Goal: Task Accomplishment & Management: Use online tool/utility

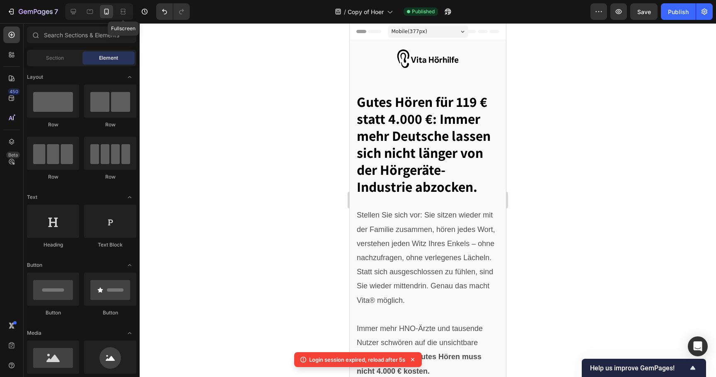
scroll to position [1119, 0]
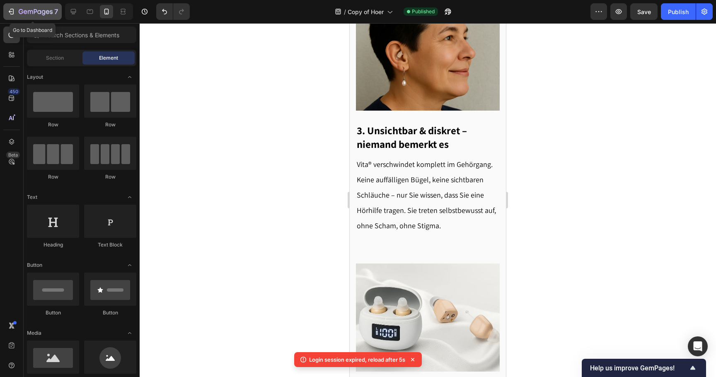
click at [48, 13] on icon "button" at bounding box center [36, 12] width 34 height 7
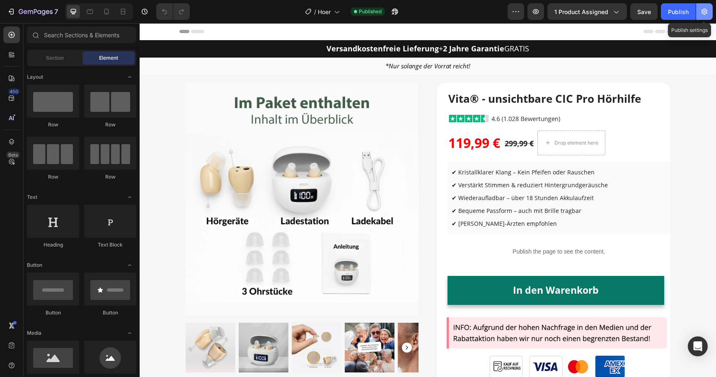
click at [705, 13] on icon "button" at bounding box center [704, 12] width 6 height 6
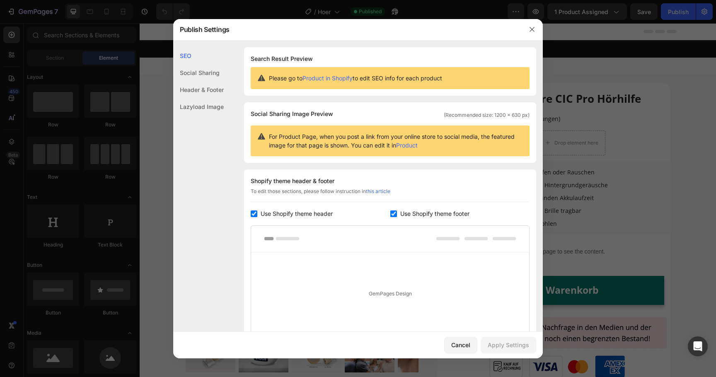
click at [314, 213] on span "Use Shopify theme header" at bounding box center [297, 214] width 72 height 10
checkbox input "false"
click at [499, 343] on div "Apply Settings" at bounding box center [508, 344] width 41 height 9
click at [531, 32] on icon "button" at bounding box center [532, 29] width 7 height 7
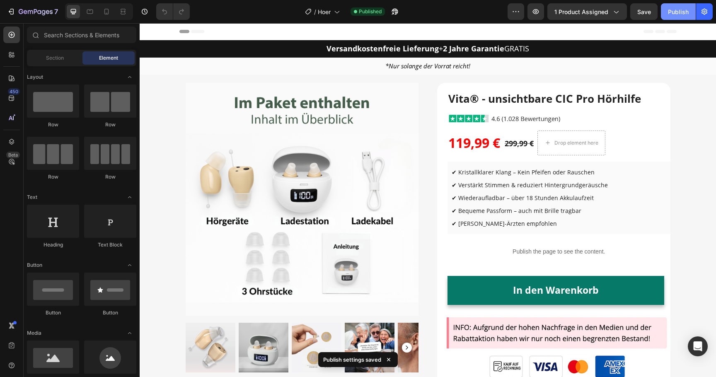
click at [678, 11] on div "Publish" at bounding box center [678, 11] width 21 height 9
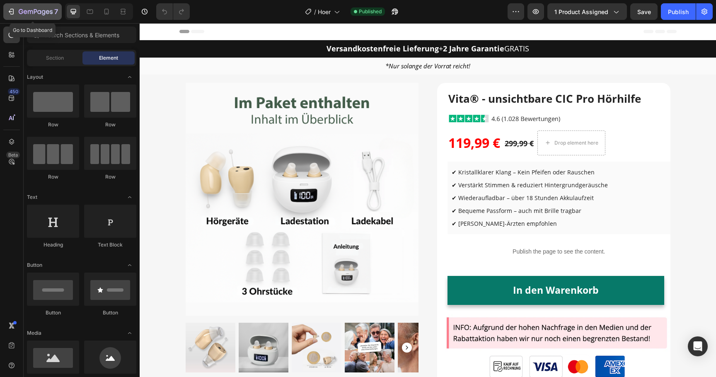
click at [32, 10] on icon "button" at bounding box center [36, 12] width 34 height 7
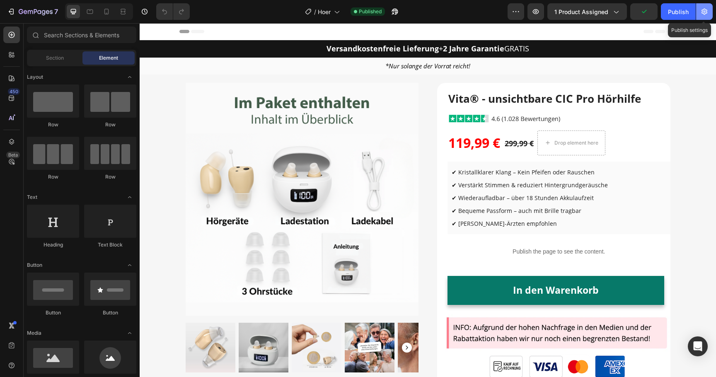
click at [705, 12] on icon "button" at bounding box center [704, 11] width 8 height 8
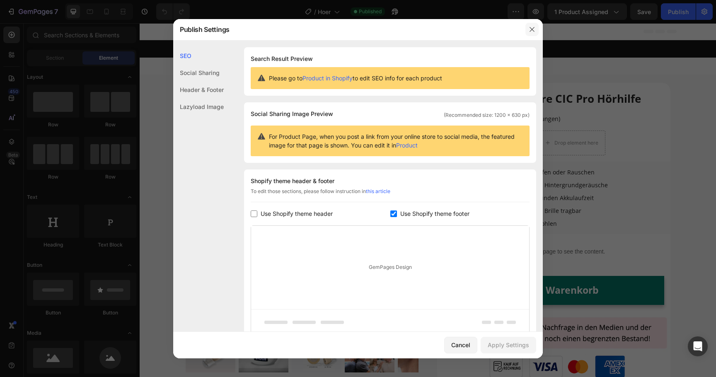
click at [534, 29] on icon "button" at bounding box center [532, 29] width 7 height 7
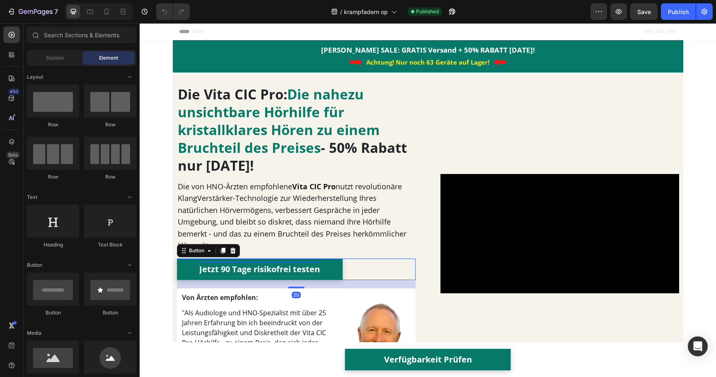
click at [293, 270] on span "Jetzt 90 Tage risikofrei testen" at bounding box center [259, 268] width 121 height 11
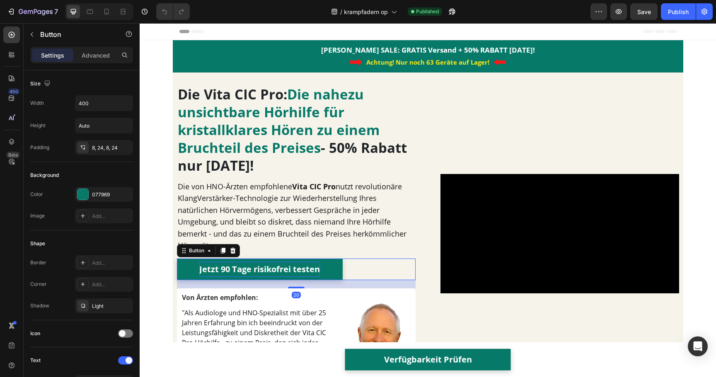
click at [293, 270] on span "Jetzt 90 Tage risikofrei testen" at bounding box center [259, 268] width 121 height 11
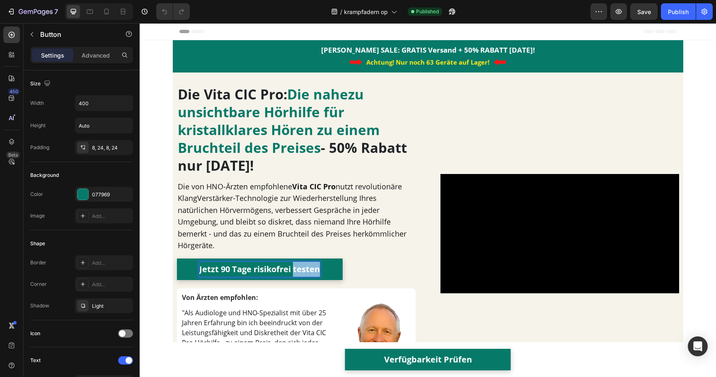
click at [293, 270] on span "Jetzt 90 Tage risikofrei testen" at bounding box center [259, 268] width 121 height 11
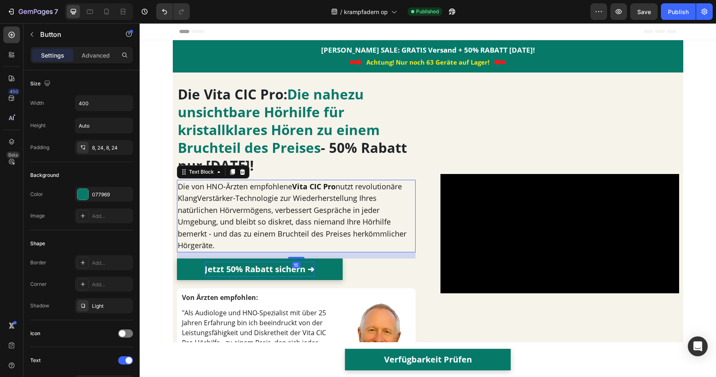
click at [295, 250] on p "Die von HNO-Ärzten empfohlene Vita CIC Pro nutzt revolutionäre KlangVerstärker-…" at bounding box center [296, 216] width 237 height 71
click at [219, 269] on span "Jetzt 90 Tage risikofrei testen" at bounding box center [259, 268] width 121 height 11
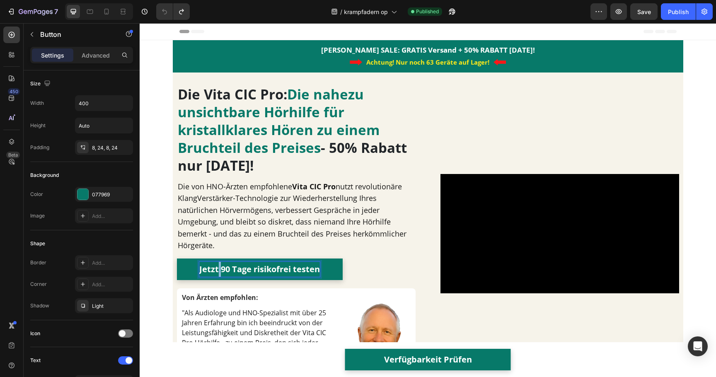
click at [219, 269] on span "Jetzt 90 Tage risikofrei testen" at bounding box center [259, 268] width 121 height 11
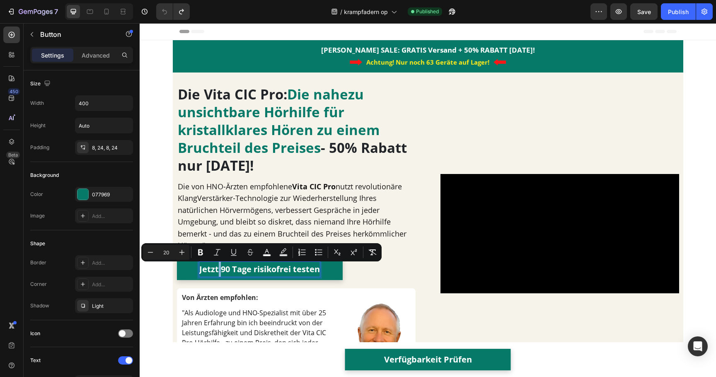
click at [219, 269] on span "Jetzt 90 Tage risikofrei testen" at bounding box center [259, 268] width 121 height 11
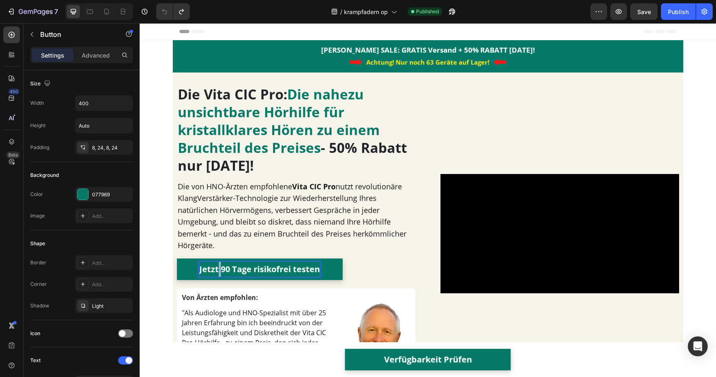
click at [219, 269] on span "Jetzt 90 Tage risikofrei testen" at bounding box center [259, 268] width 121 height 11
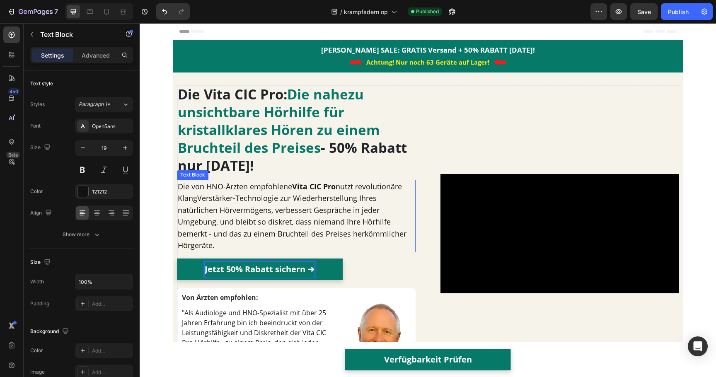
click at [278, 193] on p "Die von HNO-Ärzten empfohlene Vita CIC Pro nutzt revolutionäre KlangVerstärker-…" at bounding box center [296, 216] width 237 height 71
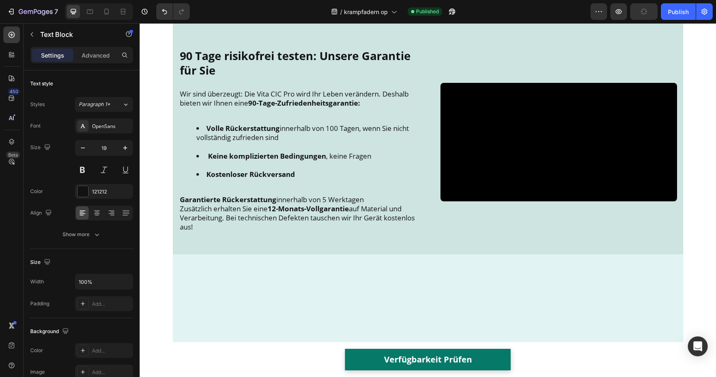
scroll to position [2136, 0]
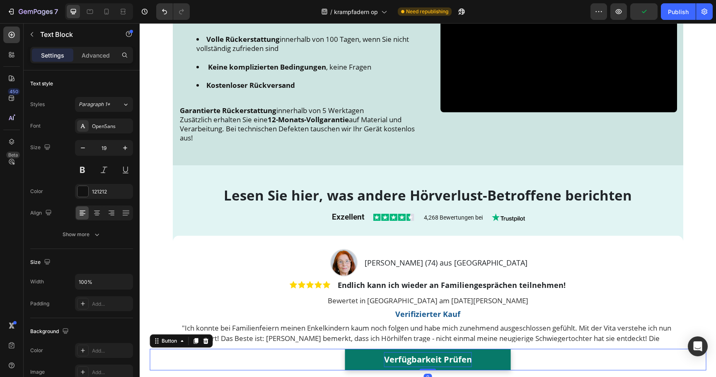
click at [408, 355] on span "Verfügbarkeit Prüfen" at bounding box center [428, 359] width 88 height 11
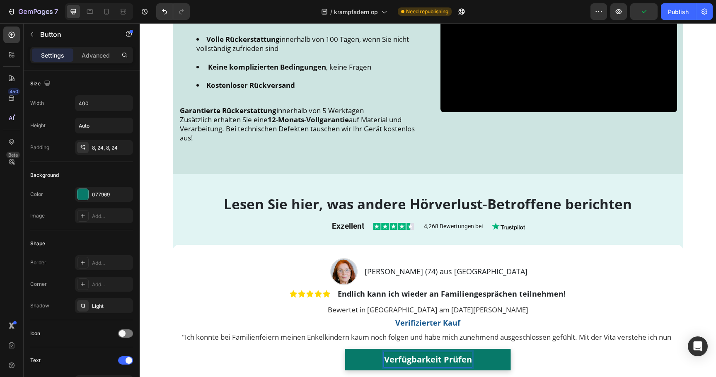
click at [407, 356] on span "Verfügbarkeit Prüfen" at bounding box center [428, 359] width 88 height 11
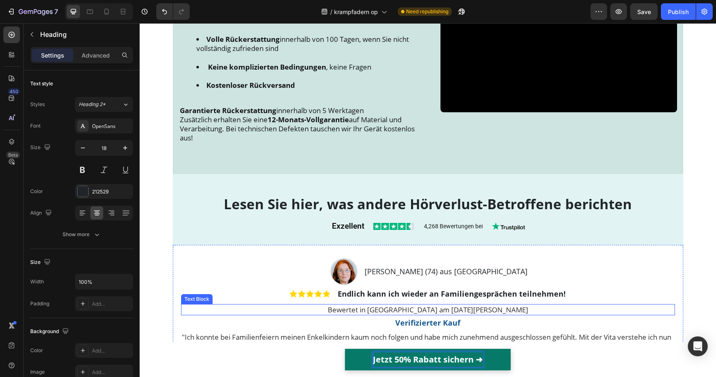
click at [416, 299] on strong "Endlich kann ich wieder an Familiengesprächen teilnehmen!" at bounding box center [452, 294] width 228 height 10
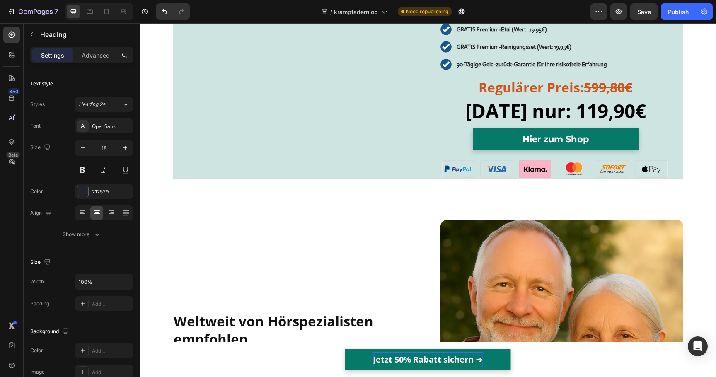
scroll to position [3445, 0]
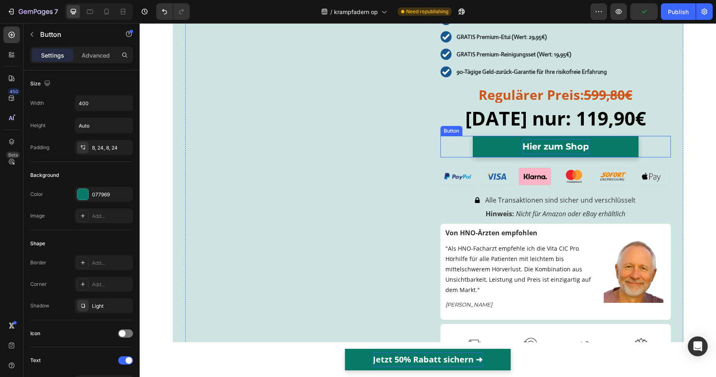
click at [529, 149] on span "Hier zum Shop" at bounding box center [555, 146] width 66 height 10
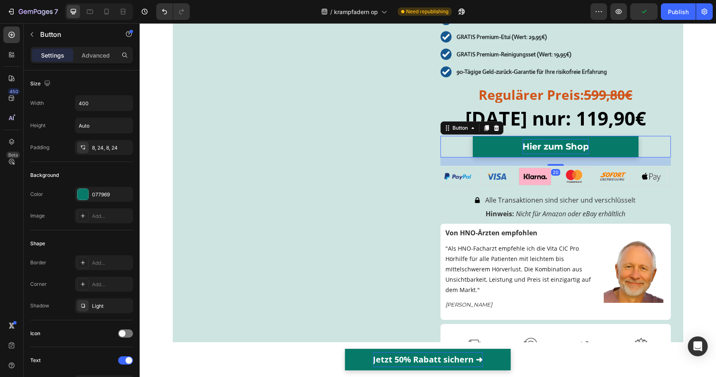
click at [529, 149] on span "Hier zum Shop" at bounding box center [555, 146] width 66 height 10
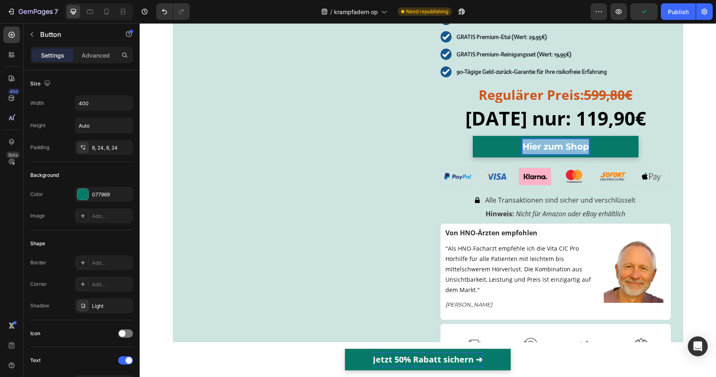
click at [529, 149] on span "Hier zum Shop" at bounding box center [555, 146] width 66 height 10
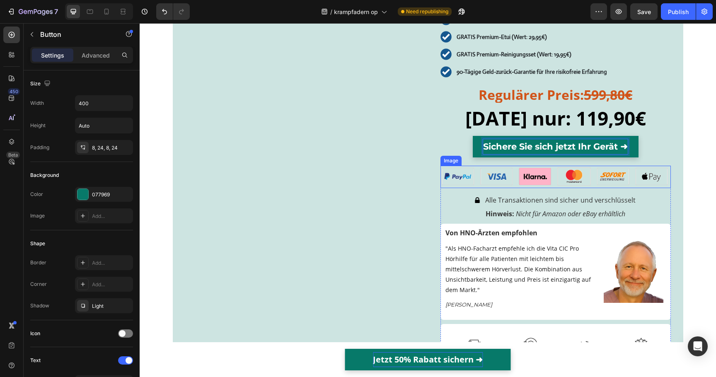
click at [470, 188] on img at bounding box center [555, 177] width 230 height 22
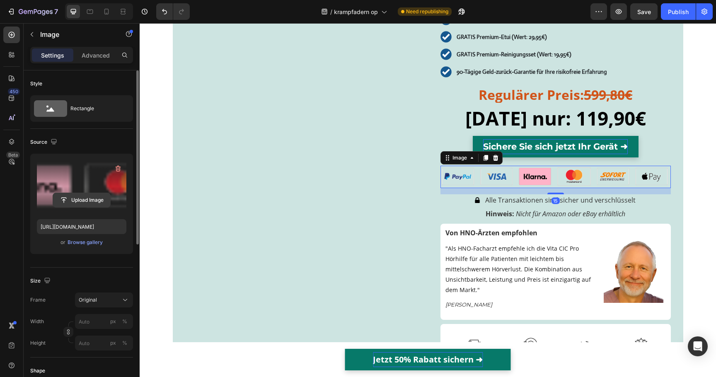
click at [83, 198] on input "file" at bounding box center [81, 200] width 57 height 14
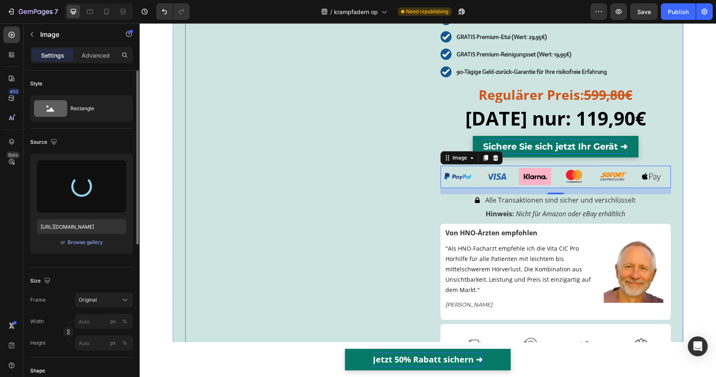
type input "https://cdn.shopify.com/s/files/1/0913/5734/8171/files/gempages_555675308238308…"
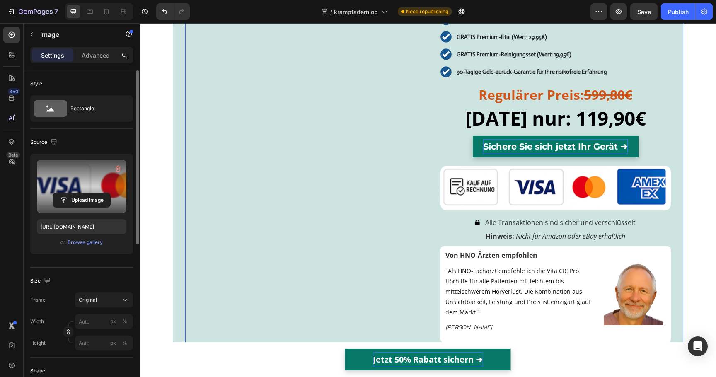
click at [406, 167] on div "Image" at bounding box center [300, 165] width 230 height 514
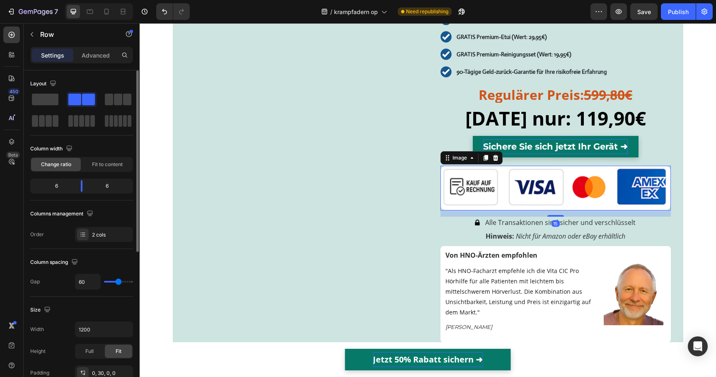
click at [494, 197] on img at bounding box center [555, 188] width 230 height 45
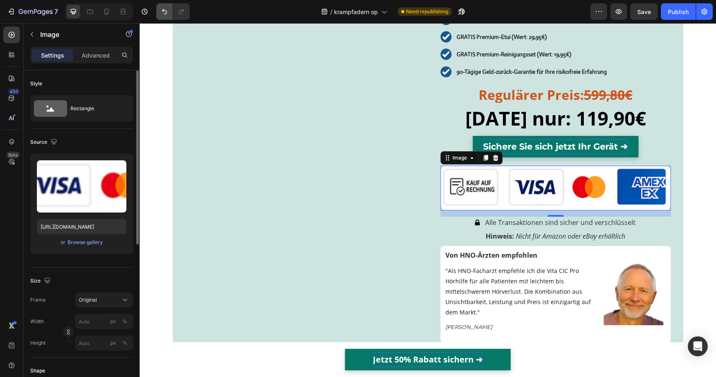
click at [162, 10] on icon "Undo/Redo" at bounding box center [164, 11] width 8 height 8
type input "https://cdn.shopify.com/s/files/1/0913/5734/8171/files/gempages_555675308238308…"
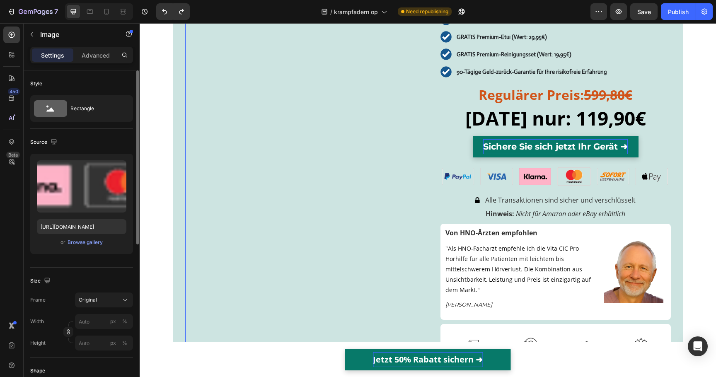
click at [404, 162] on div "Image" at bounding box center [300, 153] width 230 height 491
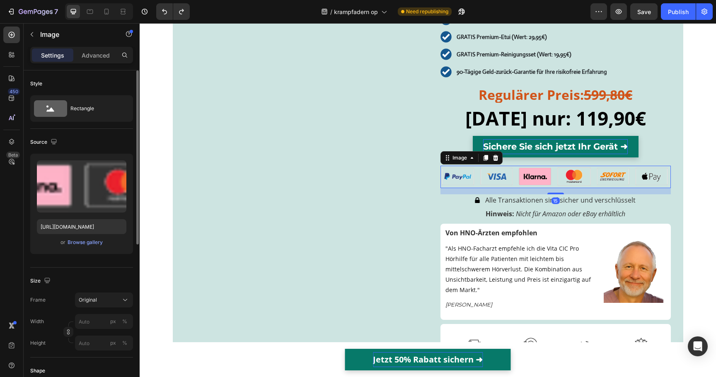
click at [458, 188] on img at bounding box center [555, 177] width 230 height 22
click at [500, 164] on div "Image" at bounding box center [471, 157] width 62 height 13
click at [497, 161] on icon at bounding box center [495, 157] width 7 height 7
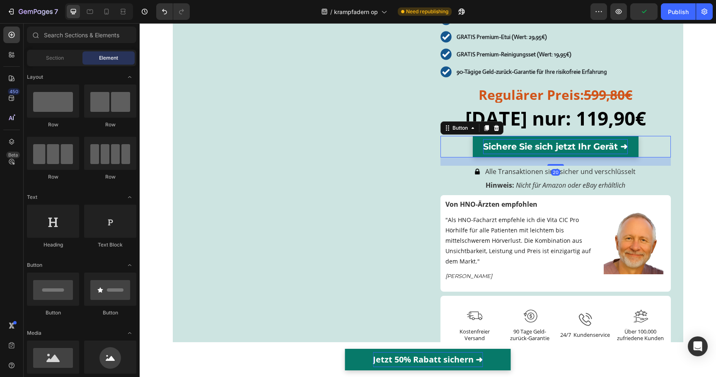
click at [518, 154] on p "Sichere Sie sich jetzt Ihr Gerät ➜" at bounding box center [555, 146] width 145 height 15
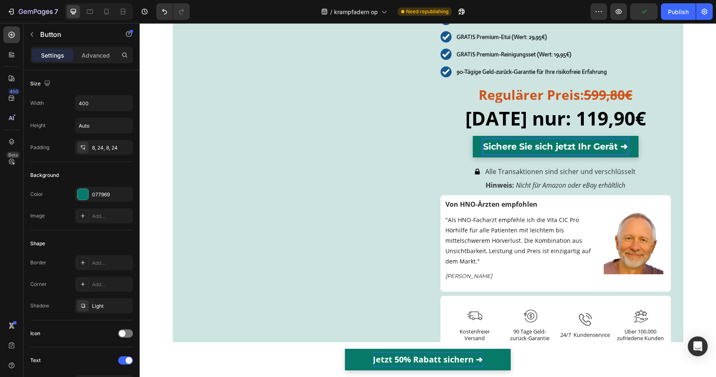
click at [565, 154] on p "Sichere Sie sich jetzt Ihr Gerät ➜" at bounding box center [555, 146] width 145 height 15
click at [677, 132] on div "Verpassen Sie nicht dieses zeitlich begrenzte Sonderangebot! Heading Dieses sta…" at bounding box center [434, 139] width 498 height 463
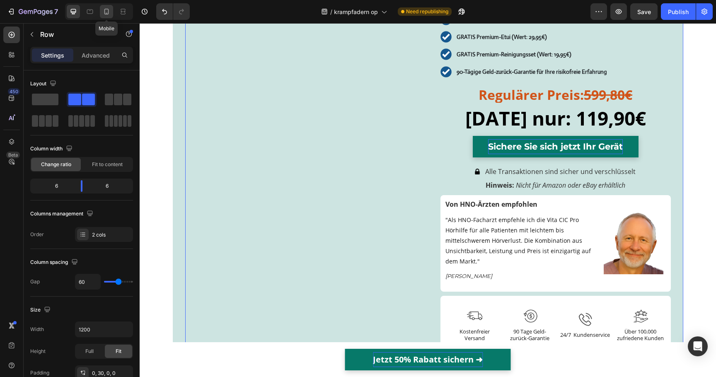
click at [109, 10] on icon at bounding box center [106, 11] width 8 height 8
type input "0"
type input "100%"
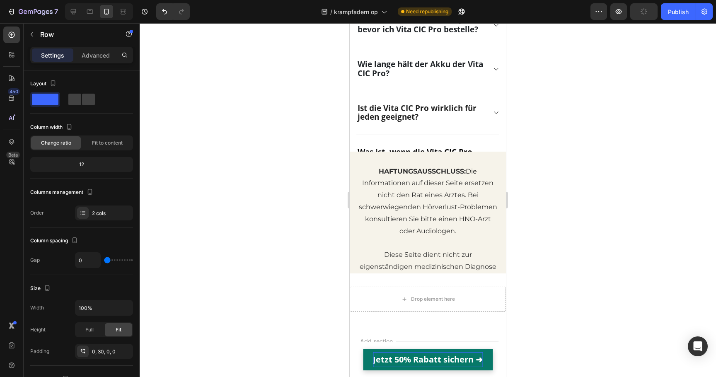
scroll to position [4946, 0]
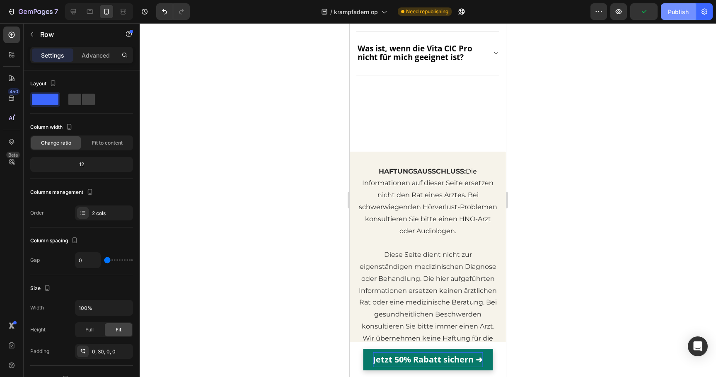
click at [683, 15] on div "Publish" at bounding box center [678, 11] width 21 height 9
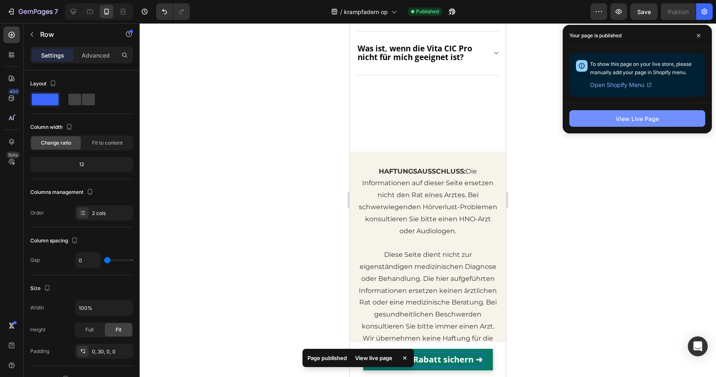
click at [584, 119] on button "View Live Page" at bounding box center [637, 118] width 136 height 17
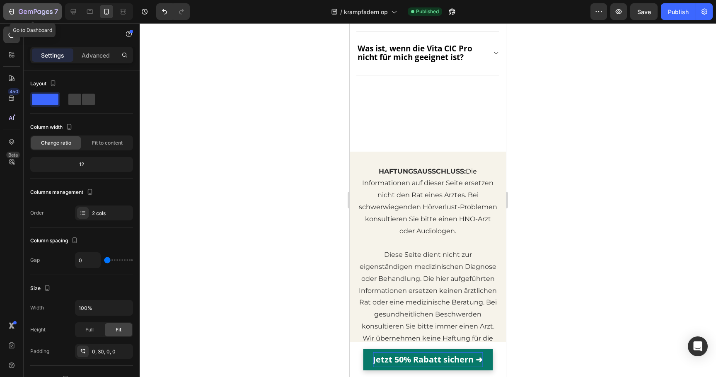
click at [39, 9] on icon "button" at bounding box center [36, 12] width 34 height 7
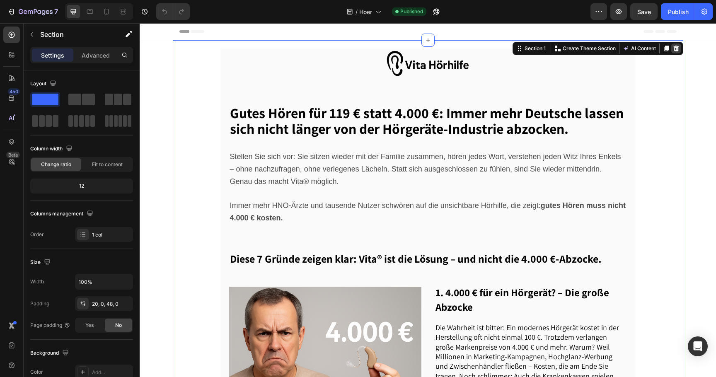
click at [674, 46] on icon at bounding box center [676, 48] width 7 height 7
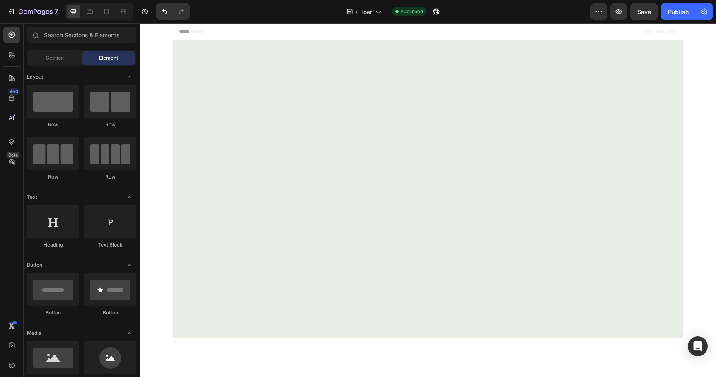
click at [164, 30] on span "Header" at bounding box center [164, 31] width 18 height 8
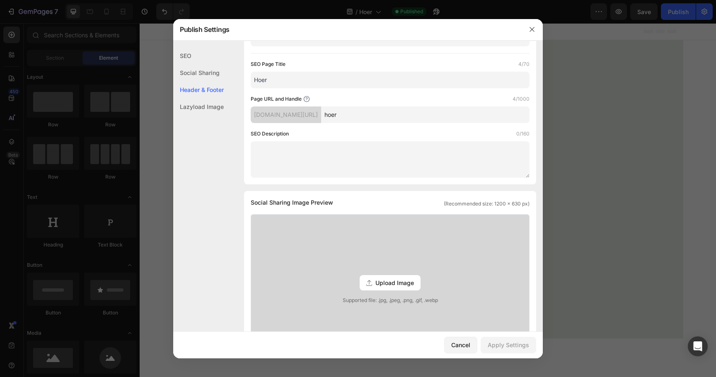
click at [191, 57] on div "SEO" at bounding box center [198, 55] width 51 height 17
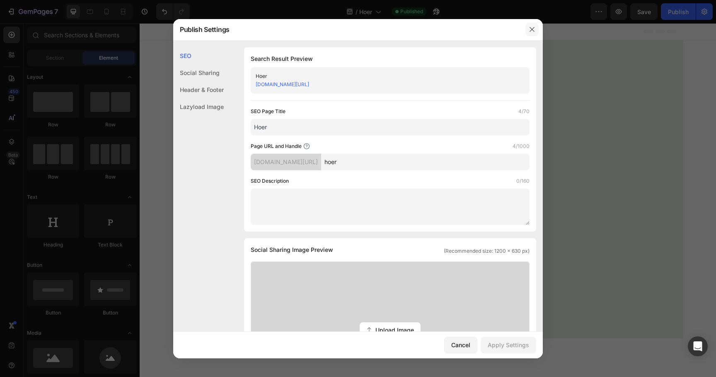
click at [532, 28] on icon "button" at bounding box center [532, 29] width 7 height 7
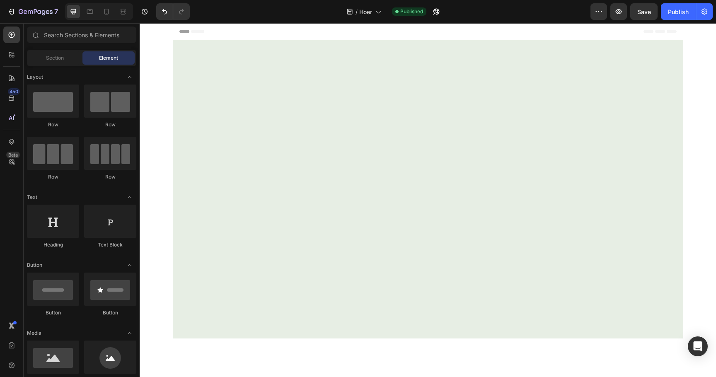
click at [357, 78] on div at bounding box center [428, 189] width 510 height 298
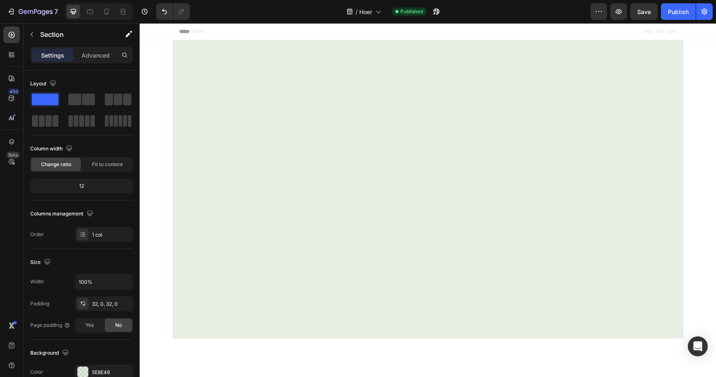
click at [165, 113] on div "Root" at bounding box center [428, 310] width 576 height 540
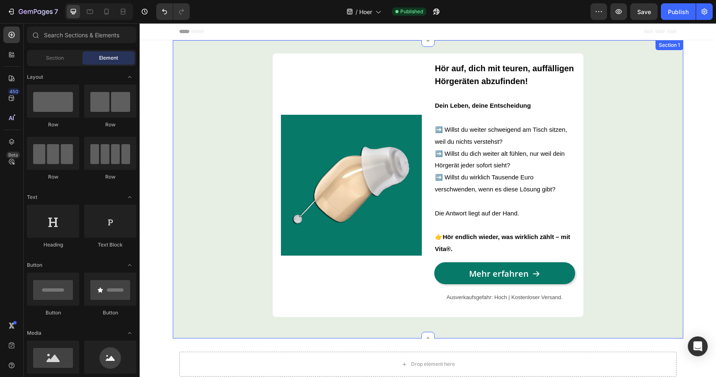
click at [215, 116] on div "Image Hör auf, dich mit teuren, auffälligen Hörgeräten abzufinden! Dein Leben, …" at bounding box center [428, 189] width 510 height 272
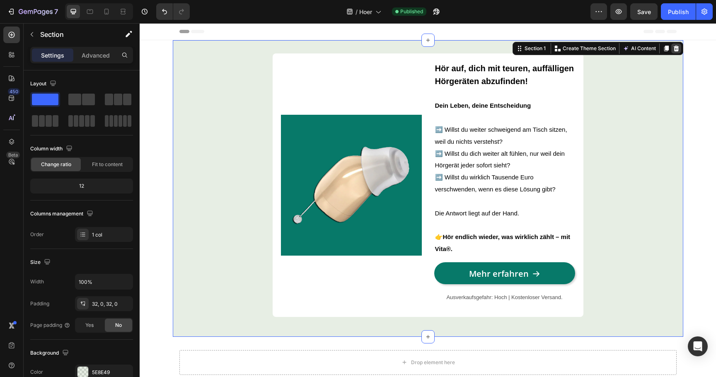
click at [676, 48] on icon at bounding box center [675, 49] width 5 height 6
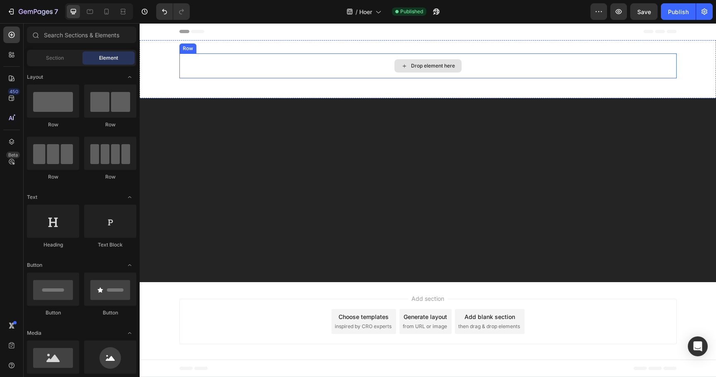
click at [333, 75] on div "Drop element here" at bounding box center [427, 65] width 497 height 25
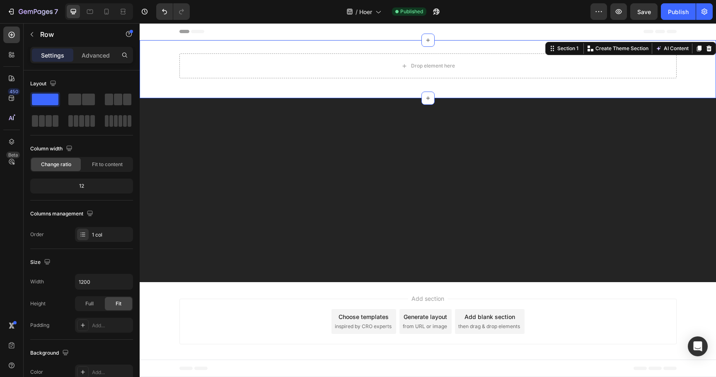
click at [329, 91] on div "Drop element here Row Section 1 Create Theme Section AI Content Write with GemA…" at bounding box center [428, 69] width 576 height 58
click at [709, 47] on icon at bounding box center [708, 49] width 5 height 6
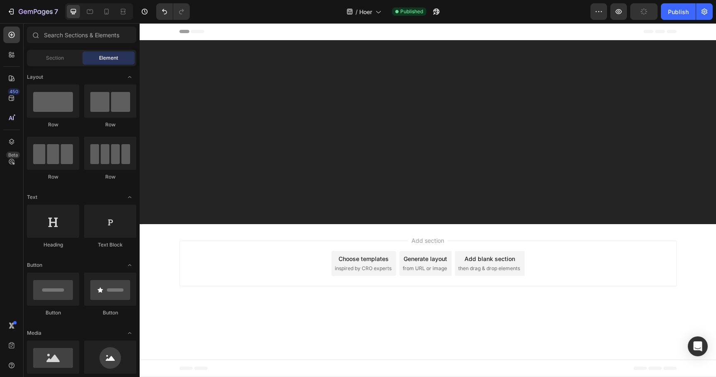
click at [376, 255] on div "Choose templates" at bounding box center [363, 258] width 50 height 9
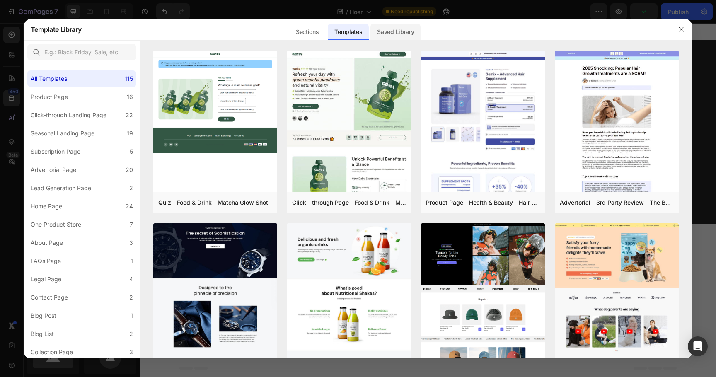
click at [395, 34] on div "Saved Library" at bounding box center [395, 32] width 50 height 17
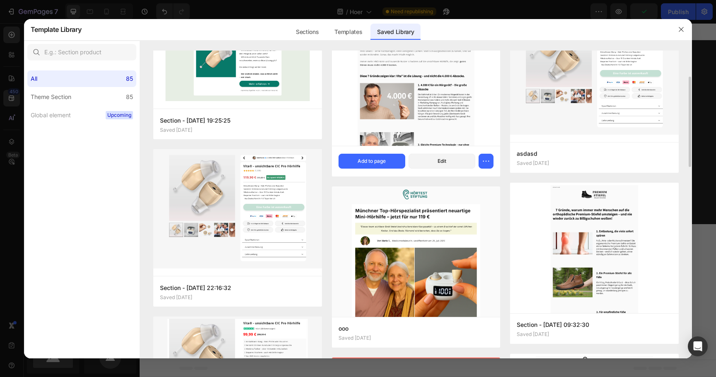
scroll to position [63, 0]
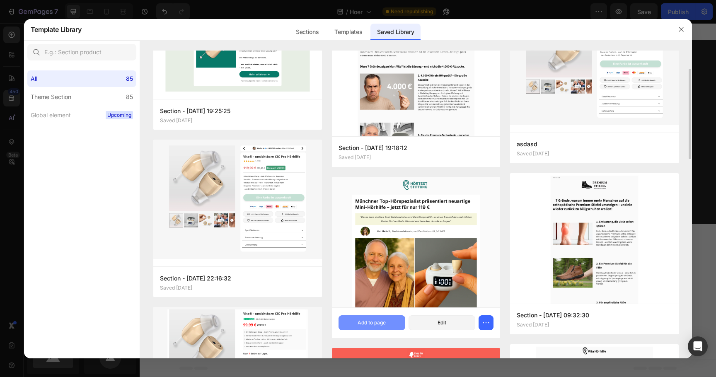
click at [375, 316] on button "Add to page" at bounding box center [371, 322] width 67 height 15
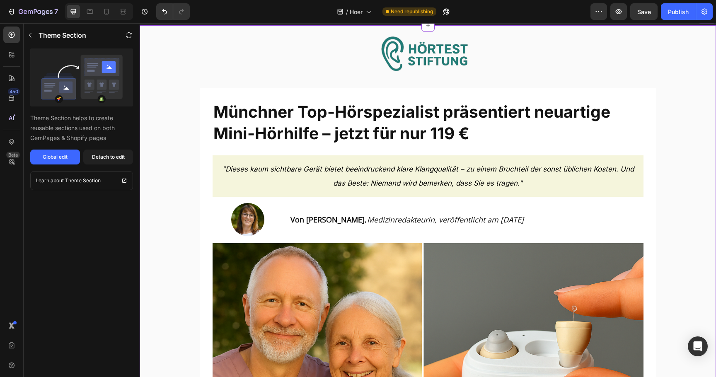
scroll to position [200, 0]
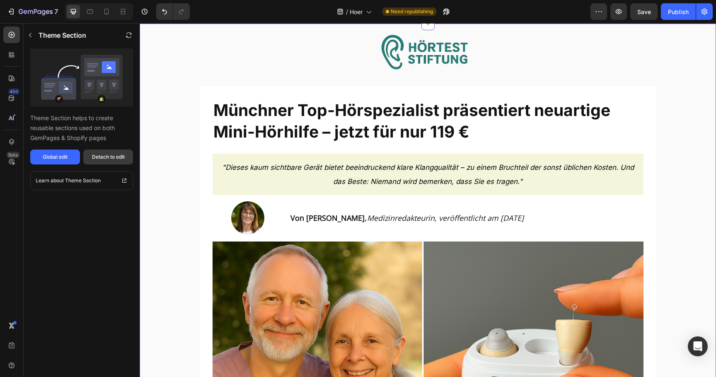
click at [116, 155] on div "Detach to edit" at bounding box center [108, 156] width 33 height 7
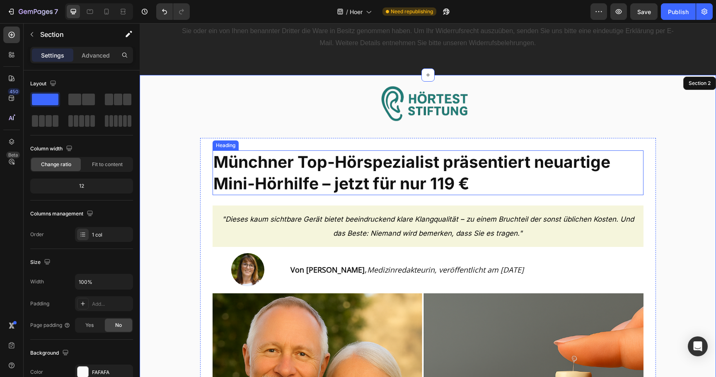
scroll to position [0, 0]
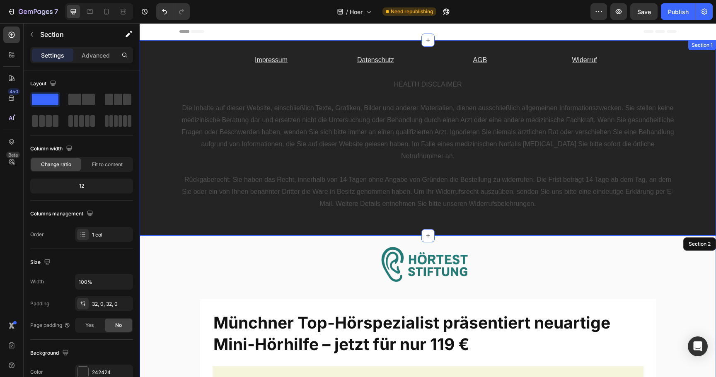
click at [147, 106] on div "Impressum Text Block Datenschutz Text Block AGB Text Block Widerruf Text Block …" at bounding box center [428, 137] width 576 height 169
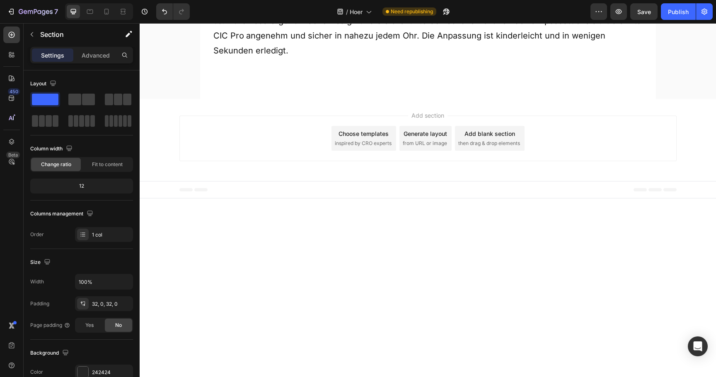
scroll to position [6017, 0]
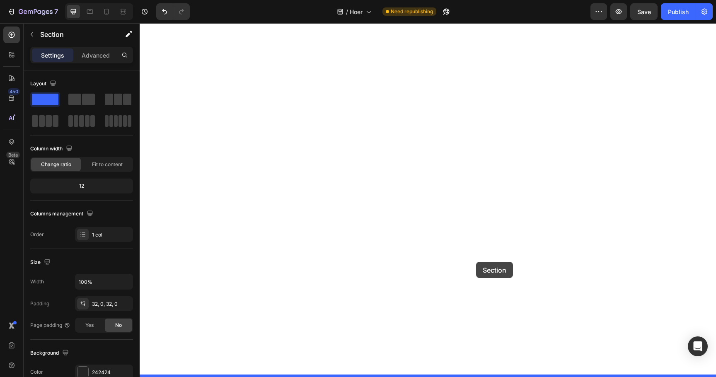
drag, startPoint x: 567, startPoint y: 44, endPoint x: 475, endPoint y: 250, distance: 225.5
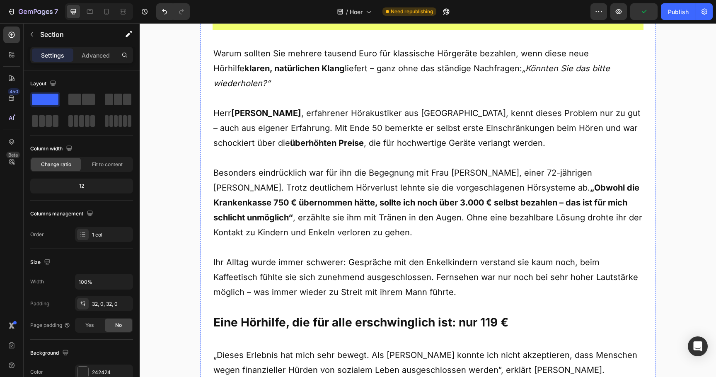
scroll to position [0, 0]
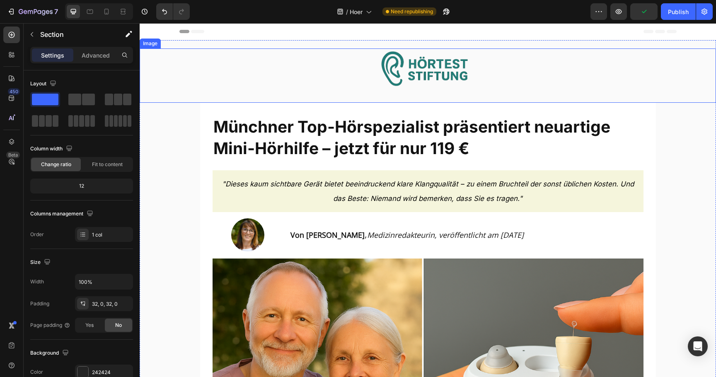
click at [369, 66] on div at bounding box center [428, 71] width 576 height 46
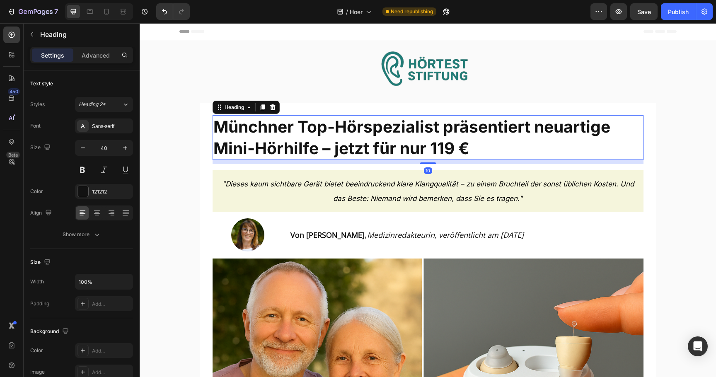
click at [372, 138] on h2 "Münchner Top-Hörspezialist präsentiert neuartige Mini-Hörhilfe – jetzt für nur …" at bounding box center [427, 137] width 431 height 45
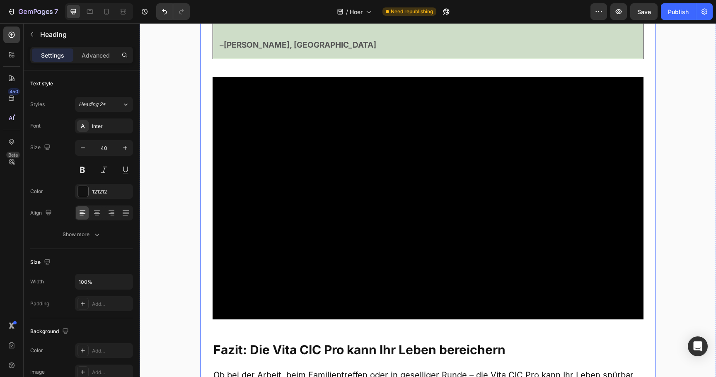
scroll to position [4250, 0]
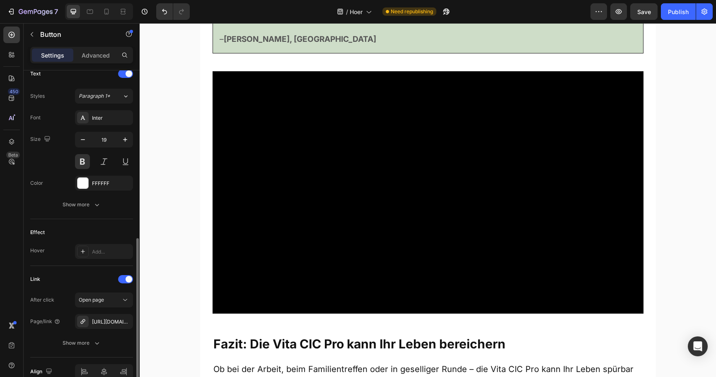
scroll to position [328, 0]
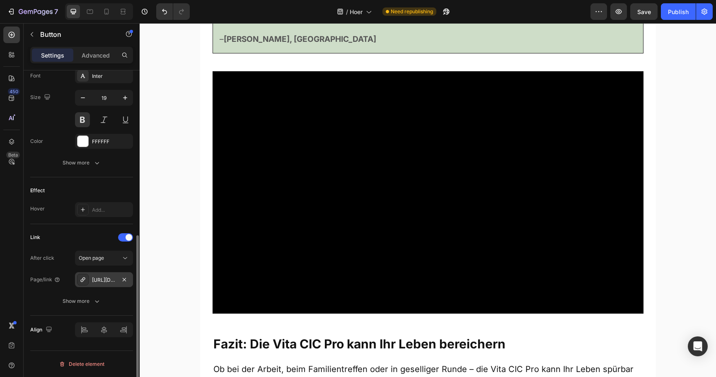
click at [102, 277] on div "https://podoback.com/cic-horhilfe" at bounding box center [104, 279] width 24 height 7
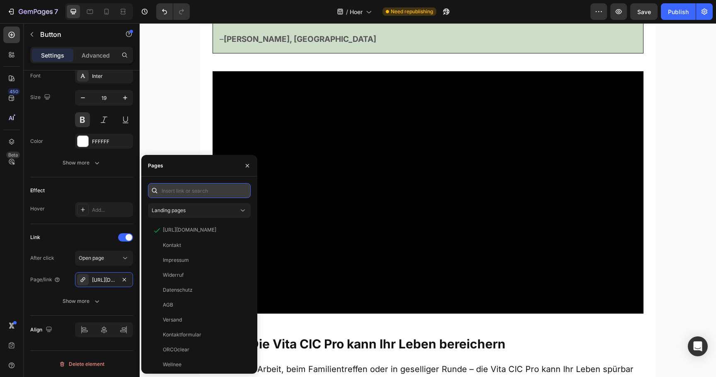
click at [215, 187] on input "text" at bounding box center [199, 190] width 103 height 15
paste input "https://vita-hoerhilfe.com/pages/hoergeraet"
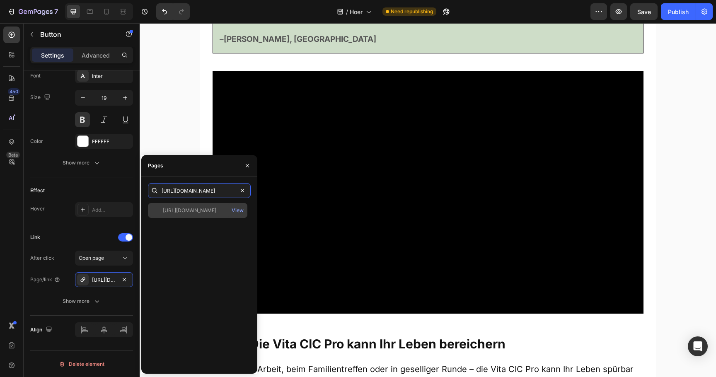
type input "https://vita-hoerhilfe.com/pages/hoergeraet"
click at [193, 212] on div "https://vita-hoerhilfe.com/pages/hoergeraet" at bounding box center [189, 210] width 53 height 7
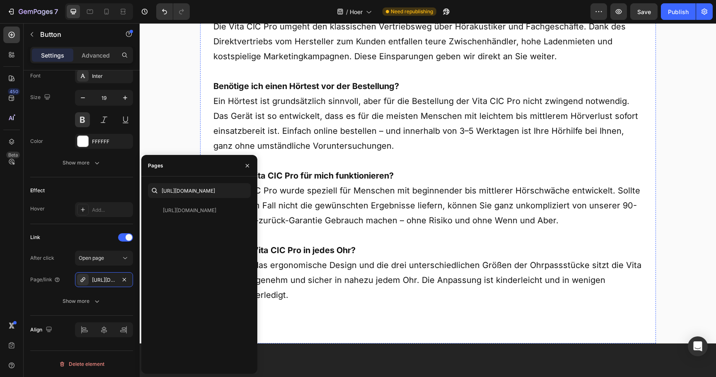
scroll to position [5238, 0]
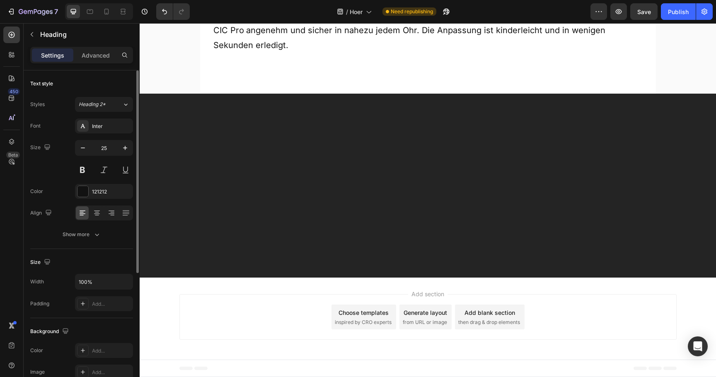
scroll to position [5596, 0]
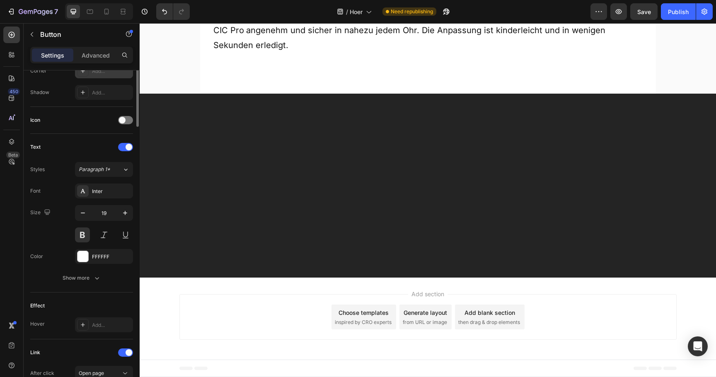
scroll to position [328, 0]
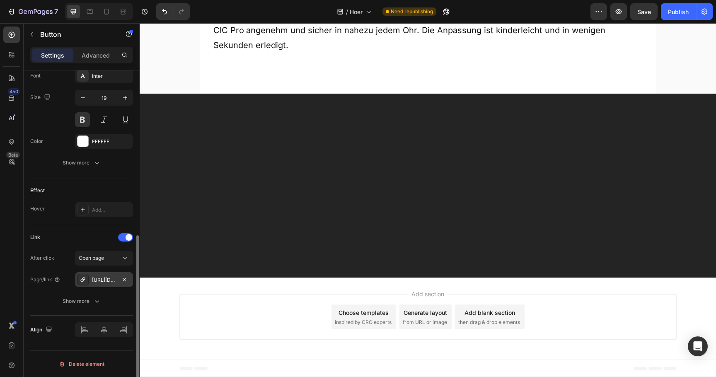
click at [107, 285] on div "https://podoback.com/cic-horhilfe" at bounding box center [104, 279] width 58 height 15
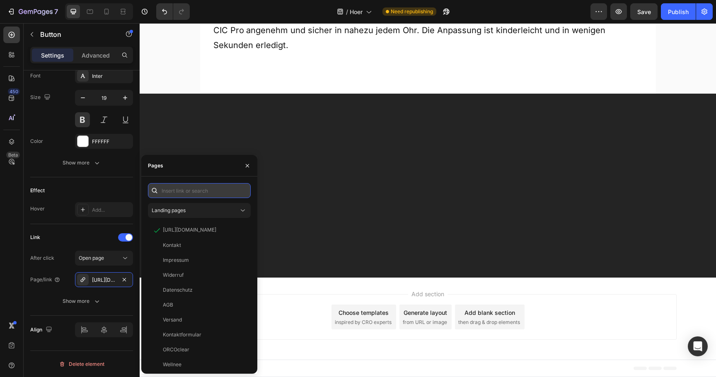
click at [189, 188] on input "text" at bounding box center [199, 190] width 103 height 15
paste input "[URL][DOMAIN_NAME]"
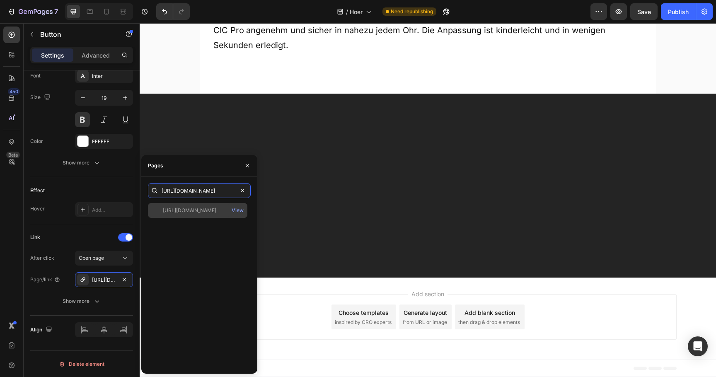
type input "[URL][DOMAIN_NAME]"
click at [198, 212] on div "[URL][DOMAIN_NAME]" at bounding box center [189, 210] width 53 height 7
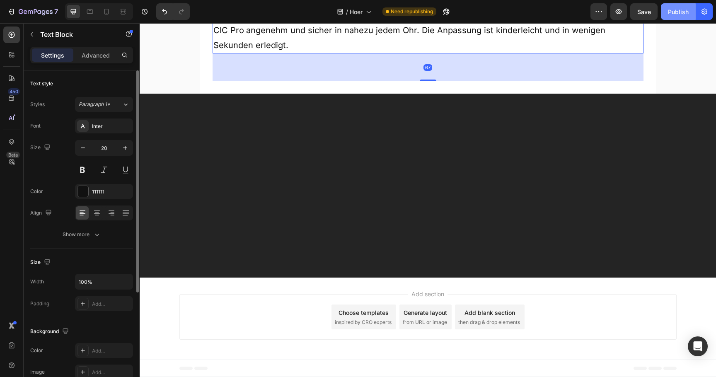
click at [671, 12] on div "Publish" at bounding box center [678, 11] width 21 height 9
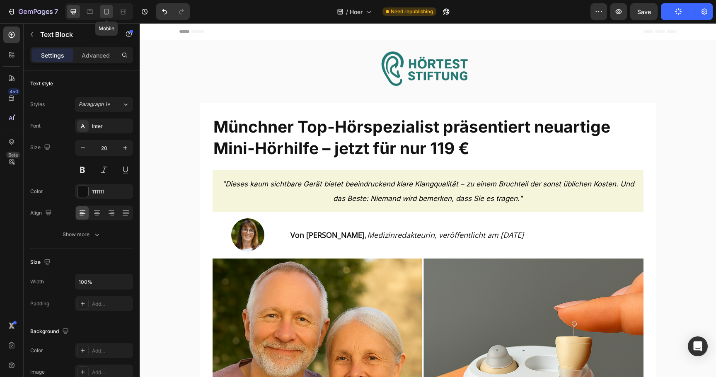
click at [109, 16] on div at bounding box center [106, 11] width 13 height 13
type input "17"
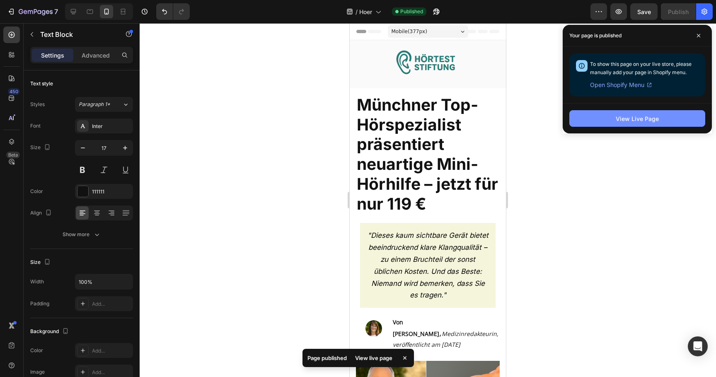
click at [589, 121] on button "View Live Page" at bounding box center [637, 118] width 136 height 17
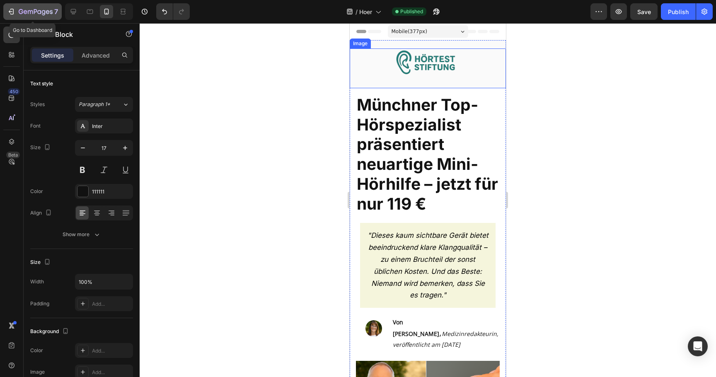
click at [42, 17] on button "7" at bounding box center [32, 11] width 58 height 17
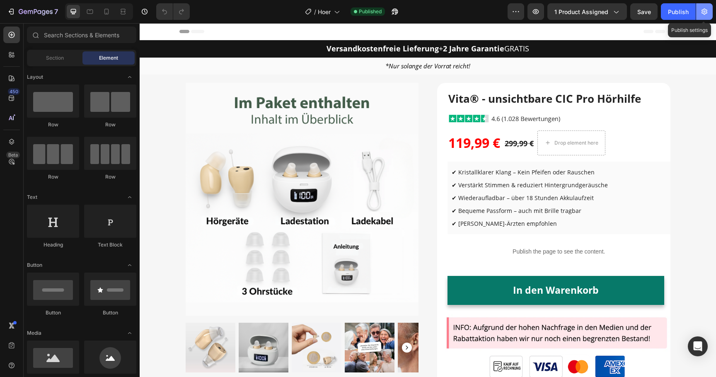
click at [706, 13] on icon "button" at bounding box center [704, 11] width 8 height 8
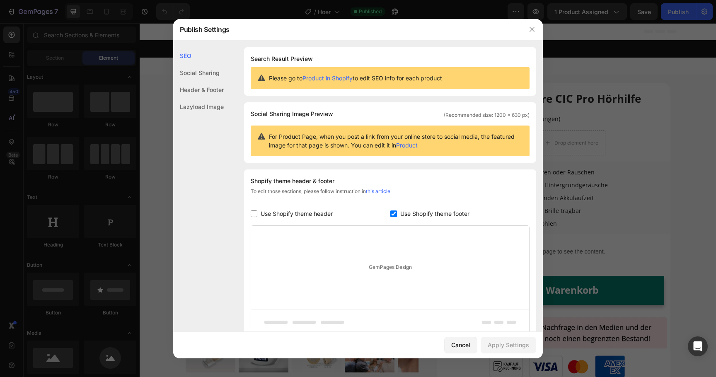
click at [300, 211] on span "Use Shopify theme header" at bounding box center [297, 214] width 72 height 10
checkbox input "true"
click at [503, 352] on button "Apply Settings" at bounding box center [508, 345] width 56 height 17
click at [532, 31] on icon "button" at bounding box center [532, 29] width 7 height 7
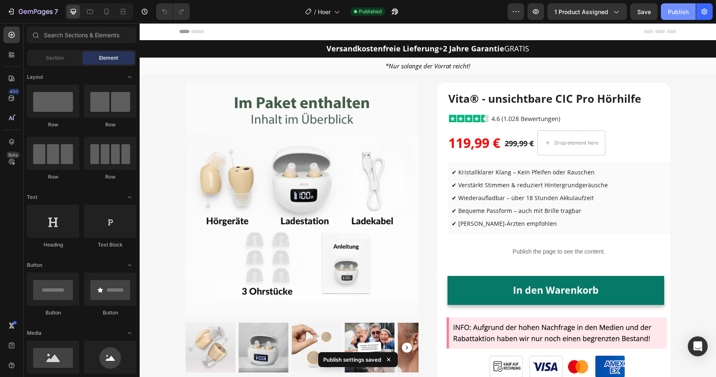
click at [672, 16] on button "Publish" at bounding box center [678, 11] width 35 height 17
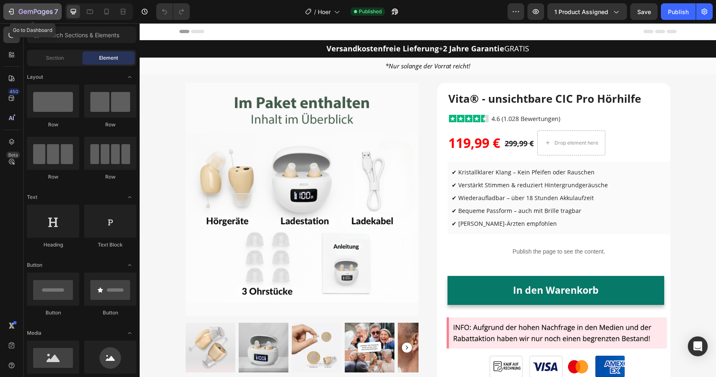
click at [51, 9] on icon "button" at bounding box center [36, 12] width 34 height 7
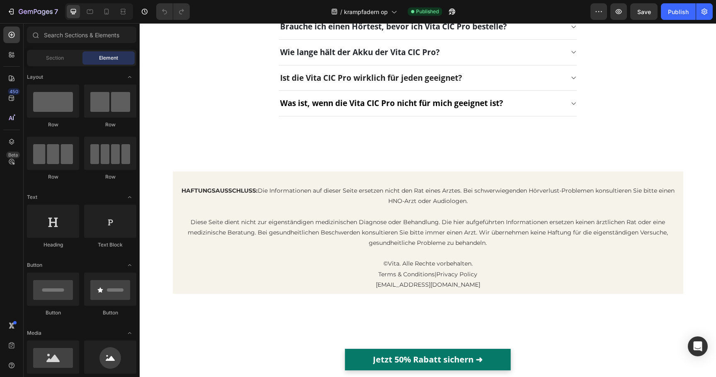
scroll to position [3936, 0]
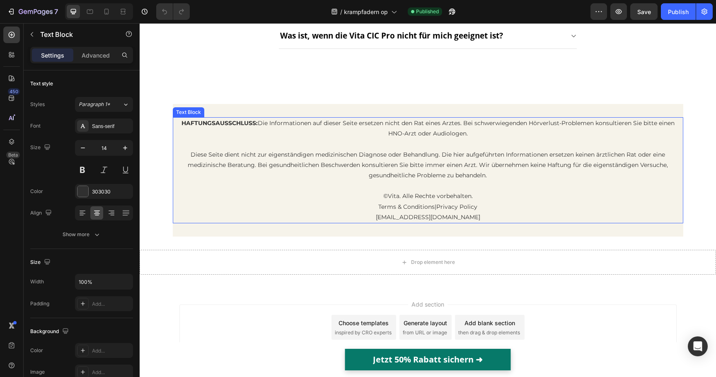
click at [431, 218] on p "[EMAIL_ADDRESS][DOMAIN_NAME]" at bounding box center [428, 217] width 509 height 10
drag, startPoint x: 421, startPoint y: 219, endPoint x: 505, endPoint y: 218, distance: 84.1
click at [505, 219] on p "[EMAIL_ADDRESS][DOMAIN_NAME]" at bounding box center [428, 217] width 509 height 10
click at [669, 16] on button "Publish" at bounding box center [678, 11] width 35 height 17
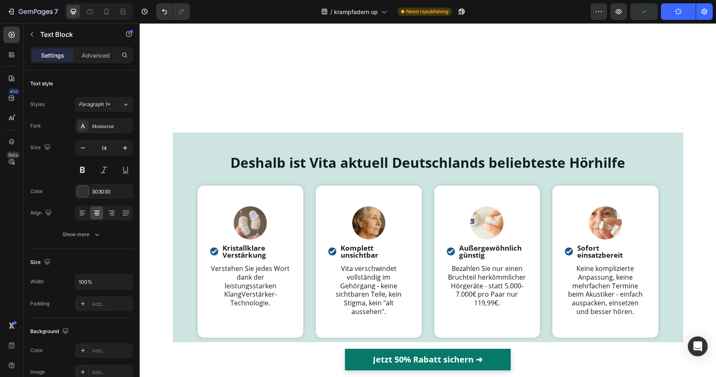
scroll to position [0, 0]
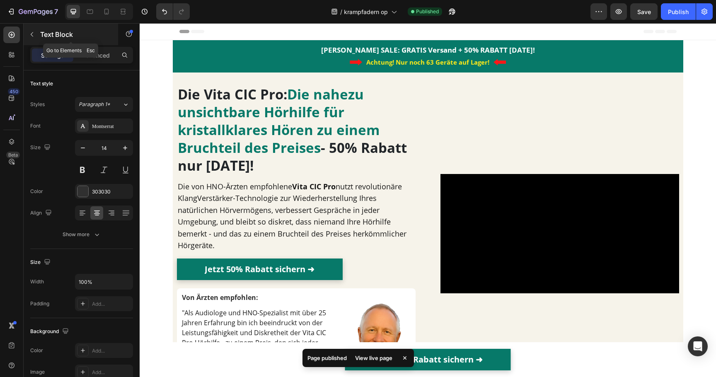
click at [30, 31] on icon "button" at bounding box center [32, 34] width 7 height 7
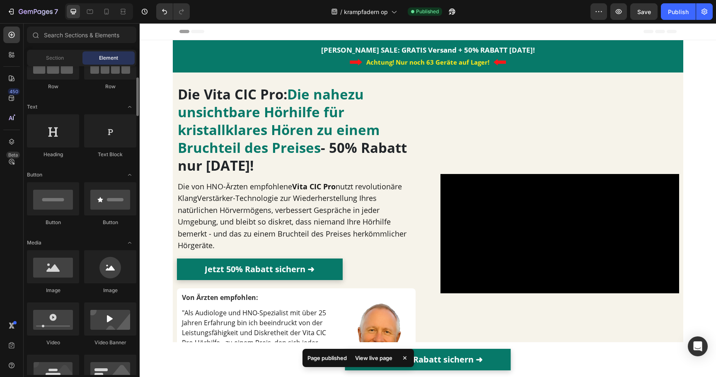
scroll to position [116, 0]
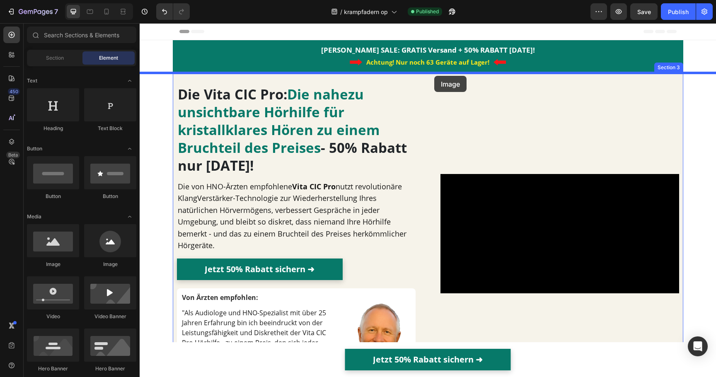
drag, startPoint x: 198, startPoint y: 273, endPoint x: 435, endPoint y: 75, distance: 309.1
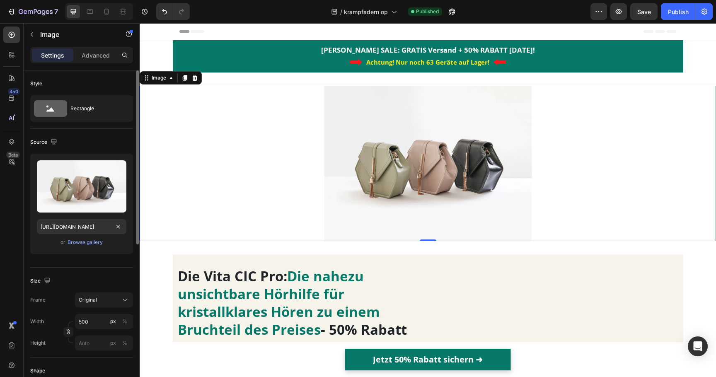
click at [76, 236] on div "Upload Image https://cdn.shopify.com/s/files/1/2005/9307/files/image_demo.jpg o…" at bounding box center [81, 204] width 103 height 100
click at [76, 239] on div "Browse gallery" at bounding box center [85, 242] width 35 height 7
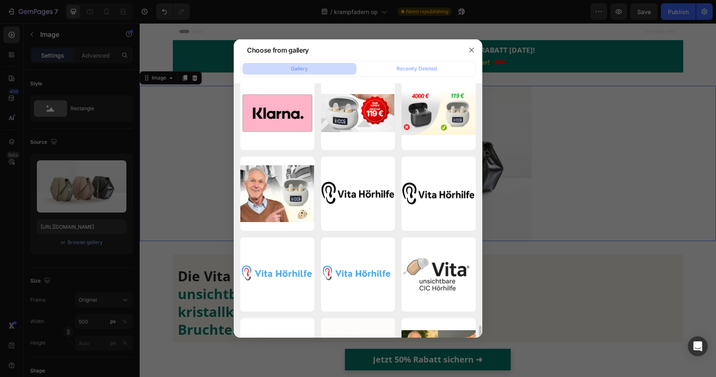
scroll to position [3580, 0]
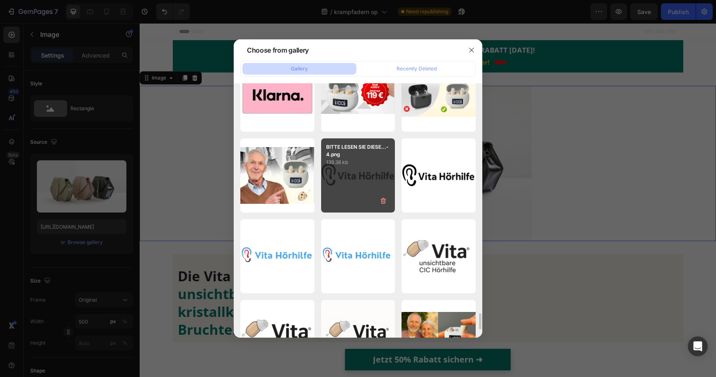
click at [349, 155] on p "BITTE LESEN SIE DIESE...-4.png" at bounding box center [358, 150] width 64 height 15
type input "https://cdn.shopify.com/s/files/1/0913/5734/8171/files/gempages_555675308238308…"
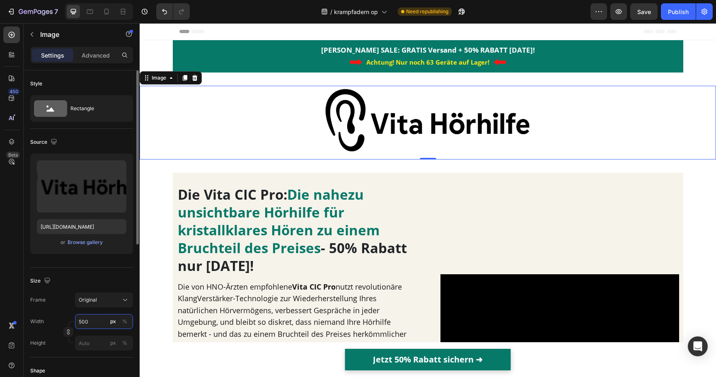
click at [92, 323] on input "500" at bounding box center [104, 321] width 58 height 15
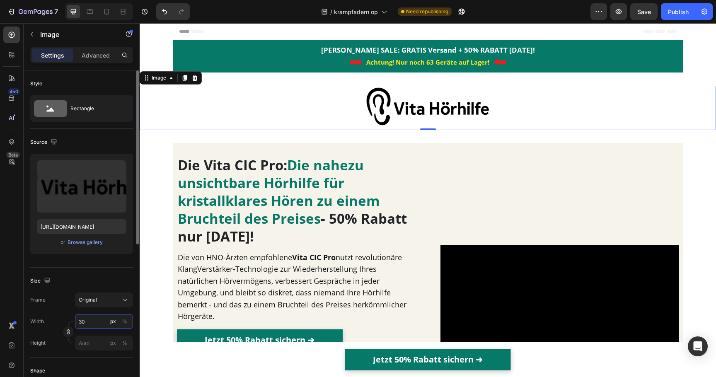
type input "3"
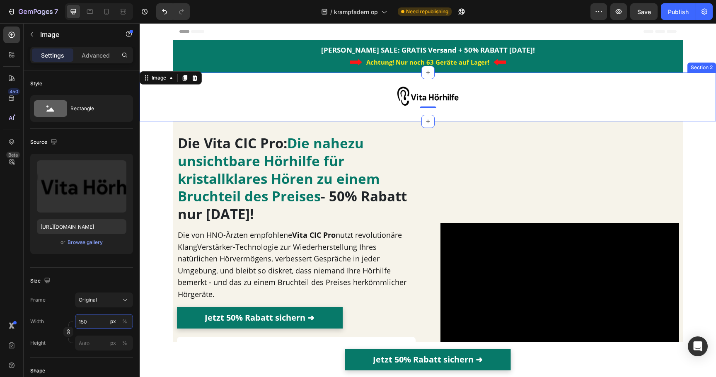
type input "150"
click at [365, 106] on div at bounding box center [428, 97] width 576 height 22
click at [405, 118] on div "Image 0 Section 2" at bounding box center [428, 96] width 576 height 48
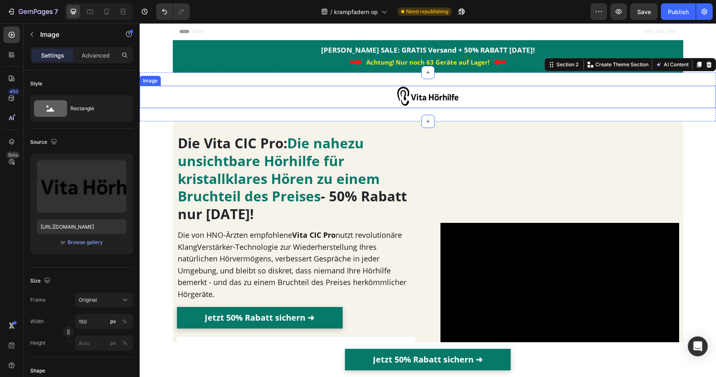
click at [397, 101] on img at bounding box center [428, 97] width 62 height 22
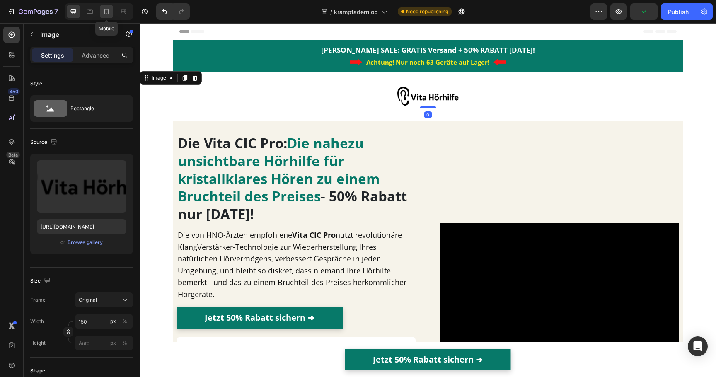
click at [103, 12] on icon at bounding box center [106, 11] width 8 height 8
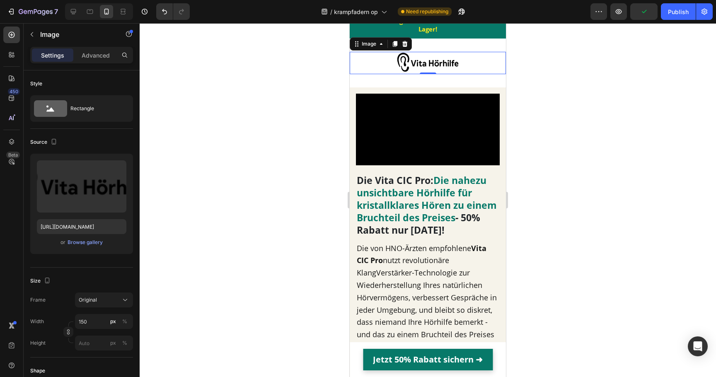
click at [286, 82] on div at bounding box center [428, 200] width 576 height 354
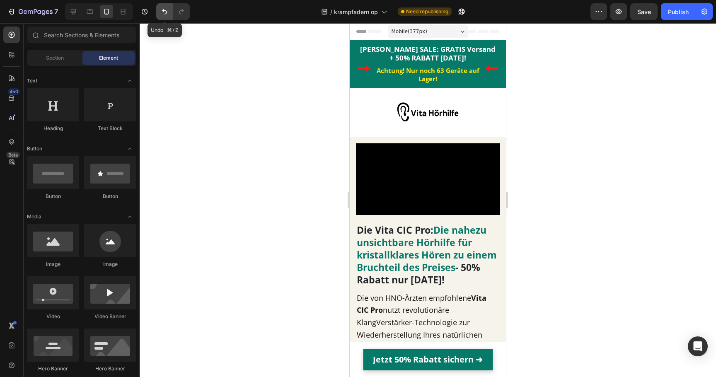
click at [157, 11] on button "Undo/Redo" at bounding box center [164, 11] width 17 height 17
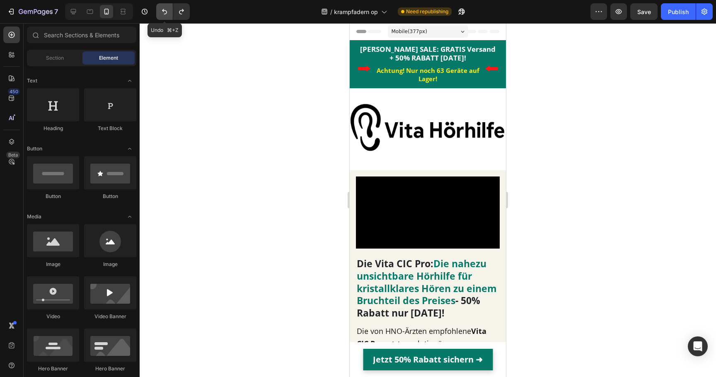
click at [157, 11] on button "Undo/Redo" at bounding box center [164, 11] width 17 height 17
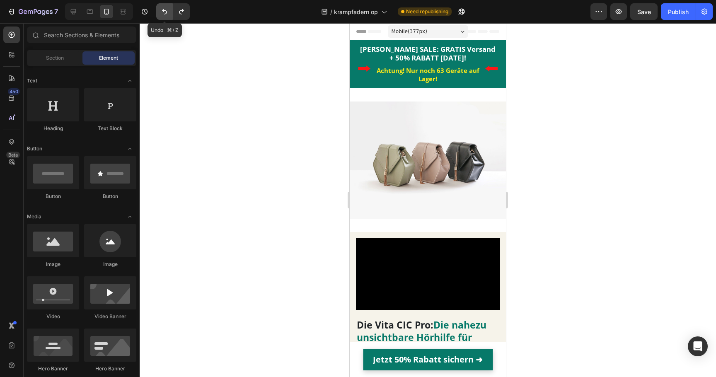
click at [157, 11] on button "Undo/Redo" at bounding box center [164, 11] width 17 height 17
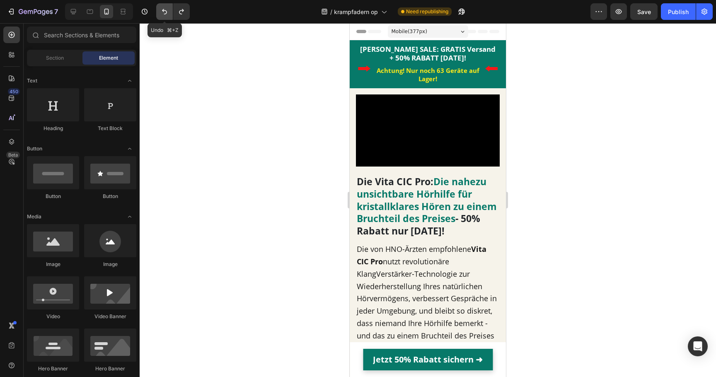
click at [157, 11] on button "Undo/Redo" at bounding box center [164, 11] width 17 height 17
click at [176, 11] on button "Undo/Redo" at bounding box center [181, 11] width 17 height 17
click at [75, 12] on icon at bounding box center [73, 11] width 5 height 5
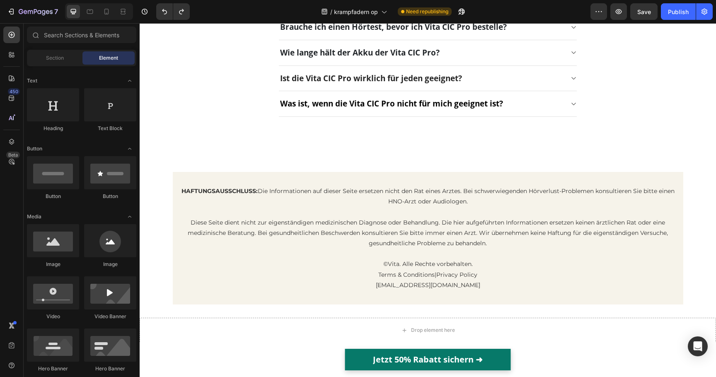
scroll to position [3946, 0]
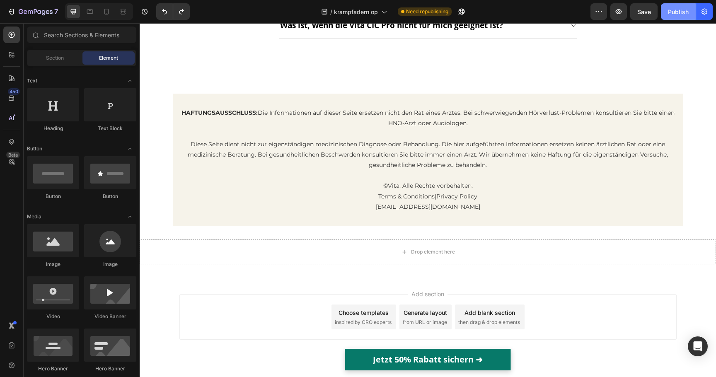
click at [678, 11] on div "Publish" at bounding box center [678, 11] width 21 height 9
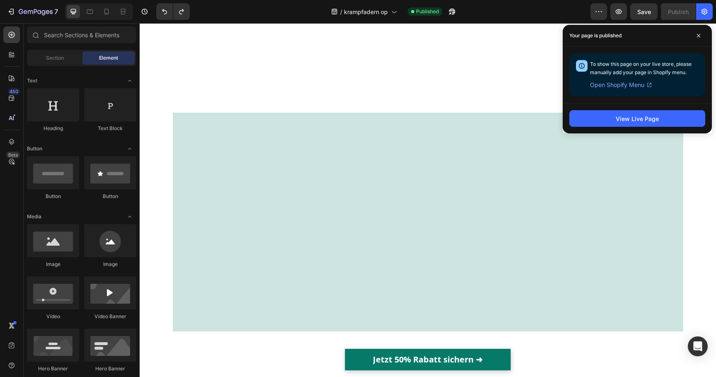
scroll to position [0, 0]
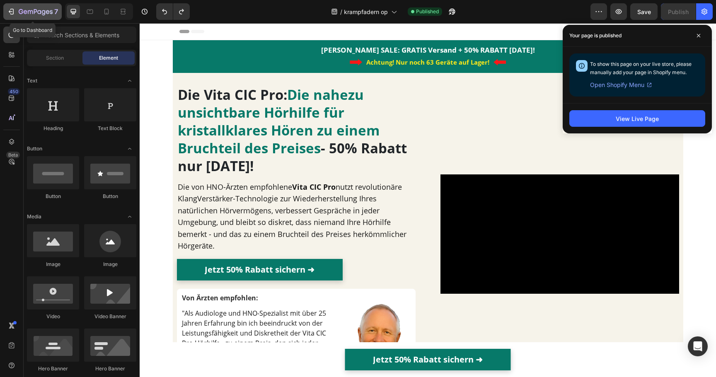
click at [33, 17] on button "7" at bounding box center [32, 11] width 58 height 17
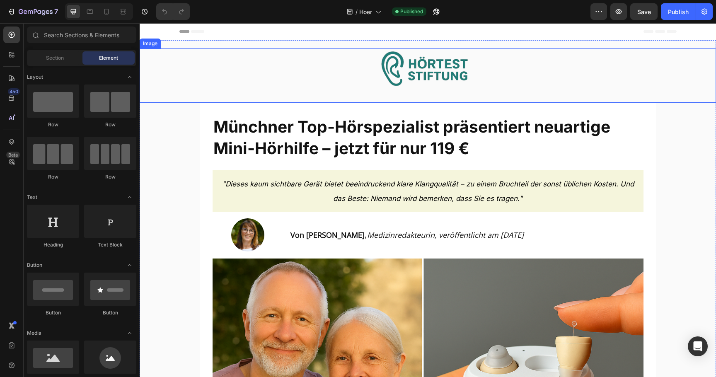
click at [397, 58] on img at bounding box center [428, 71] width 104 height 46
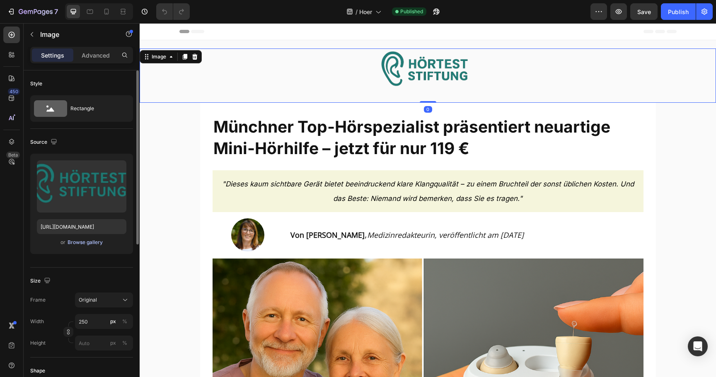
click at [100, 239] on div "Browse gallery" at bounding box center [85, 242] width 35 height 7
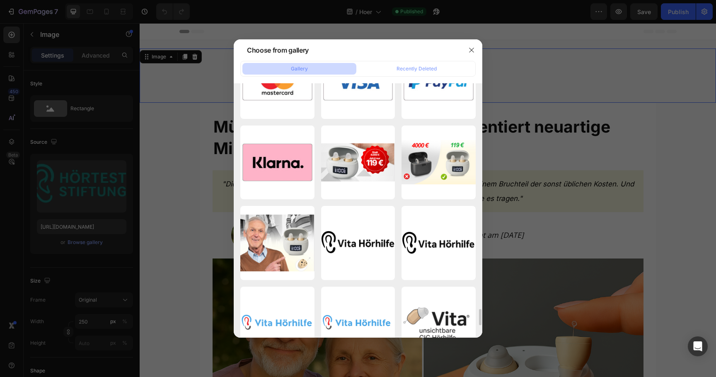
scroll to position [3515, 0]
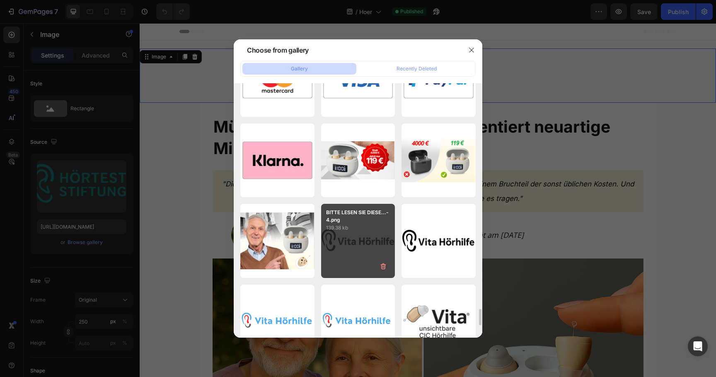
click at [346, 236] on div "BITTE LESEN SIE DIESE...-4.png 139.38 kb" at bounding box center [358, 241] width 74 height 74
type input "https://cdn.shopify.com/s/files/1/0913/5734/8171/files/gempages_555675308238308…"
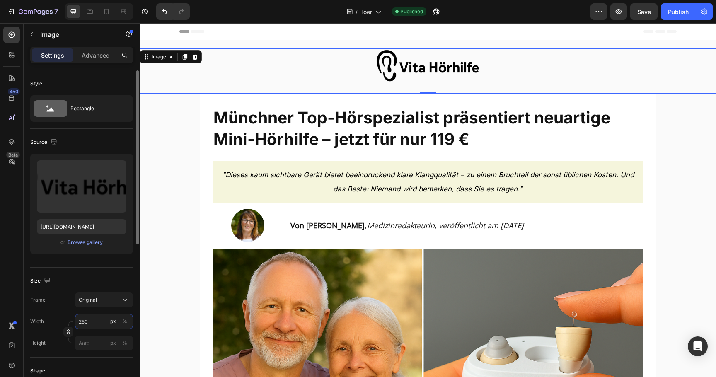
click at [88, 325] on input "250" at bounding box center [104, 321] width 58 height 15
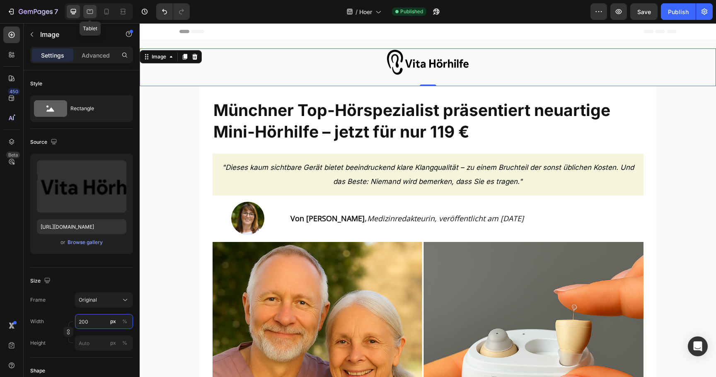
type input "200"
click at [92, 11] on icon at bounding box center [90, 11] width 8 height 8
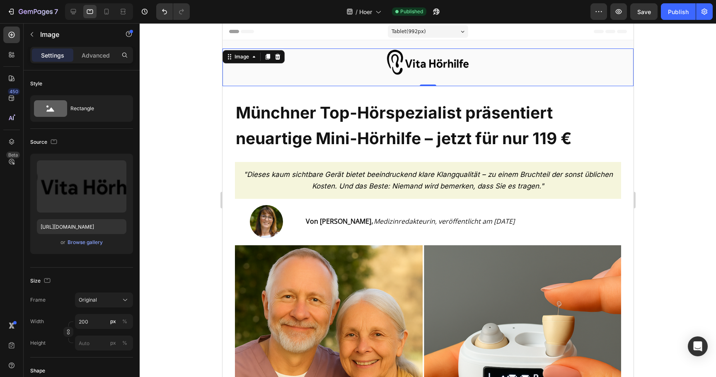
click at [99, 12] on div at bounding box center [99, 11] width 68 height 17
click at [103, 14] on icon at bounding box center [106, 11] width 8 height 8
type input "https://cdn.shopify.com/s/files/1/0913/5734/8171/files/gempages_555675308238308…"
type input "170"
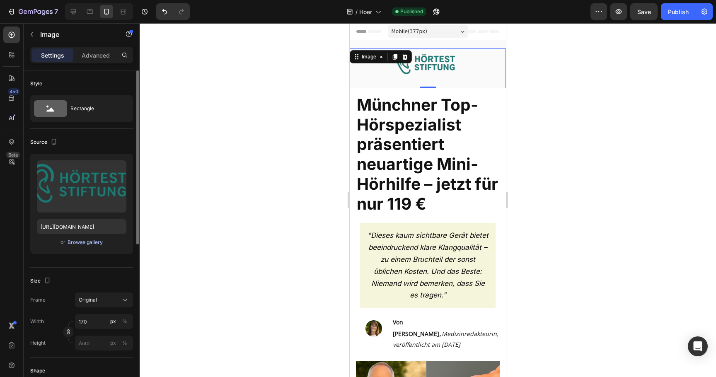
click at [84, 244] on div "Browse gallery" at bounding box center [85, 242] width 35 height 7
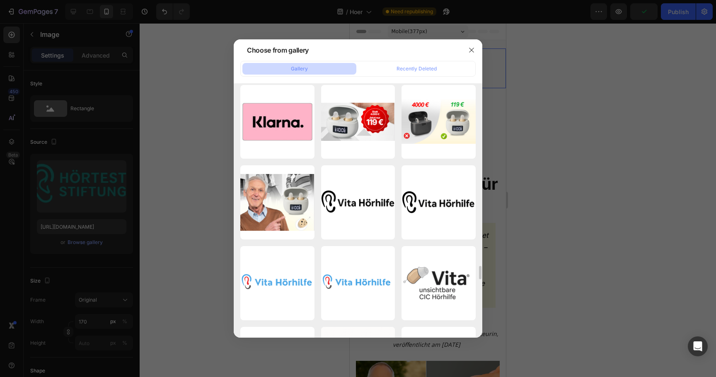
scroll to position [3558, 0]
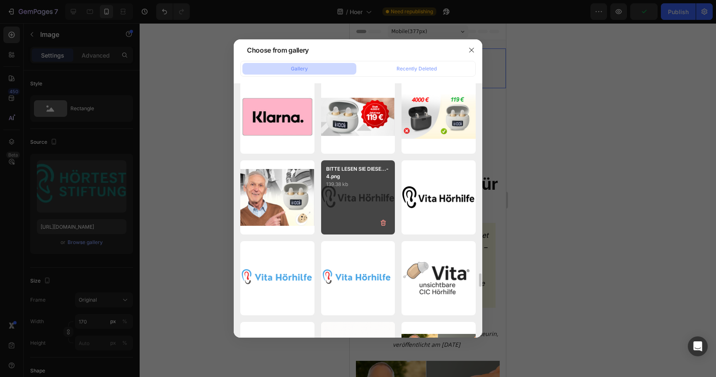
click at [346, 194] on div "BITTE LESEN SIE DIESE...-4.png 139.38 kb" at bounding box center [358, 197] width 74 height 74
type input "https://cdn.shopify.com/s/files/1/0913/5734/8171/files/gempages_555675308238308…"
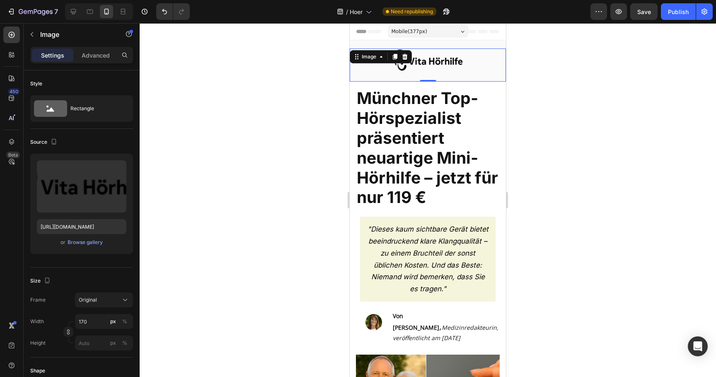
click at [241, 240] on div at bounding box center [428, 200] width 576 height 354
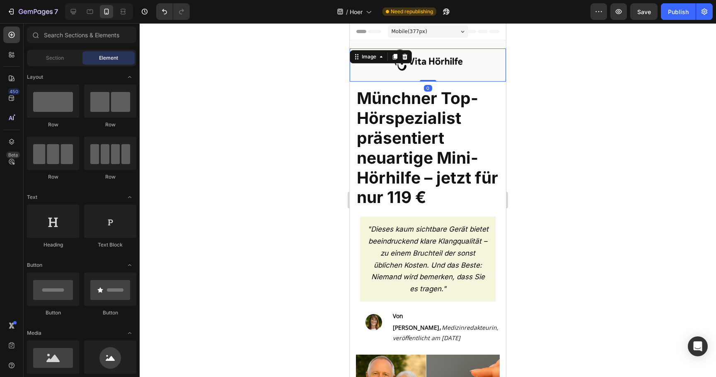
click at [388, 63] on div "Image 0" at bounding box center [428, 64] width 156 height 33
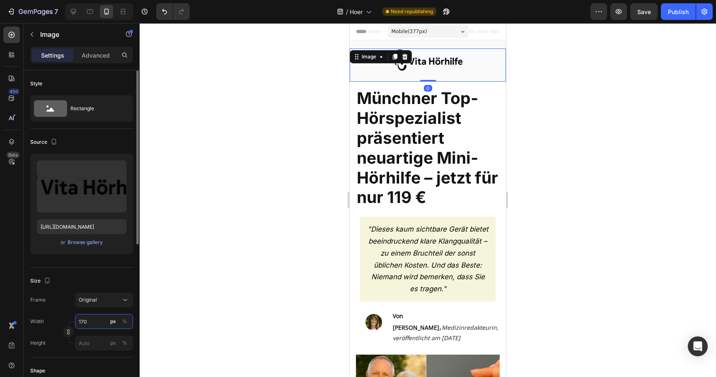
click at [102, 320] on input "170" at bounding box center [104, 321] width 58 height 15
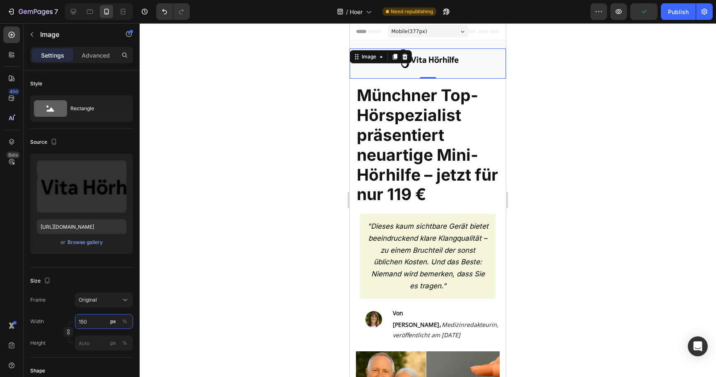
type input "150"
click at [324, 168] on div at bounding box center [428, 200] width 576 height 354
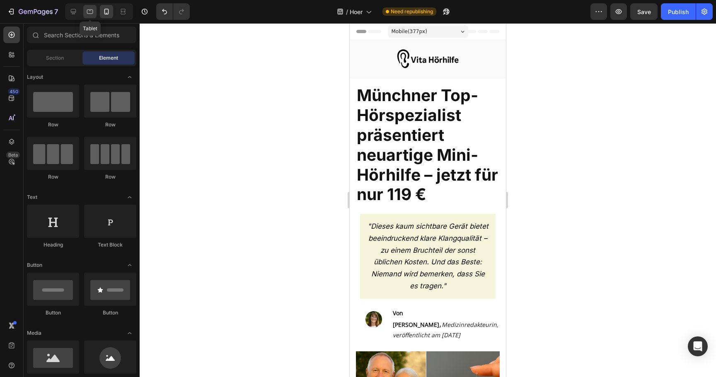
click at [89, 17] on div at bounding box center [89, 11] width 13 height 13
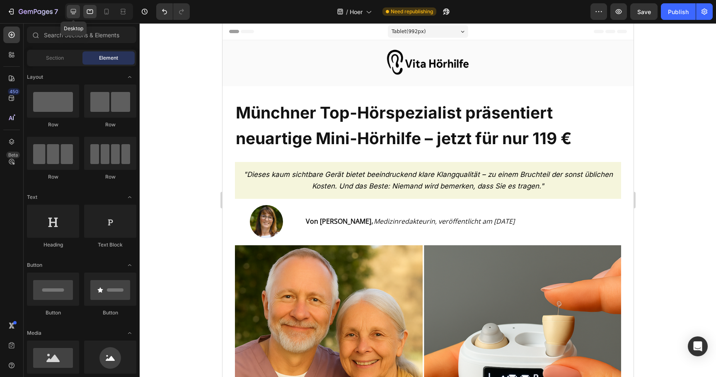
click at [71, 10] on icon at bounding box center [73, 11] width 5 height 5
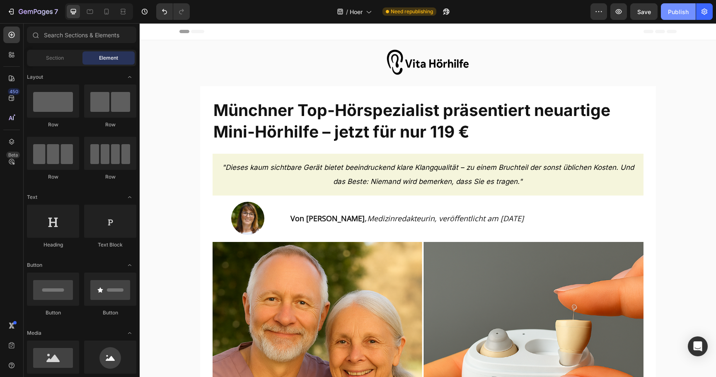
click at [664, 9] on button "Publish" at bounding box center [678, 11] width 35 height 17
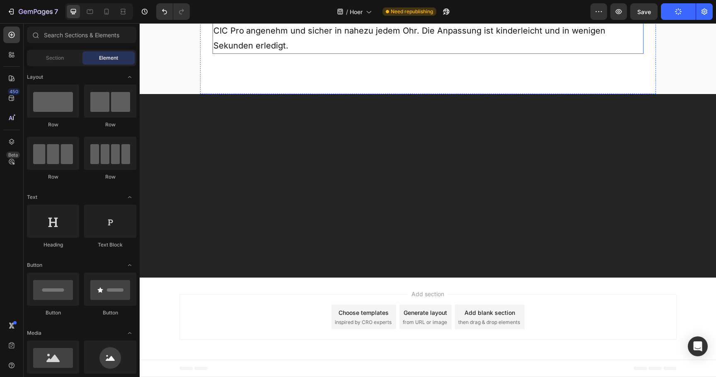
scroll to position [5615, 0]
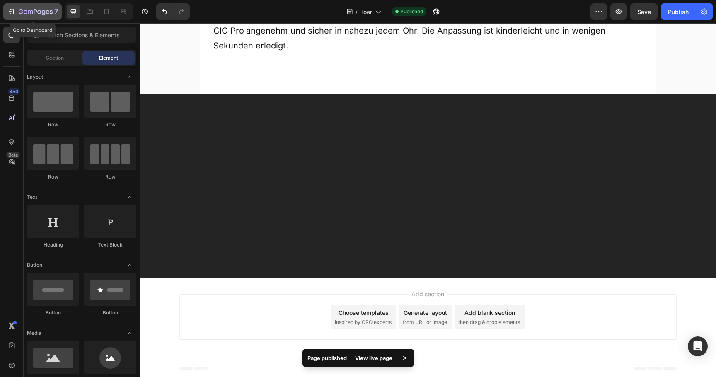
click at [53, 18] on button "7" at bounding box center [32, 11] width 58 height 17
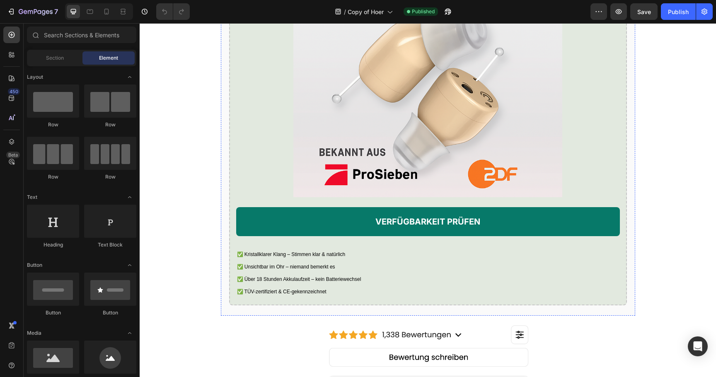
scroll to position [1547, 0]
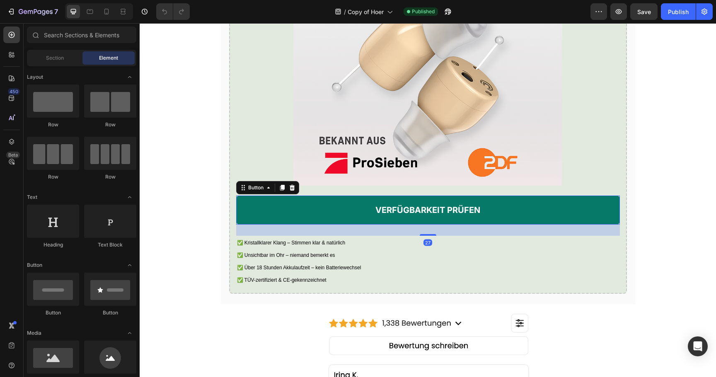
click at [308, 225] on link "VERFÜGBARKEIT PRÜFEN" at bounding box center [428, 210] width 384 height 29
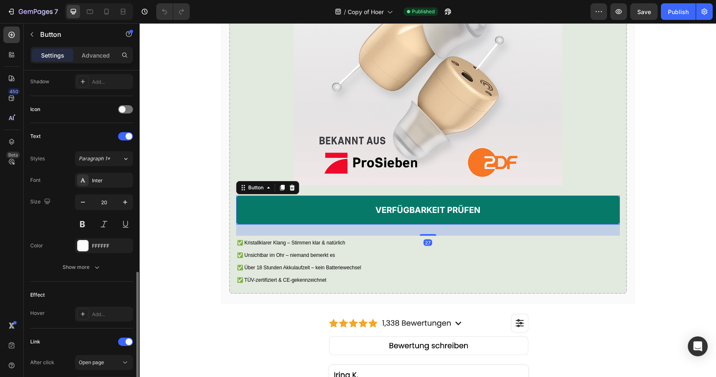
scroll to position [283, 0]
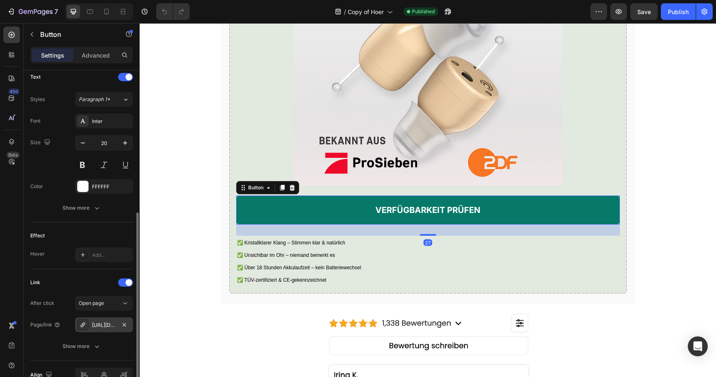
click at [111, 323] on div "[URL][DOMAIN_NAME]" at bounding box center [104, 324] width 24 height 7
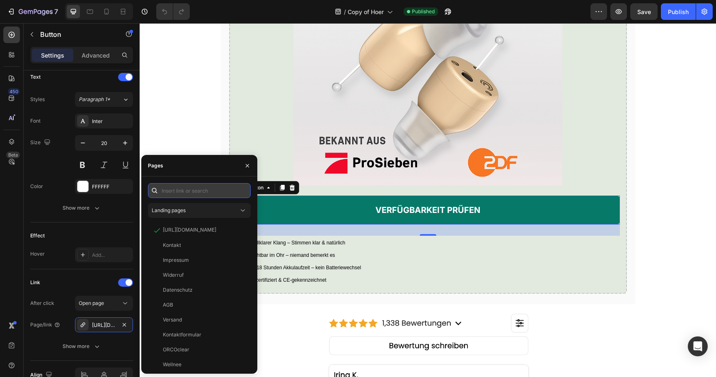
click at [200, 193] on input "text" at bounding box center [199, 190] width 103 height 15
paste input "https://vita-hoerhilfe.com/pages/hoergeraet"
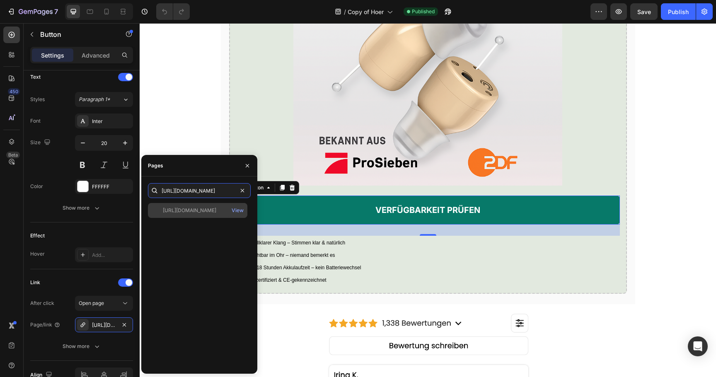
type input "https://vita-hoerhilfe.com/pages/hoergeraet"
click at [191, 216] on div "https://vita-hoerhilfe.com/pages/hoergeraet View" at bounding box center [197, 210] width 99 height 15
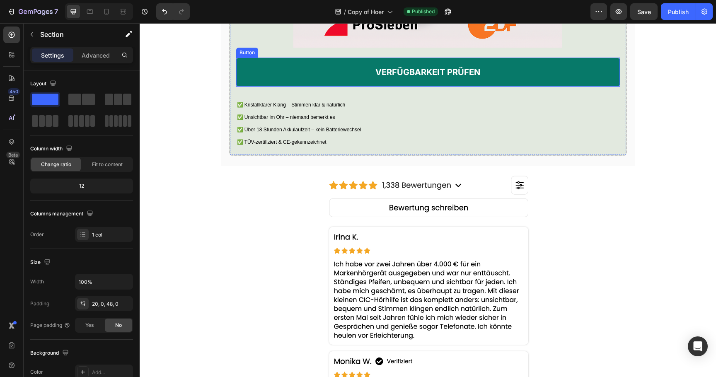
scroll to position [1745, 0]
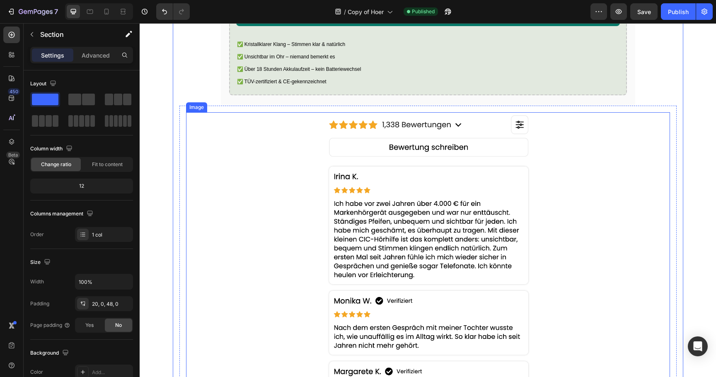
click at [348, 234] on img at bounding box center [427, 275] width 207 height 326
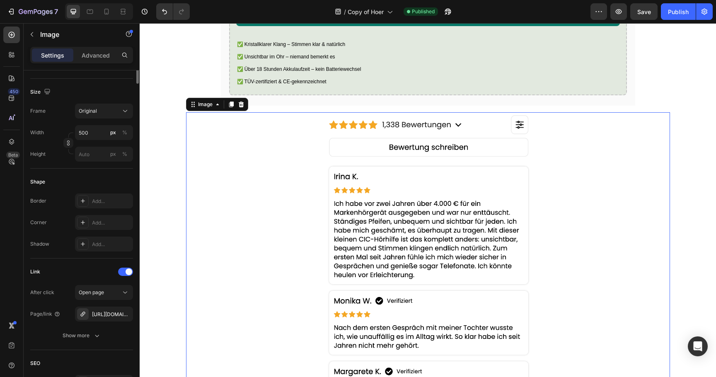
scroll to position [303, 0]
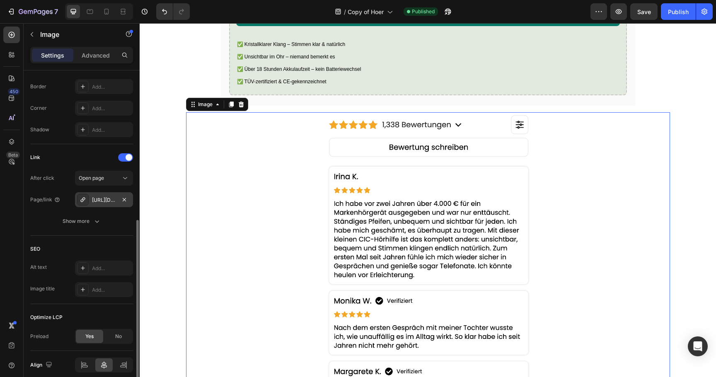
click at [99, 205] on div "https://vita-hoerhilfe.com/cic-horhilfe" at bounding box center [104, 199] width 58 height 15
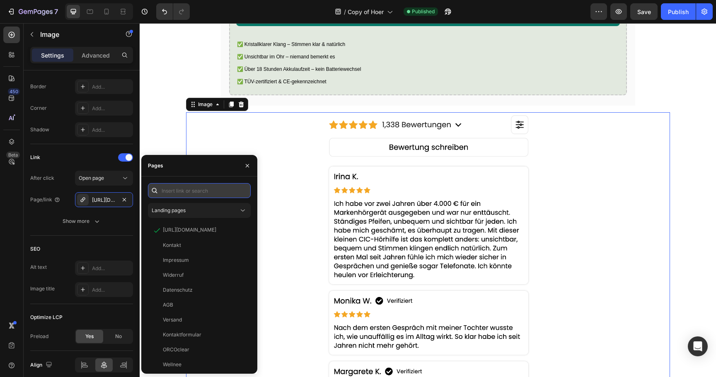
click at [192, 191] on input "text" at bounding box center [199, 190] width 103 height 15
paste input "https://vita-hoerhilfe.com/pages/hoergeraet"
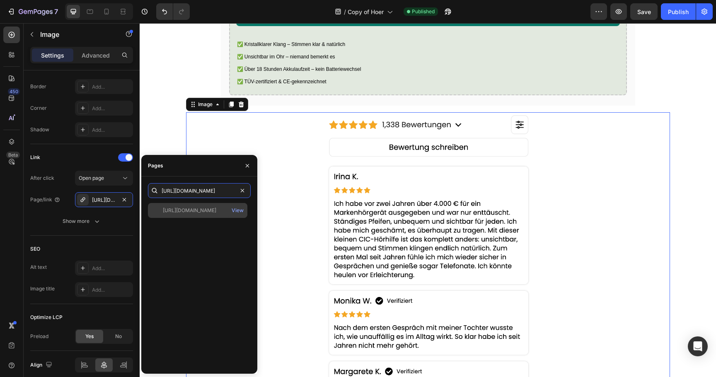
type input "https://vita-hoerhilfe.com/pages/hoergeraet"
click at [196, 208] on div "https://vita-hoerhilfe.com/pages/hoergeraet" at bounding box center [189, 210] width 53 height 7
click at [269, 212] on link at bounding box center [428, 275] width 484 height 326
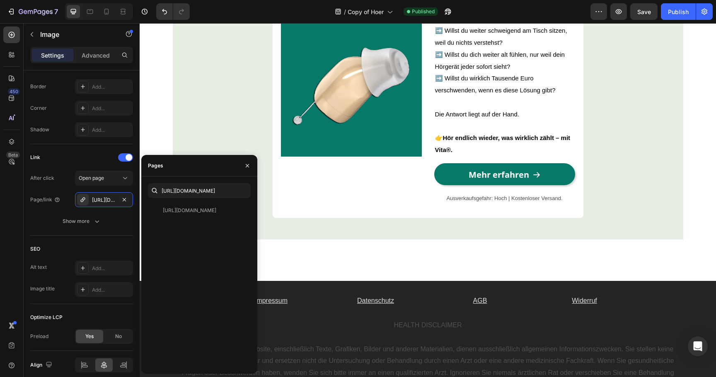
scroll to position [2607, 0]
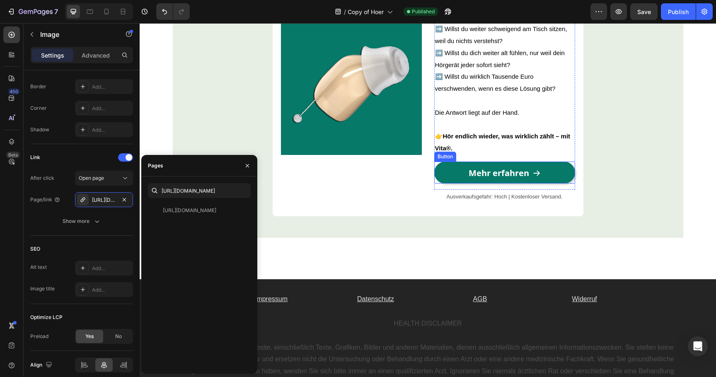
click at [449, 169] on link "Mehr erfahren" at bounding box center [504, 173] width 141 height 22
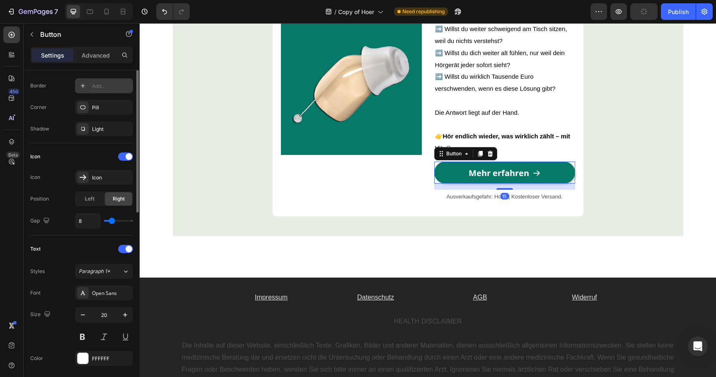
scroll to position [394, 0]
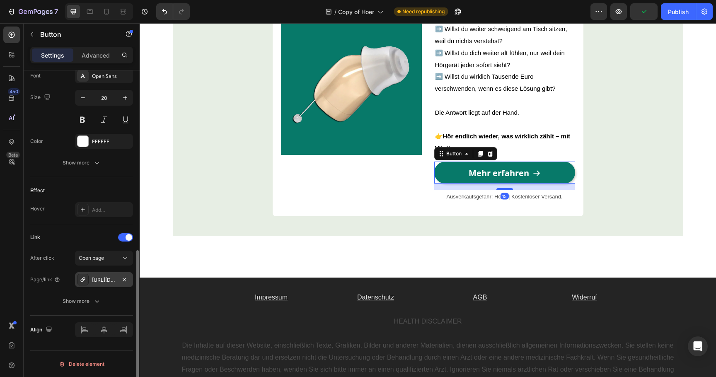
click at [87, 285] on div "https://vita-hoerhilfe.com/cic-horhilfe" at bounding box center [104, 279] width 58 height 15
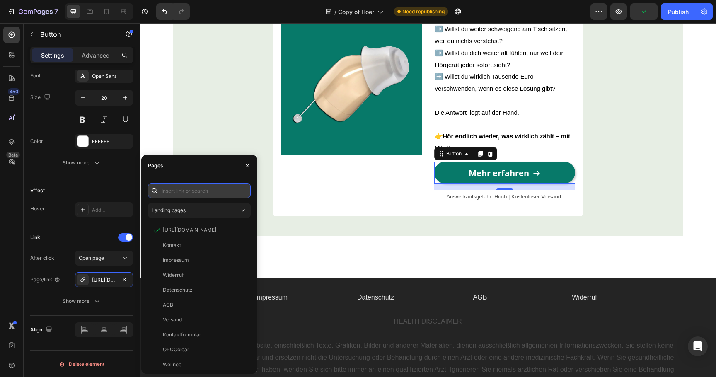
click at [203, 188] on input "text" at bounding box center [199, 190] width 103 height 15
paste input "https://vita-hoerhilfe.com/pages/hoergeraet"
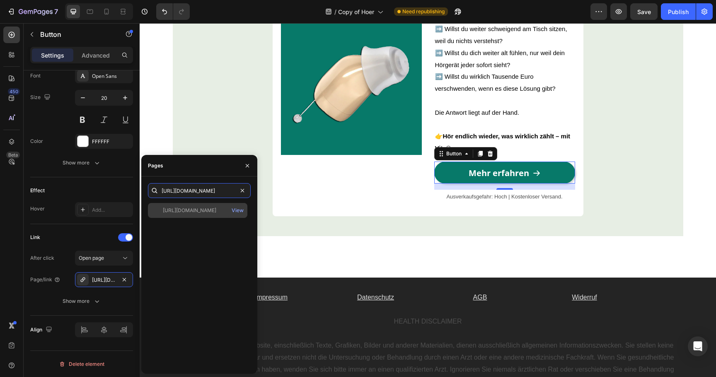
type input "https://vita-hoerhilfe.com/pages/hoergeraet"
click at [204, 208] on div "https://vita-hoerhilfe.com/pages/hoergeraet" at bounding box center [189, 210] width 53 height 7
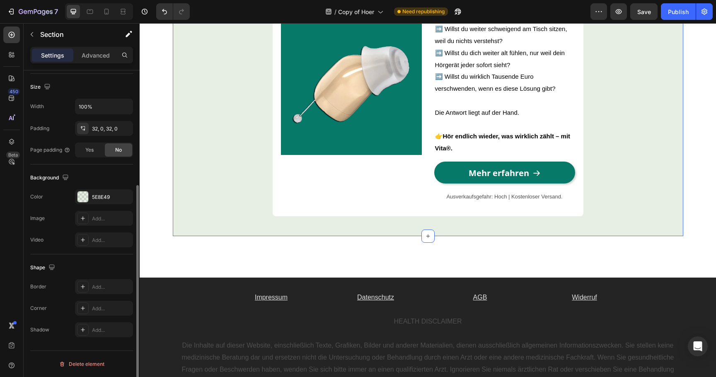
click at [211, 145] on div "Image Hör auf, dich mit teuren, auffälligen Hörgeräten abzufinden! Dein Leben, …" at bounding box center [428, 88] width 510 height 270
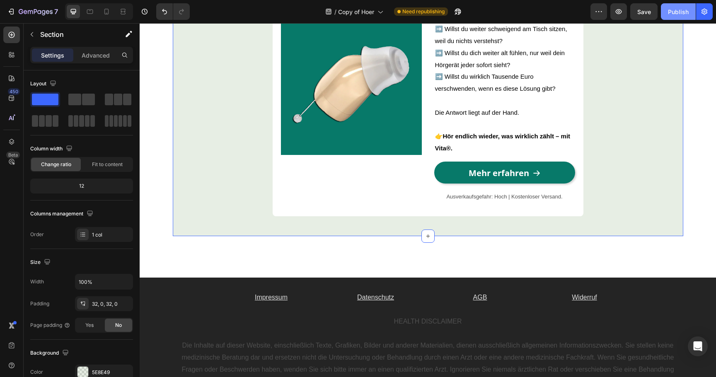
click at [676, 16] on div "Publish" at bounding box center [678, 11] width 21 height 9
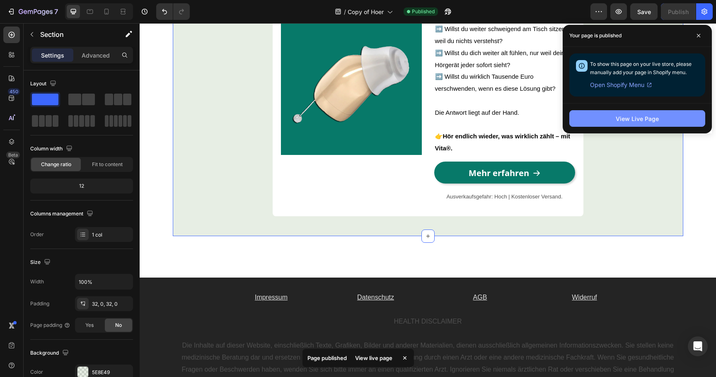
click at [583, 119] on button "View Live Page" at bounding box center [637, 118] width 136 height 17
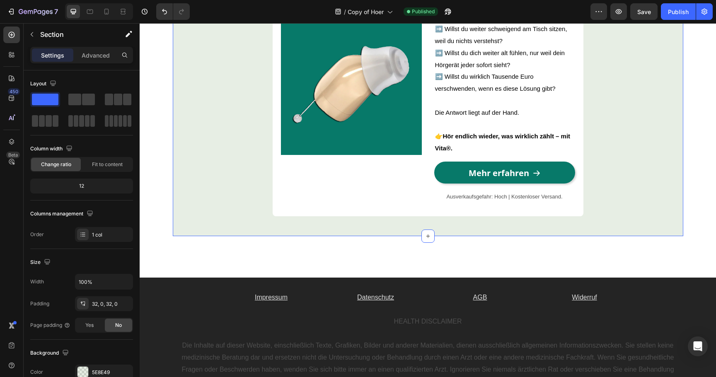
click at [39, 21] on div "7 Version history / Copy of Hoer Published Preview Save Publish" at bounding box center [358, 12] width 716 height 24
click at [39, 18] on button "7" at bounding box center [32, 11] width 58 height 17
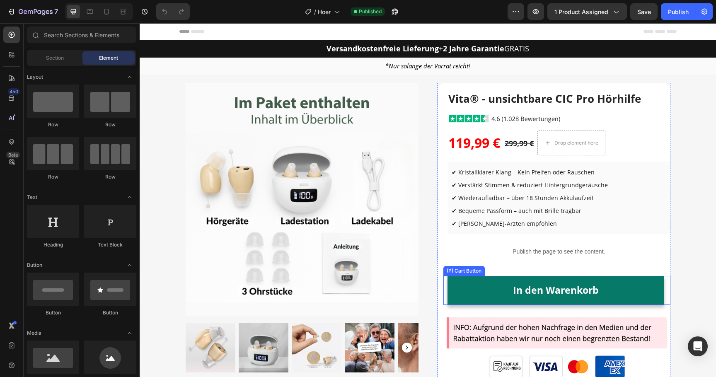
click at [481, 291] on button "In den Warenkorb" at bounding box center [555, 290] width 217 height 29
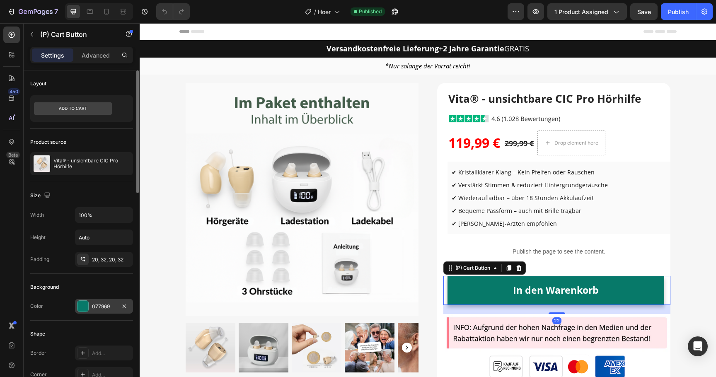
click at [88, 312] on div "077969" at bounding box center [104, 306] width 58 height 15
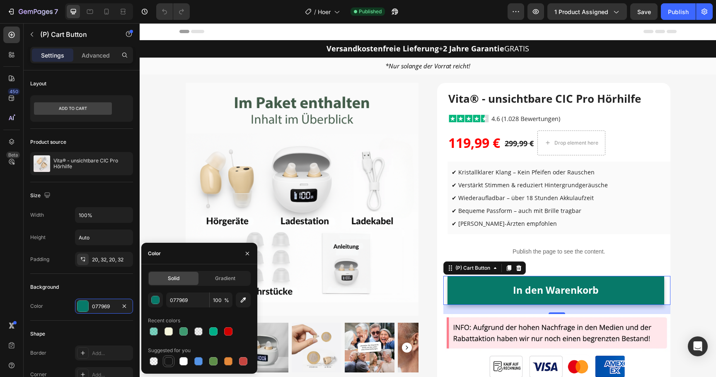
click at [170, 360] on div at bounding box center [168, 361] width 8 height 8
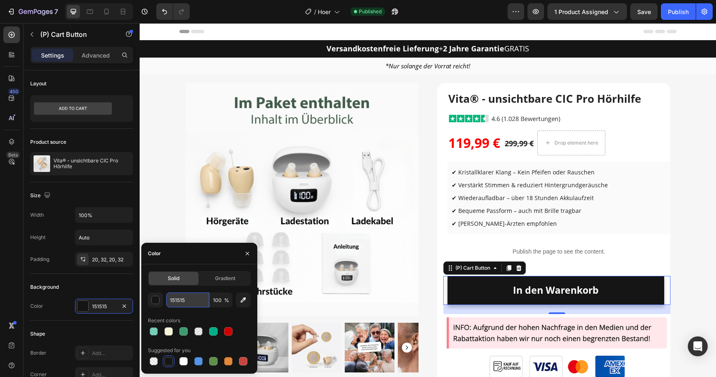
click at [188, 303] on input "151515" at bounding box center [187, 299] width 43 height 15
click at [161, 302] on button "button" at bounding box center [155, 299] width 15 height 15
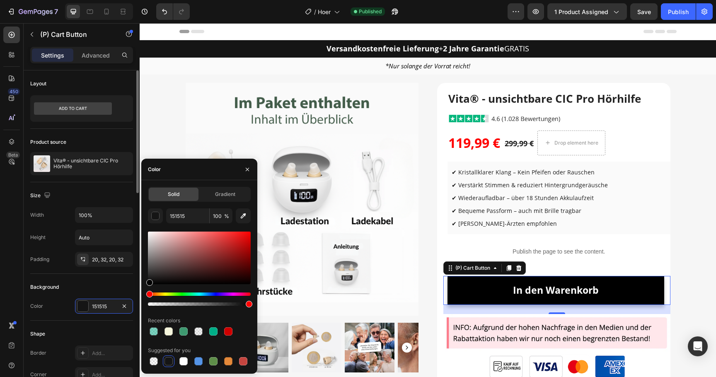
drag, startPoint x: 196, startPoint y: 264, endPoint x: 107, endPoint y: 343, distance: 118.6
click at [107, 343] on div "450 Beta Sections(18) Elements(84) Section Element Hero Section Product Detail …" at bounding box center [70, 200] width 140 height 354
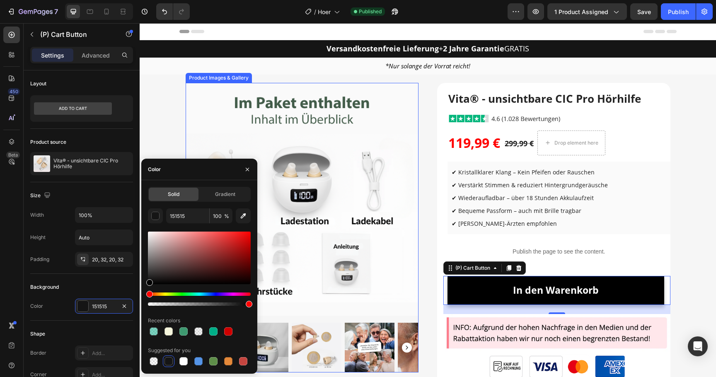
type input "000000"
click at [229, 102] on img at bounding box center [302, 199] width 233 height 233
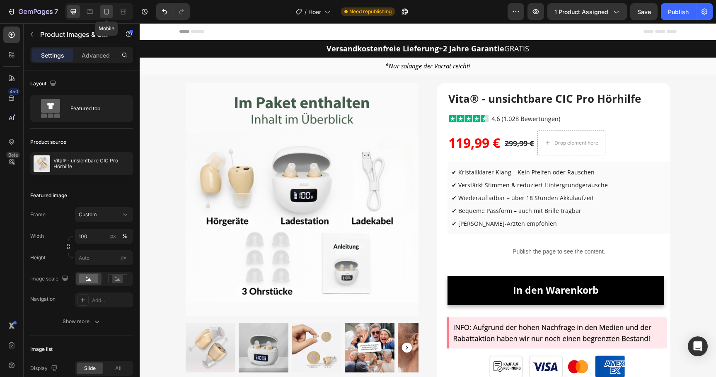
click at [111, 14] on div at bounding box center [106, 11] width 13 height 13
type input "33.33"
type input "8"
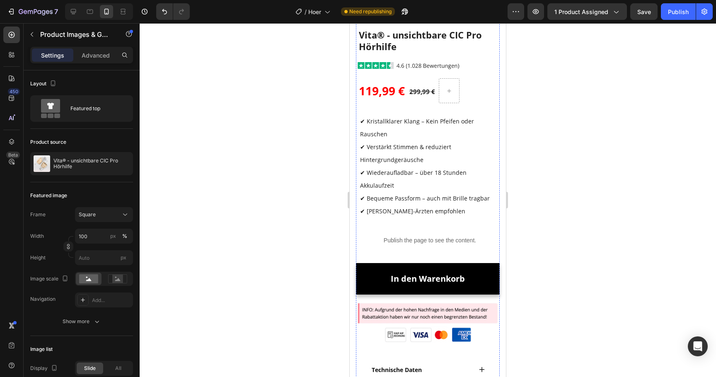
scroll to position [249, 0]
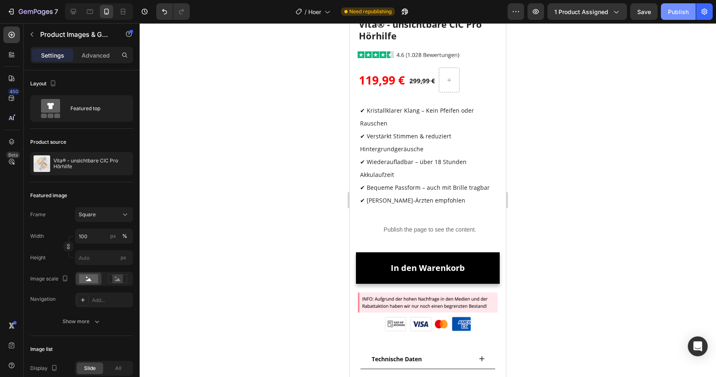
click at [681, 10] on div "Publish" at bounding box center [678, 11] width 21 height 9
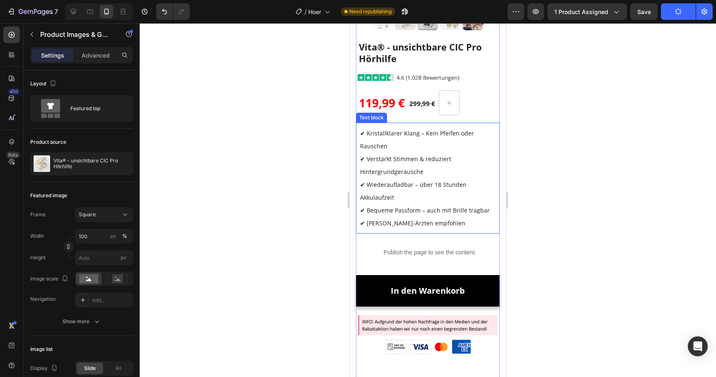
scroll to position [226, 0]
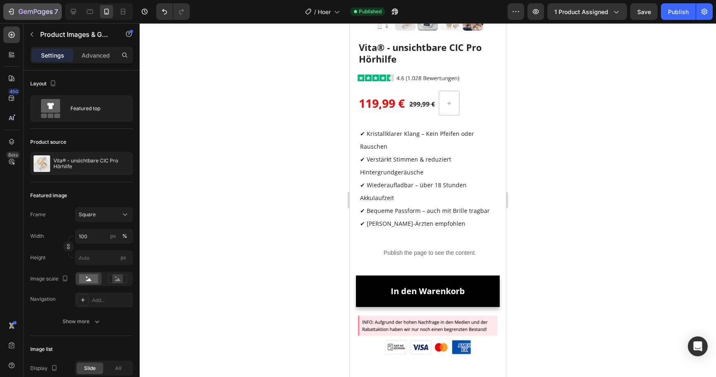
click at [17, 16] on div "7" at bounding box center [32, 12] width 51 height 10
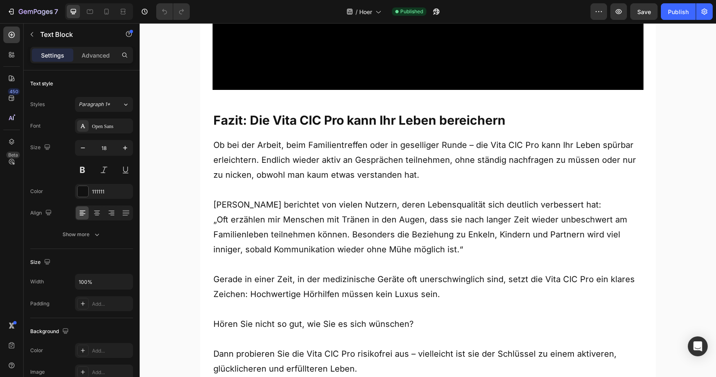
scroll to position [4193, 0]
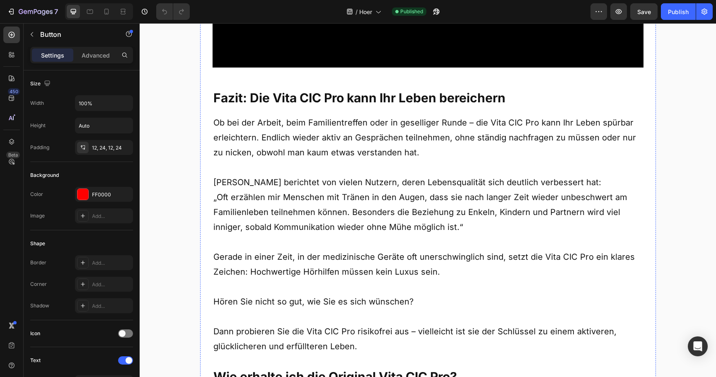
click at [92, 200] on div "FF0000" at bounding box center [104, 194] width 58 height 15
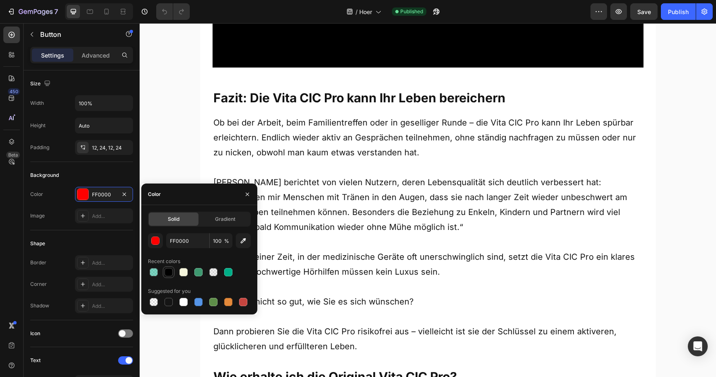
click at [173, 273] on div at bounding box center [169, 272] width 10 height 10
type input "000000"
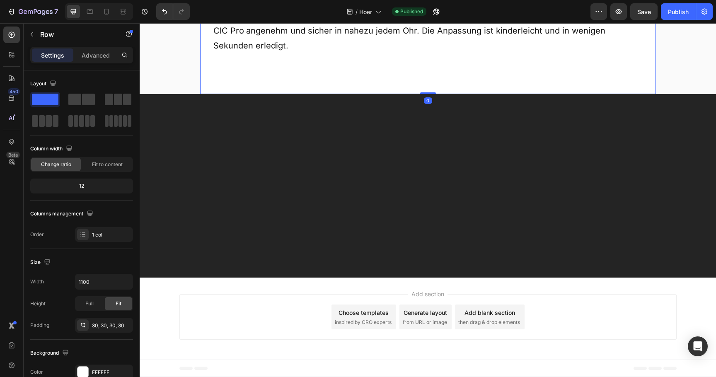
scroll to position [5572, 0]
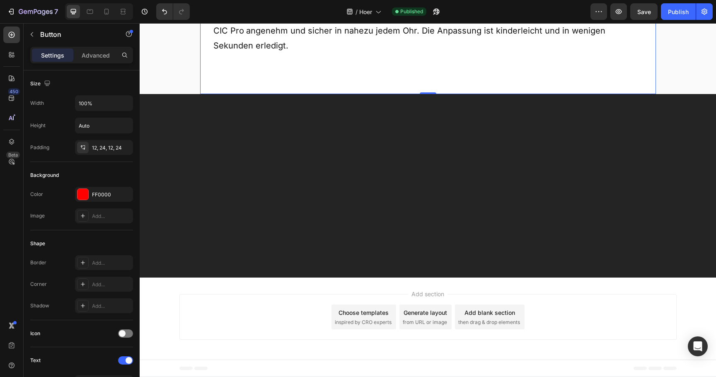
click at [111, 186] on div "Background Color FF0000 Image Add..." at bounding box center [81, 196] width 103 height 68
click at [106, 193] on div "FF0000" at bounding box center [104, 194] width 24 height 7
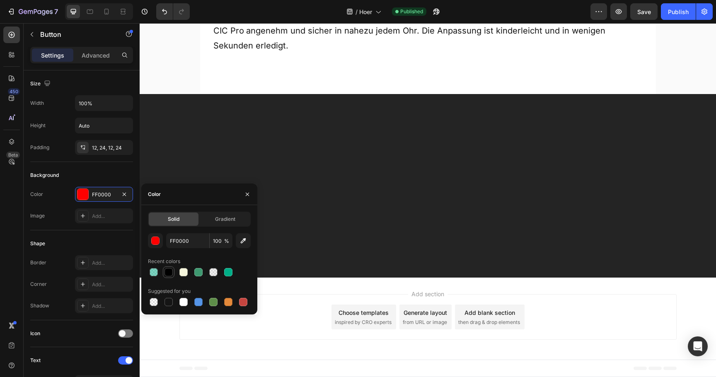
click at [165, 268] on div at bounding box center [168, 272] width 8 height 8
type input "000000"
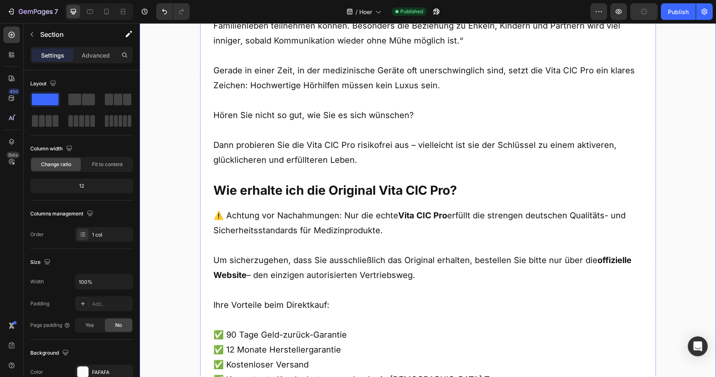
scroll to position [4282, 0]
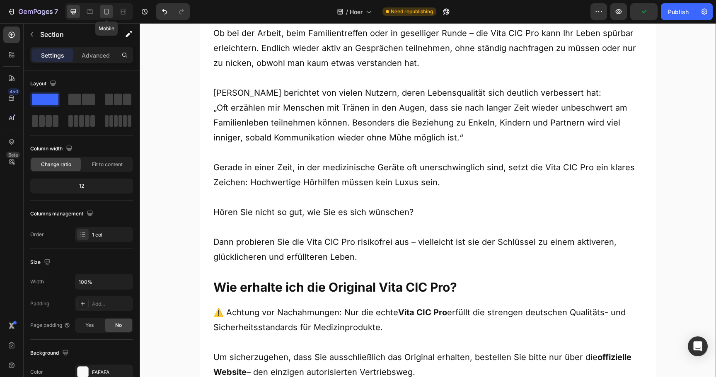
click at [107, 14] on icon at bounding box center [106, 11] width 8 height 8
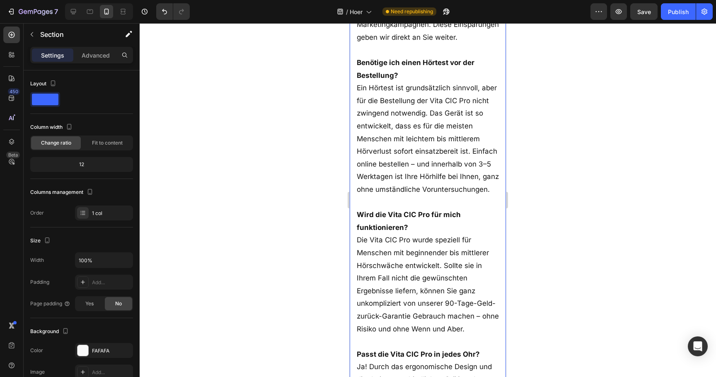
scroll to position [6760, 0]
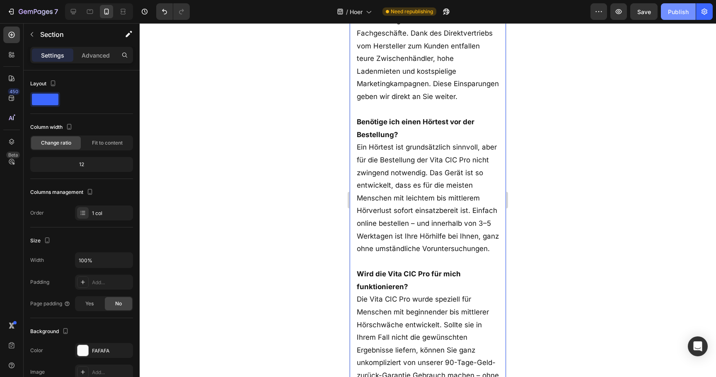
click at [669, 14] on div "Publish" at bounding box center [678, 11] width 21 height 9
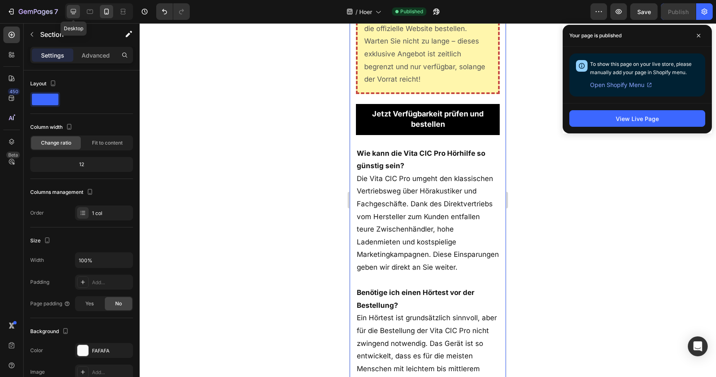
click at [70, 7] on icon at bounding box center [73, 11] width 8 height 8
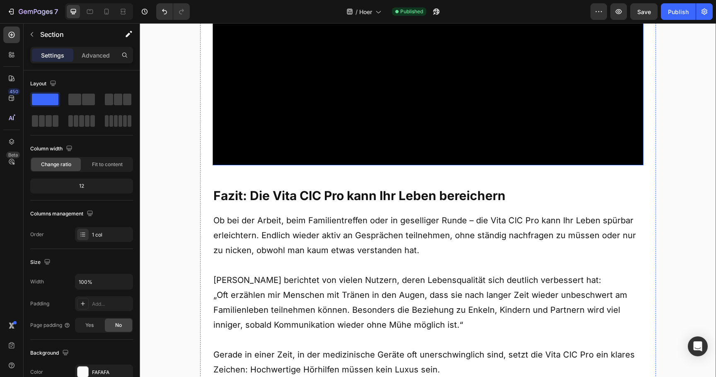
scroll to position [4079, 0]
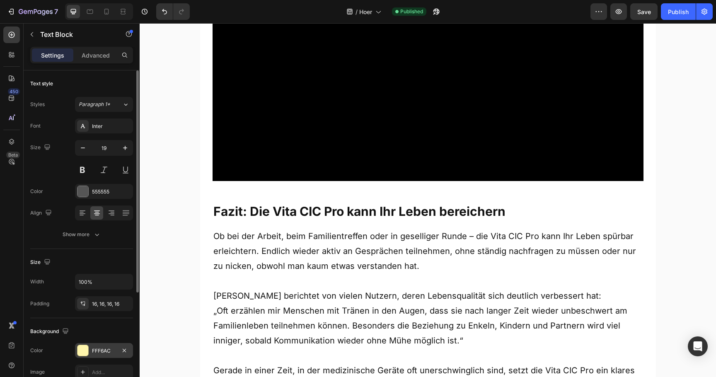
click at [102, 348] on div "FFF6AC" at bounding box center [104, 350] width 24 height 7
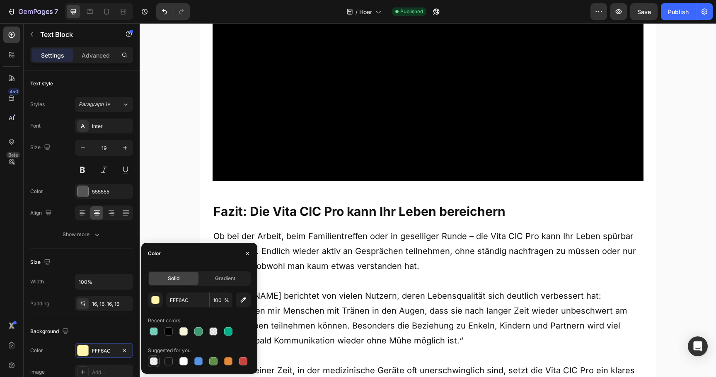
click at [154, 361] on div at bounding box center [154, 361] width 8 height 8
type input "000000"
type input "0"
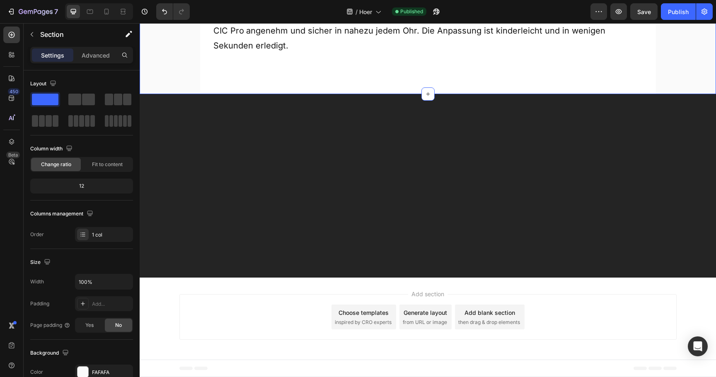
scroll to position [5485, 0]
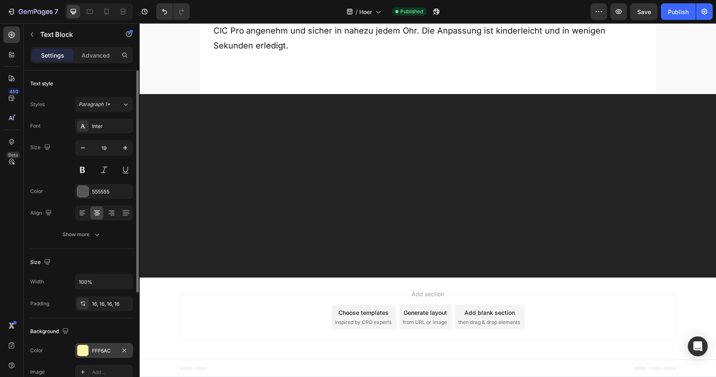
click at [102, 347] on div "FFF6AC" at bounding box center [104, 350] width 24 height 7
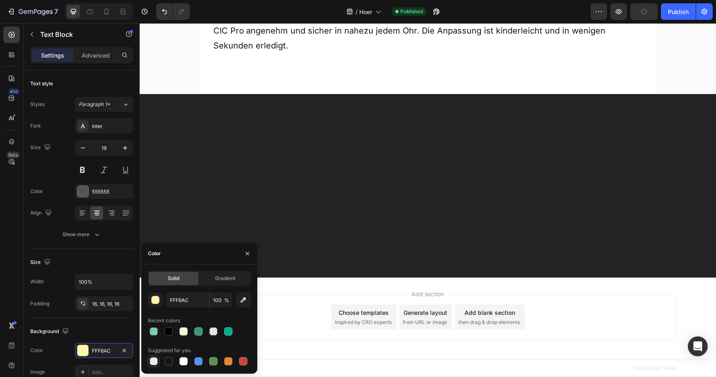
click at [156, 363] on div at bounding box center [154, 361] width 8 height 8
type input "000000"
type input "0"
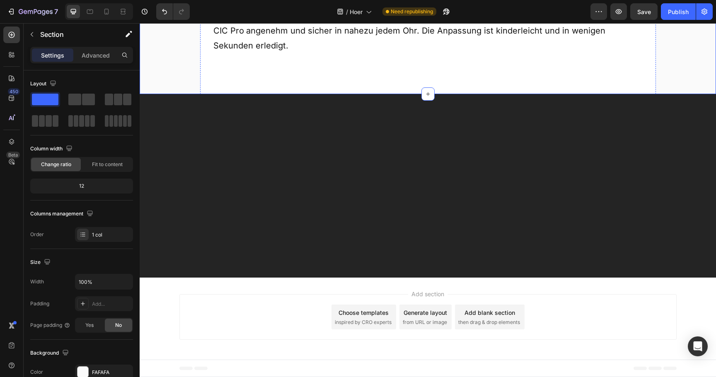
scroll to position [5477, 0]
click at [674, 18] on button "Publish" at bounding box center [678, 11] width 35 height 17
click at [110, 10] on icon at bounding box center [106, 11] width 8 height 8
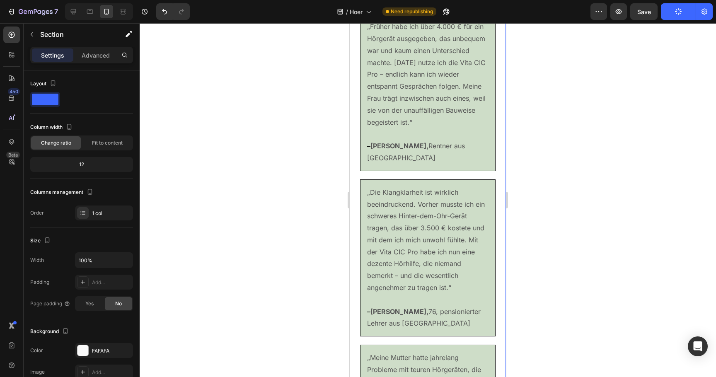
scroll to position [4948, 0]
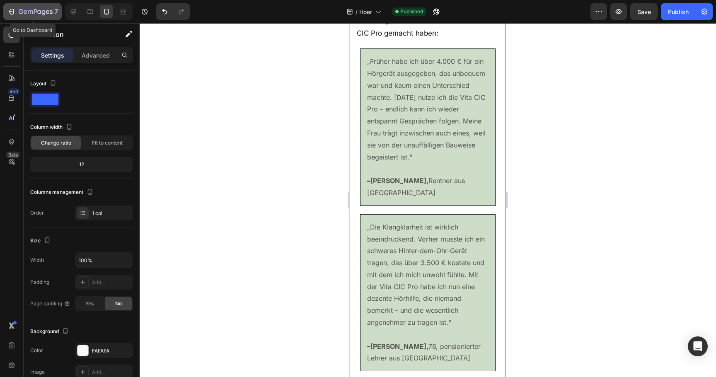
click at [42, 4] on button "7" at bounding box center [32, 11] width 58 height 17
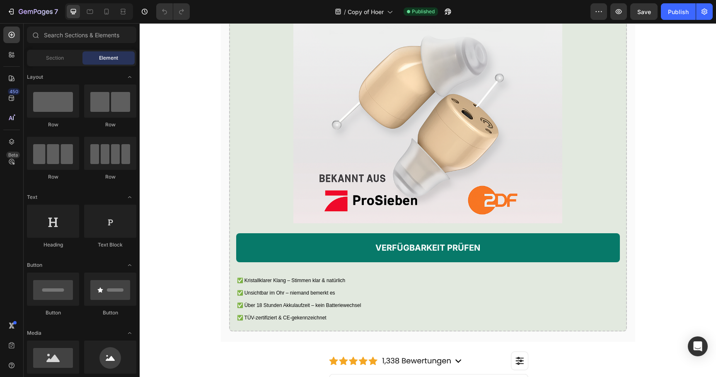
scroll to position [1524, 0]
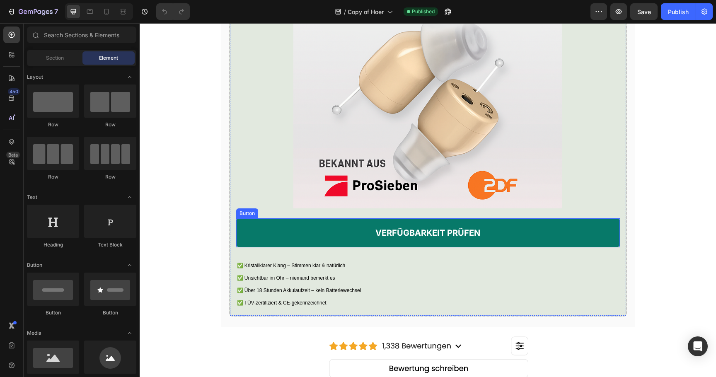
click at [268, 247] on link "VERFÜGBARKEIT PRÜFEN" at bounding box center [428, 232] width 384 height 29
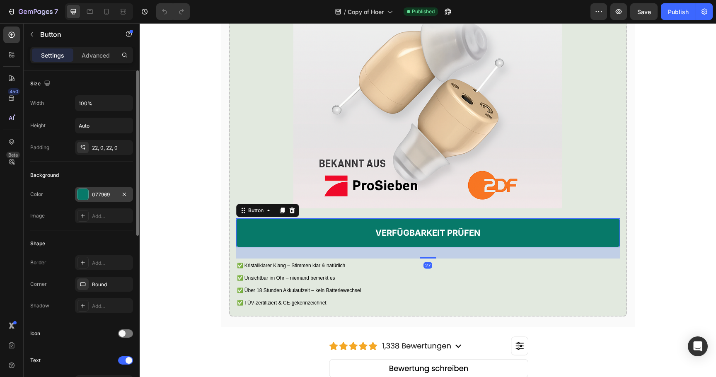
click at [102, 197] on div "077969" at bounding box center [104, 194] width 24 height 7
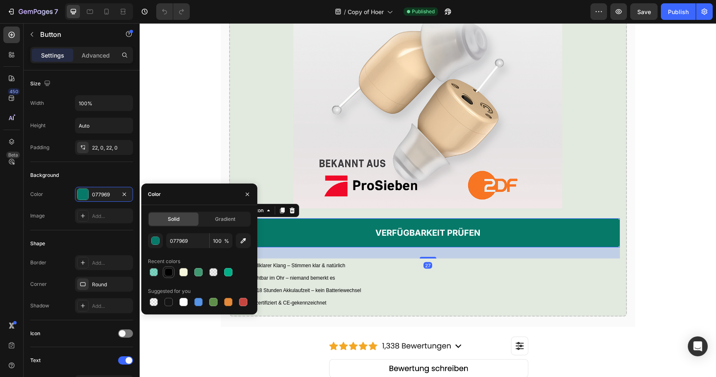
click at [166, 275] on div at bounding box center [168, 272] width 8 height 8
type input "000000"
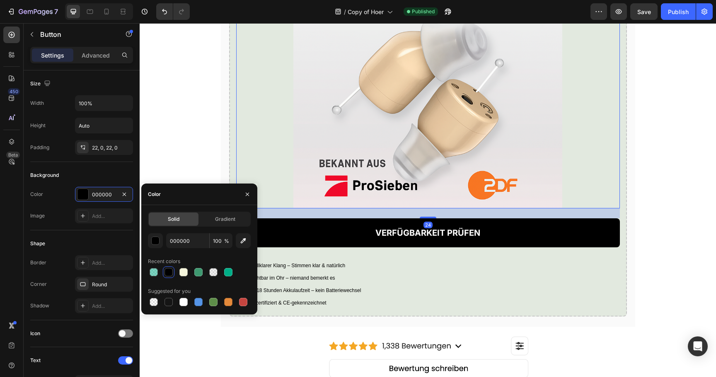
click at [239, 152] on div at bounding box center [428, 74] width 384 height 268
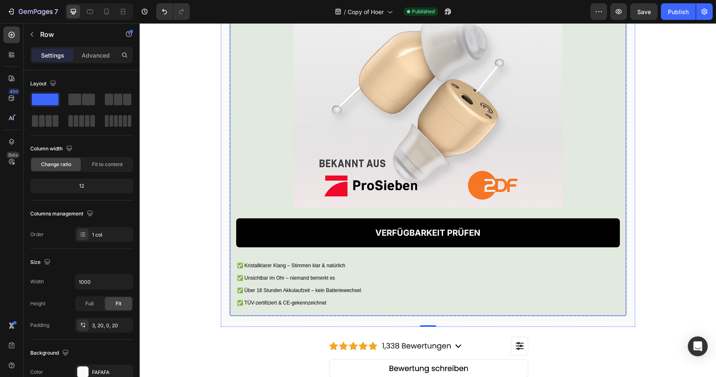
click at [232, 165] on div "Hör wieder klar & deutlich – mit der Vita® CIC Pro Hörhilfe Heading Die Premium…" at bounding box center [428, 90] width 398 height 453
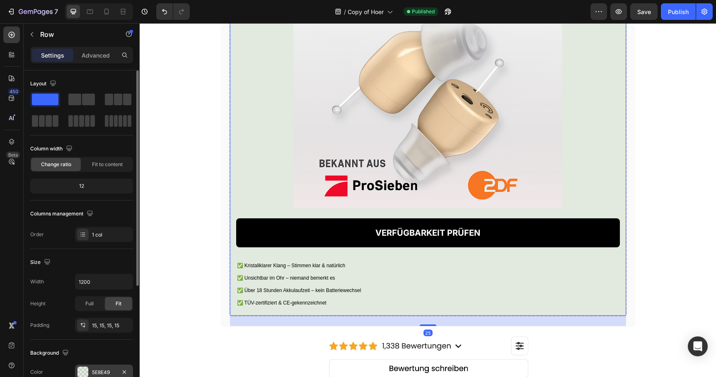
click at [101, 370] on div "5E8E49" at bounding box center [104, 372] width 24 height 7
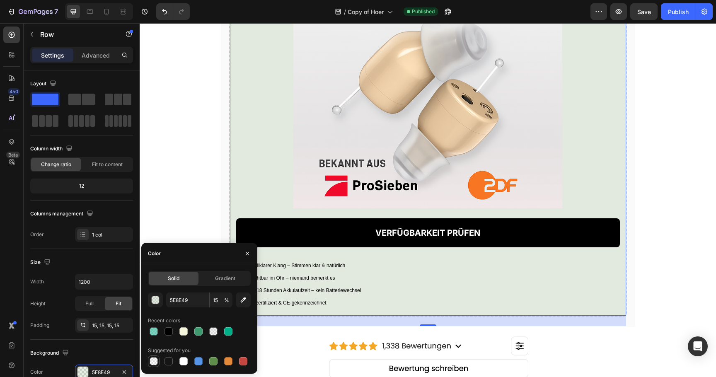
click at [157, 358] on div at bounding box center [154, 361] width 8 height 8
type input "000000"
type input "0"
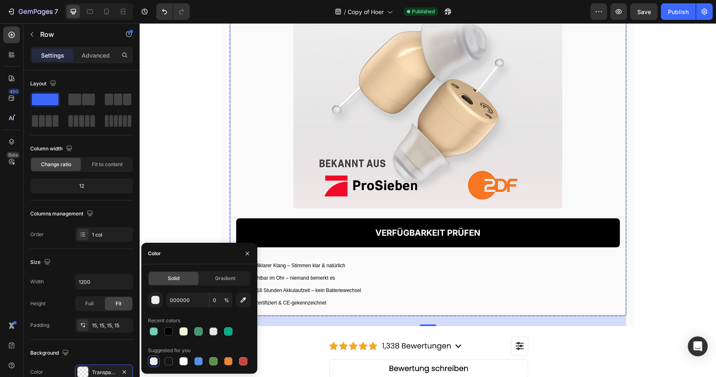
click at [161, 202] on div "Image Gutes Hören für 119 € statt 4.000 €: Immer mehr Deutsche lassen sich nich…" at bounding box center [428, 10] width 576 height 2988
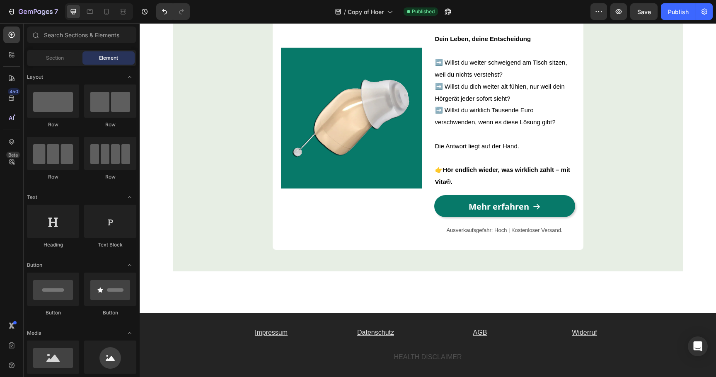
scroll to position [2467, 0]
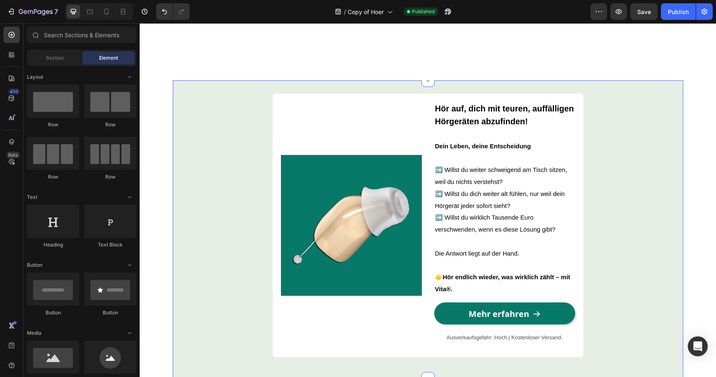
click at [180, 181] on div "Image Hör auf, dich mit teuren, auffälligen Hörgeräten abzufinden! Dein Leben, …" at bounding box center [428, 230] width 510 height 272
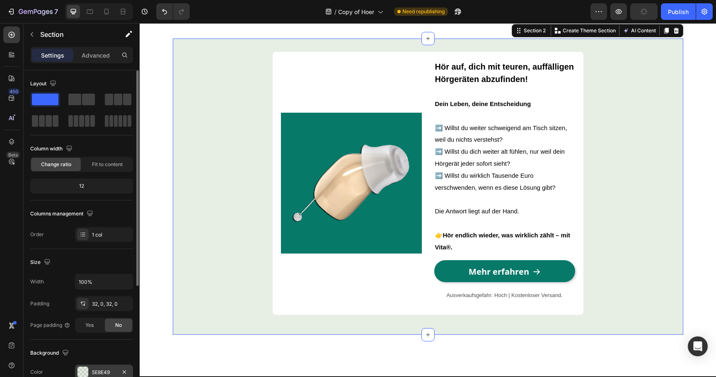
click at [100, 368] on div "5E8E49" at bounding box center [104, 372] width 58 height 15
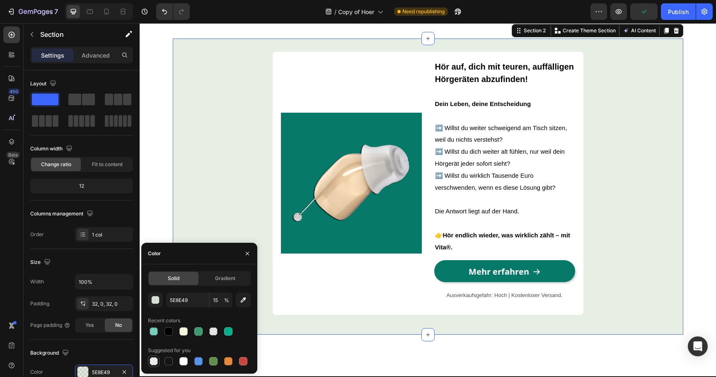
click at [152, 362] on div at bounding box center [154, 361] width 8 height 8
type input "000000"
type input "0"
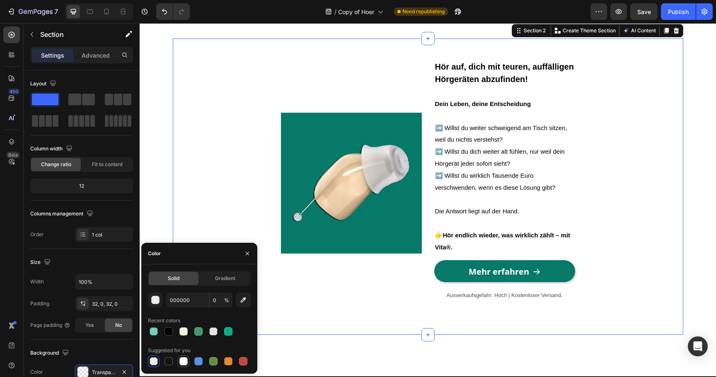
click at [187, 360] on div at bounding box center [183, 361] width 8 height 8
type input "FFFFFF"
type input "100"
click at [154, 359] on div at bounding box center [154, 361] width 8 height 8
type input "000000"
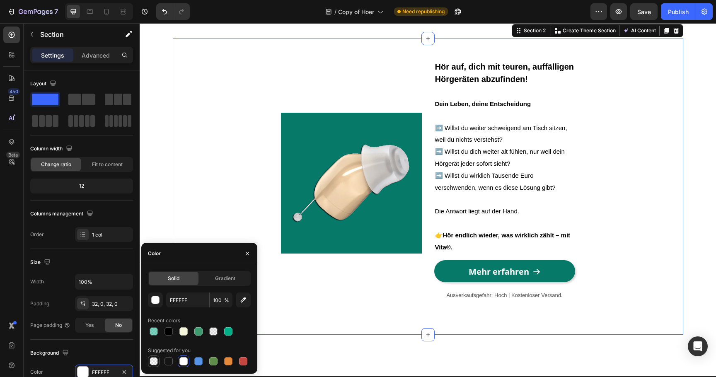
type input "0"
click at [159, 303] on button "button" at bounding box center [155, 299] width 15 height 15
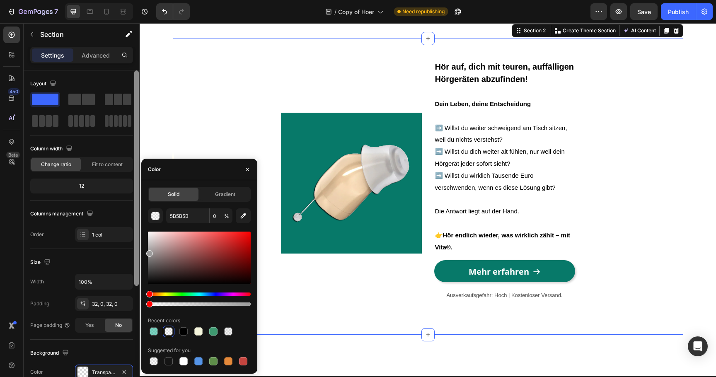
drag, startPoint x: 152, startPoint y: 261, endPoint x: 138, endPoint y: 252, distance: 16.7
click at [138, 252] on div "450 Beta Sections(18) Elements(83) Section Element Hero Section Product Detail …" at bounding box center [70, 200] width 140 height 354
type input "9B9B9B"
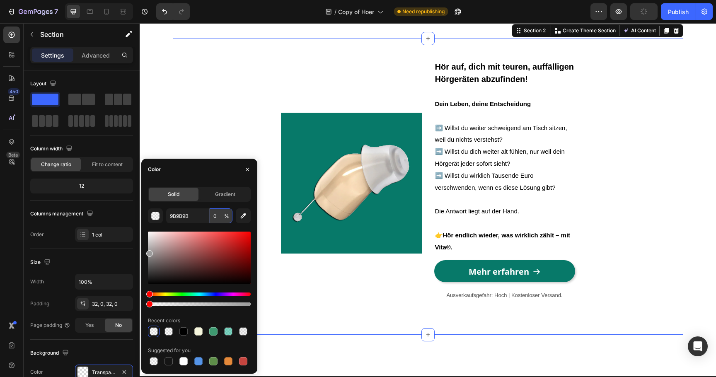
click at [220, 217] on input "0" at bounding box center [221, 215] width 23 height 15
type input "20"
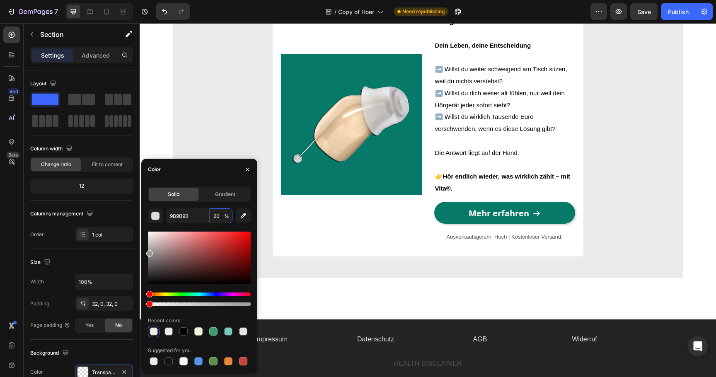
scroll to position [2576, 0]
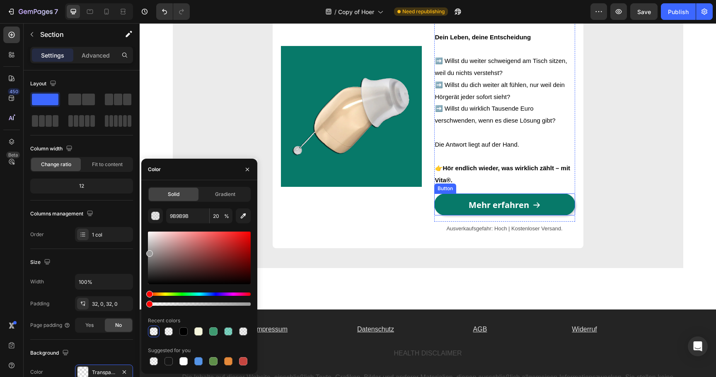
click at [439, 208] on link "Mehr erfahren" at bounding box center [504, 204] width 141 height 22
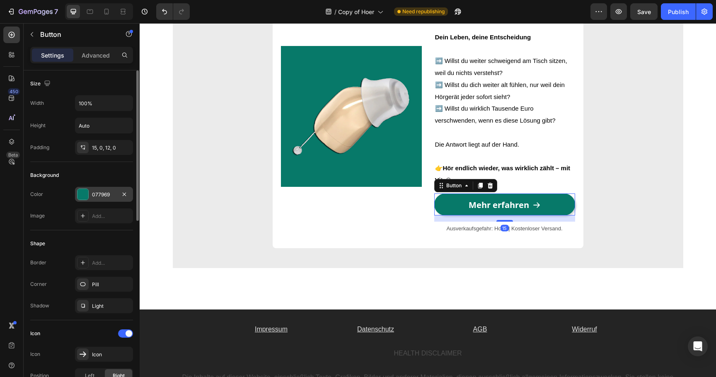
click at [98, 193] on div "077969" at bounding box center [104, 194] width 24 height 7
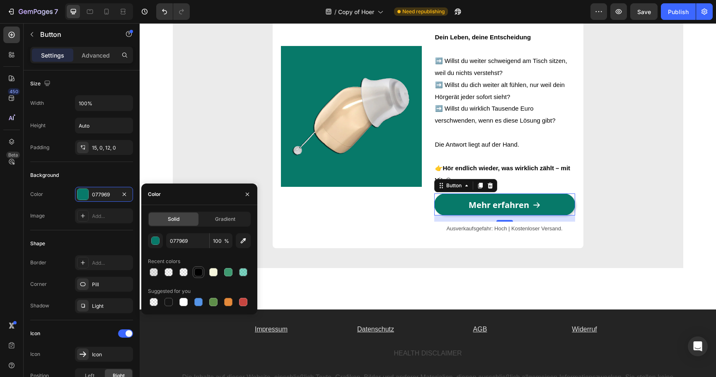
click at [200, 270] on div at bounding box center [198, 272] width 8 height 8
type input "000000"
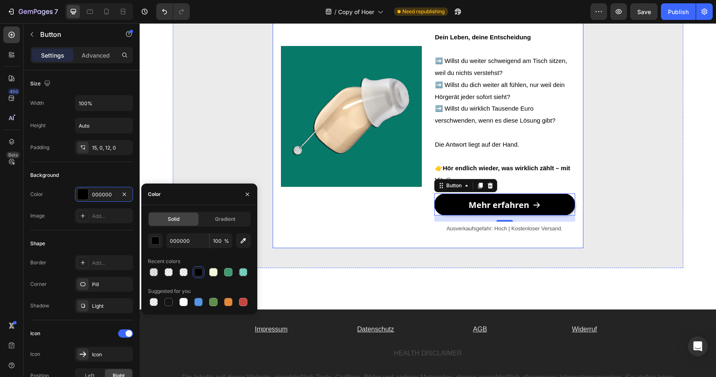
click at [384, 243] on div "Image Hör auf, dich mit teuren, auffälligen Hörgeräten abzufinden! Dein Leben, …" at bounding box center [428, 116] width 311 height 263
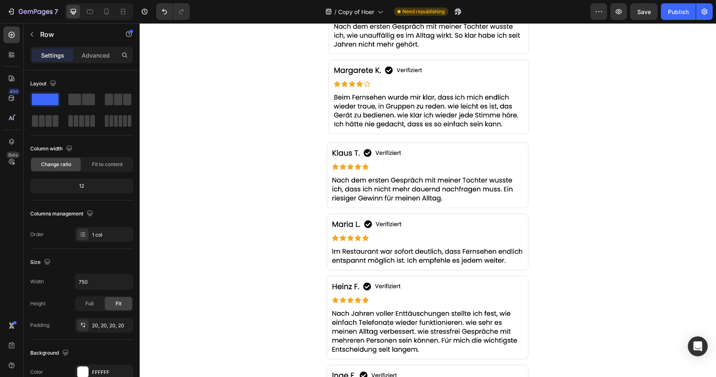
scroll to position [1984, 0]
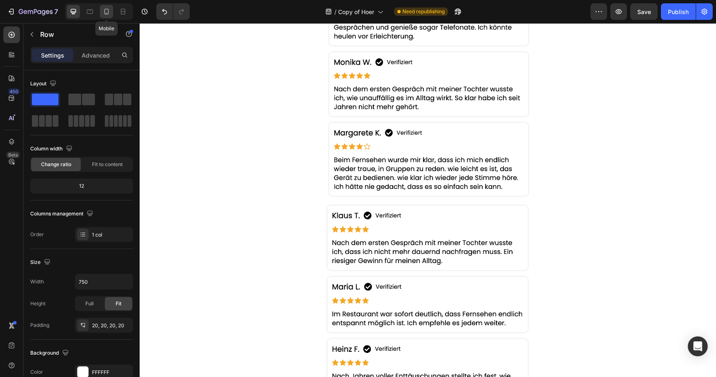
click at [101, 10] on div at bounding box center [106, 11] width 13 height 13
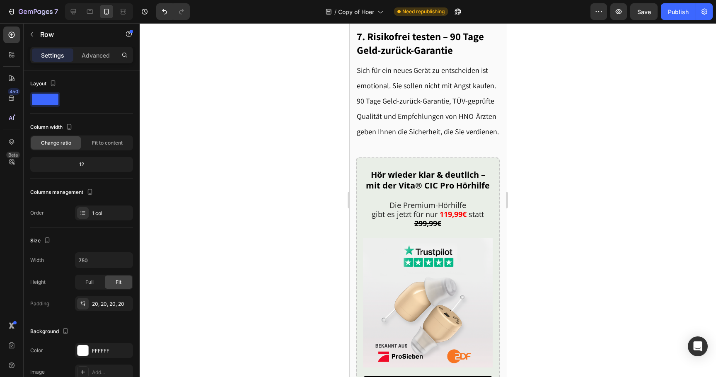
scroll to position [2052, 0]
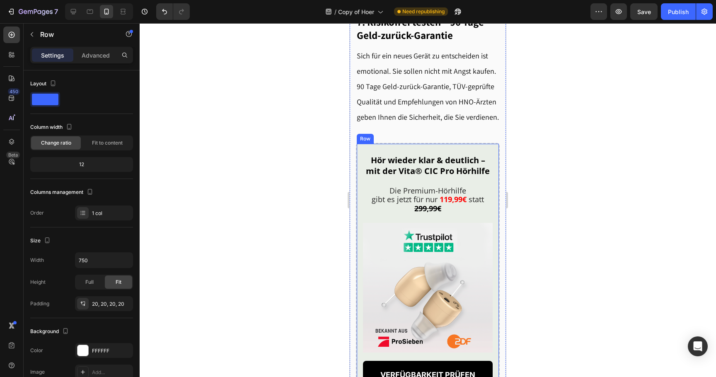
click at [359, 204] on div "Hör wieder klar & deutlich – mit der Vita® CIC Pro Hörhilfe Heading Die Premium…" at bounding box center [428, 295] width 144 height 305
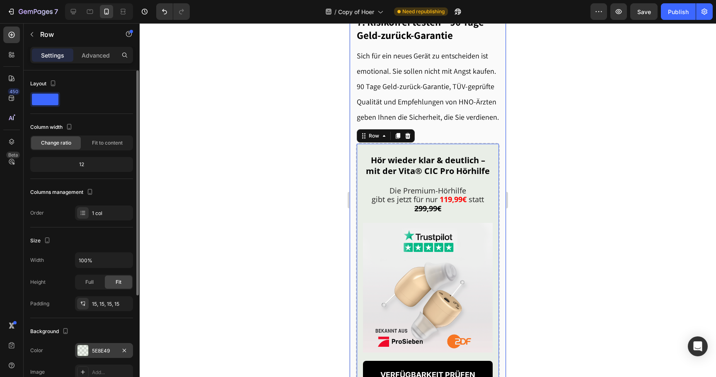
click at [105, 356] on div "5E8E49" at bounding box center [104, 350] width 58 height 15
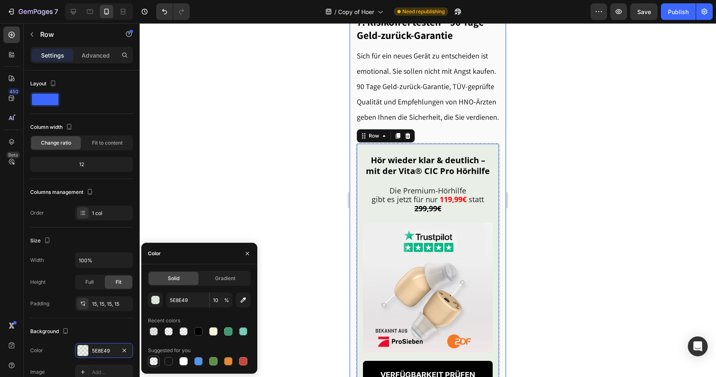
click at [156, 360] on div at bounding box center [154, 361] width 8 height 8
type input "000000"
type input "0"
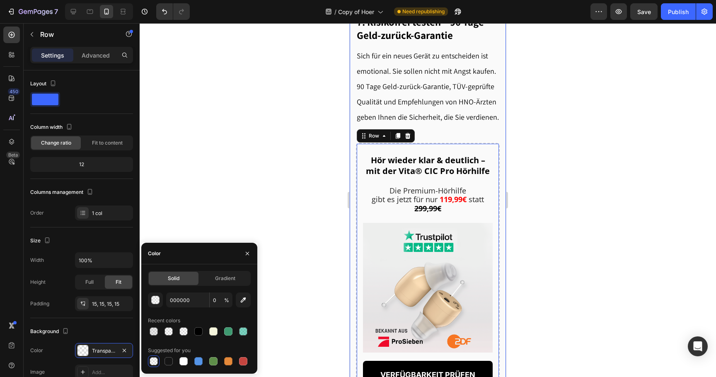
click at [253, 218] on div at bounding box center [428, 200] width 576 height 354
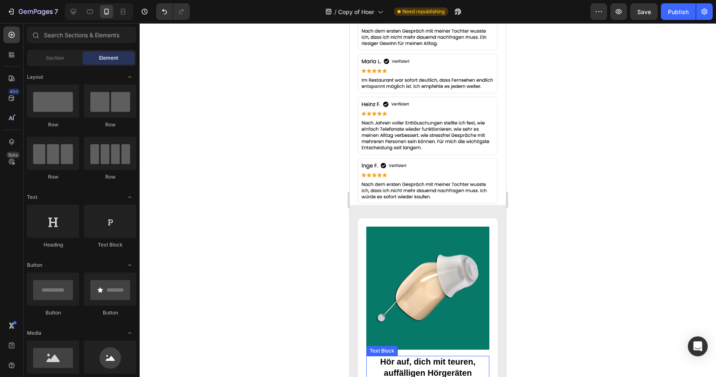
scroll to position [2759, 0]
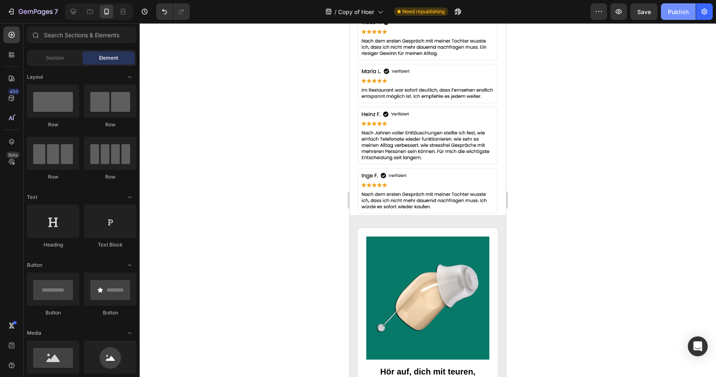
click at [677, 11] on div "Publish" at bounding box center [678, 11] width 21 height 9
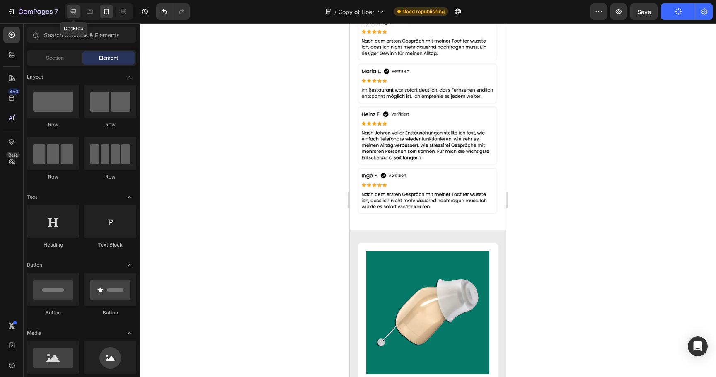
click at [74, 13] on icon at bounding box center [73, 11] width 8 height 8
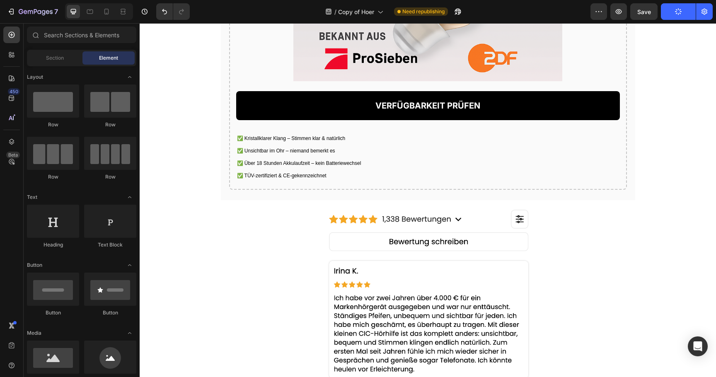
scroll to position [1675, 0]
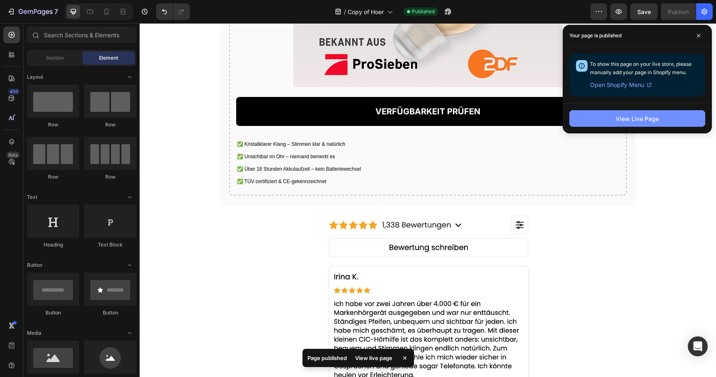
click at [614, 112] on button "View Live Page" at bounding box center [637, 118] width 136 height 17
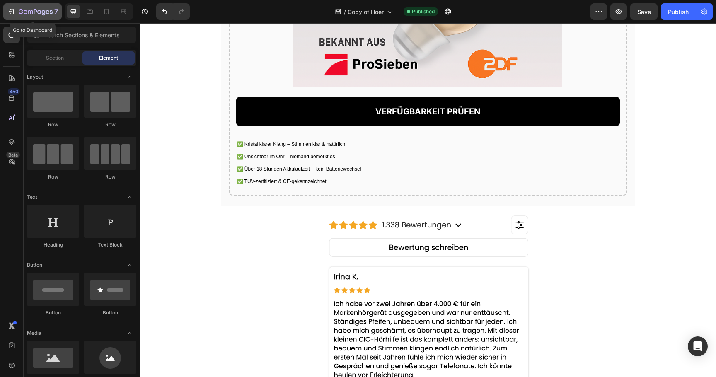
click at [27, 12] on icon "button" at bounding box center [36, 12] width 34 height 7
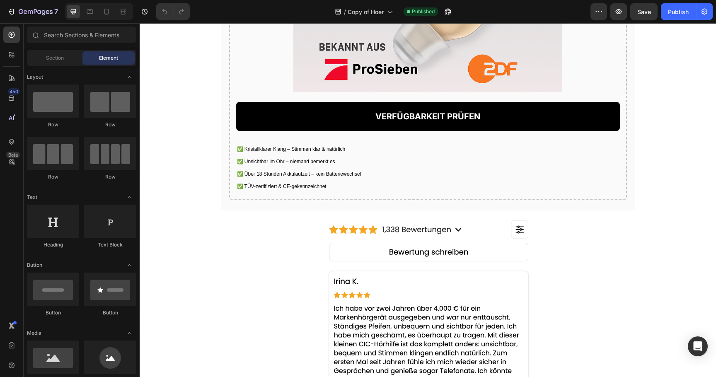
scroll to position [1641, 0]
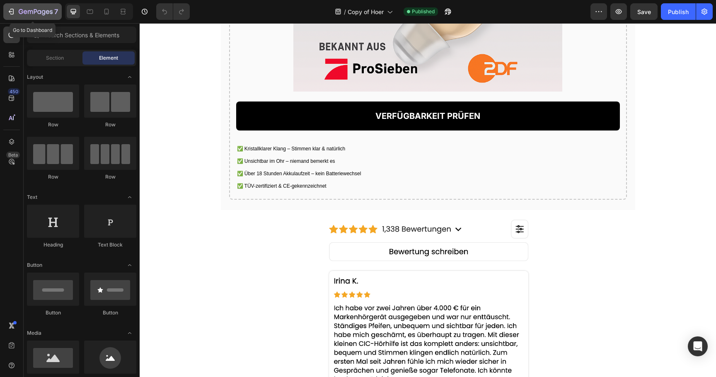
click at [21, 14] on icon "button" at bounding box center [21, 11] width 5 height 5
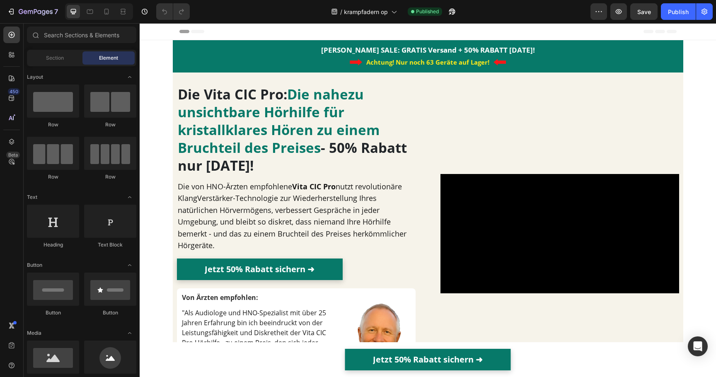
scroll to position [17, 0]
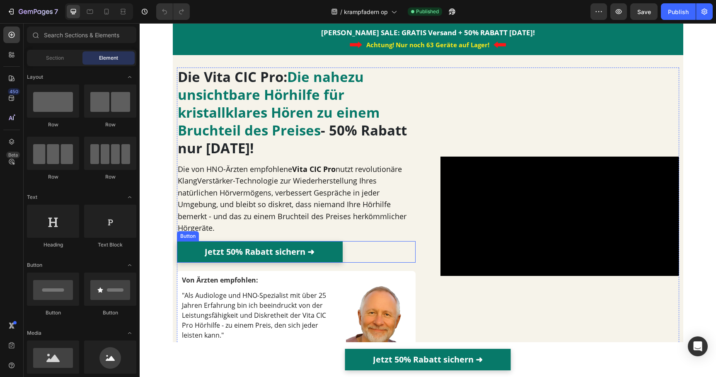
click at [188, 256] on link "Jetzt 50% Rabatt sichern ➜" at bounding box center [260, 252] width 166 height 22
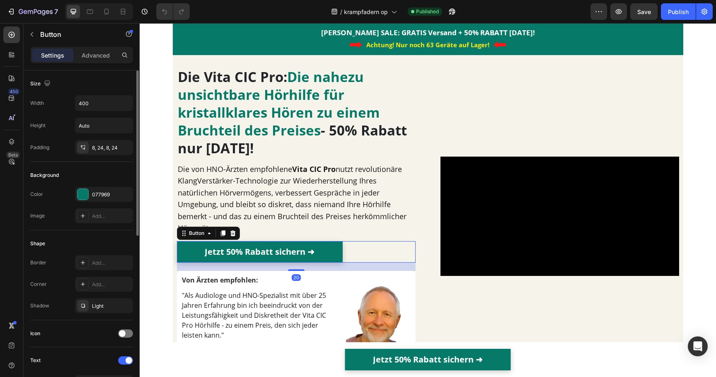
click at [100, 203] on div "Color 077969 Image Add..." at bounding box center [81, 205] width 103 height 36
click at [100, 198] on div "077969" at bounding box center [104, 194] width 58 height 15
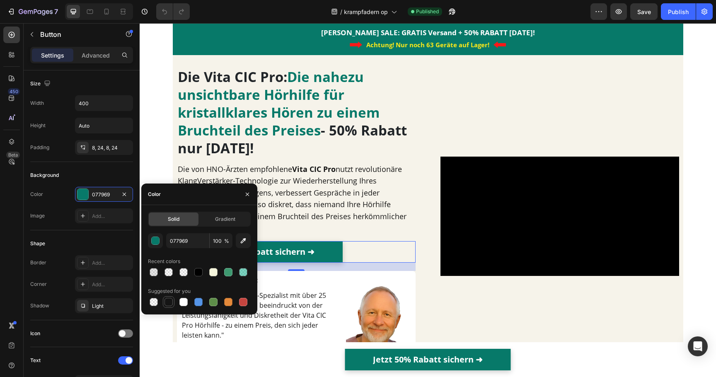
click at [168, 302] on div at bounding box center [168, 302] width 8 height 8
type input "151515"
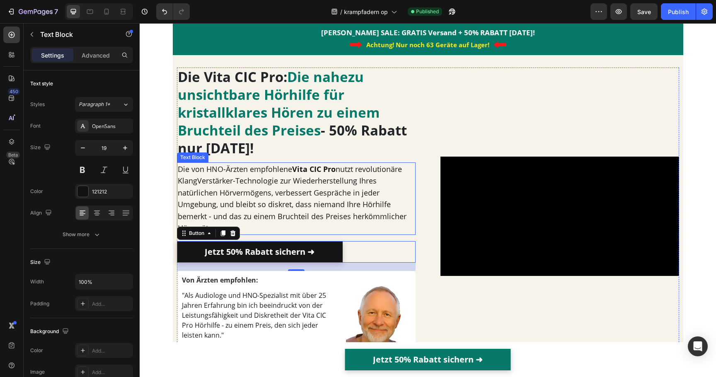
click at [307, 212] on p "Die von HNO-Ärzten empfohlene Vita CIC Pro nutzt revolutionäre KlangVerstärker-…" at bounding box center [296, 198] width 237 height 71
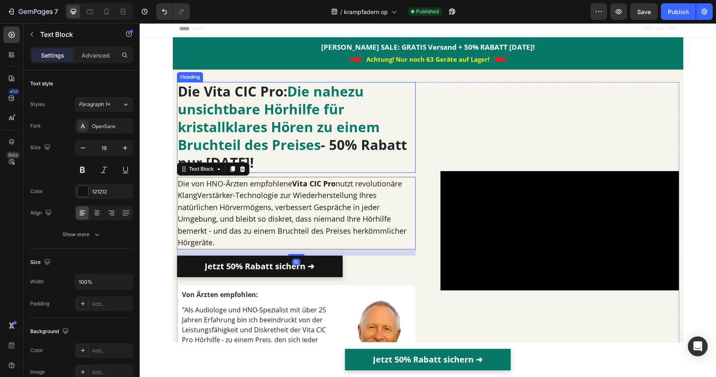
scroll to position [0, 0]
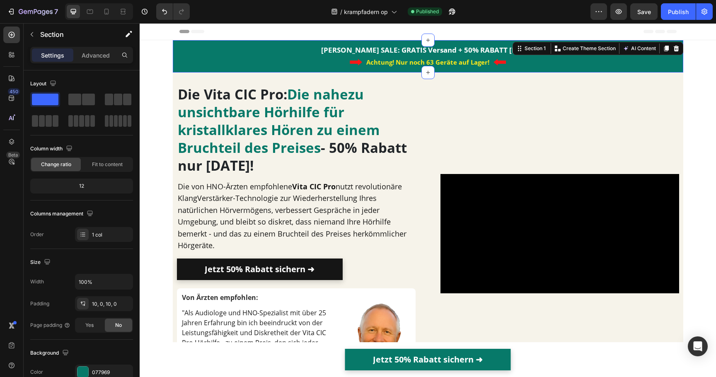
click at [258, 55] on div "SOMMER SALE: GRATIS Versand + 50% RABATT heute! Heading Image Achtung! Nur noch…" at bounding box center [428, 56] width 510 height 24
click at [101, 374] on div "077969" at bounding box center [104, 372] width 24 height 7
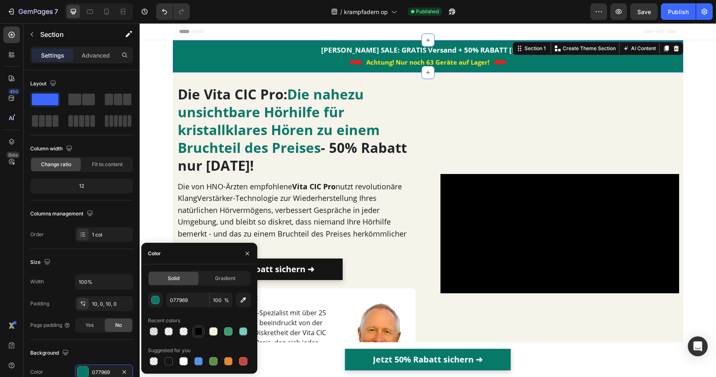
click at [197, 328] on div at bounding box center [198, 331] width 8 height 8
type input "000000"
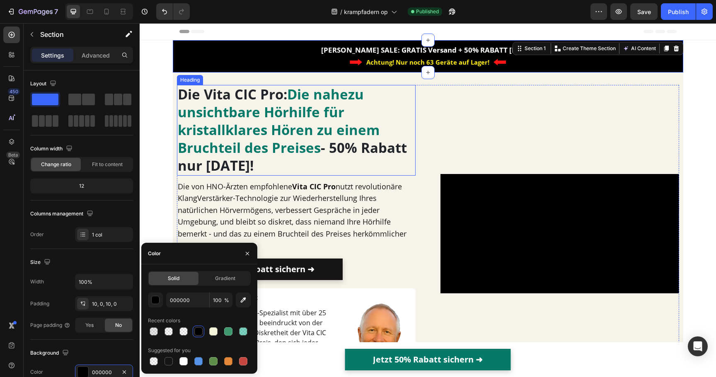
click at [358, 152] on strong "- 50% Rabatt nur heute!" at bounding box center [292, 156] width 229 height 36
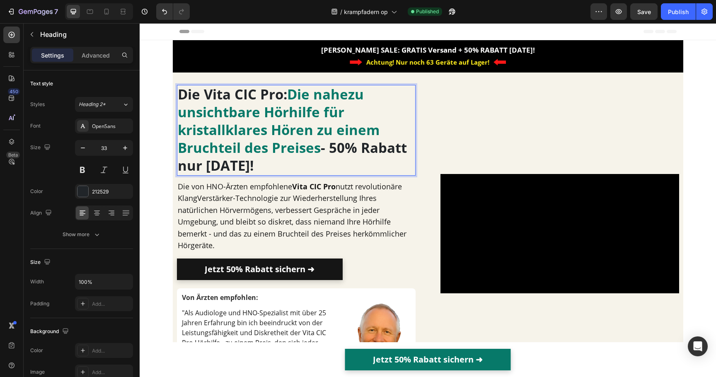
click at [320, 116] on strong "Die nahezu unsichtbare Hörhilfe für kristallklares Hören zu einem Bruchteil des…" at bounding box center [279, 121] width 202 height 72
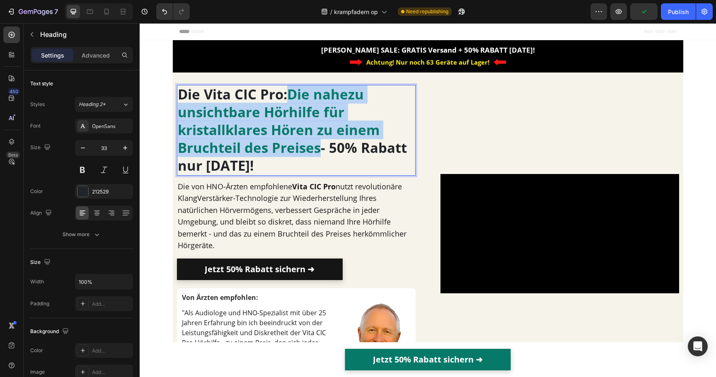
drag, startPoint x: 293, startPoint y: 94, endPoint x: 320, endPoint y: 145, distance: 57.1
click at [320, 145] on p "Die Vita CIC Pro: Die nahezu unsichtbare Hörhilfe für kristallklares Hören zu e…" at bounding box center [296, 130] width 237 height 89
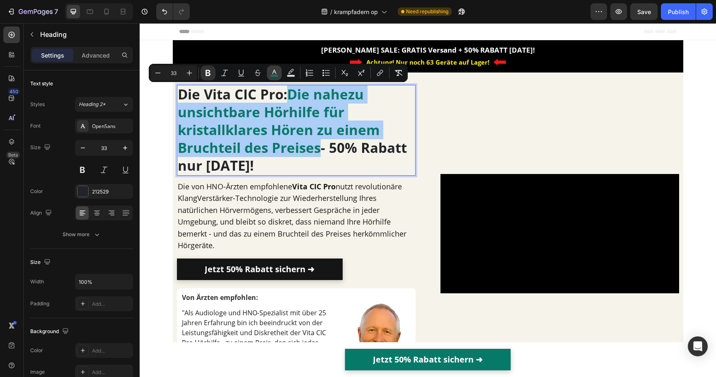
click at [275, 73] on icon "Editor contextual toolbar" at bounding box center [274, 73] width 8 height 8
type input "077969"
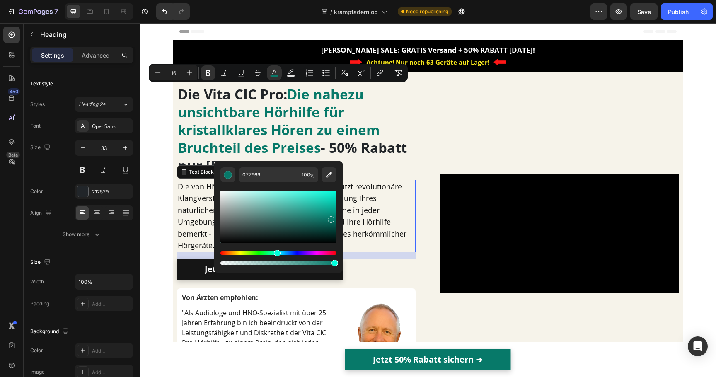
click at [383, 205] on p "Die von HNO-Ärzten empfohlene Vita CIC Pro nutzt revolutionäre KlangVerstärker-…" at bounding box center [296, 216] width 237 height 71
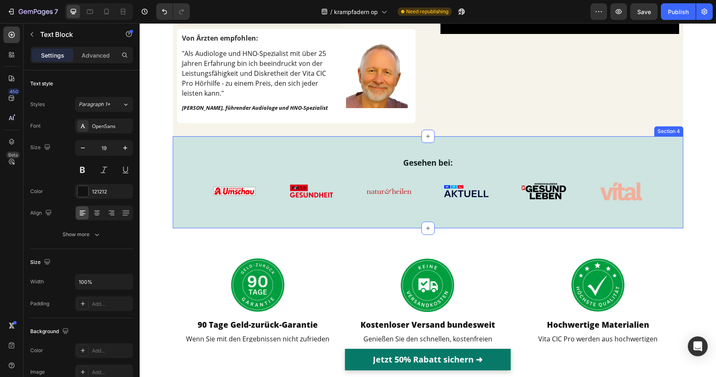
scroll to position [267, 0]
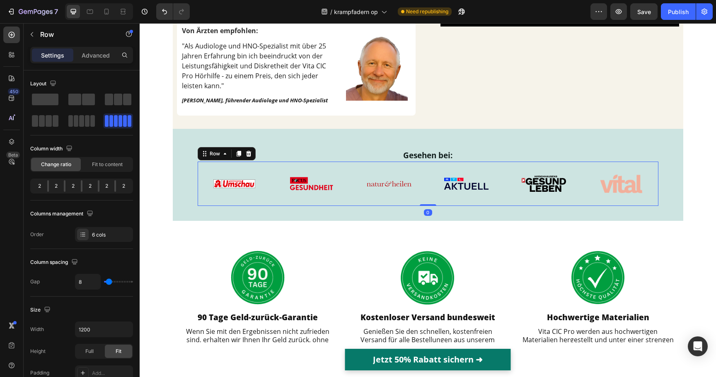
click at [198, 206] on div "Image" at bounding box center [235, 184] width 74 height 44
click at [182, 212] on div "Gesehen bei: Heading Image Image Image Image Image Image Row 0 Row Section 4" at bounding box center [428, 175] width 510 height 92
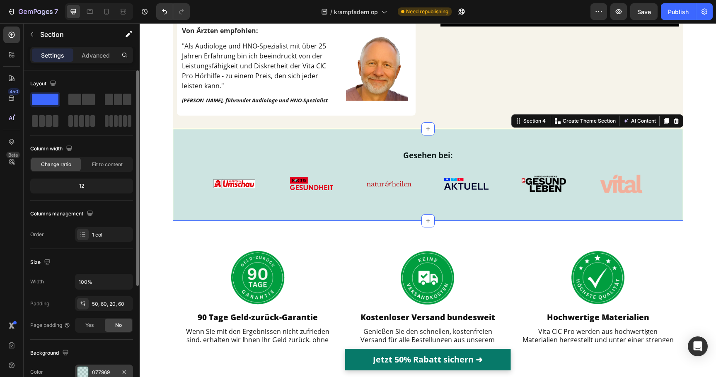
click at [97, 371] on div "077969" at bounding box center [104, 372] width 24 height 7
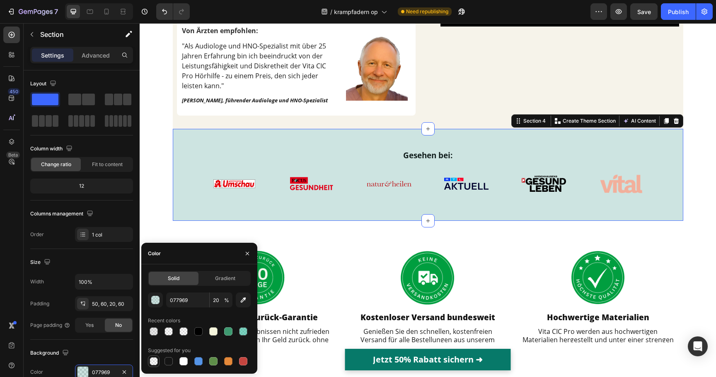
click at [153, 363] on div at bounding box center [154, 361] width 8 height 8
type input "000000"
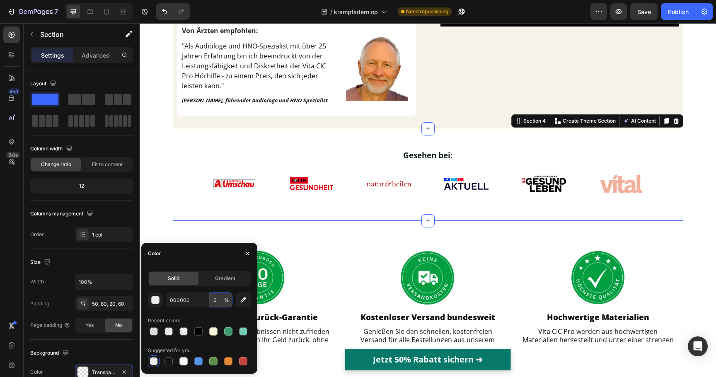
click at [213, 301] on input "0" at bounding box center [221, 299] width 23 height 15
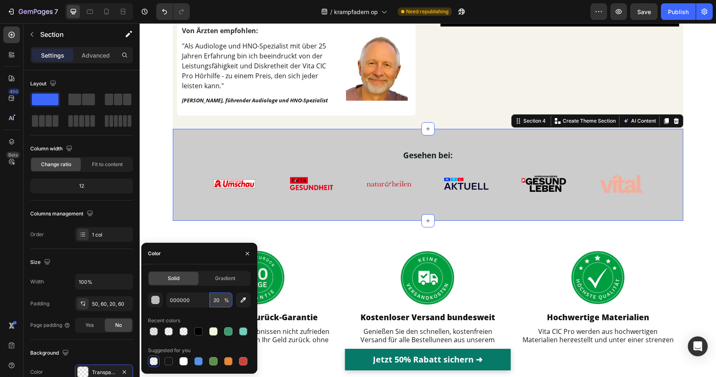
type input "2"
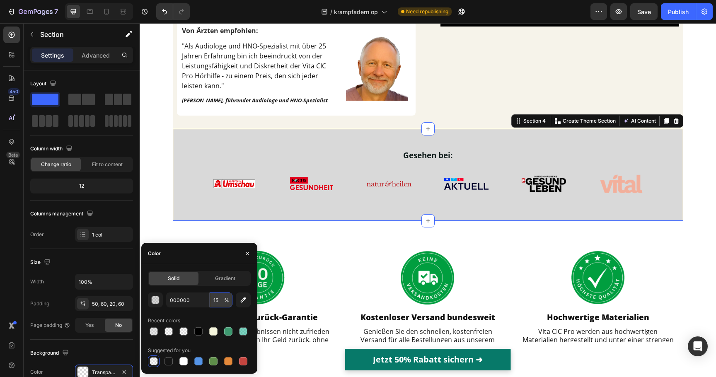
type input "1"
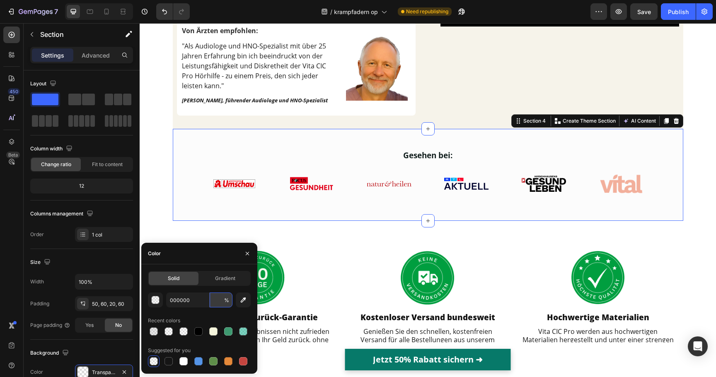
type input "5"
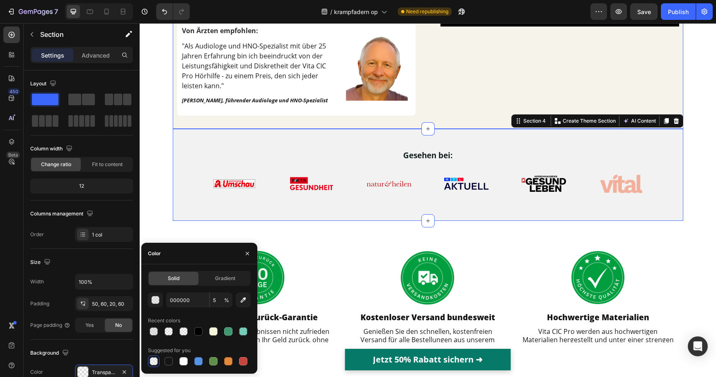
click at [340, 116] on div "Von Ärzten empfohlen: Heading "Als Audiologe und HNO-Spezialist mit über 25 Jah…" at bounding box center [296, 69] width 239 height 94
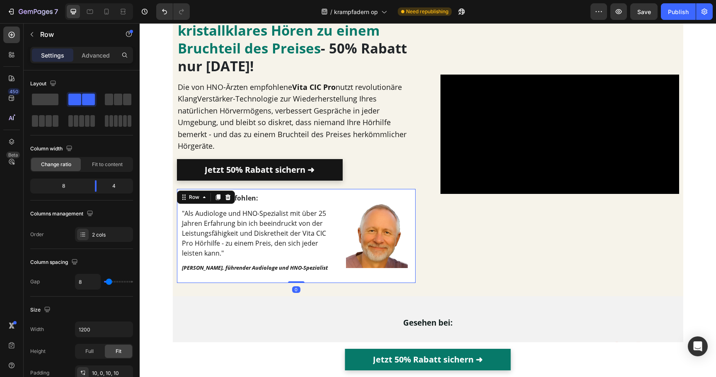
scroll to position [0, 0]
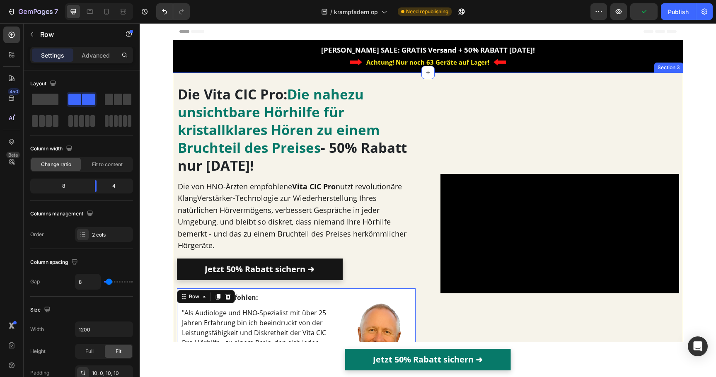
click at [312, 81] on div "⁠⁠⁠⁠⁠⁠⁠ Die Vita CIC Pro: Die nahezu unsichtbare Hörhilfe für kristallklares Hö…" at bounding box center [428, 227] width 502 height 310
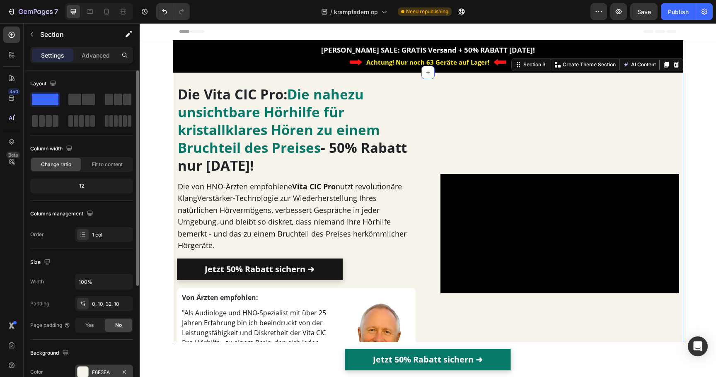
click at [94, 370] on div "F6F3EA" at bounding box center [104, 372] width 24 height 7
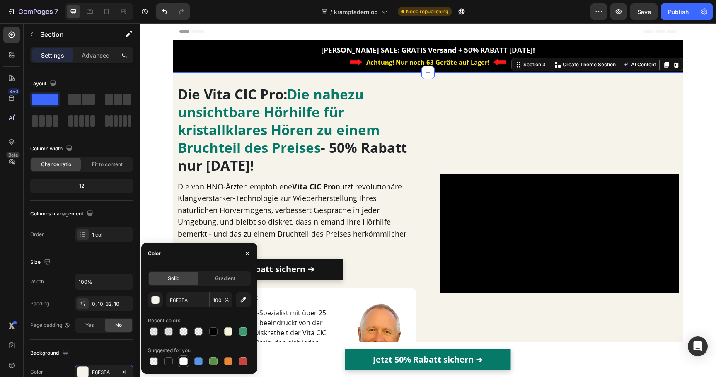
click at [185, 358] on div at bounding box center [183, 361] width 8 height 8
type input "FFFFFF"
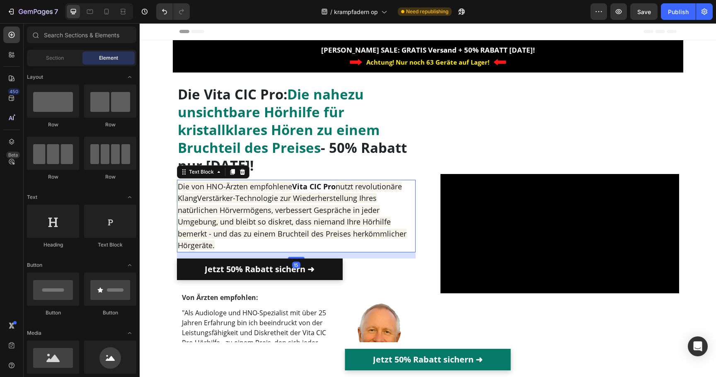
click at [210, 208] on span "nutzt revolutionäre KlangVerstärker-Technologie zur Wiederherstellung Ihres nat…" at bounding box center [292, 215] width 229 height 69
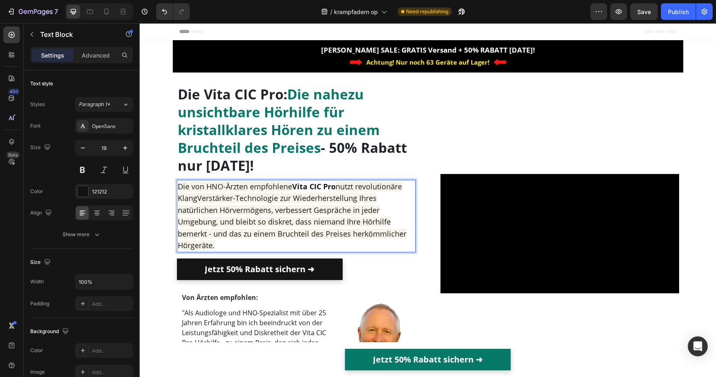
click at [210, 208] on span "nutzt revolutionäre KlangVerstärker-Technologie zur Wiederherstellung Ihres nat…" at bounding box center [292, 215] width 229 height 69
drag, startPoint x: 225, startPoint y: 248, endPoint x: 171, endPoint y: 176, distance: 90.3
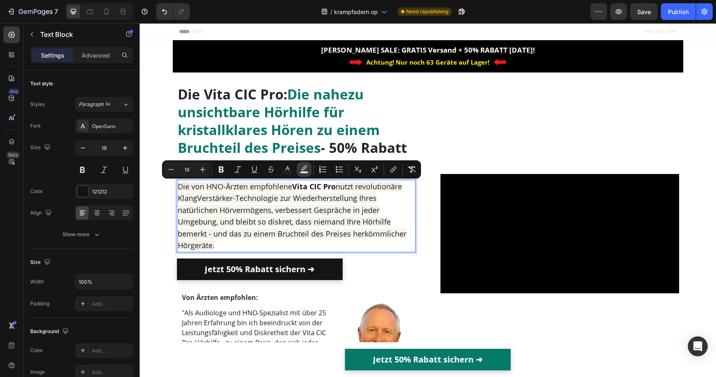
click at [307, 172] on rect "Editor contextual toolbar" at bounding box center [304, 172] width 8 height 2
type input "F6F3EA"
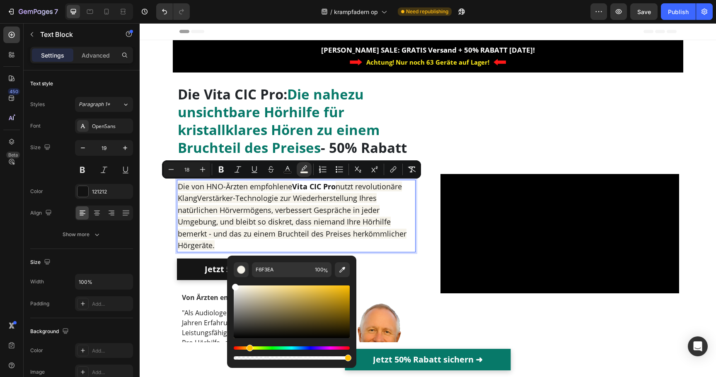
drag, startPoint x: 420, startPoint y: 320, endPoint x: 192, endPoint y: 262, distance: 235.0
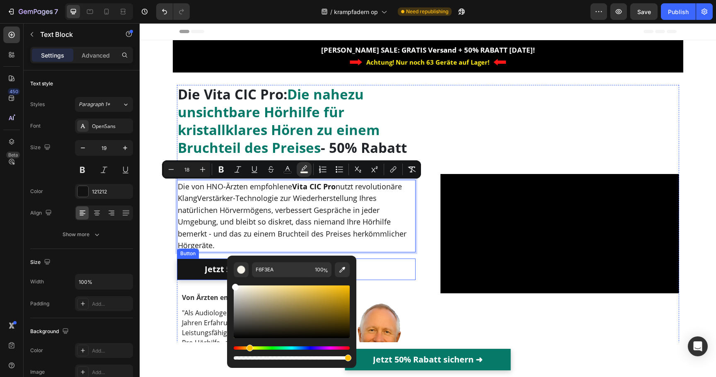
type input "FFFFFF"
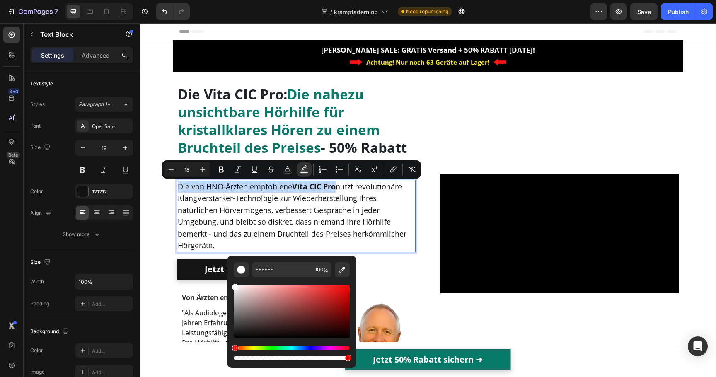
click at [215, 216] on p "Die von HNO-Ärzten empfohlene Vita CIC Pro nutzt revolutionäre KlangVerstärker-…" at bounding box center [296, 216] width 237 height 71
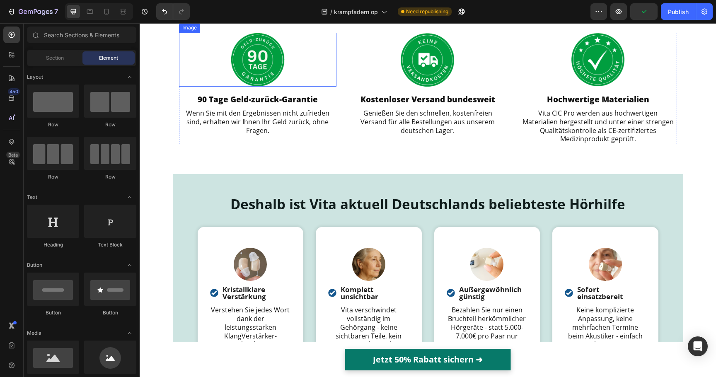
scroll to position [597, 0]
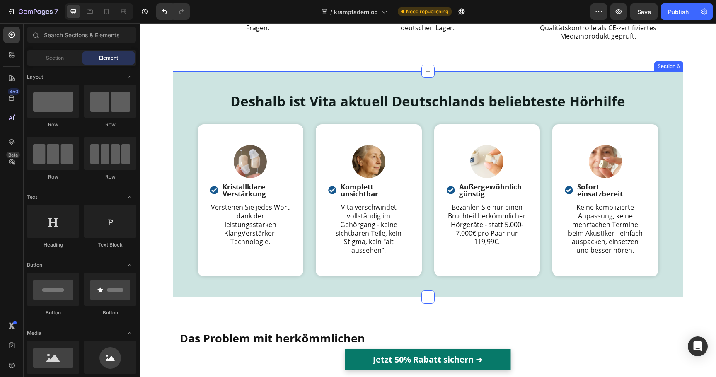
click at [178, 147] on div "Deshalb ist Vita aktuell Deutschlands beliebteste Hörhilfe Heading Row Image Ro…" at bounding box center [428, 184] width 510 height 226
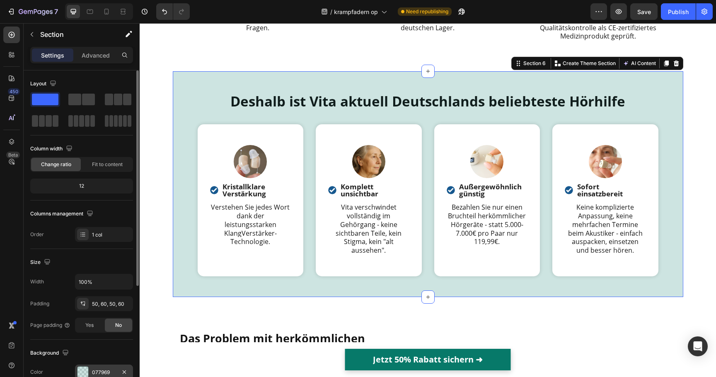
click at [92, 368] on div "077969" at bounding box center [104, 372] width 58 height 15
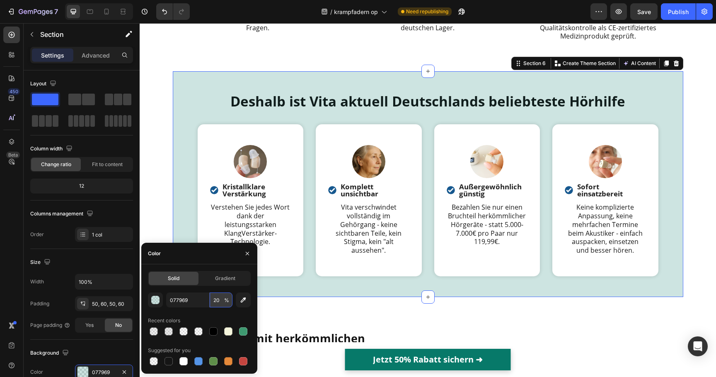
click at [215, 299] on input "20" at bounding box center [221, 299] width 23 height 15
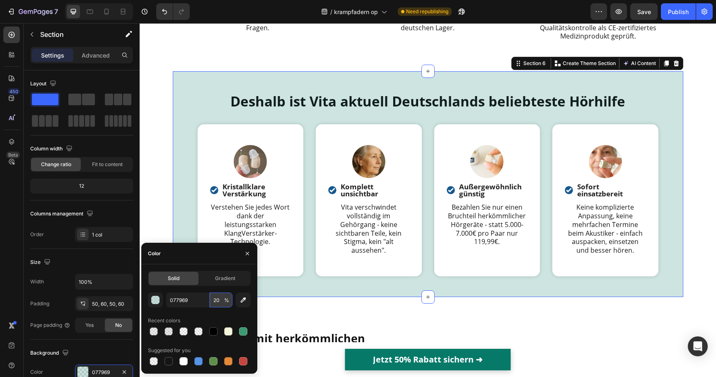
click at [215, 299] on input "20" at bounding box center [221, 299] width 23 height 15
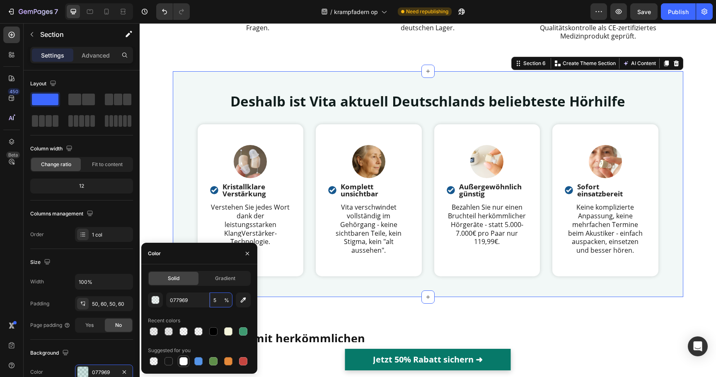
type input "5"
click at [184, 360] on div at bounding box center [183, 361] width 8 height 8
type input "FFFFFF"
type input "100"
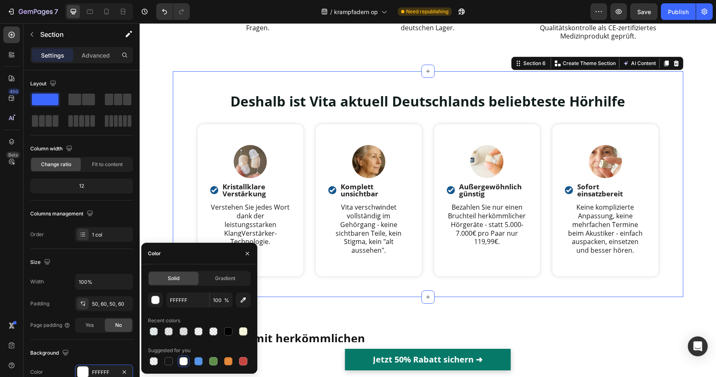
type input "077969"
type input "5"
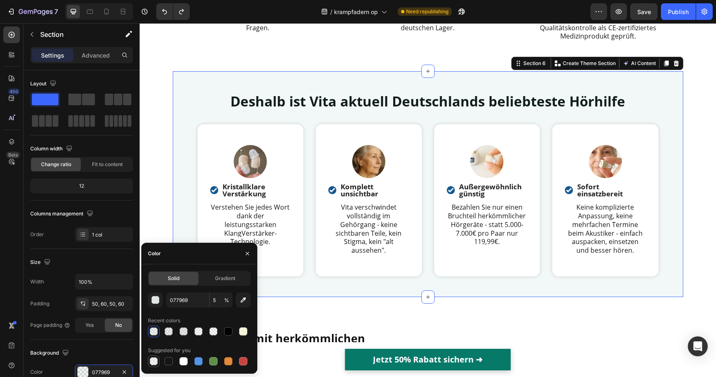
click at [154, 361] on div at bounding box center [154, 361] width 8 height 8
type input "000000"
type input "0"
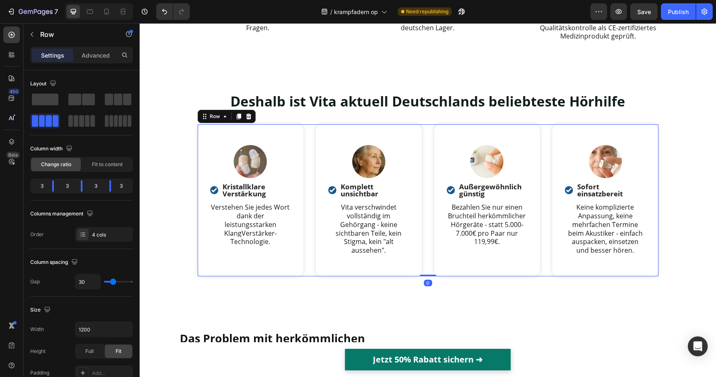
click at [305, 184] on div "Image Row Image Kristallklare Verstärkung Text Block Row Verstehen Sie jedes Wo…" at bounding box center [428, 200] width 461 height 152
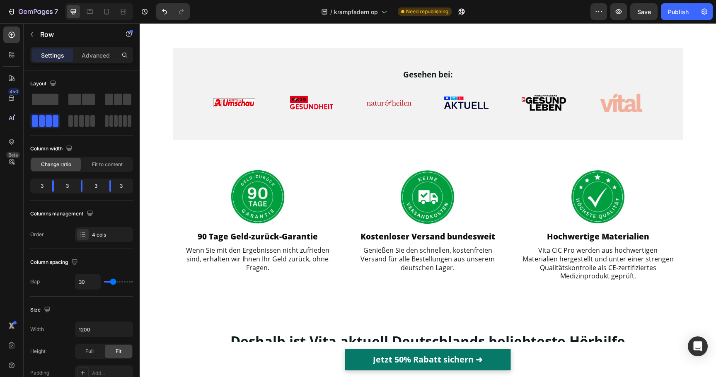
scroll to position [314, 0]
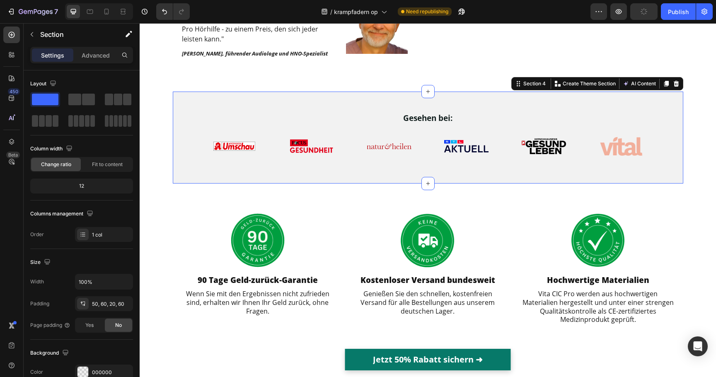
click at [182, 118] on div "Gesehen bei: Heading Image Image Image Image Image Image Row Row Section 4 Crea…" at bounding box center [428, 138] width 510 height 92
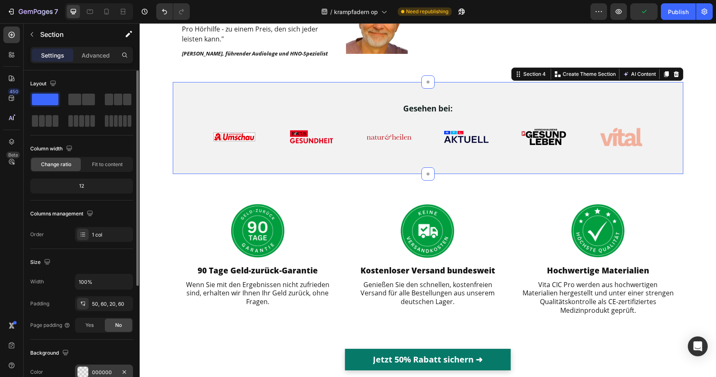
click at [92, 369] on div "000000" at bounding box center [104, 372] width 24 height 7
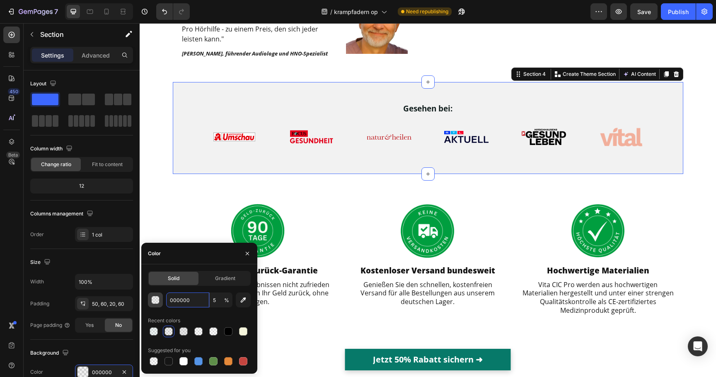
drag, startPoint x: 197, startPoint y: 300, endPoint x: 154, endPoint y: 300, distance: 42.2
click at [154, 300] on div "000000 5 %" at bounding box center [199, 299] width 103 height 15
drag, startPoint x: 199, startPoint y: 302, endPoint x: 167, endPoint y: 301, distance: 31.9
click at [167, 301] on input "000000" at bounding box center [187, 299] width 43 height 15
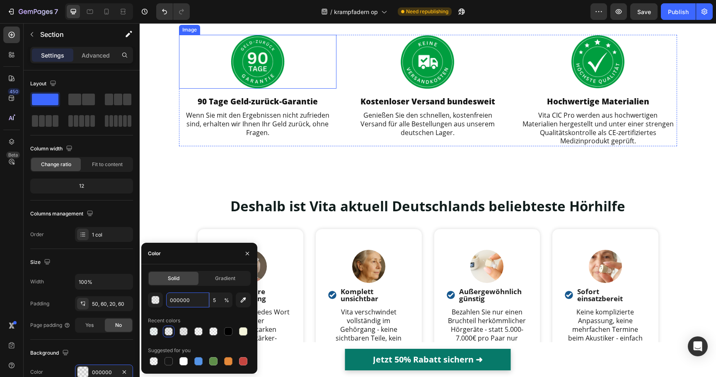
scroll to position [670, 0]
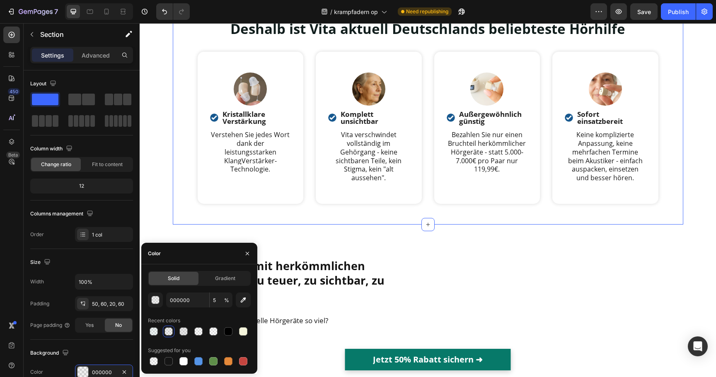
click at [176, 164] on div "Deshalb ist Vita aktuell Deutschlands beliebteste Hörhilfe Heading Row Image Ro…" at bounding box center [428, 112] width 510 height 226
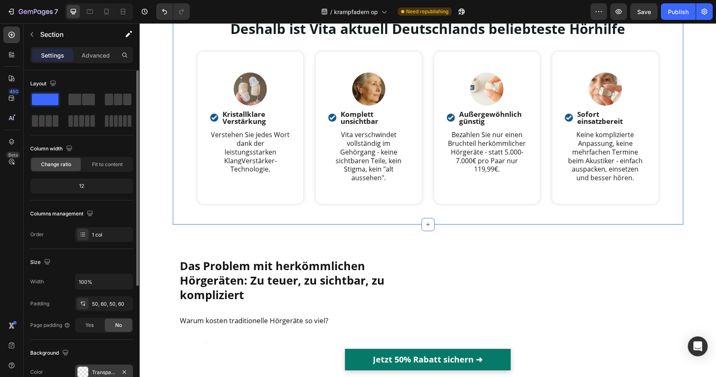
click at [99, 370] on div "Transparent" at bounding box center [104, 372] width 24 height 7
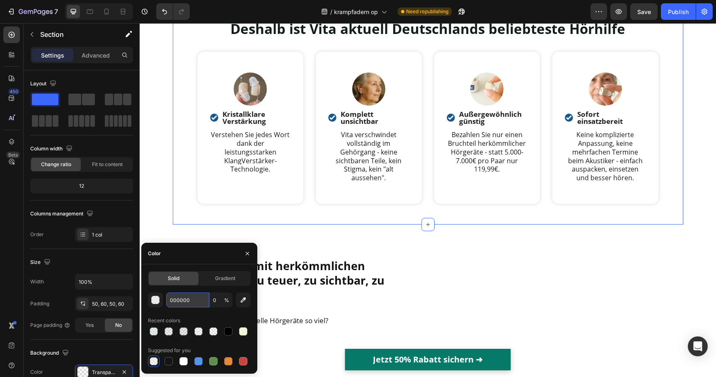
click at [187, 302] on input "000000" at bounding box center [187, 299] width 43 height 15
click at [186, 313] on div "000000 0 % Recent colors Suggested for you" at bounding box center [199, 329] width 103 height 75
click at [225, 306] on input "0" at bounding box center [221, 299] width 23 height 15
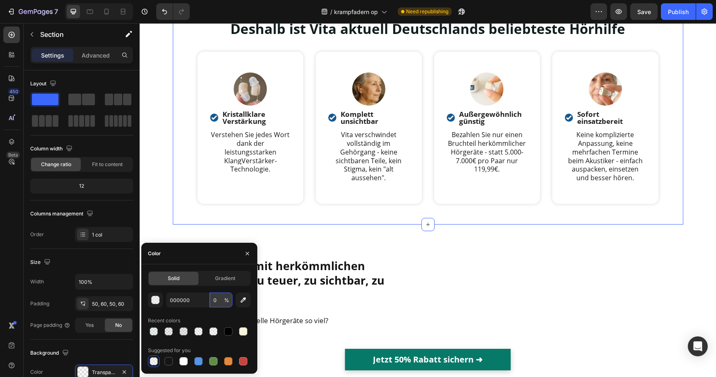
type input "5"
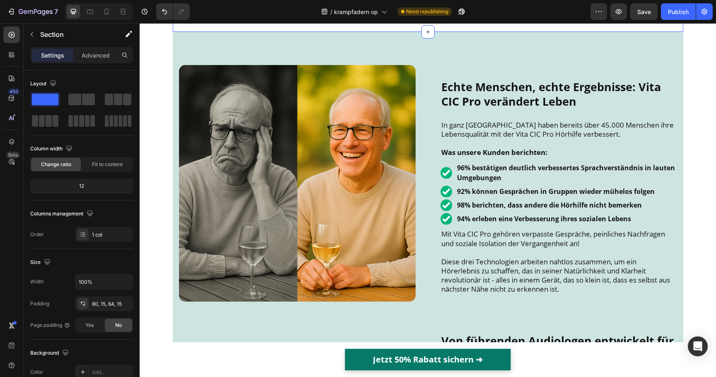
scroll to position [1655, 0]
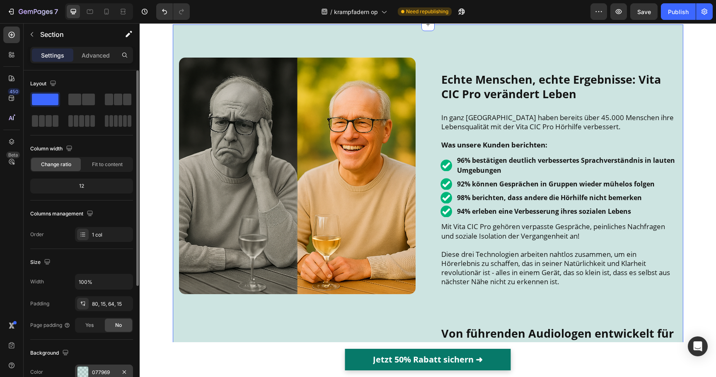
click at [92, 372] on div "077969" at bounding box center [104, 372] width 24 height 7
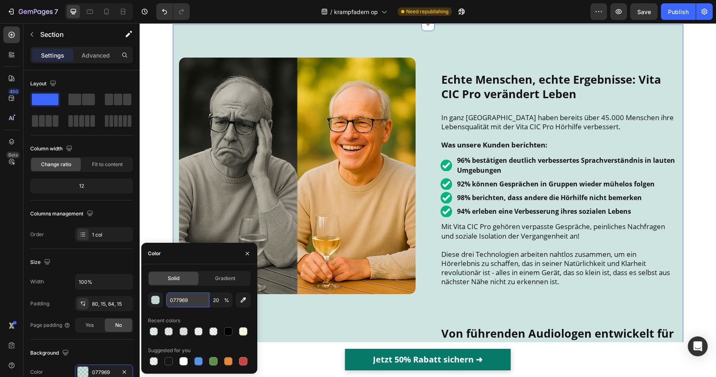
click at [190, 302] on input "077969" at bounding box center [187, 299] width 43 height 15
paste input "00000"
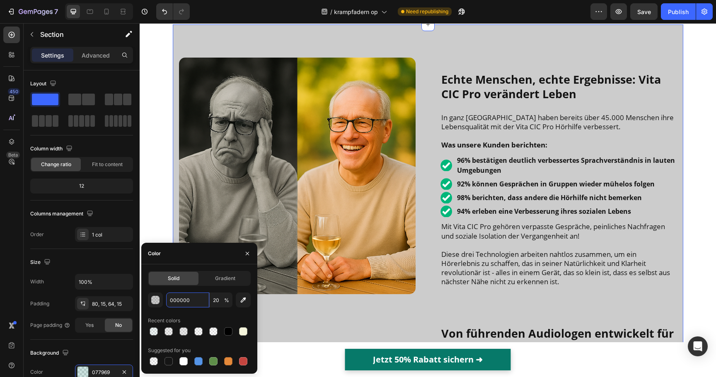
type input "000000"
click at [191, 310] on div "000000 20 % Recent colors Suggested for you" at bounding box center [199, 329] width 103 height 75
click at [212, 299] on input "20" at bounding box center [221, 299] width 23 height 15
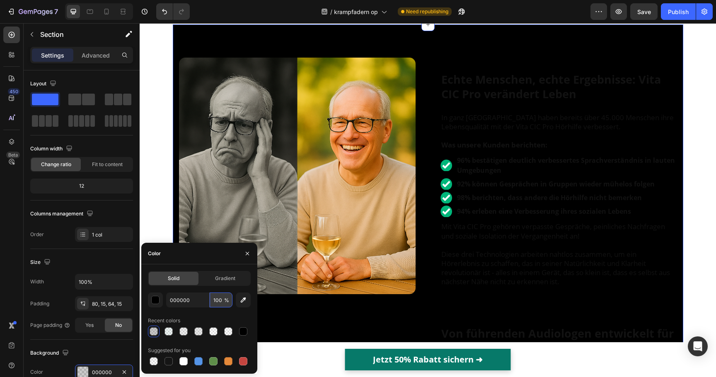
click at [212, 299] on input "100" at bounding box center [221, 299] width 23 height 15
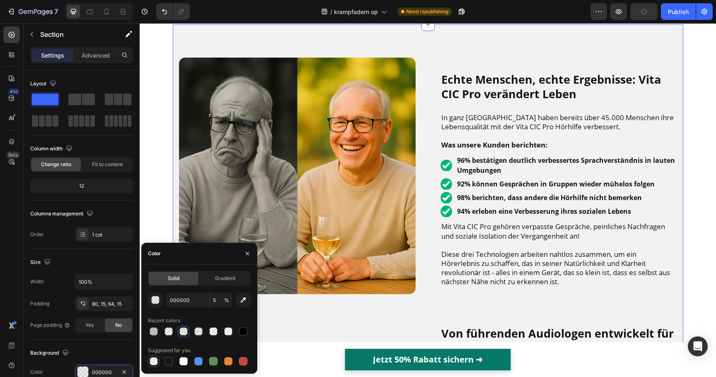
click at [155, 361] on div at bounding box center [154, 361] width 8 height 8
type input "0"
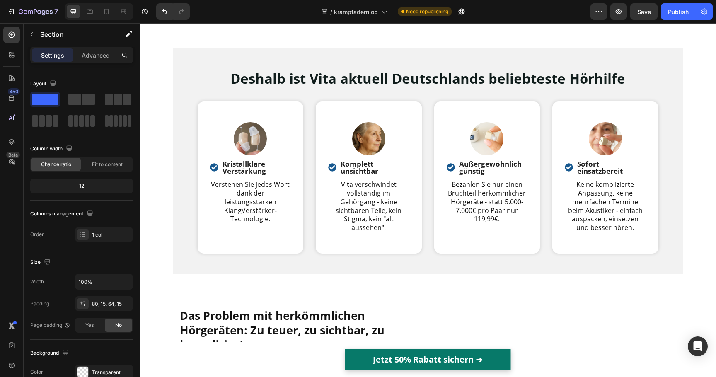
scroll to position [618, 0]
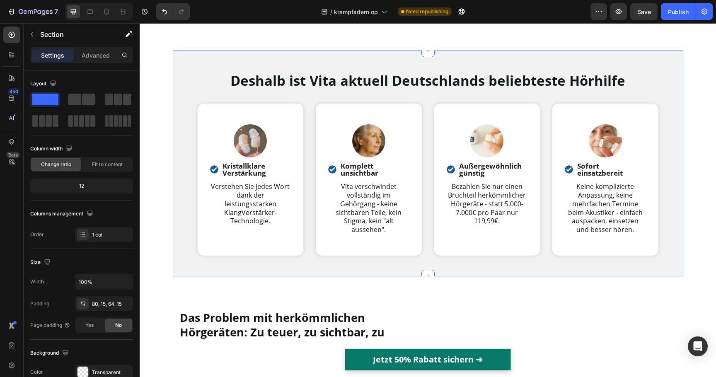
click at [183, 148] on div "Deshalb ist Vita aktuell Deutschlands beliebteste Hörhilfe Heading Row Image Ro…" at bounding box center [428, 164] width 510 height 226
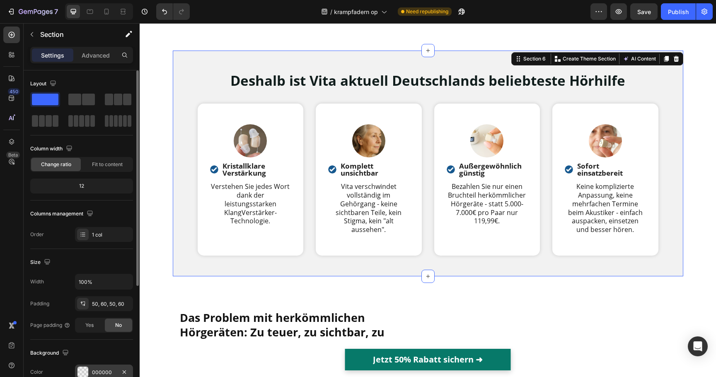
click at [90, 370] on div "000000" at bounding box center [104, 372] width 58 height 15
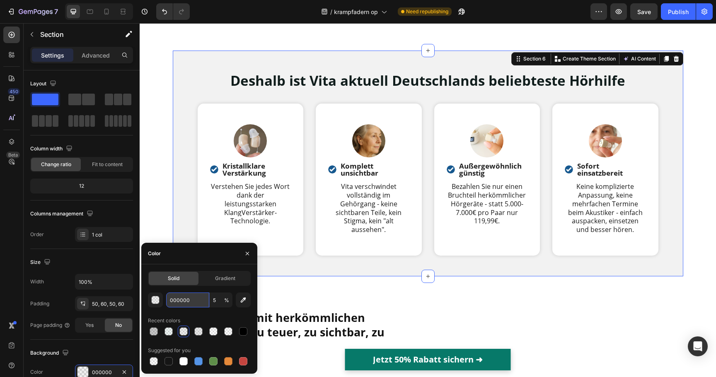
click at [185, 299] on input "000000" at bounding box center [187, 299] width 43 height 15
click at [463, 214] on span "Bezahlen Sie nur einen Bruchteil herkömmlicher Hörgeräte - statt 5.000-7.000€ p…" at bounding box center [487, 203] width 78 height 43
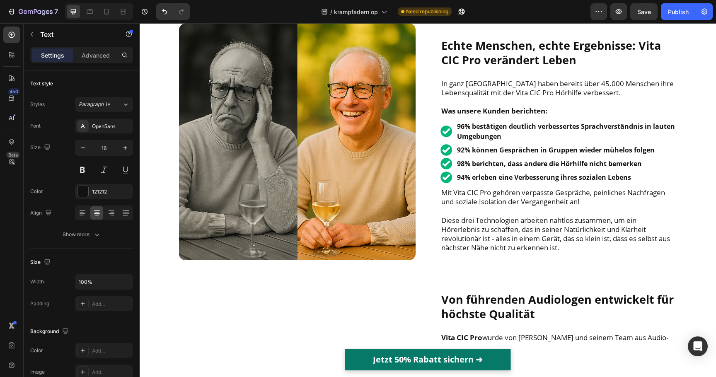
scroll to position [1733, 0]
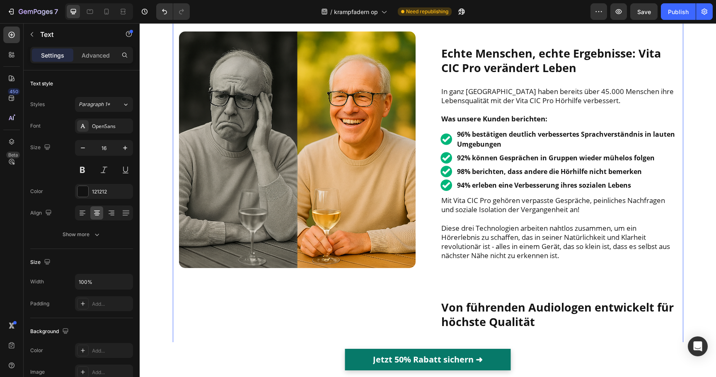
click at [174, 231] on div "Image Echte Menschen, echte Ergebnisse: Vita CIC Pro verändert Leben Heading In…" at bounding box center [428, 384] width 510 height 772
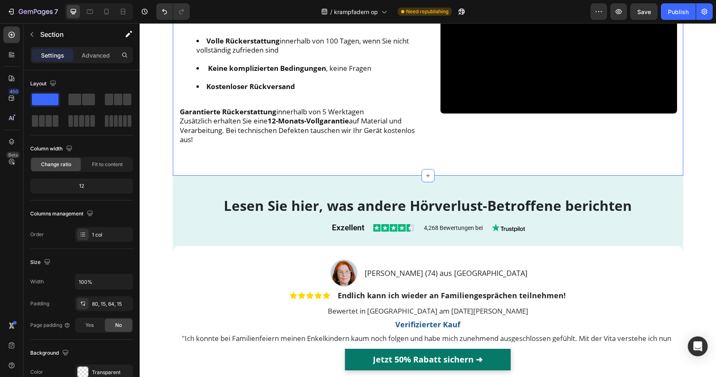
scroll to position [2418, 0]
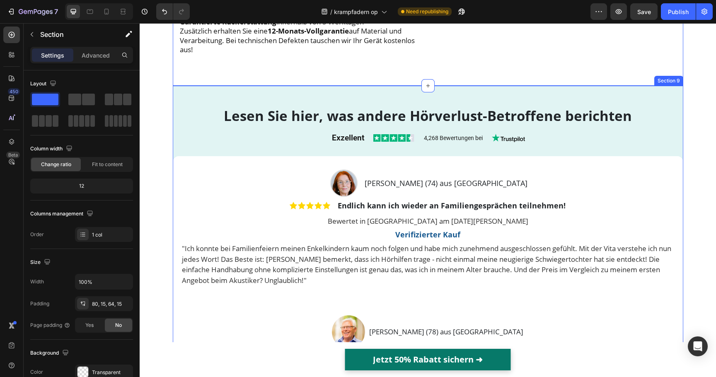
click at [180, 123] on div "Lesen Sie hier, was andere Hörverlust-Betroffene berichten Heading Exzellent He…" at bounding box center [428, 345] width 510 height 478
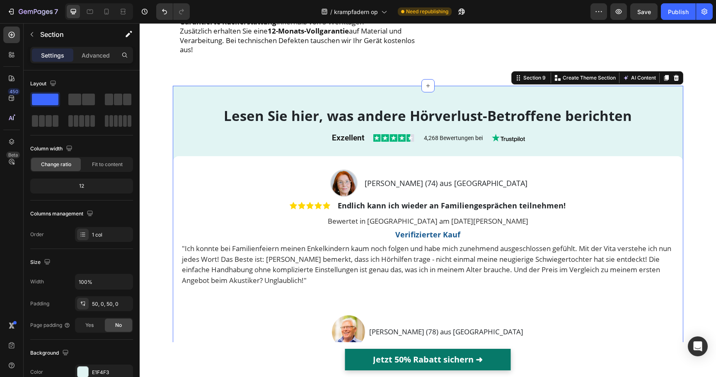
click at [194, 111] on div "Lesen Sie hier, was andere Hörverlust-Betroffene berichten Heading Exzellent He…" at bounding box center [428, 345] width 510 height 478
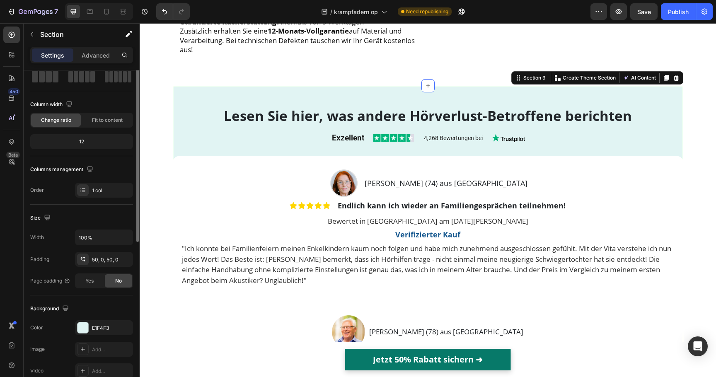
scroll to position [82, 0]
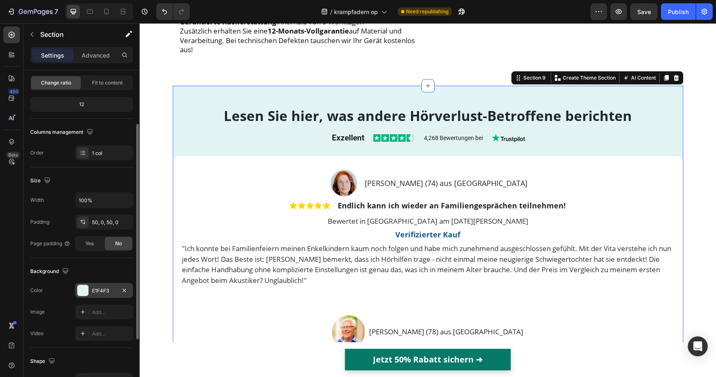
click at [101, 294] on div "E1F4F3" at bounding box center [104, 290] width 24 height 7
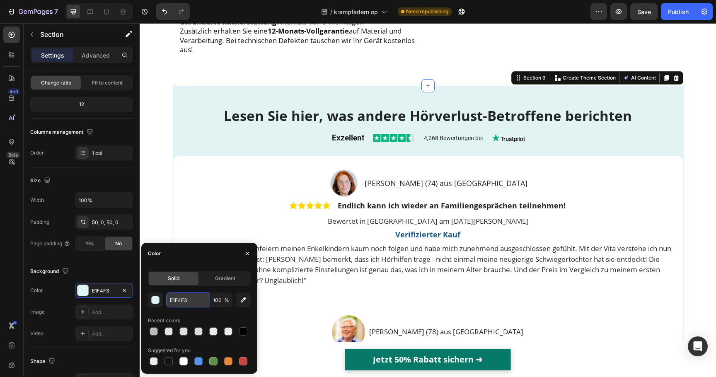
click at [185, 301] on input "E1F4F3" at bounding box center [187, 299] width 43 height 15
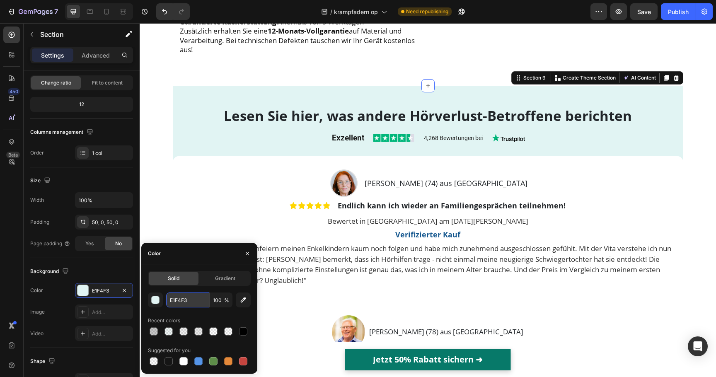
click at [185, 301] on input "E1F4F3" at bounding box center [187, 299] width 43 height 15
paste input "000000"
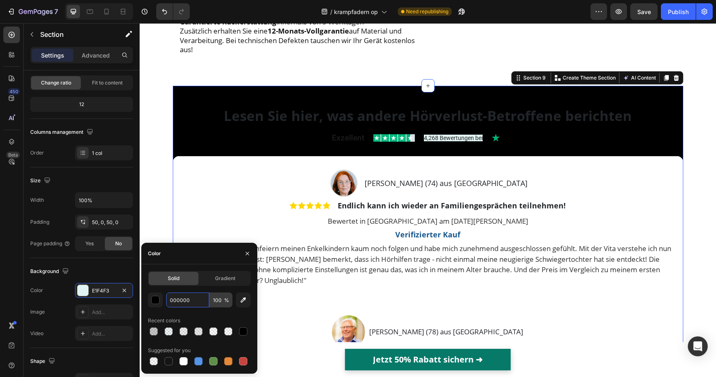
type input "000000"
click at [220, 305] on input "100" at bounding box center [221, 299] width 23 height 15
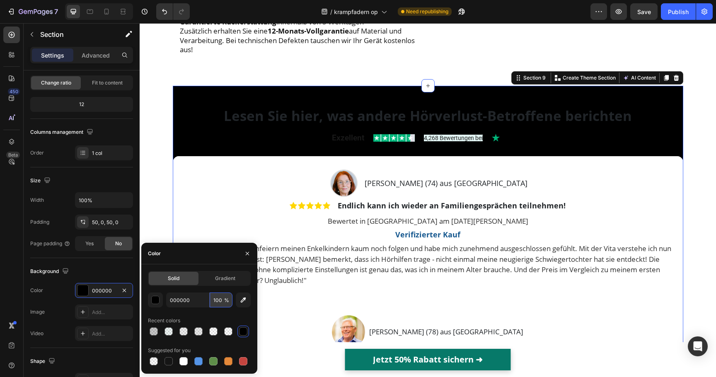
click at [220, 305] on input "100" at bounding box center [221, 299] width 23 height 15
type input "5"
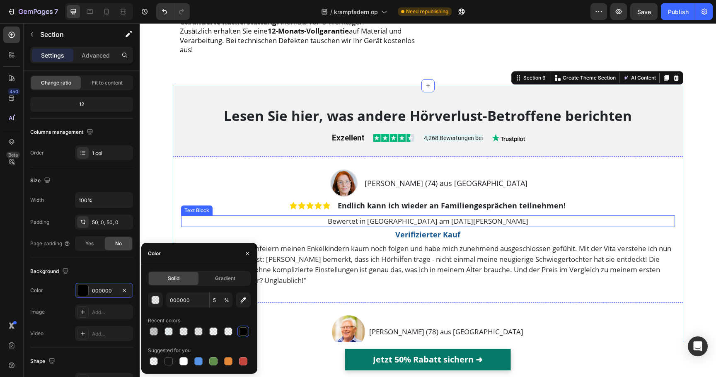
click at [274, 217] on p "Bewertet in Deutschland am 26. März 2024" at bounding box center [428, 221] width 492 height 10
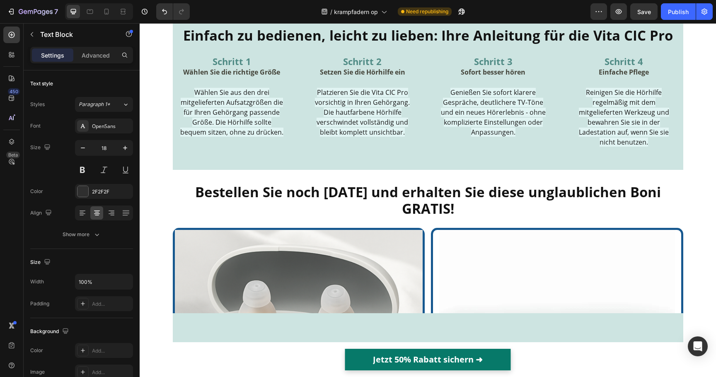
scroll to position [3215, 0]
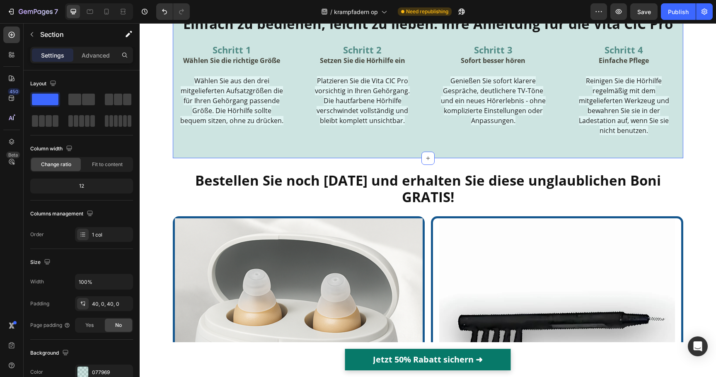
click at [177, 118] on div "Einfach zu bedienen, leicht zu lieben: Ihre Anleitung für die Vita CIC Pro Head…" at bounding box center [428, 78] width 510 height 160
click at [101, 365] on div "077969" at bounding box center [104, 372] width 58 height 15
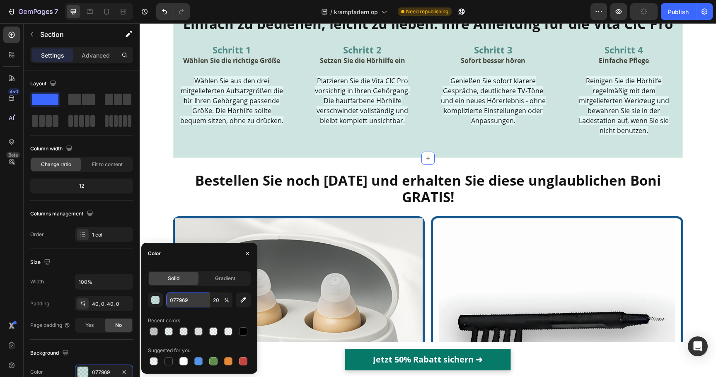
click at [186, 297] on input "077969" at bounding box center [187, 299] width 43 height 15
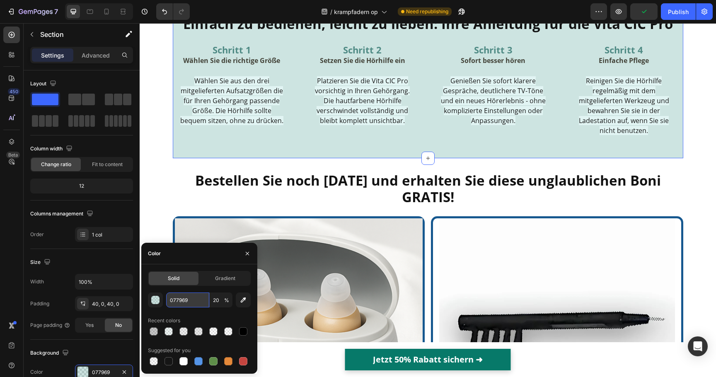
click at [186, 297] on input "077969" at bounding box center [187, 299] width 43 height 15
paste input "00000"
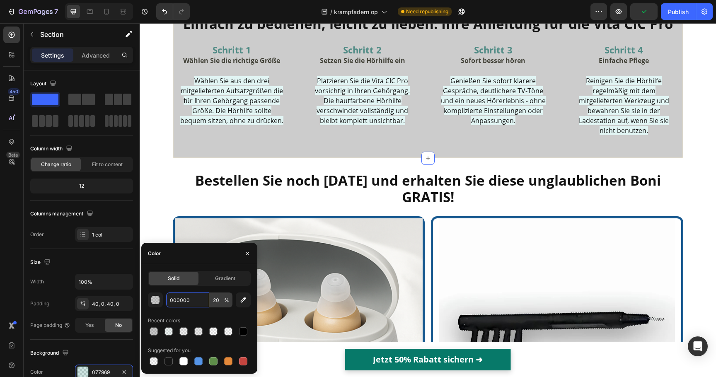
type input "000000"
click at [219, 300] on input "20" at bounding box center [221, 299] width 23 height 15
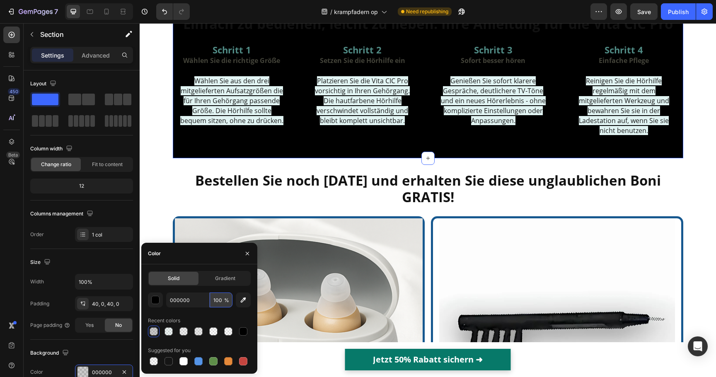
click at [217, 300] on input "100" at bounding box center [221, 299] width 23 height 15
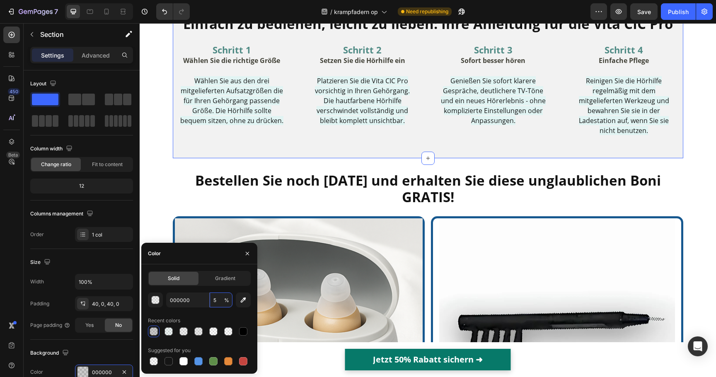
type input "5"
click at [211, 319] on div "Recent colors" at bounding box center [199, 320] width 103 height 13
click at [275, 65] on strong "Wählen Sie die richtige Größe" at bounding box center [231, 60] width 97 height 9
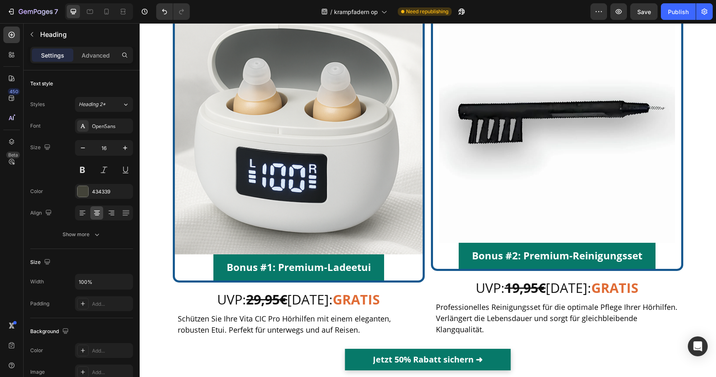
scroll to position [3550, 0]
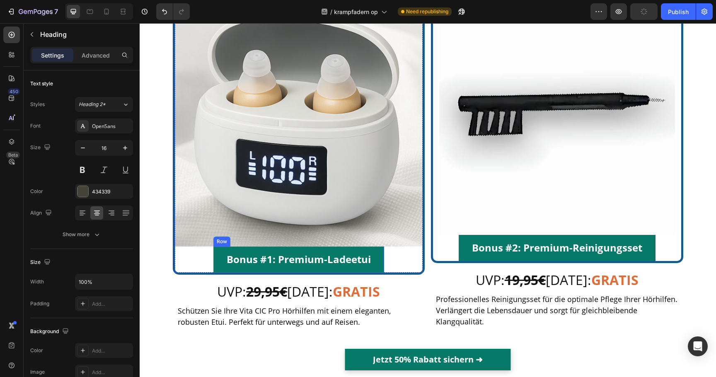
click at [217, 258] on div "Bonus #1: Premium-Ladeetui Text Block Row" at bounding box center [298, 259] width 171 height 26
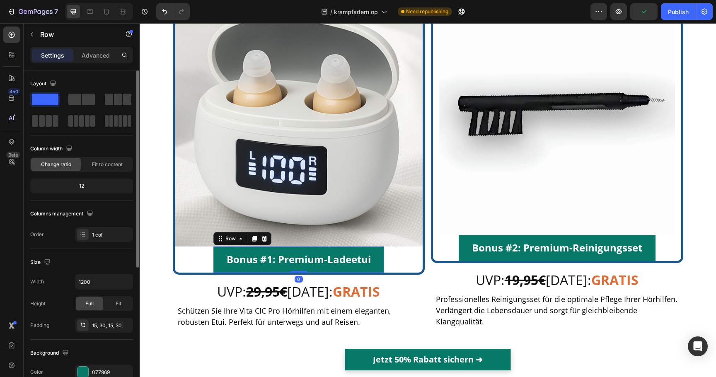
click at [106, 370] on div "077969" at bounding box center [104, 372] width 24 height 7
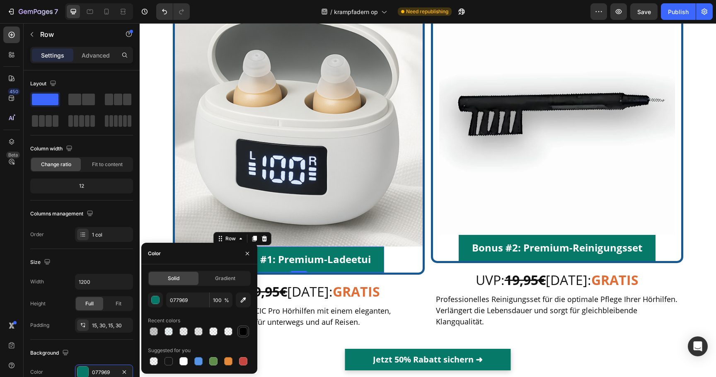
click at [249, 331] on div at bounding box center [243, 332] width 12 height 12
type input "000000"
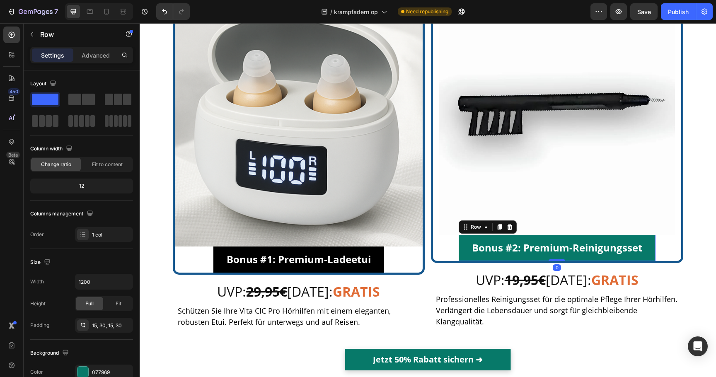
click at [463, 255] on div "Bonus #2: Premium-Reinigungsset Text Block Row 0" at bounding box center [557, 248] width 197 height 26
click at [99, 367] on div "077969" at bounding box center [104, 372] width 58 height 15
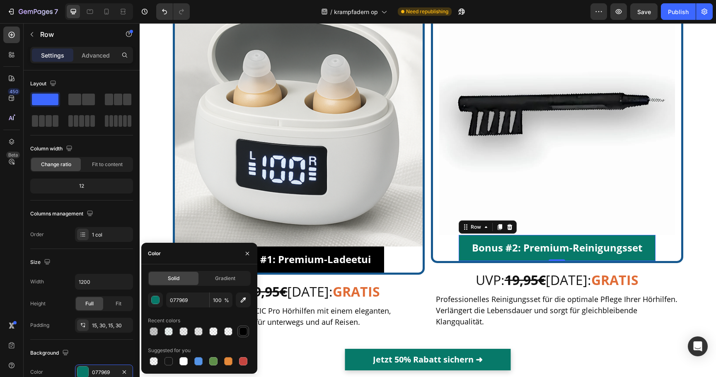
click at [246, 332] on div at bounding box center [243, 331] width 8 height 8
type input "000000"
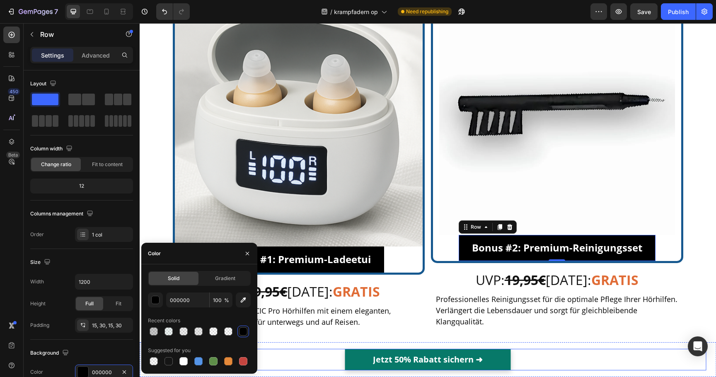
click at [360, 358] on link "Jetzt 50% Rabatt sichern ➜" at bounding box center [428, 360] width 166 height 22
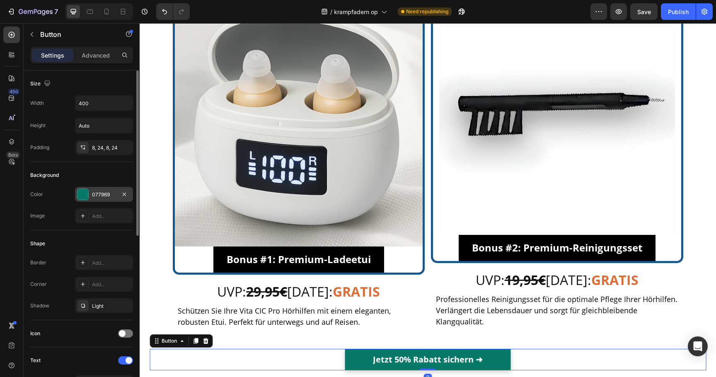
click at [110, 193] on div "077969" at bounding box center [104, 194] width 24 height 7
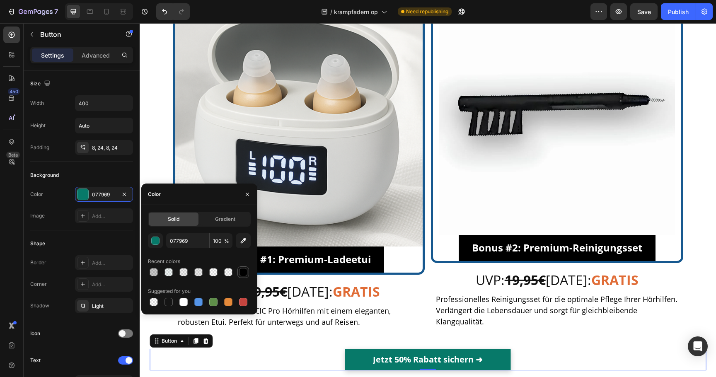
click at [240, 277] on div at bounding box center [243, 272] width 12 height 12
type input "000000"
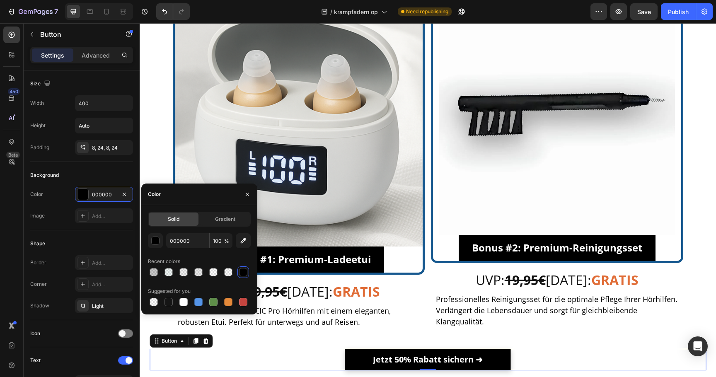
click at [352, 270] on div "Bonus #1: Premium-Ladeetui Text Block Row" at bounding box center [298, 259] width 171 height 26
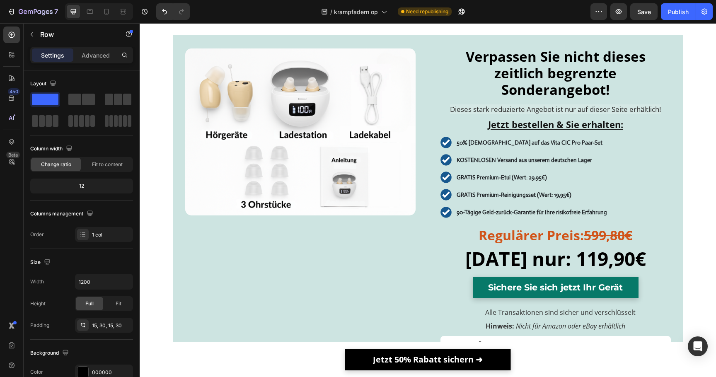
scroll to position [3861, 0]
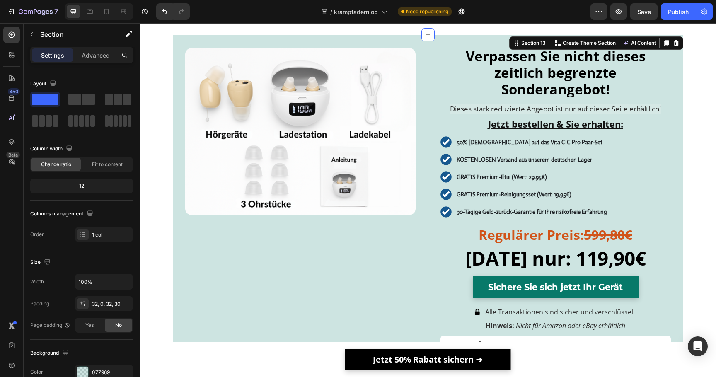
click at [174, 273] on div "Verpassen Sie nicht dieses zeitlich begrenzte Sonderangebot! Heading Dieses sta…" at bounding box center [428, 272] width 510 height 474
click at [97, 369] on div "077969" at bounding box center [104, 372] width 24 height 7
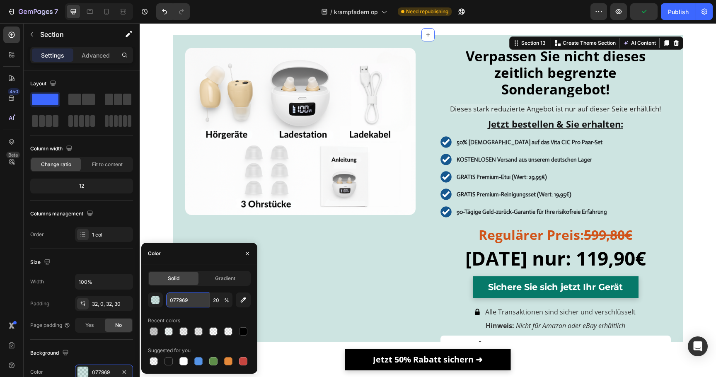
click at [184, 305] on input "077969" at bounding box center [187, 299] width 43 height 15
paste input "00000"
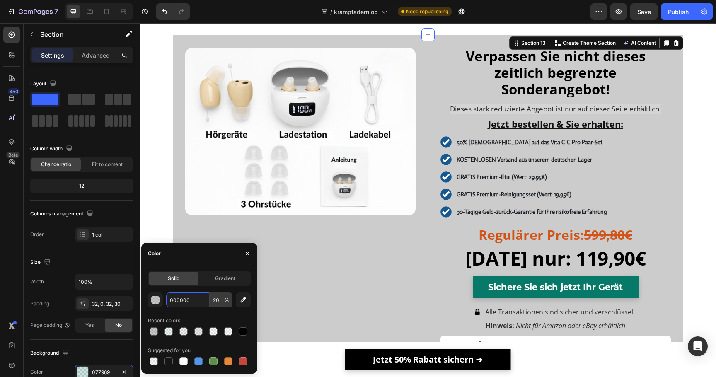
type input "000000"
click at [216, 301] on input "20" at bounding box center [221, 299] width 23 height 15
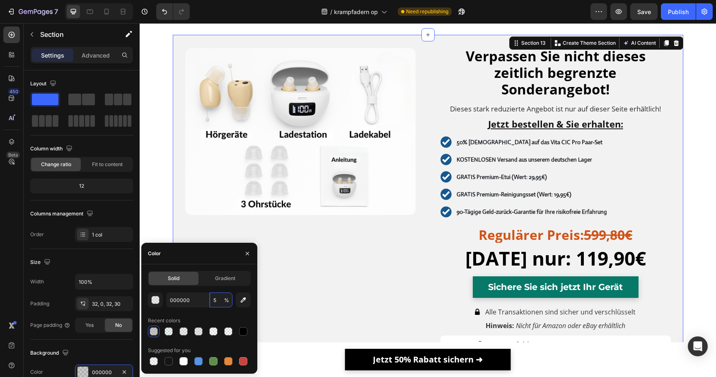
type input "5"
click at [215, 312] on div "000000 5 % Recent colors Suggested for you" at bounding box center [199, 329] width 103 height 75
click at [308, 257] on div "Image" at bounding box center [300, 271] width 230 height 447
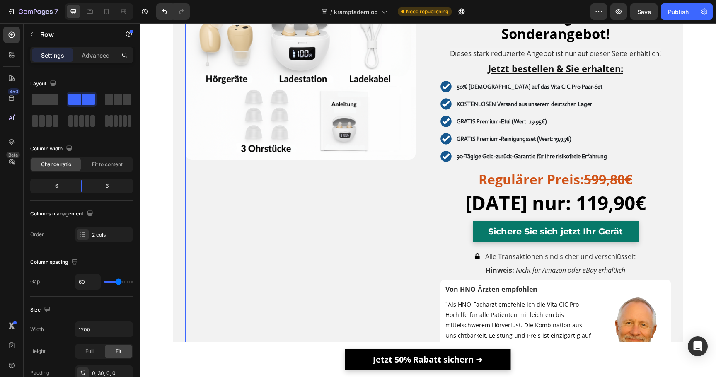
scroll to position [3962, 0]
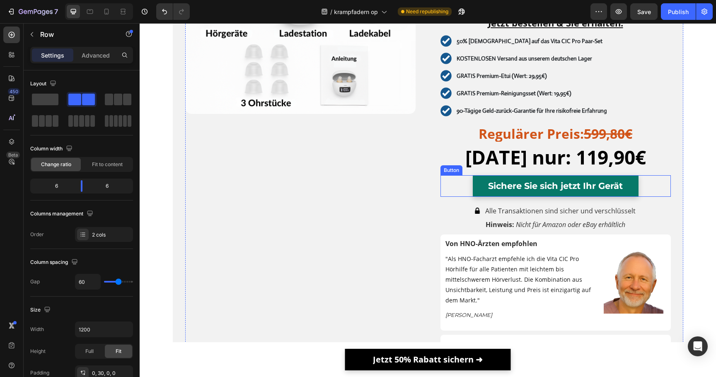
click at [479, 191] on link "Sichere Sie sich jetzt Ihr Gerät" at bounding box center [556, 186] width 166 height 22
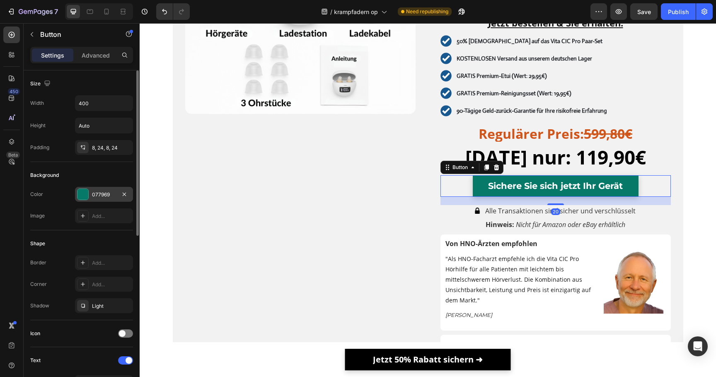
click at [105, 193] on div "077969" at bounding box center [104, 194] width 24 height 7
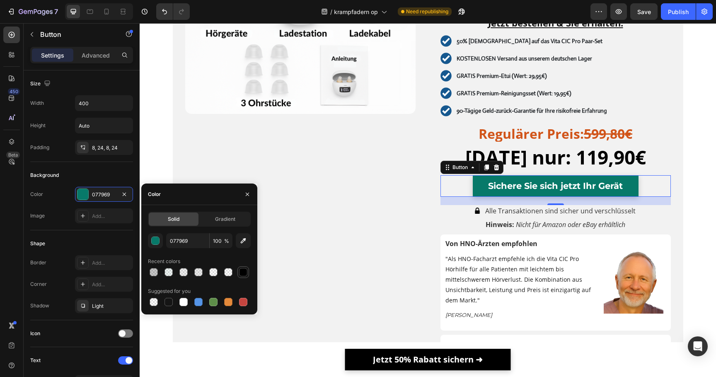
click at [239, 272] on div at bounding box center [243, 272] width 8 height 8
type input "000000"
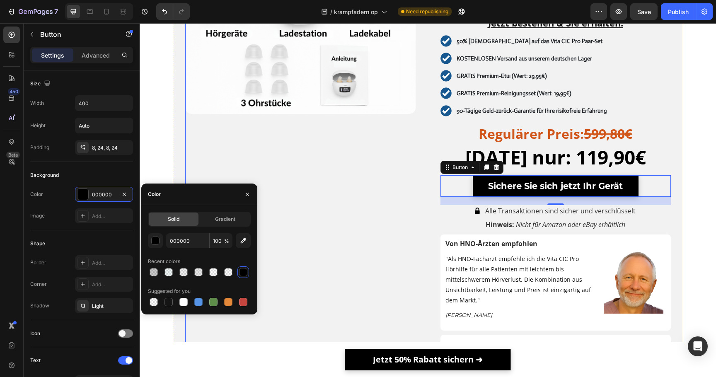
click at [329, 201] on div "Image" at bounding box center [300, 178] width 230 height 463
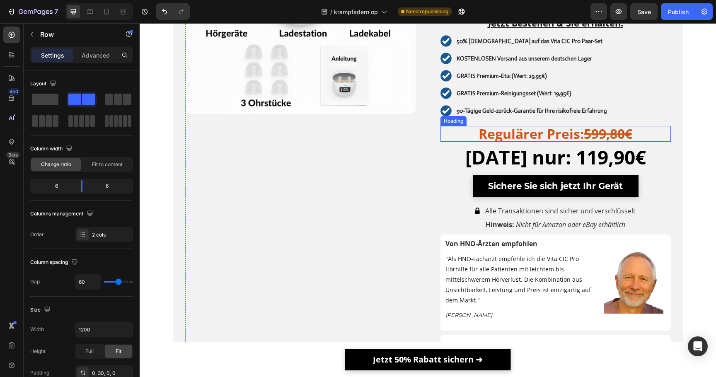
click at [556, 136] on strong "Regulärer Preis:" at bounding box center [530, 134] width 105 height 18
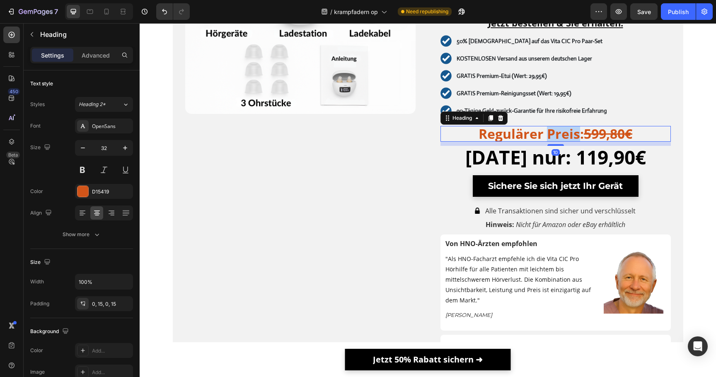
click at [556, 136] on strong "Regulärer Preis:" at bounding box center [530, 134] width 105 height 18
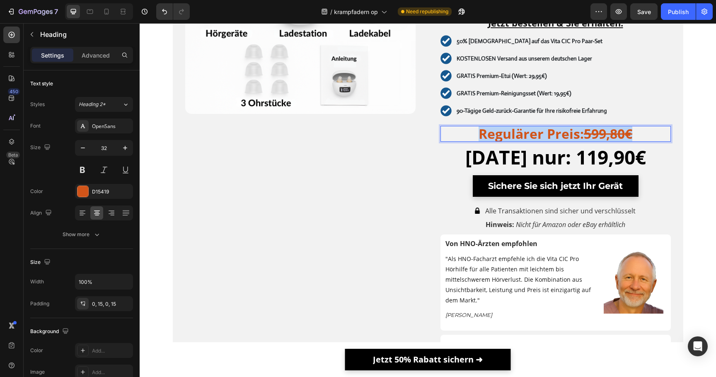
click at [556, 136] on strong "Regulärer Preis:" at bounding box center [530, 134] width 105 height 18
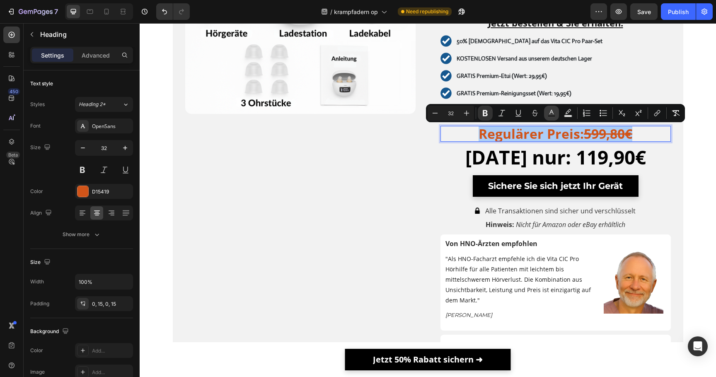
click at [556, 112] on button "Text Color" at bounding box center [551, 113] width 15 height 15
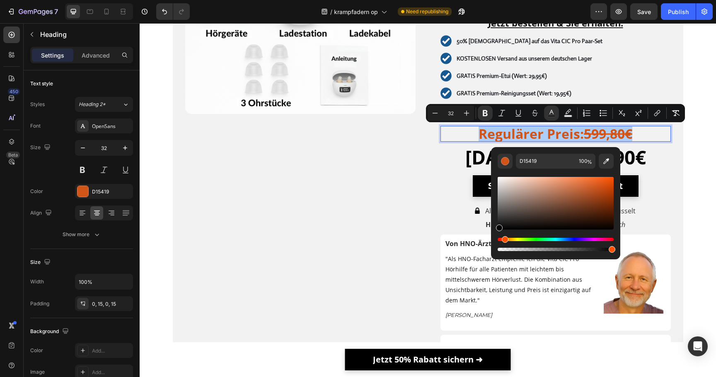
drag, startPoint x: 682, startPoint y: 222, endPoint x: 489, endPoint y: 261, distance: 196.5
type input "000000"
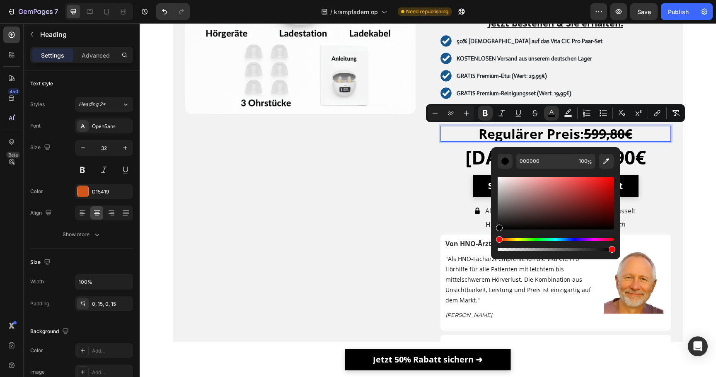
click at [657, 136] on p "Regulärer Preis: 599,80€" at bounding box center [556, 134] width 218 height 16
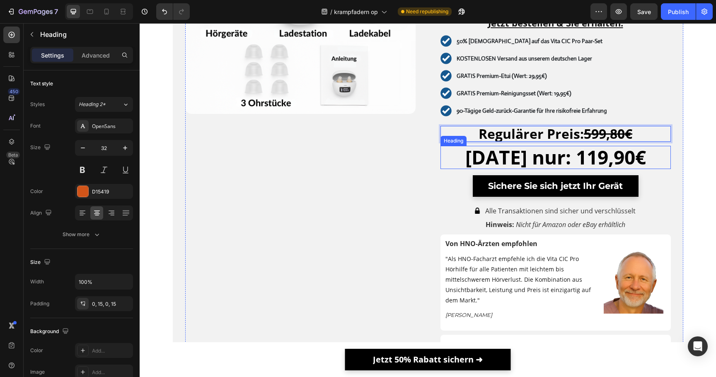
click at [604, 166] on strong "Heute nur: 119,90€" at bounding box center [555, 157] width 181 height 26
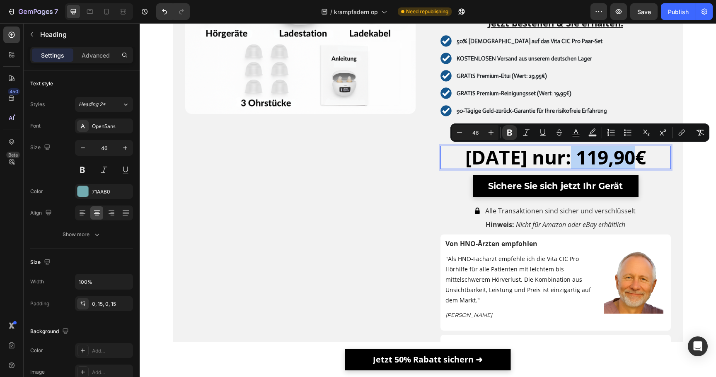
drag, startPoint x: 575, startPoint y: 159, endPoint x: 640, endPoint y: 159, distance: 65.9
click at [640, 159] on strong "Heute nur: 119,90€" at bounding box center [555, 157] width 181 height 26
click at [574, 137] on button "color" at bounding box center [575, 132] width 15 height 15
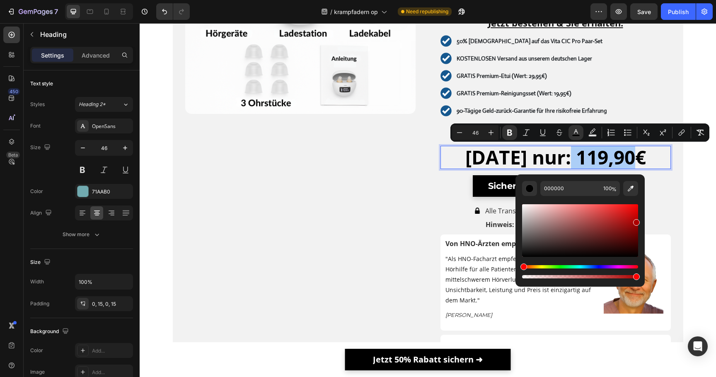
drag, startPoint x: 612, startPoint y: 227, endPoint x: 639, endPoint y: 221, distance: 27.7
click at [638, 221] on div "Editor contextual toolbar" at bounding box center [580, 230] width 116 height 53
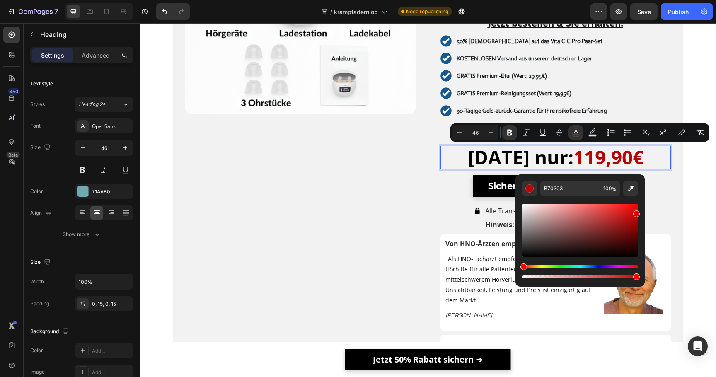
drag, startPoint x: 636, startPoint y: 219, endPoint x: 641, endPoint y: 212, distance: 8.9
click at [641, 212] on div "B70303 100 %" at bounding box center [579, 227] width 129 height 106
click at [638, 208] on div "Editor contextual toolbar" at bounding box center [580, 230] width 116 height 53
type input "E80000"
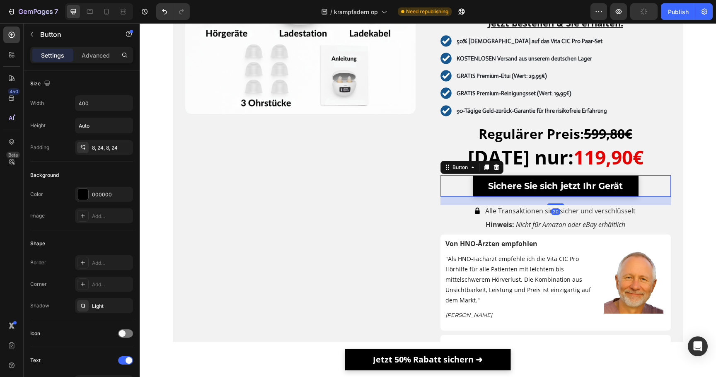
click at [670, 182] on div "Sichere Sie sich jetzt Ihr Gerät Button 20" at bounding box center [555, 186] width 230 height 22
click at [565, 152] on strong "Heute nur:" at bounding box center [521, 157] width 106 height 26
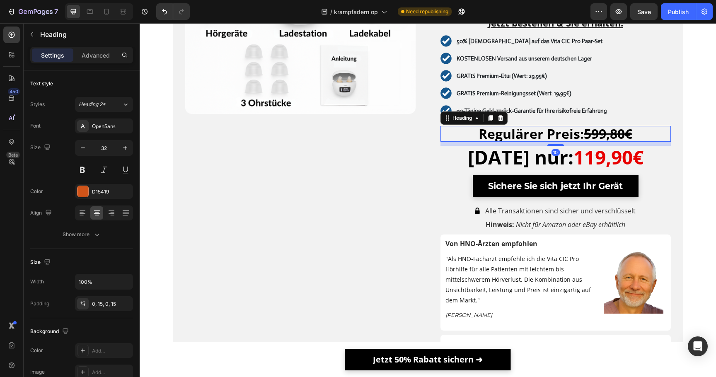
click at [554, 137] on strong "Regulärer Preis:" at bounding box center [530, 134] width 105 height 18
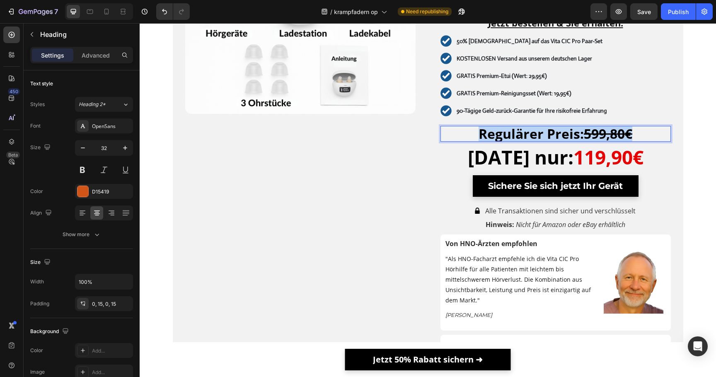
click at [554, 137] on strong "Regulärer Preis:" at bounding box center [530, 134] width 105 height 18
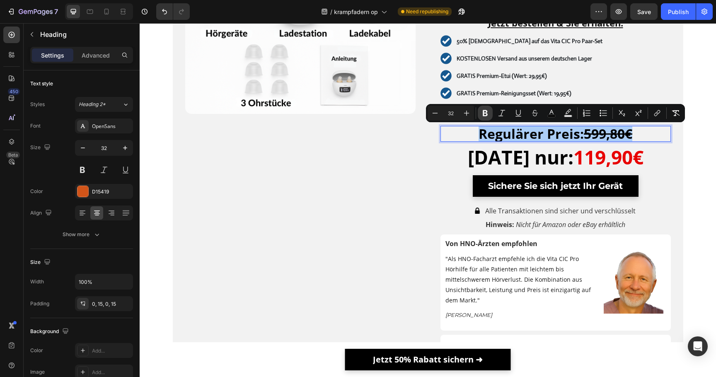
click at [487, 116] on icon "Editor contextual toolbar" at bounding box center [485, 113] width 8 height 8
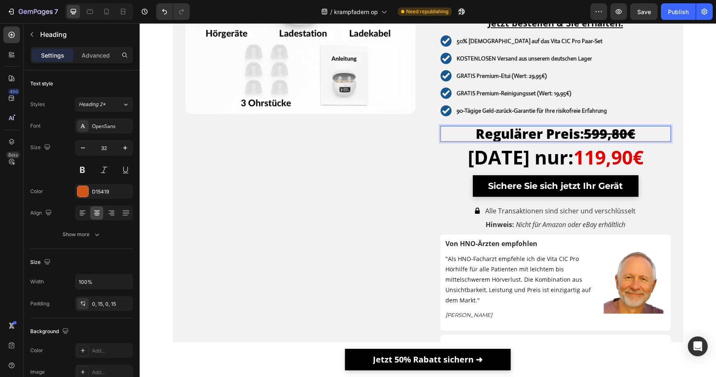
click at [493, 130] on span "Regulärer Preis: 599,80€" at bounding box center [555, 134] width 159 height 18
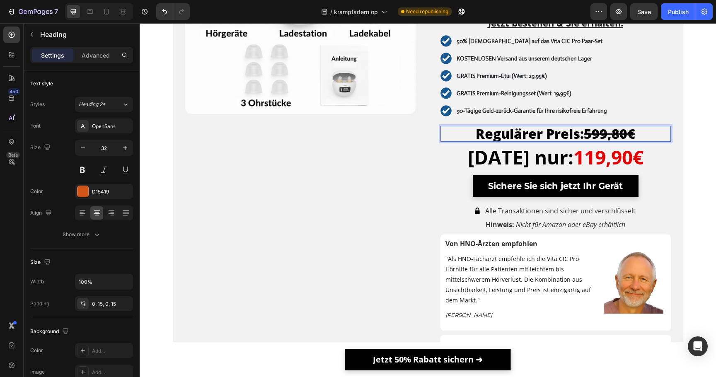
click at [493, 130] on span "Regulärer Preis: 599,80€" at bounding box center [555, 134] width 159 height 18
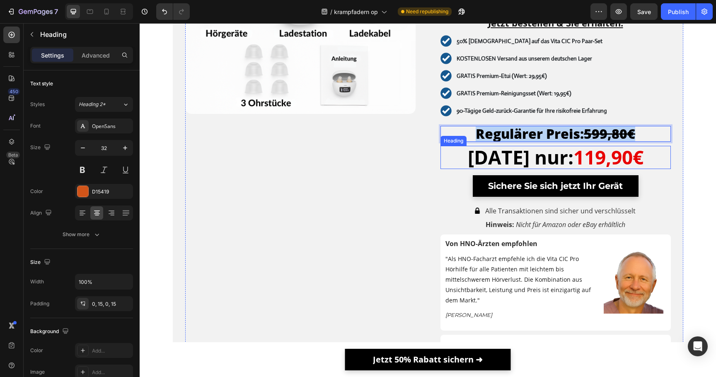
click at [442, 152] on h2 "⁠⁠⁠⁠⁠⁠⁠ Heute nur: 119,90€" at bounding box center [555, 157] width 230 height 23
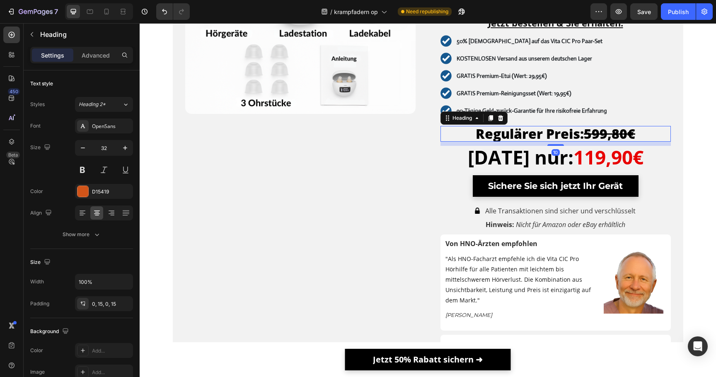
click at [482, 130] on span "Regulärer Preis: 599,80€" at bounding box center [555, 134] width 159 height 18
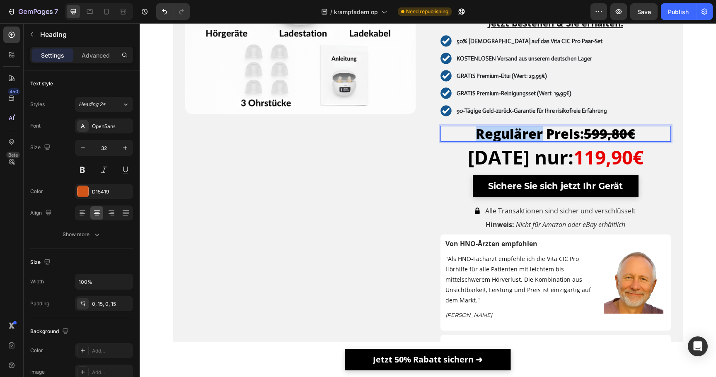
click at [482, 130] on span "Regulärer Preis: 599,80€" at bounding box center [555, 134] width 159 height 18
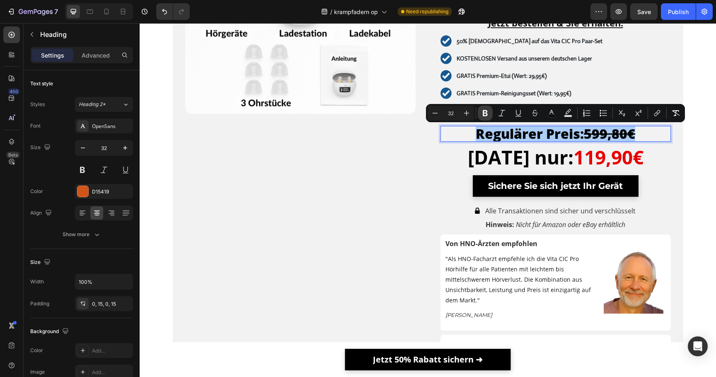
click at [484, 113] on icon "Editor contextual toolbar" at bounding box center [485, 113] width 5 height 6
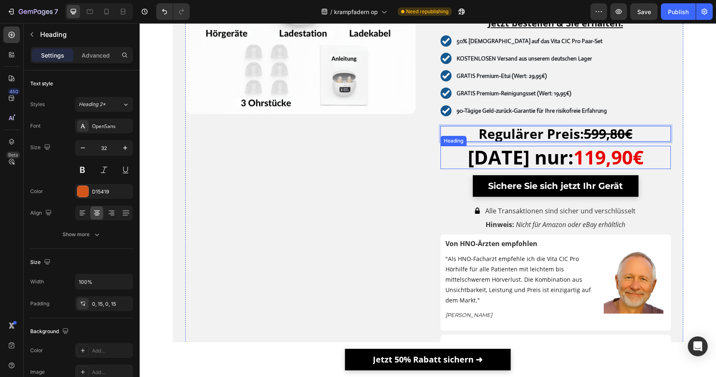
click at [500, 157] on strong "Heute nur:" at bounding box center [521, 157] width 106 height 26
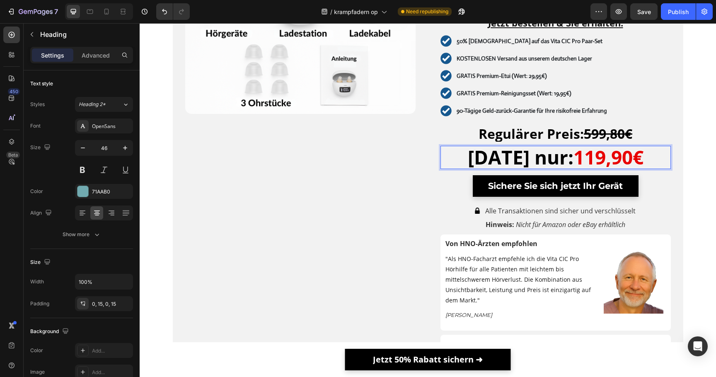
click at [500, 157] on strong "Heute nur:" at bounding box center [521, 157] width 106 height 26
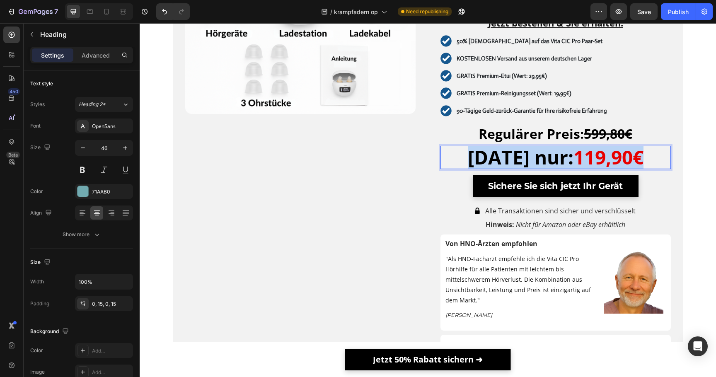
click at [500, 157] on strong "Heute nur:" at bounding box center [521, 157] width 106 height 26
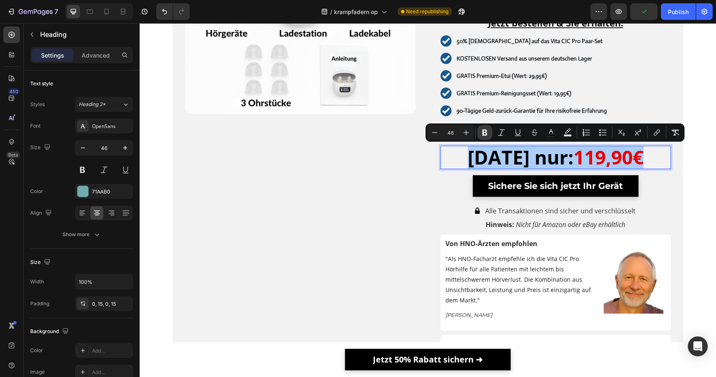
click at [485, 137] on button "Bold" at bounding box center [484, 132] width 15 height 15
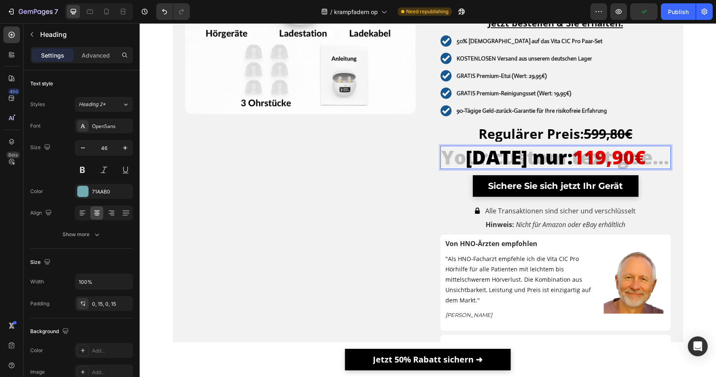
click at [485, 137] on strong "Regulärer Preis:" at bounding box center [530, 134] width 105 height 18
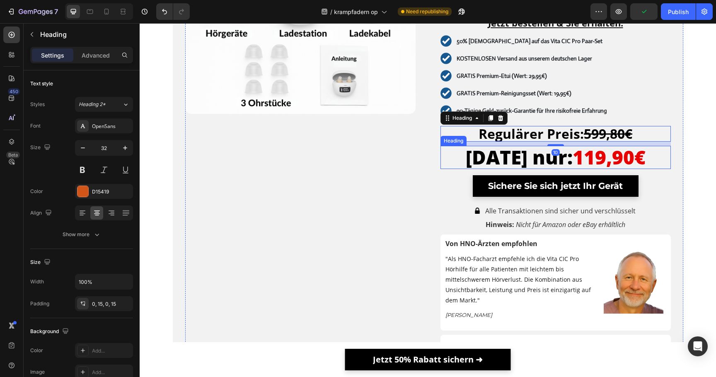
click at [487, 155] on span "Heute nur:" at bounding box center [519, 157] width 107 height 26
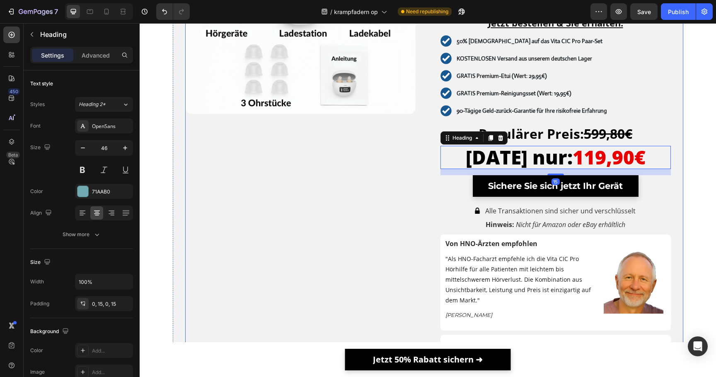
click at [431, 167] on div "Verpassen Sie nicht dieses zeitlich begrenzte Sonderangebot! Heading Dieses sta…" at bounding box center [434, 178] width 498 height 463
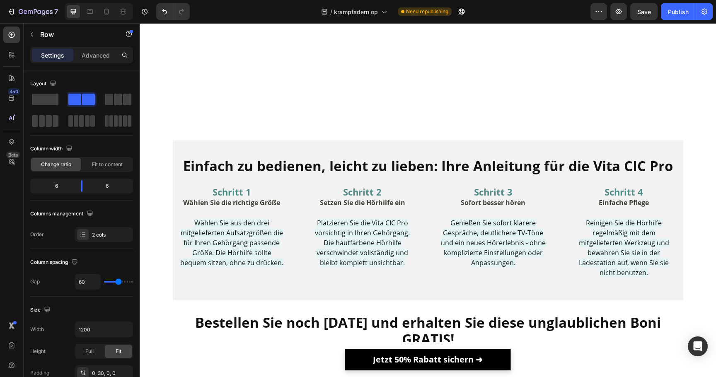
scroll to position [3211, 0]
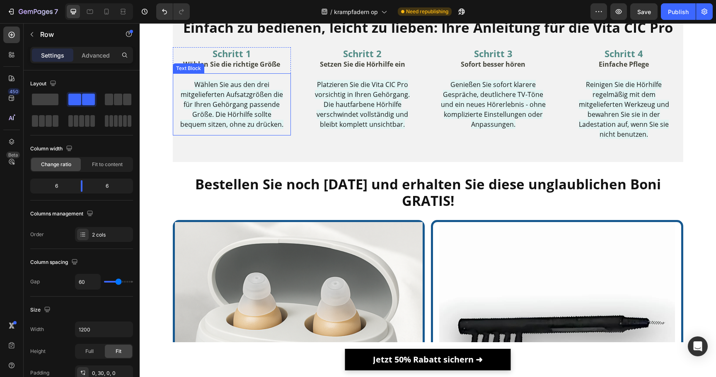
click at [260, 129] on span "Wählen Sie aus den drei mitgelieferten Aufsatzgrößen die für Ihren Gehörgang pa…" at bounding box center [231, 104] width 103 height 49
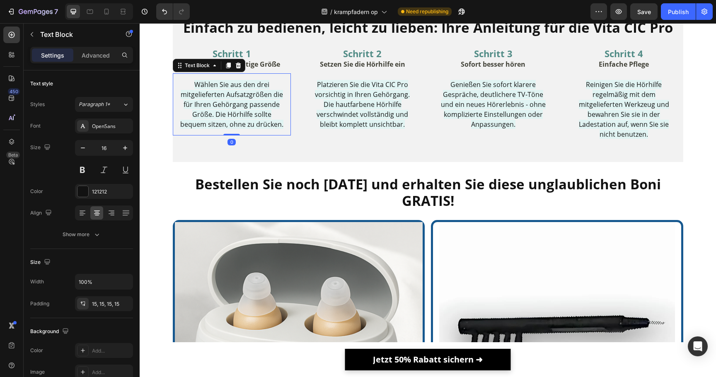
click at [260, 129] on span "Wählen Sie aus den drei mitgelieferten Aufsatzgrößen die für Ihren Gehörgang pa…" at bounding box center [231, 104] width 103 height 49
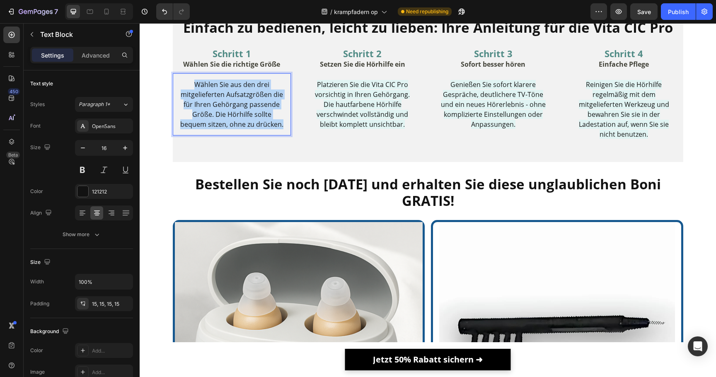
drag, startPoint x: 275, startPoint y: 243, endPoint x: 187, endPoint y: 198, distance: 98.5
click at [187, 129] on p "Wählen Sie aus den drei mitgelieferten Aufsatzgrößen die für Ihren Gehörgang pa…" at bounding box center [232, 105] width 106 height 50
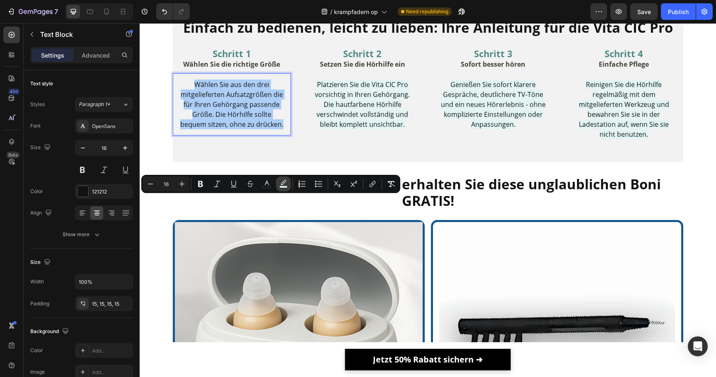
click at [280, 187] on rect "Editor contextual toolbar" at bounding box center [284, 187] width 8 height 2
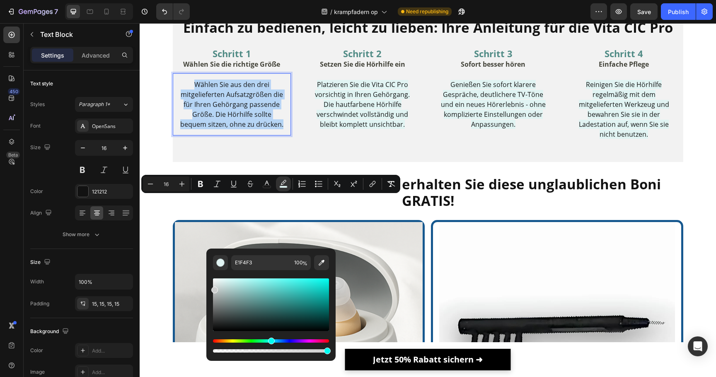
type input "D1D1D1"
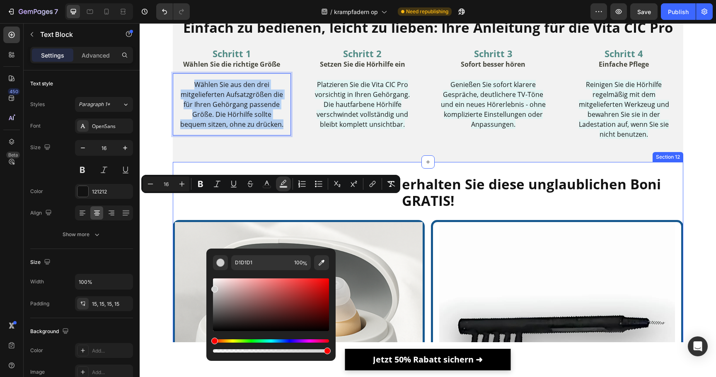
drag, startPoint x: 371, startPoint y: 311, endPoint x: 204, endPoint y: 287, distance: 168.8
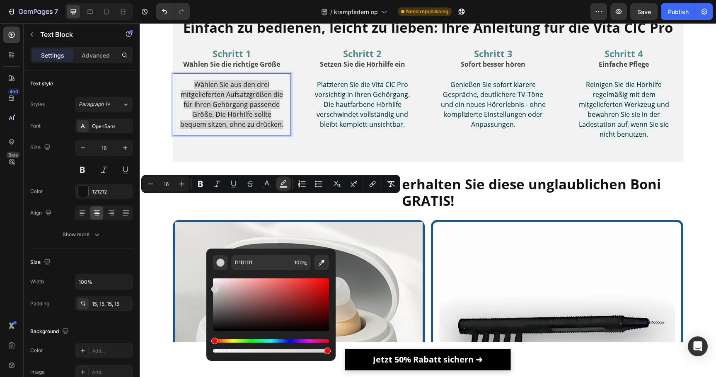
click at [234, 129] on span "Wählen Sie aus den drei mitgelieferten Aufsatzgrößen die für Ihren Gehörgang pa…" at bounding box center [231, 104] width 103 height 49
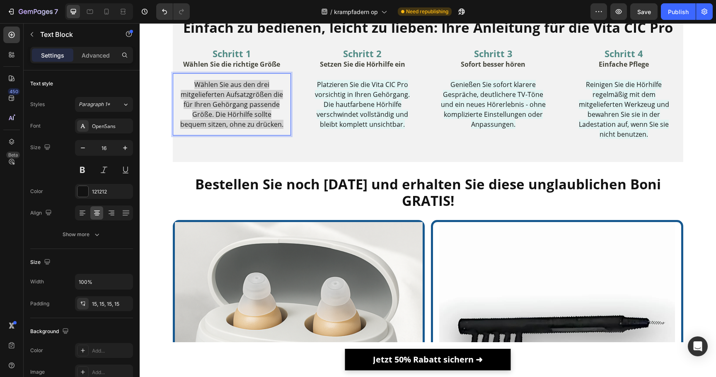
click at [274, 129] on p "Wählen Sie aus den drei mitgelieferten Aufsatzgrößen die für Ihren Gehörgang pa…" at bounding box center [232, 105] width 106 height 50
click at [269, 129] on span "Wählen Sie aus den drei mitgelieferten Aufsatzgrößen die für Ihren Gehörgang pa…" at bounding box center [231, 104] width 103 height 49
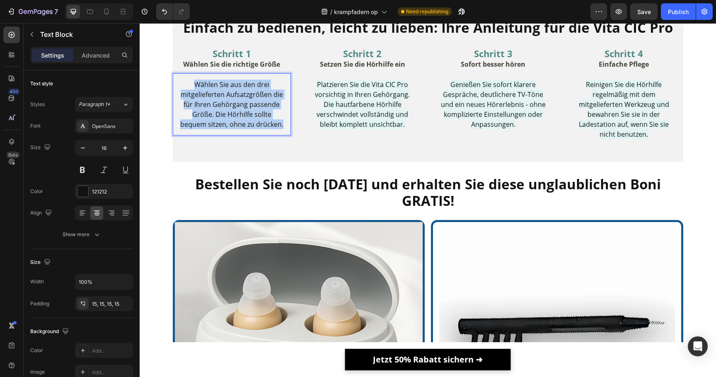
drag, startPoint x: 270, startPoint y: 239, endPoint x: 161, endPoint y: 177, distance: 125.8
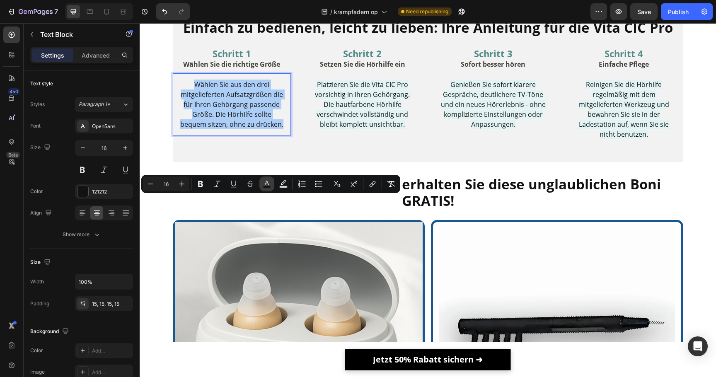
click at [267, 188] on rect "Editor contextual toolbar" at bounding box center [267, 187] width 8 height 2
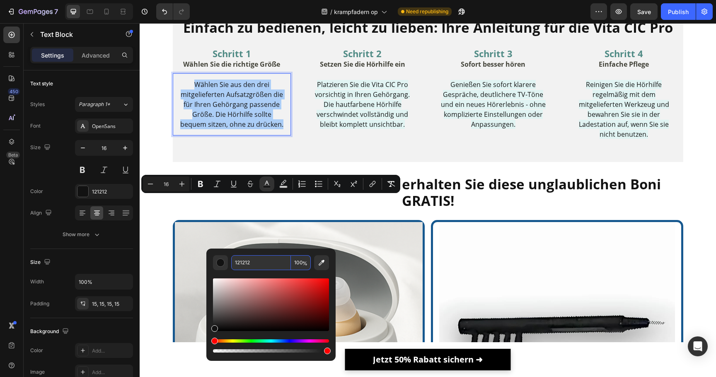
click at [273, 266] on input "121212" at bounding box center [261, 262] width 60 height 15
click at [287, 188] on button "color" at bounding box center [283, 183] width 15 height 15
drag, startPoint x: 265, startPoint y: 260, endPoint x: 256, endPoint y: 260, distance: 8.3
click at [256, 260] on input "D1D1D1" at bounding box center [261, 262] width 60 height 15
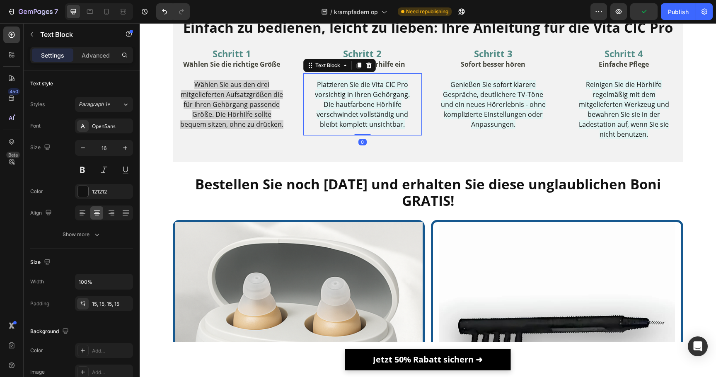
click at [365, 129] on span "Platzieren Sie die Vita CIC Pro vorsichtig in Ihren Gehörgang. Die hautfarbene …" at bounding box center [362, 104] width 95 height 49
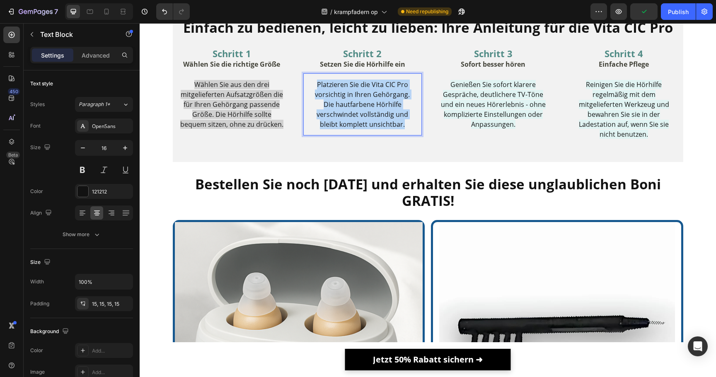
click at [365, 129] on span "Platzieren Sie die Vita CIC Pro vorsichtig in Ihren Gehörgang. Die hautfarbene …" at bounding box center [362, 104] width 95 height 49
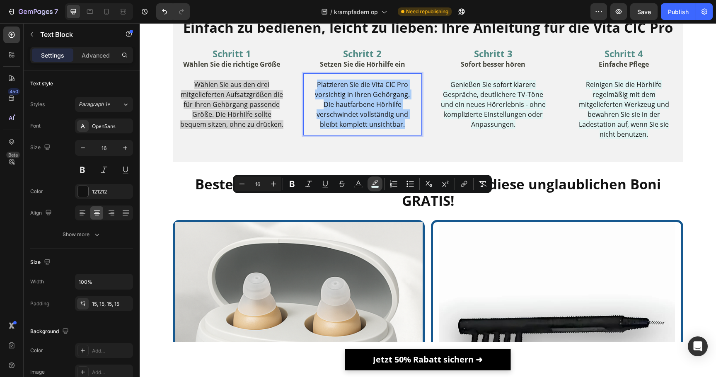
click at [378, 188] on button "color" at bounding box center [374, 183] width 15 height 15
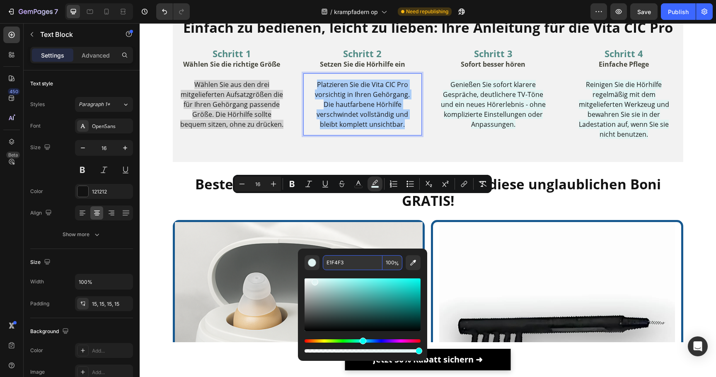
click at [357, 258] on input "E1F4F3" at bounding box center [353, 262] width 60 height 15
paste input "D1D1D1"
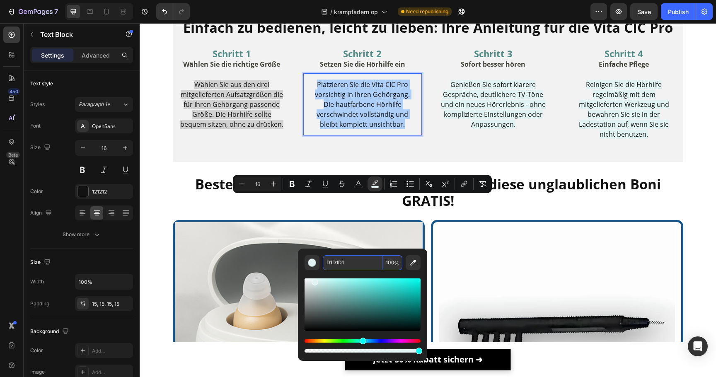
type input "D1D1D1"
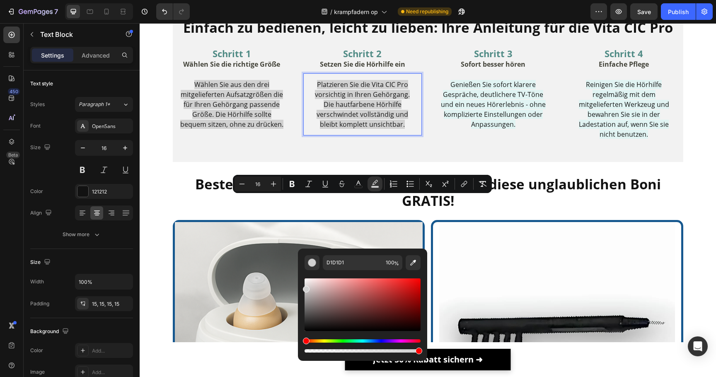
click at [372, 273] on div "Editor contextual toolbar" at bounding box center [362, 312] width 116 height 84
click at [391, 129] on span "Platzieren Sie die Vita CIC Pro vorsichtig in Ihren Gehörgang. Die hautfarbene …" at bounding box center [362, 104] width 95 height 49
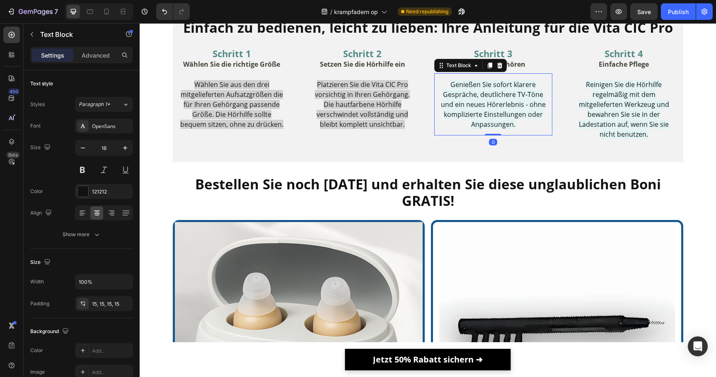
click at [456, 129] on span "Genießen Sie sofort klarere Gespräche, deutlichere TV-Töne und ein neues Hörerl…" at bounding box center [493, 104] width 105 height 49
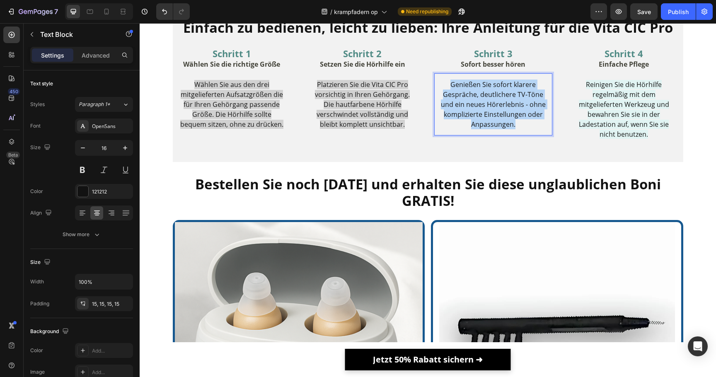
click at [456, 129] on span "Genießen Sie sofort klarere Gespräche, deutlichere TV-Töne und ein neues Hörerl…" at bounding box center [493, 104] width 105 height 49
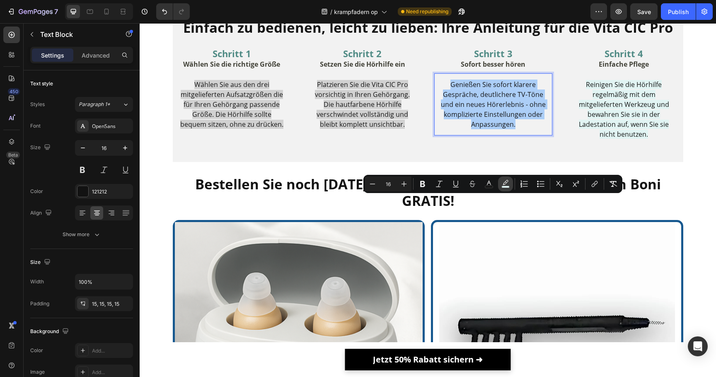
click at [501, 180] on icon "Editor contextual toolbar" at bounding box center [505, 184] width 8 height 8
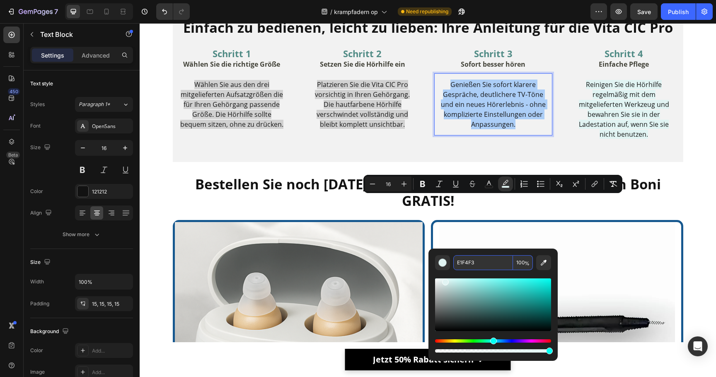
click at [478, 263] on input "E1F4F3" at bounding box center [483, 262] width 60 height 15
paste input "D1D1D1"
type input "D1D1D1"
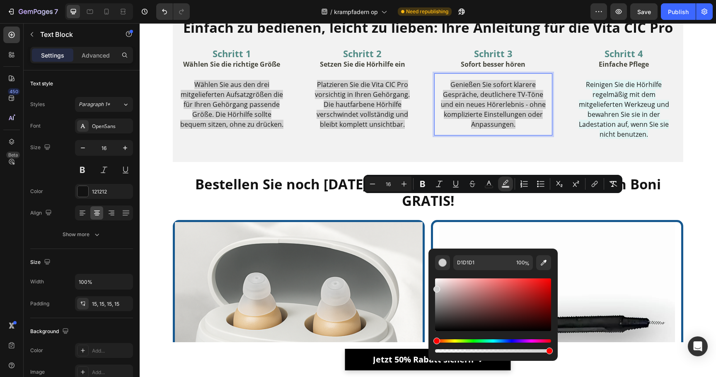
click at [478, 276] on div "Editor contextual toolbar" at bounding box center [493, 312] width 116 height 84
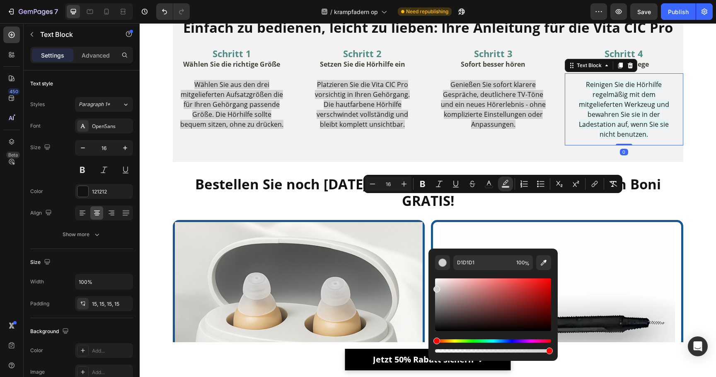
click at [599, 139] on span "Reinigen Sie die Hörhilfe regelmäßig mit dem mitgelieferten Werkzeug und bewahr…" at bounding box center [624, 109] width 90 height 59
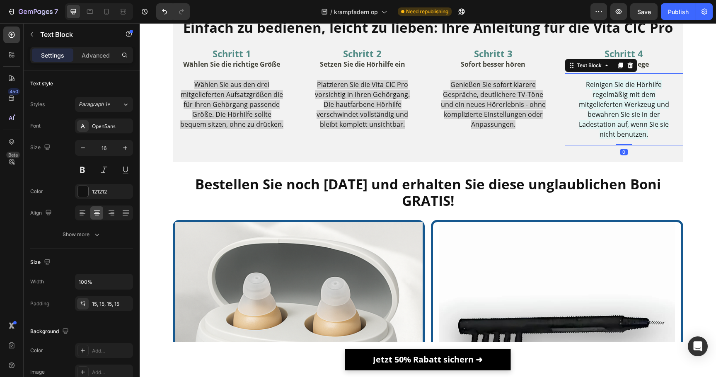
click at [600, 139] on span "Reinigen Sie die Hörhilfe regelmäßig mit dem mitgelieferten Werkzeug und bewahr…" at bounding box center [624, 109] width 90 height 59
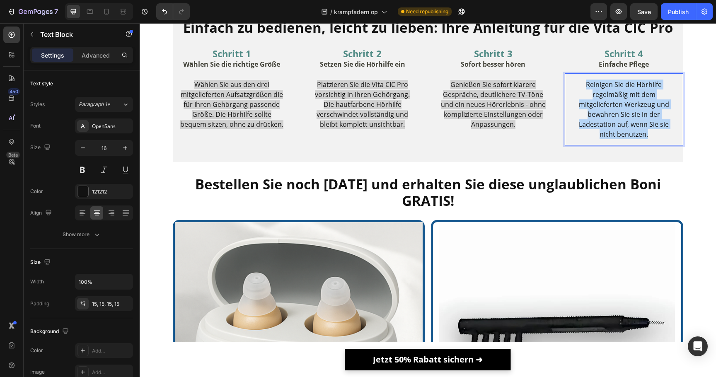
click at [600, 139] on span "Reinigen Sie die Hörhilfe regelmäßig mit dem mitgelieferten Werkzeug und bewahr…" at bounding box center [624, 109] width 90 height 59
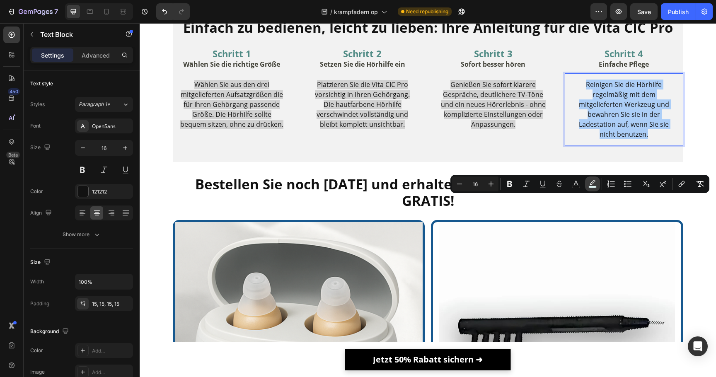
click at [594, 183] on icon "Editor contextual toolbar" at bounding box center [592, 184] width 8 height 8
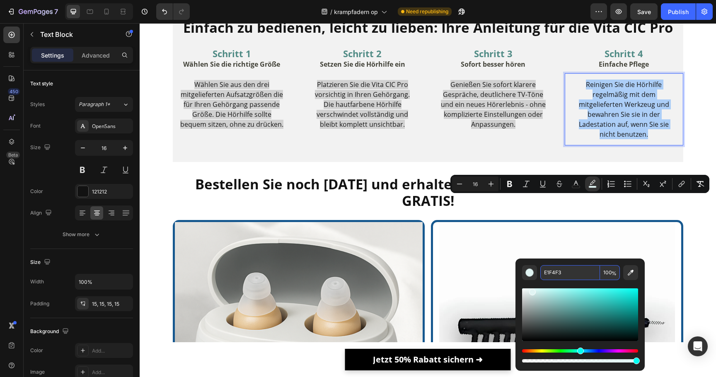
click at [566, 275] on input "E1F4F3" at bounding box center [570, 272] width 60 height 15
paste input "D1D1D1"
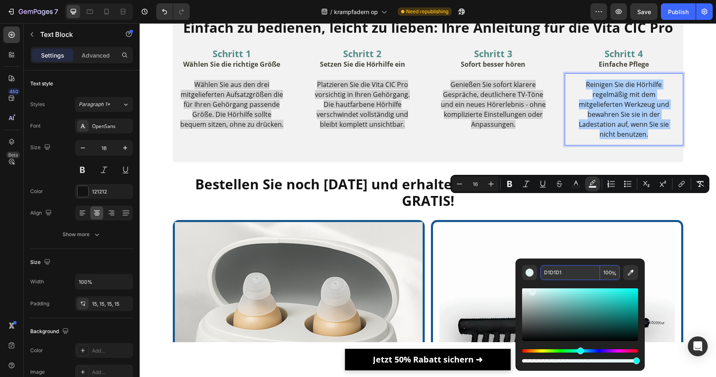
type input "D1D1D1"
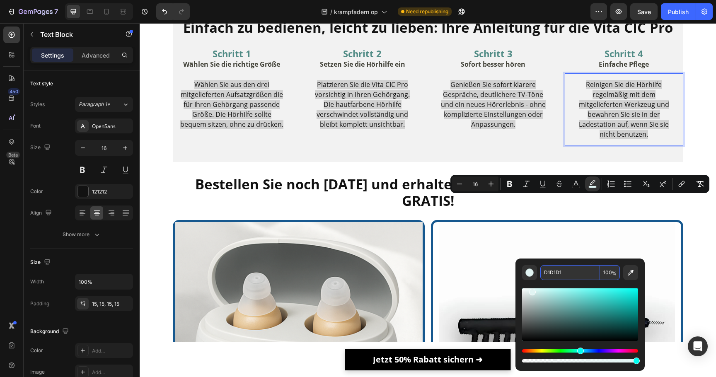
click at [567, 284] on div "Editor contextual toolbar" at bounding box center [580, 322] width 116 height 84
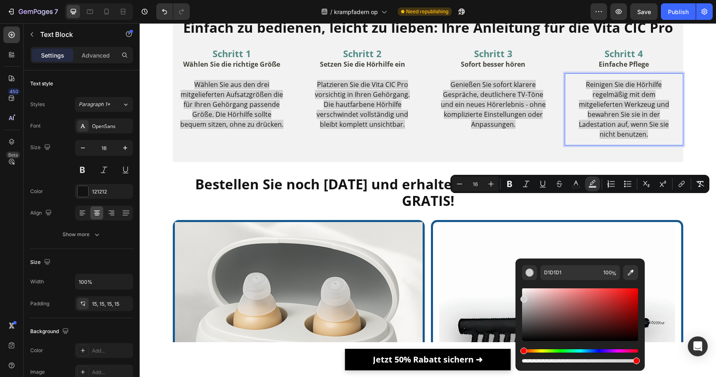
click at [586, 139] on p "Reinigen Sie die Hörhilfe regelmäßig mit dem mitgelieferten Werkzeug und bewahr…" at bounding box center [624, 110] width 106 height 60
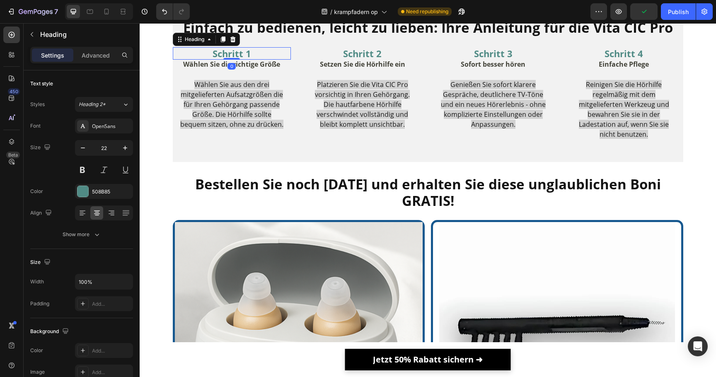
click at [234, 60] on h2 "Schritt 1" at bounding box center [232, 53] width 118 height 12
click at [234, 59] on p "Schritt 1" at bounding box center [232, 53] width 117 height 11
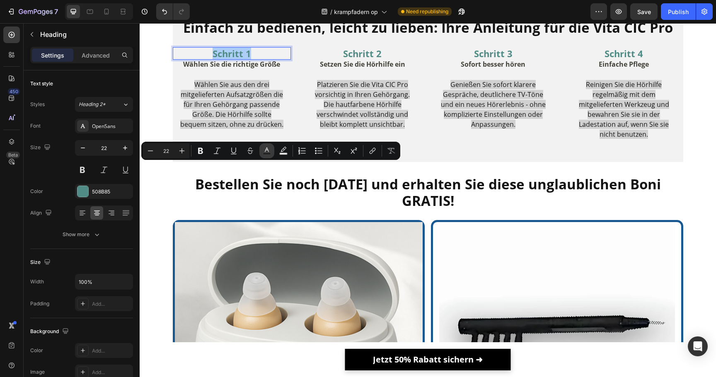
click at [269, 154] on rect "Editor contextual toolbar" at bounding box center [267, 154] width 8 height 2
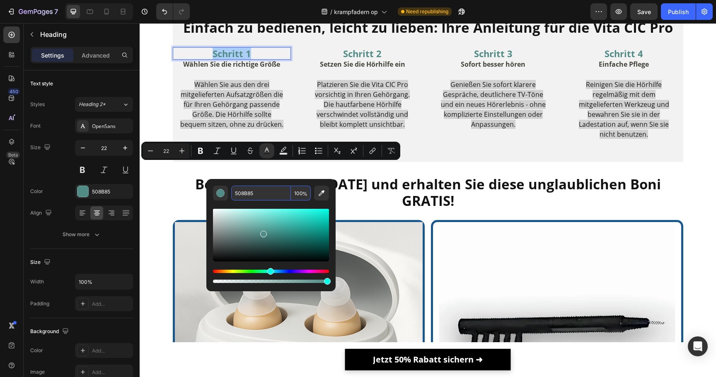
click at [262, 198] on input "508B85" at bounding box center [261, 193] width 60 height 15
paste input "D1D1D1"
type input "D1D1D1"
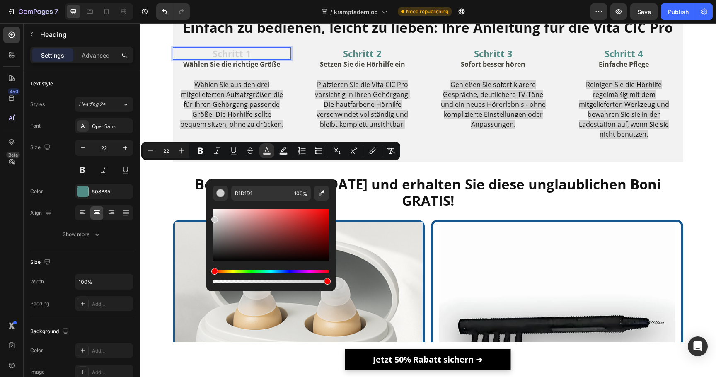
click at [257, 206] on div "Editor contextual toolbar" at bounding box center [271, 242] width 116 height 84
click at [200, 152] on icon "Editor contextual toolbar" at bounding box center [200, 151] width 8 height 8
type input "22"
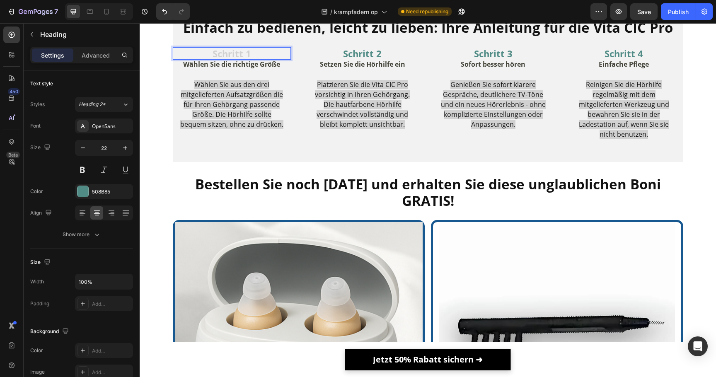
click at [242, 60] on strong "Schritt 1" at bounding box center [231, 53] width 39 height 12
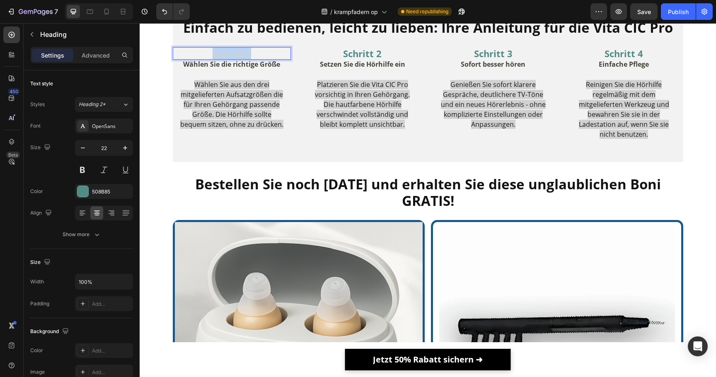
click at [242, 60] on strong "Schritt 1" at bounding box center [231, 53] width 39 height 12
click at [261, 145] on div "Einfach zu bedienen, leicht zu lieben: Ihre Anleitung für die Vita CIC Pro Head…" at bounding box center [428, 82] width 510 height 127
click at [260, 59] on p "⁠⁠⁠⁠⁠⁠⁠ Schritt 1" at bounding box center [232, 53] width 117 height 11
click at [260, 59] on p "Schritt 1" at bounding box center [232, 53] width 117 height 11
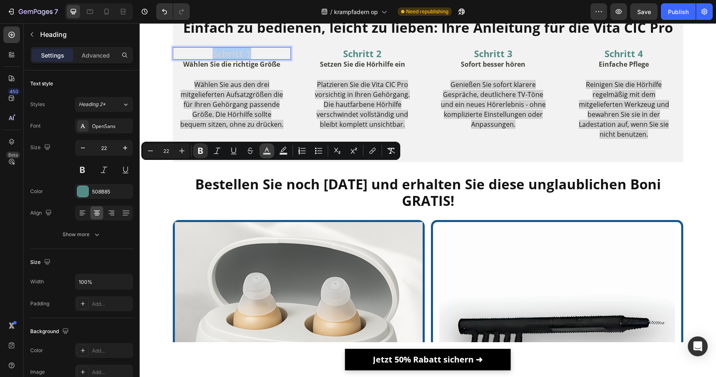
click at [264, 154] on rect "Editor contextual toolbar" at bounding box center [267, 154] width 8 height 2
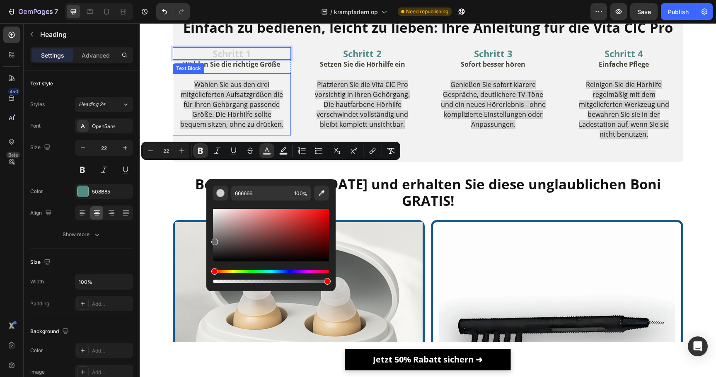
drag, startPoint x: 390, startPoint y: 247, endPoint x: 193, endPoint y: 240, distance: 196.9
drag, startPoint x: 226, startPoint y: 231, endPoint x: 208, endPoint y: 265, distance: 39.1
click at [208, 265] on div "666666 100 %" at bounding box center [270, 232] width 129 height 106
type input "000000"
click at [242, 60] on strong "Schritt 1" at bounding box center [231, 53] width 39 height 12
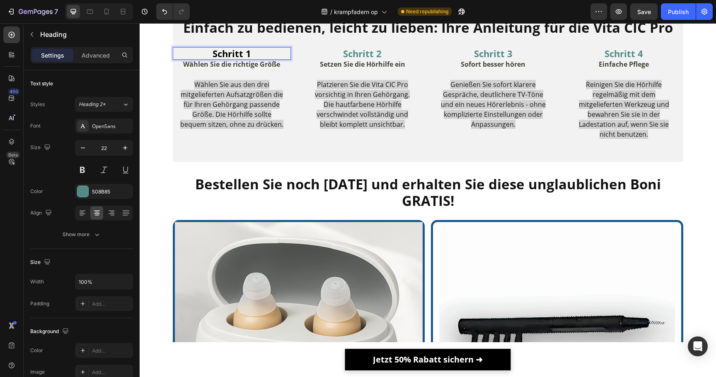
click at [242, 60] on strong "Schritt 1" at bounding box center [231, 53] width 39 height 12
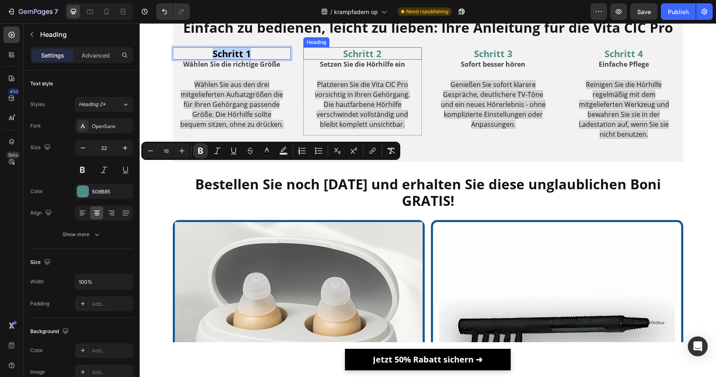
click at [349, 60] on h2 "Schritt 2" at bounding box center [362, 53] width 118 height 12
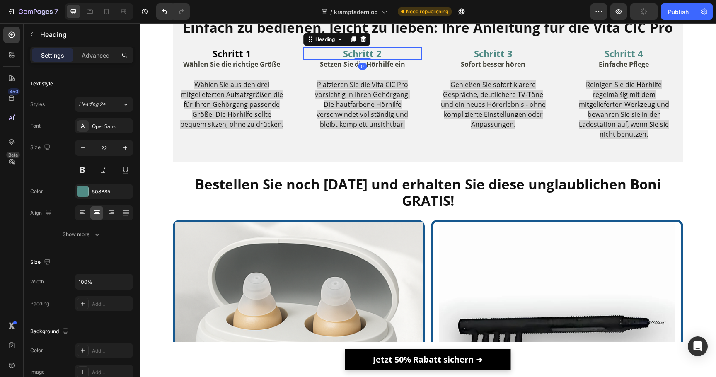
click at [349, 60] on h2 "Schritt 2" at bounding box center [362, 53] width 118 height 12
click at [349, 59] on p "Schritt 2" at bounding box center [362, 53] width 117 height 11
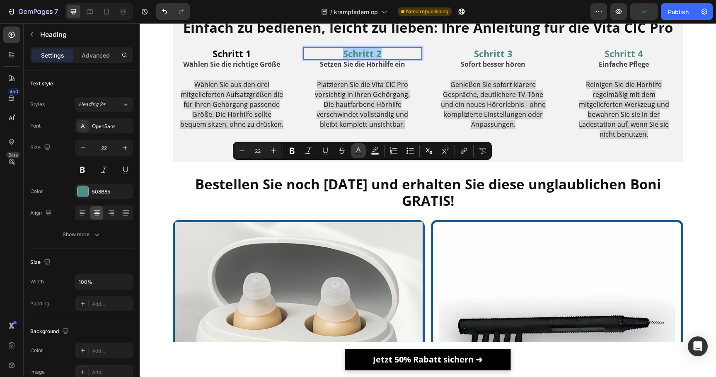
click at [360, 155] on button "Text Color" at bounding box center [358, 150] width 15 height 15
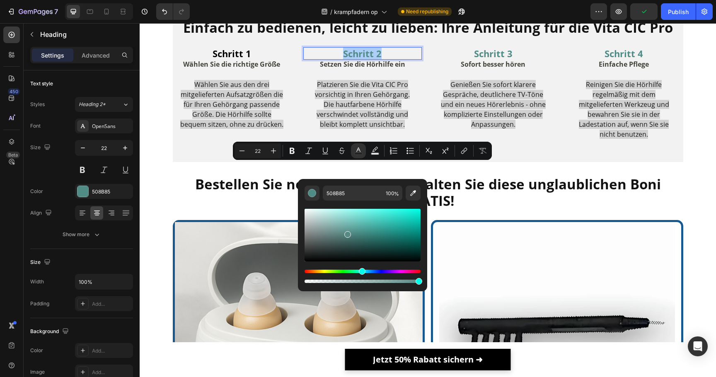
drag, startPoint x: 347, startPoint y: 233, endPoint x: 306, endPoint y: 288, distance: 69.0
click at [306, 288] on div "508B85 100 %" at bounding box center [362, 235] width 129 height 112
type input "000000"
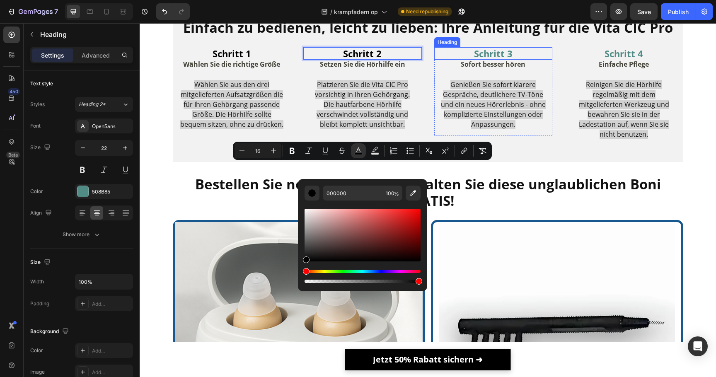
click at [485, 60] on h2 "Schritt 3" at bounding box center [493, 53] width 118 height 12
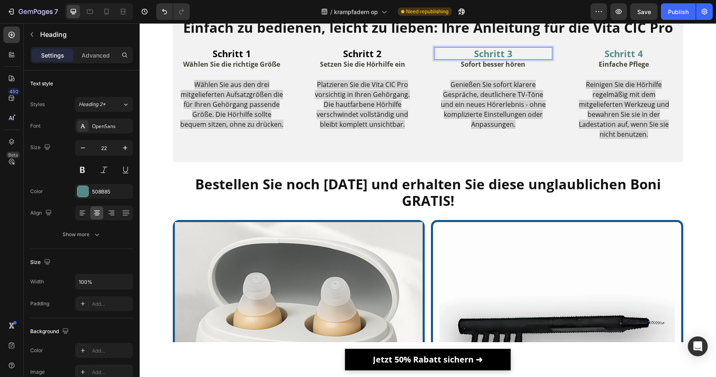
click at [485, 60] on h2 "Schritt 3" at bounding box center [493, 53] width 118 height 12
click at [485, 59] on p "Schritt 3" at bounding box center [493, 53] width 117 height 11
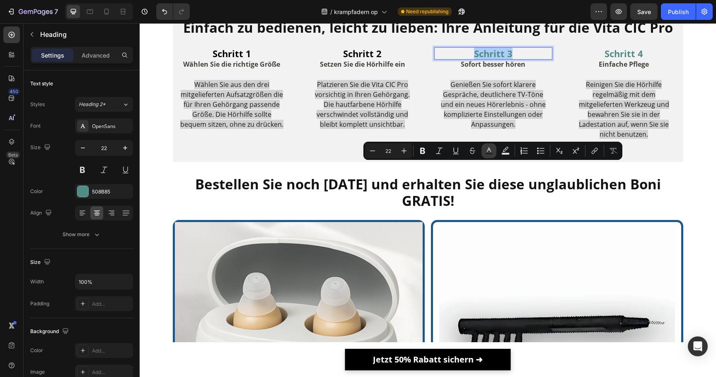
click at [486, 156] on button "Text Color" at bounding box center [488, 150] width 15 height 15
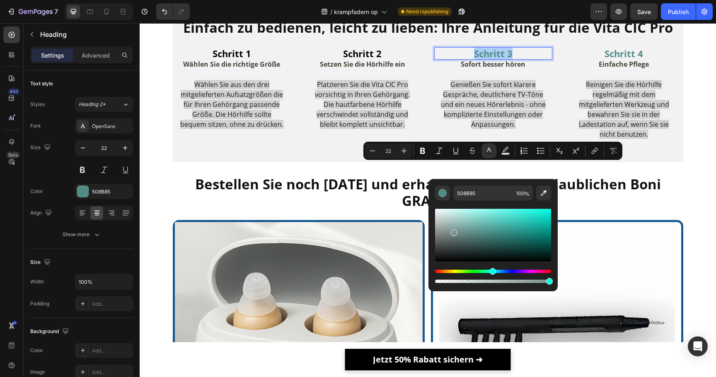
drag, startPoint x: 603, startPoint y: 244, endPoint x: 398, endPoint y: 304, distance: 213.9
type input "070707"
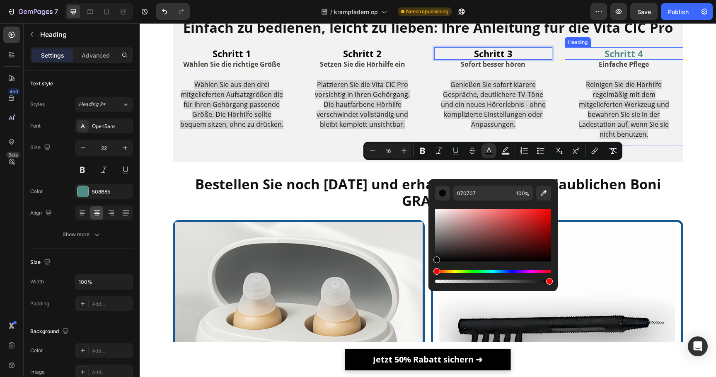
click at [605, 60] on h2 "Schritt 4" at bounding box center [624, 53] width 118 height 12
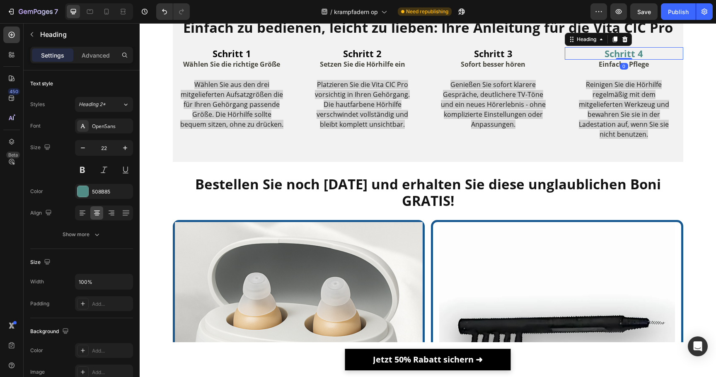
click at [605, 60] on h2 "Schritt 4" at bounding box center [624, 53] width 118 height 12
click at [605, 59] on p "Schritt 4" at bounding box center [623, 53] width 117 height 11
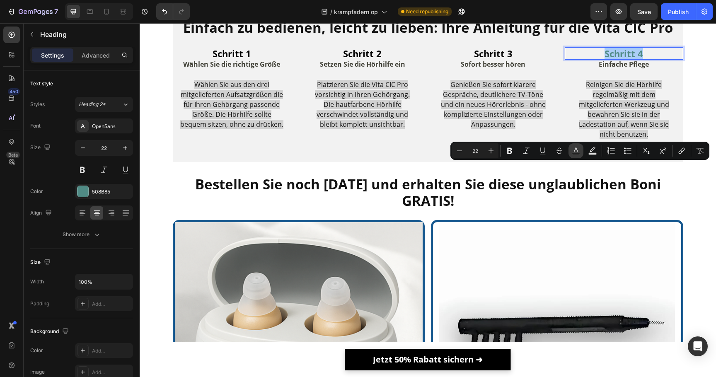
click at [582, 152] on button "Text Color" at bounding box center [575, 150] width 15 height 15
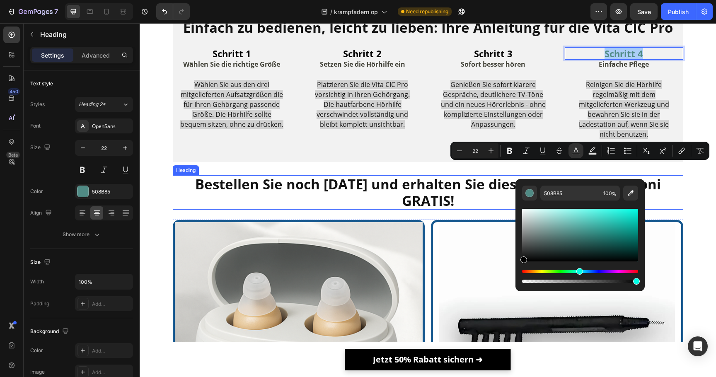
drag, startPoint x: 705, startPoint y: 244, endPoint x: 487, endPoint y: 310, distance: 227.2
type input "000000"
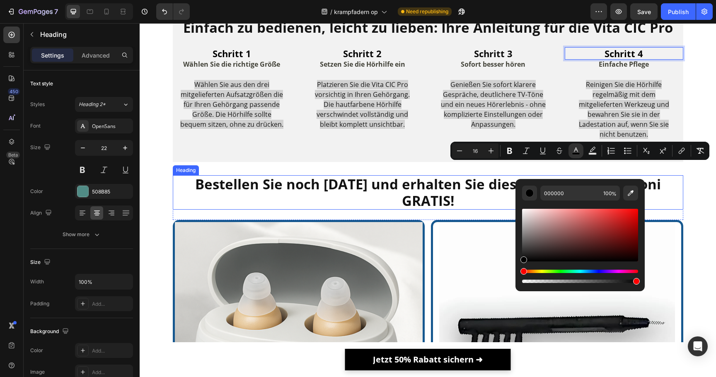
click at [453, 162] on div "Einfach zu bedienen, leicht zu lieben: Ihre Anleitung für die Vita CIC Pro Head…" at bounding box center [428, 82] width 510 height 160
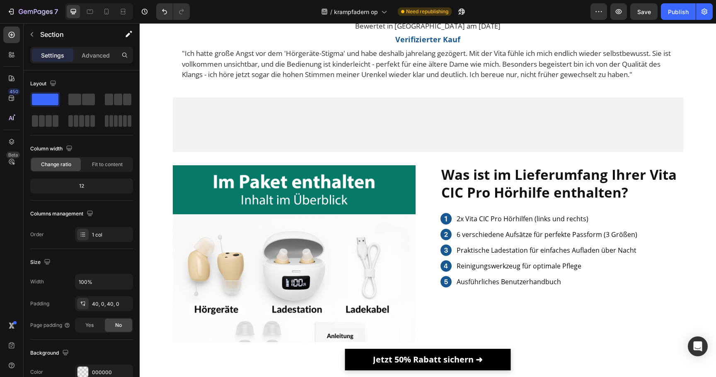
scroll to position [2884, 0]
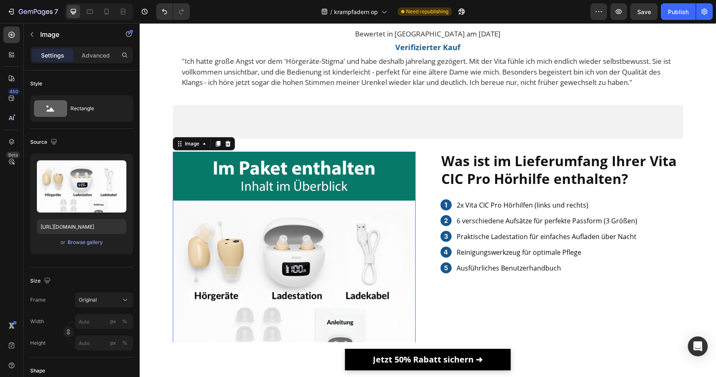
click at [375, 257] on img at bounding box center [294, 273] width 243 height 243
click at [110, 230] on input "https://cdn.shopify.com/s/files/1/0913/5734/8171/files/gempages_555675308238308…" at bounding box center [81, 226] width 89 height 15
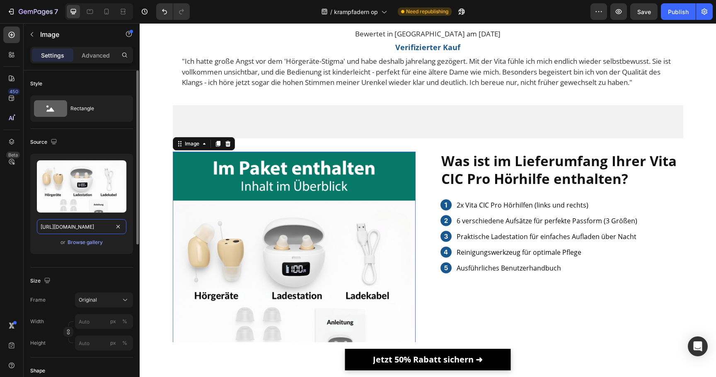
click at [110, 230] on input "https://cdn.shopify.com/s/files/1/0913/5734/8171/files/gempages_555675308238308…" at bounding box center [81, 226] width 89 height 15
click at [105, 226] on input "https://cdn.shopify.com/s/files/1/0913/5734/8171/files/gempages_555675308238308…" at bounding box center [81, 226] width 89 height 15
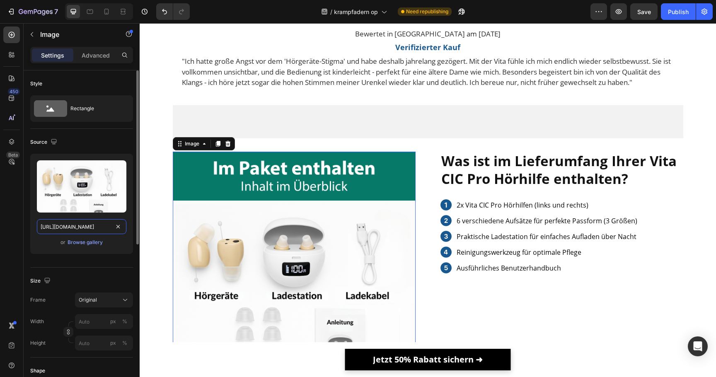
click at [105, 226] on input "https://cdn.shopify.com/s/files/1/0913/5734/8171/files/gempages_555675308238308…" at bounding box center [81, 226] width 89 height 15
click at [669, 13] on div "Publish" at bounding box center [678, 11] width 21 height 9
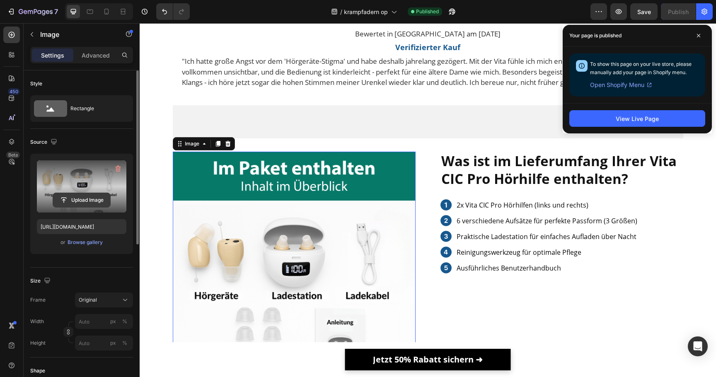
click at [104, 200] on input "file" at bounding box center [81, 200] width 57 height 14
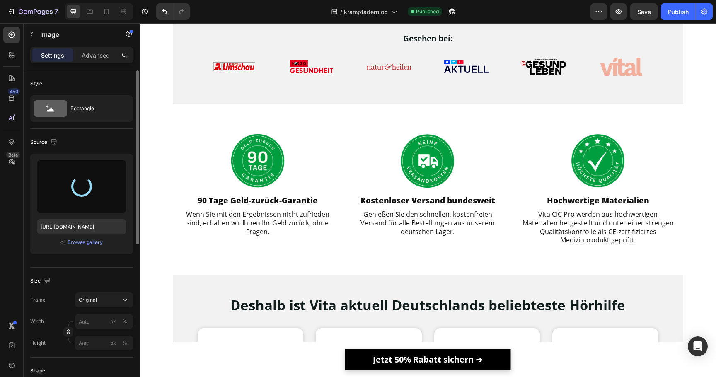
scroll to position [404, 0]
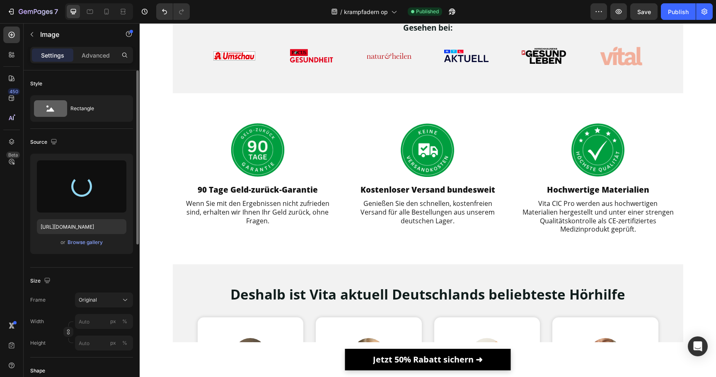
type input "https://cdn.shopify.com/s/files/1/0913/5734/8171/files/gempages_555675308238308…"
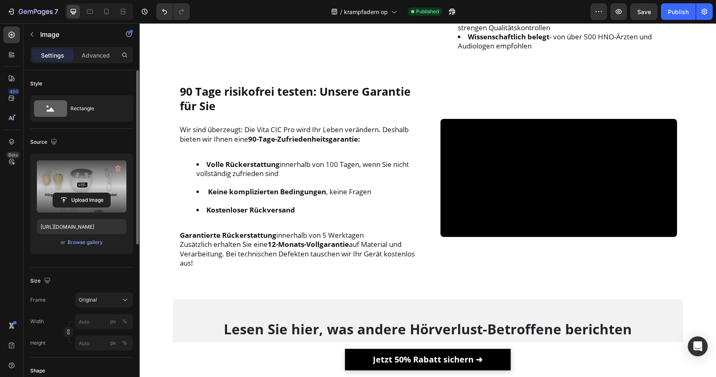
scroll to position [2469, 0]
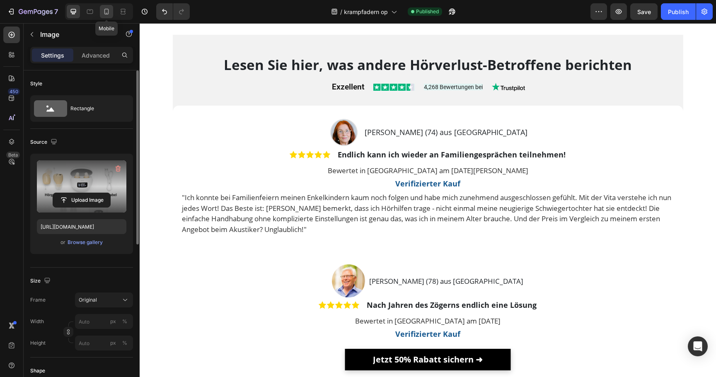
click at [111, 16] on div at bounding box center [106, 11] width 13 height 13
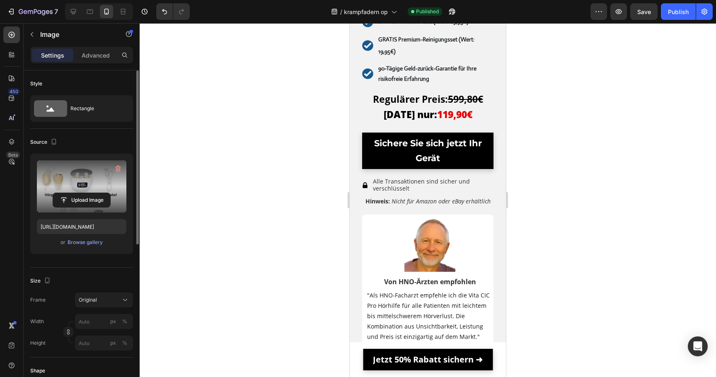
scroll to position [4579, 0]
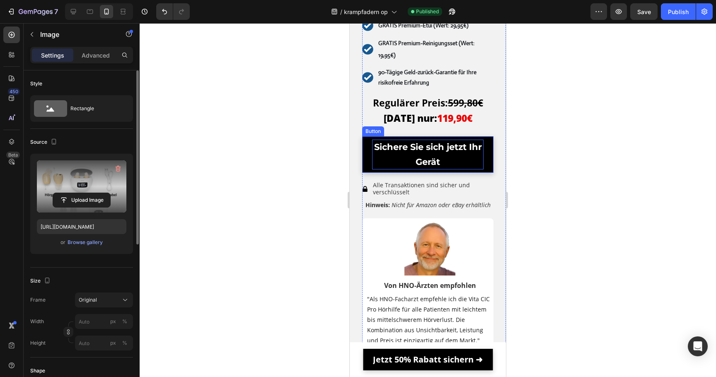
click at [409, 140] on p "Sichere Sie sich jetzt Ihr Gerät" at bounding box center [427, 155] width 111 height 30
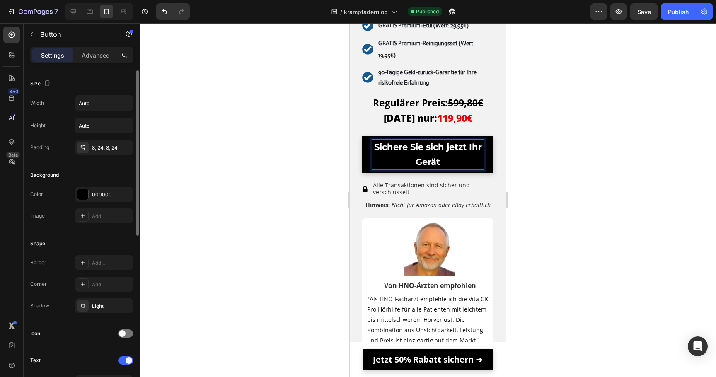
click at [409, 140] on p "Sichere Sie sich jetzt Ihr Gerät" at bounding box center [427, 155] width 111 height 30
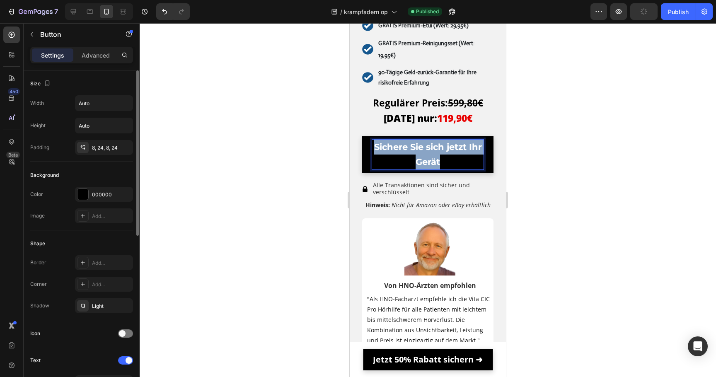
click at [409, 140] on p "Sichere Sie sich jetzt Ihr Gerät" at bounding box center [427, 155] width 111 height 30
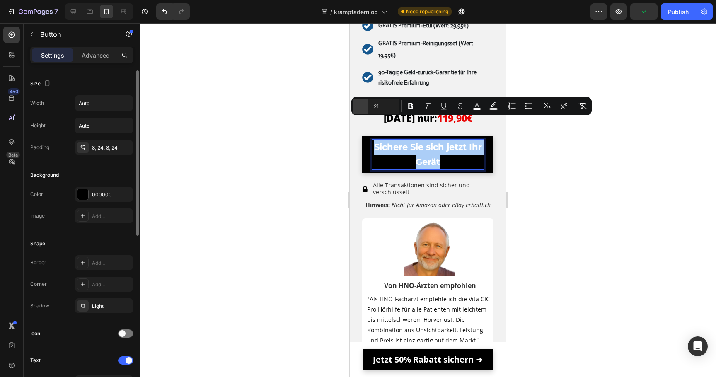
click at [360, 105] on icon "Editor contextual toolbar" at bounding box center [360, 106] width 8 height 8
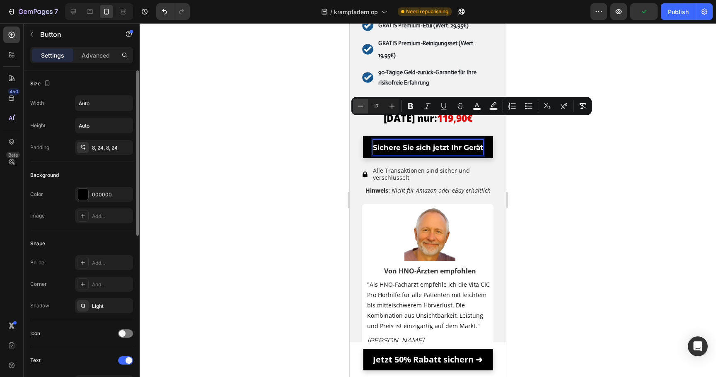
click at [360, 105] on icon "Editor contextual toolbar" at bounding box center [360, 106] width 8 height 8
type input "16"
click at [318, 136] on div at bounding box center [428, 200] width 576 height 354
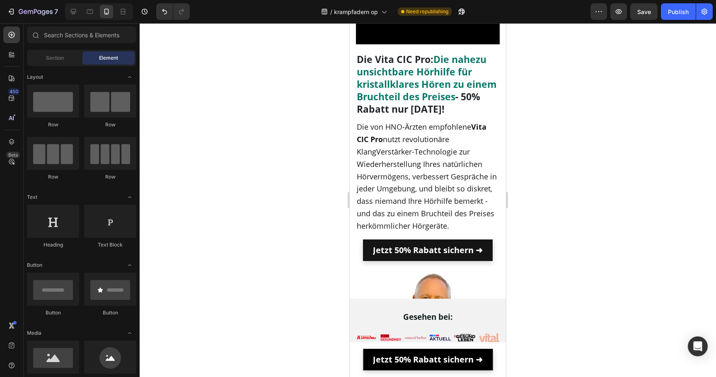
scroll to position [0, 0]
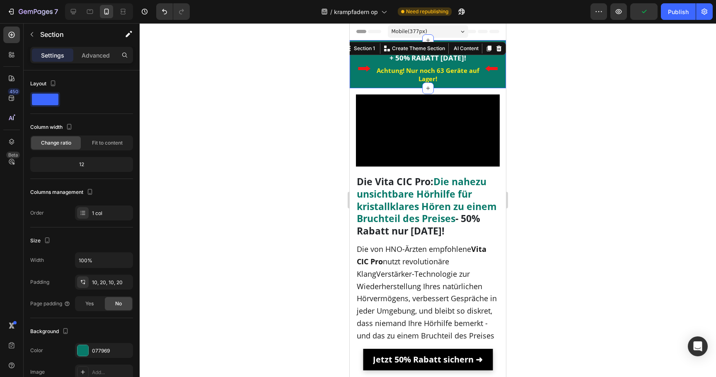
click at [352, 82] on div "SOMMER SALE: GRATIS Versand + 50% RABATT heute! Heading Image Achtung! Nur noch…" at bounding box center [428, 64] width 156 height 48
click at [106, 348] on div "077969" at bounding box center [104, 350] width 24 height 7
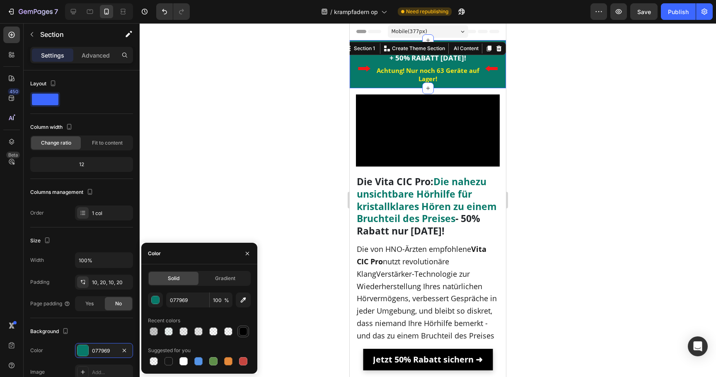
click at [242, 331] on div at bounding box center [243, 331] width 8 height 8
type input "000000"
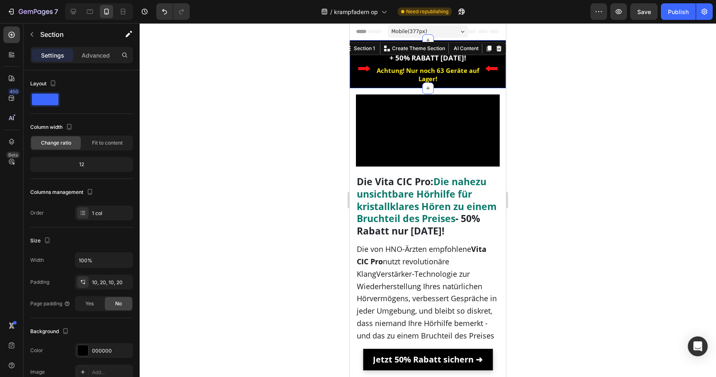
click at [330, 249] on div at bounding box center [428, 200] width 576 height 354
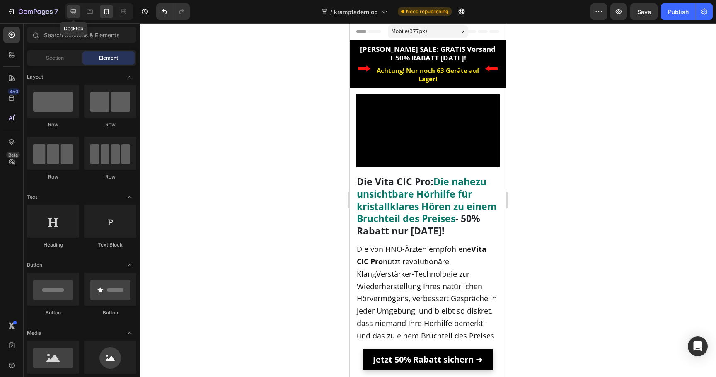
click at [76, 13] on icon at bounding box center [73, 11] width 8 height 8
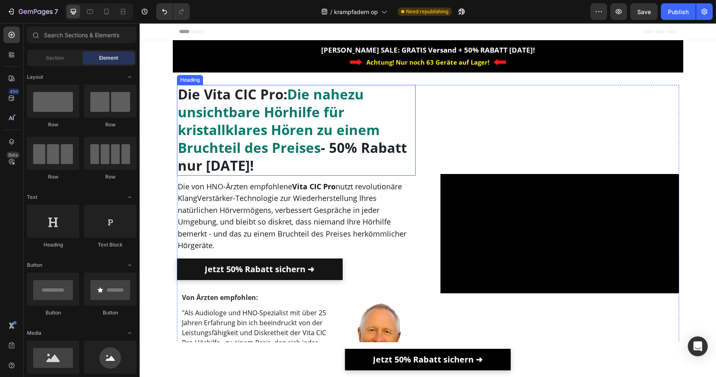
click at [292, 128] on strong "Die nahezu unsichtbare Hörhilfe für kristallklares Hören zu einem Bruchteil des…" at bounding box center [279, 121] width 202 height 72
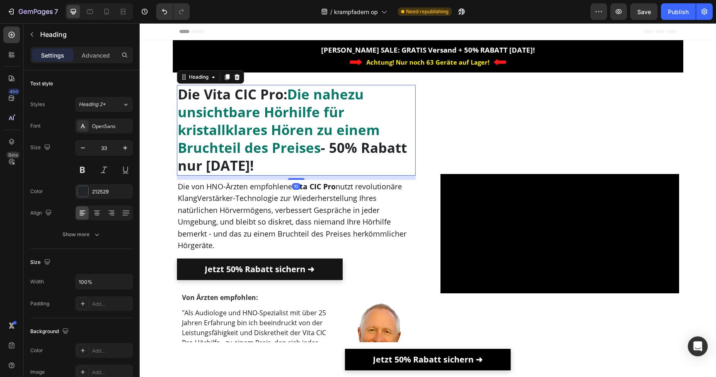
click at [292, 128] on strong "Die nahezu unsichtbare Hörhilfe für kristallklares Hören zu einem Bruchteil des…" at bounding box center [279, 121] width 202 height 72
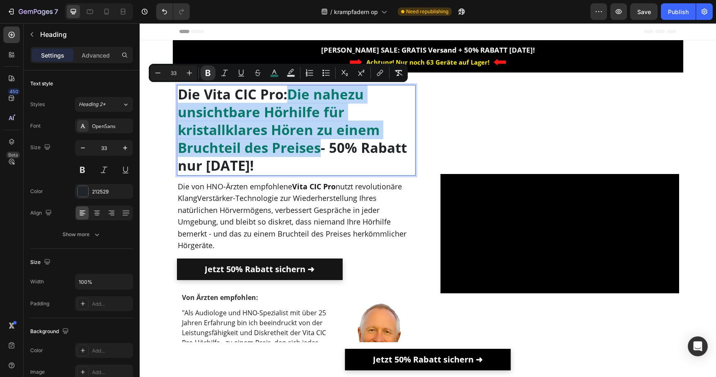
drag, startPoint x: 320, startPoint y: 150, endPoint x: 294, endPoint y: 96, distance: 59.5
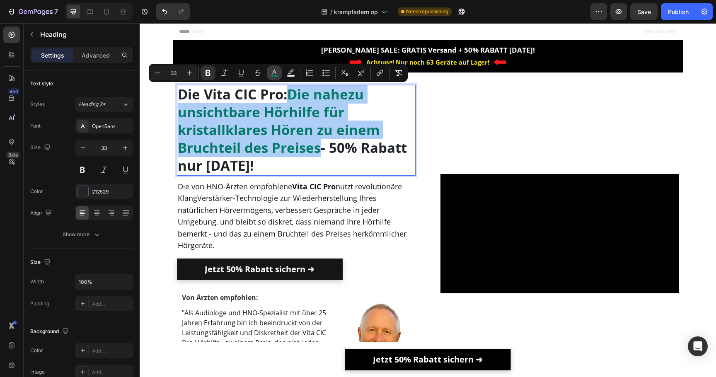
click at [272, 75] on rect "Editor contextual toolbar" at bounding box center [274, 76] width 8 height 2
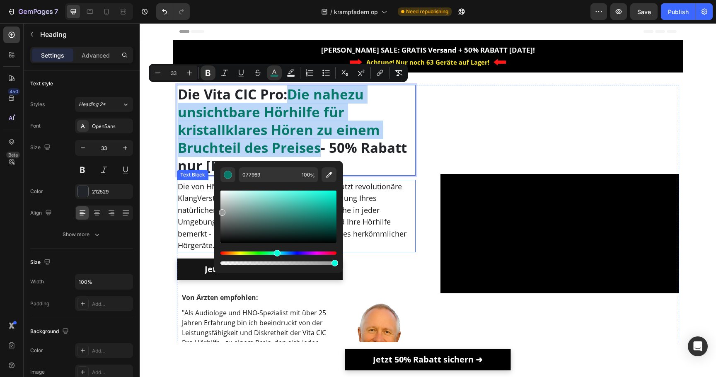
type input "9B9B9B"
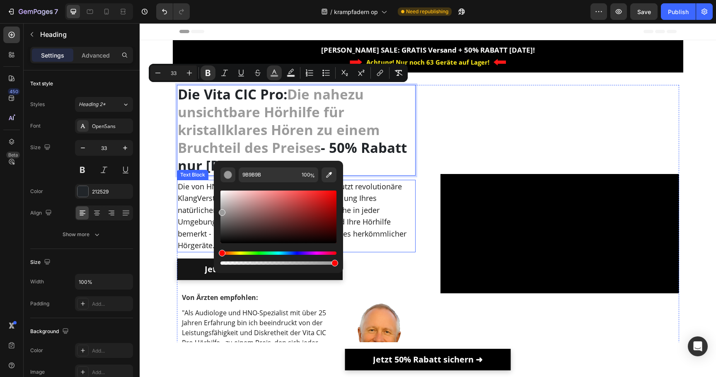
drag, startPoint x: 401, startPoint y: 234, endPoint x: 212, endPoint y: 210, distance: 190.0
click at [271, 173] on input "9B9B9B" at bounding box center [269, 174] width 60 height 15
click at [347, 116] on p "Die Vita CIC Pro: Die nahezu unsichtbare Hörhilfe für kristallklares Hören zu e…" at bounding box center [296, 130] width 237 height 89
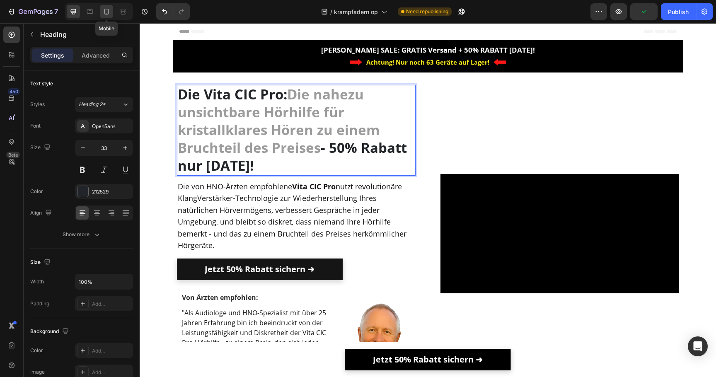
click at [109, 15] on icon at bounding box center [106, 11] width 8 height 8
type input "23"
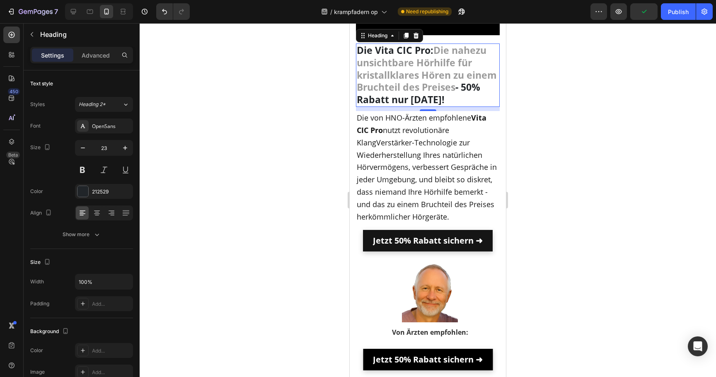
scroll to position [132, 0]
click at [278, 82] on div at bounding box center [428, 200] width 576 height 354
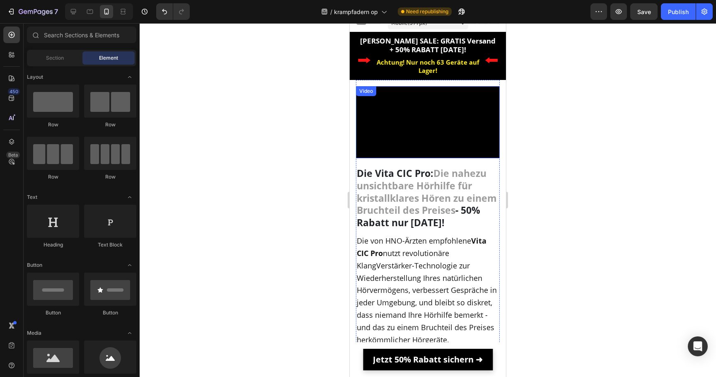
scroll to position [0, 0]
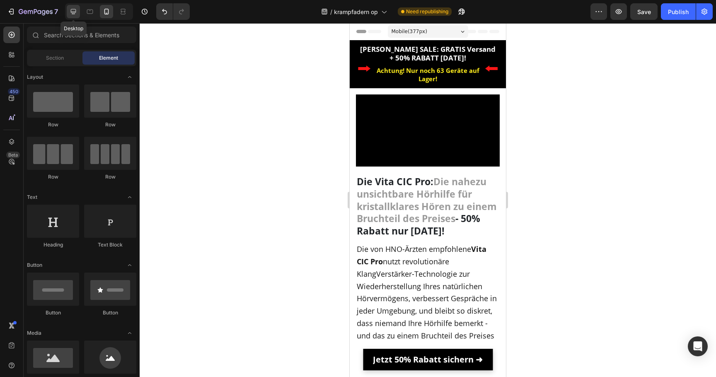
click at [76, 8] on icon at bounding box center [73, 11] width 8 height 8
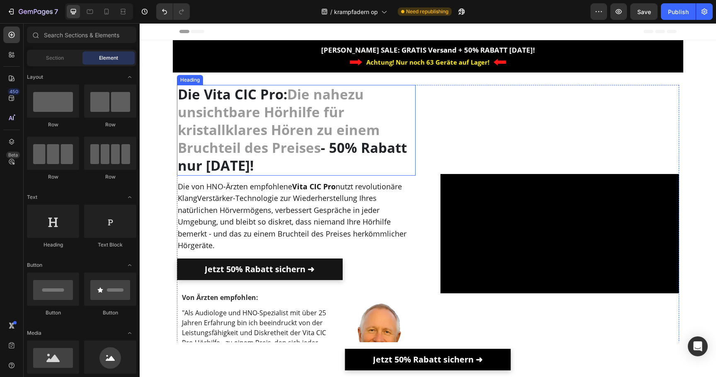
click at [280, 111] on strong "Die nahezu unsichtbare Hörhilfe für kristallklares Hören zu einem Bruchteil des…" at bounding box center [279, 121] width 202 height 72
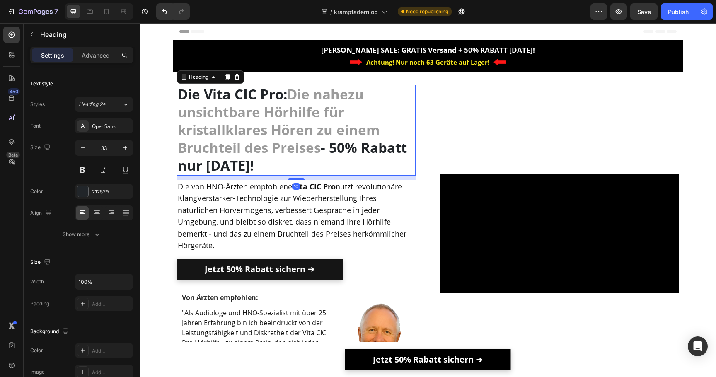
click at [280, 111] on strong "Die nahezu unsichtbare Hörhilfe für kristallklares Hören zu einem Bruchteil des…" at bounding box center [279, 121] width 202 height 72
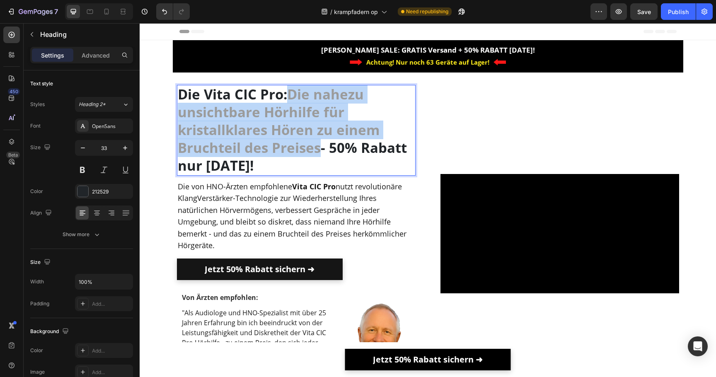
drag, startPoint x: 291, startPoint y: 97, endPoint x: 321, endPoint y: 148, distance: 59.4
click at [321, 148] on p "Die Vita CIC Pro: Die nahezu unsichtbare Hörhilfe für kristallklares Hören zu e…" at bounding box center [296, 130] width 237 height 89
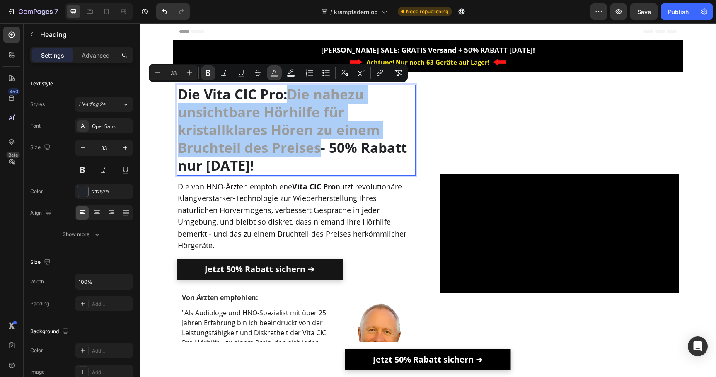
click at [273, 75] on rect "Editor contextual toolbar" at bounding box center [274, 76] width 8 height 2
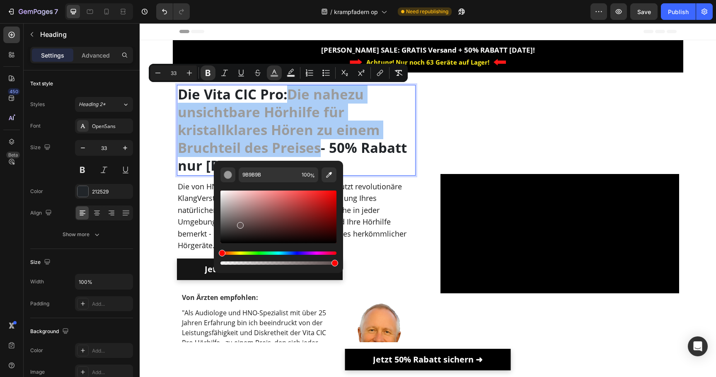
drag, startPoint x: 258, startPoint y: 213, endPoint x: 240, endPoint y: 223, distance: 21.0
click at [240, 223] on div "Editor contextual toolbar" at bounding box center [278, 217] width 116 height 53
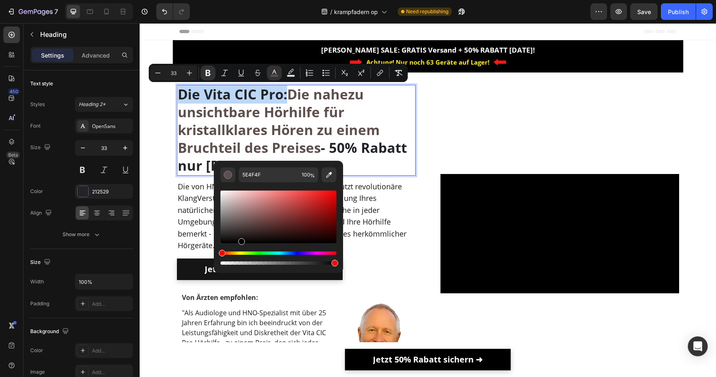
drag, startPoint x: 240, startPoint y: 223, endPoint x: 241, endPoint y: 244, distance: 20.3
click at [241, 244] on div "Editor contextual toolbar" at bounding box center [241, 241] width 7 height 7
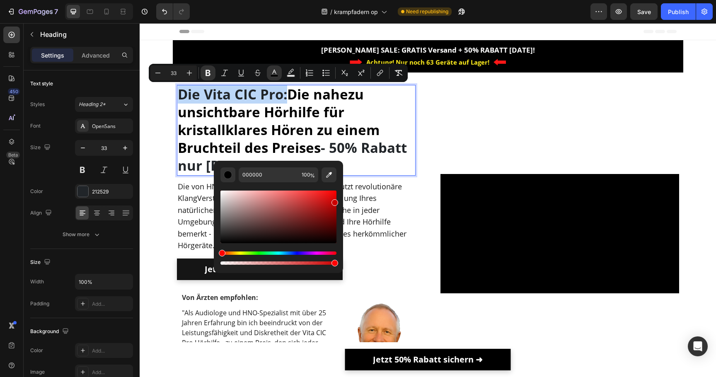
drag, startPoint x: 308, startPoint y: 195, endPoint x: 339, endPoint y: 202, distance: 31.9
click at [339, 202] on div "000000 100 %" at bounding box center [278, 214] width 129 height 106
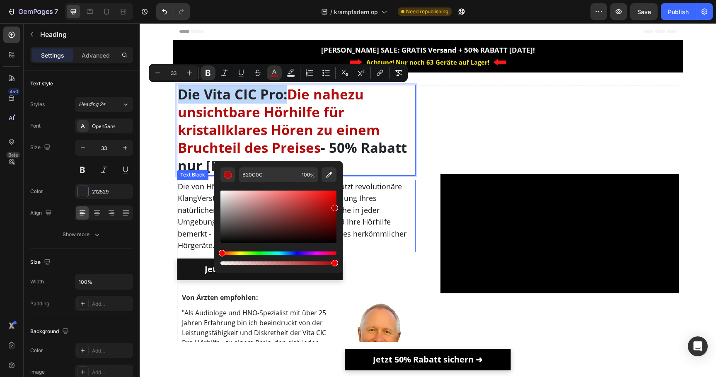
type input "B20000"
drag, startPoint x: 468, startPoint y: 229, endPoint x: 357, endPoint y: 206, distance: 113.8
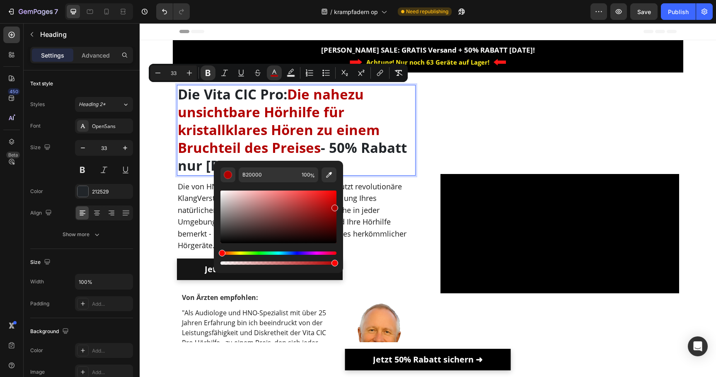
click at [373, 165] on p "Die Vita CIC Pro: Die nahezu unsichtbare Hörhilfe für kristallklares Hören zu e…" at bounding box center [296, 130] width 237 height 89
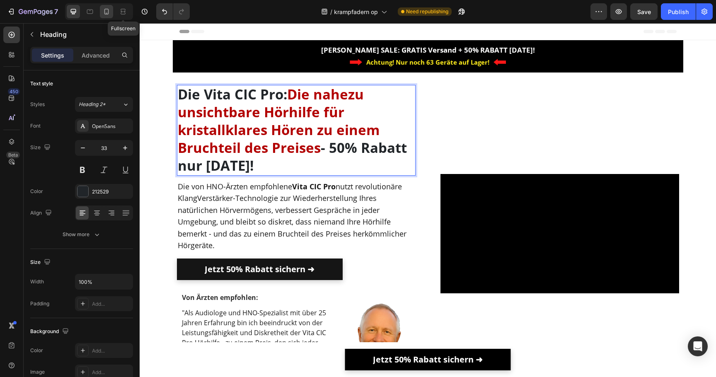
click at [107, 11] on icon at bounding box center [106, 11] width 8 height 8
type input "23"
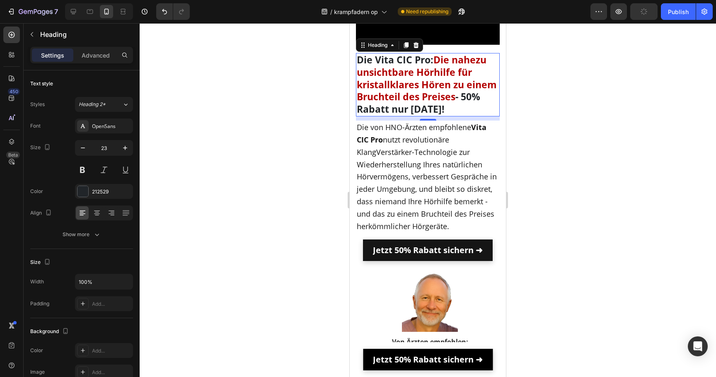
scroll to position [132, 0]
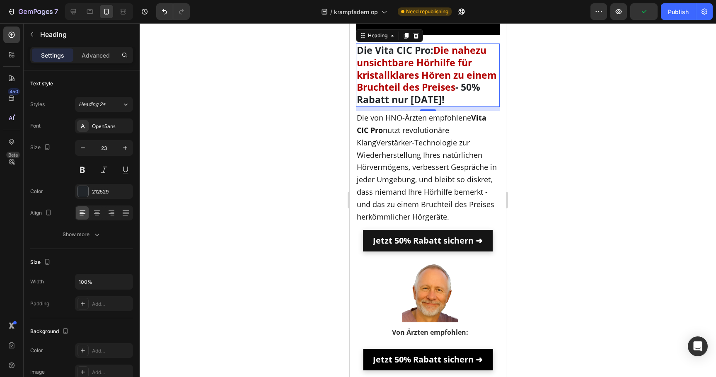
click at [305, 77] on div at bounding box center [428, 200] width 576 height 354
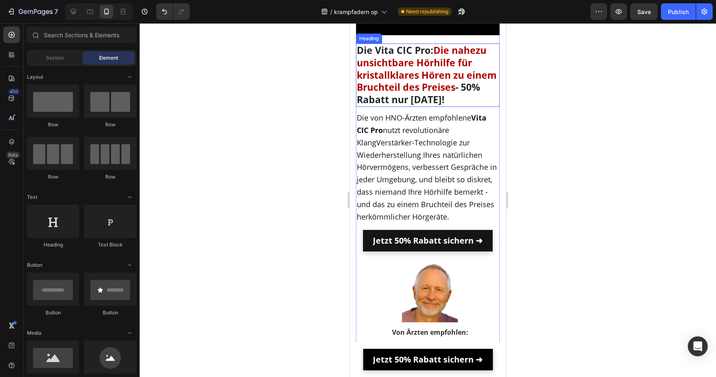
click at [379, 79] on strong "Die nahezu unsichtbare Hörhilfe für kristallklares Hören zu einem Bruchteil des…" at bounding box center [427, 68] width 140 height 51
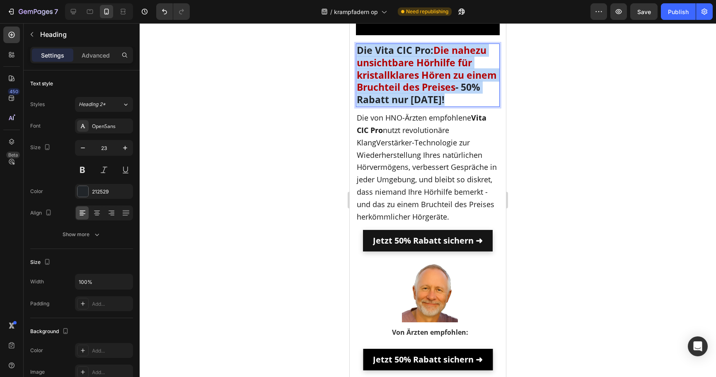
click at [379, 79] on strong "Die nahezu unsichtbare Hörhilfe für kristallklares Hören zu einem Bruchteil des…" at bounding box center [427, 68] width 140 height 51
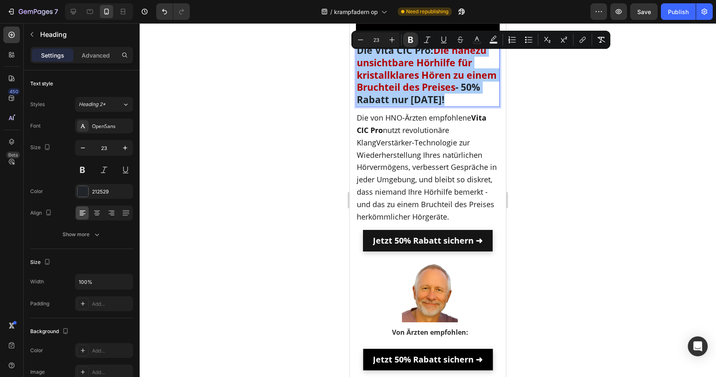
click at [468, 44] on div "Minus 23 Plus Bold Italic Underline Strikethrough color Text Background Color N…" at bounding box center [481, 39] width 256 height 15
click at [474, 46] on button "color" at bounding box center [476, 39] width 15 height 15
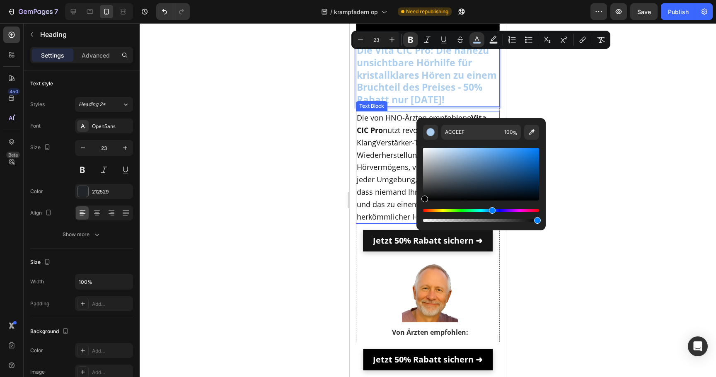
type input "050505"
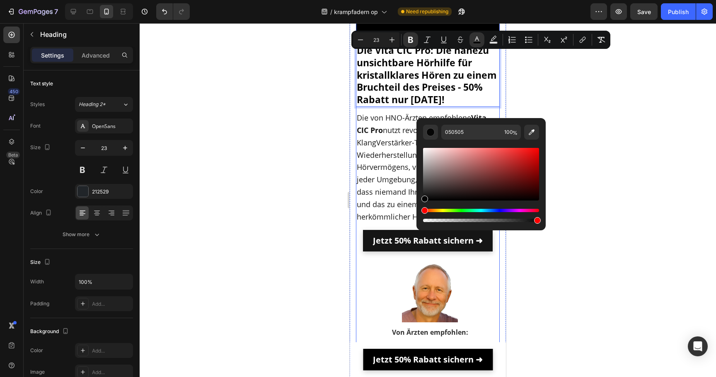
drag, startPoint x: 805, startPoint y: 174, endPoint x: 378, endPoint y: 271, distance: 438.4
click at [295, 169] on div at bounding box center [428, 200] width 576 height 354
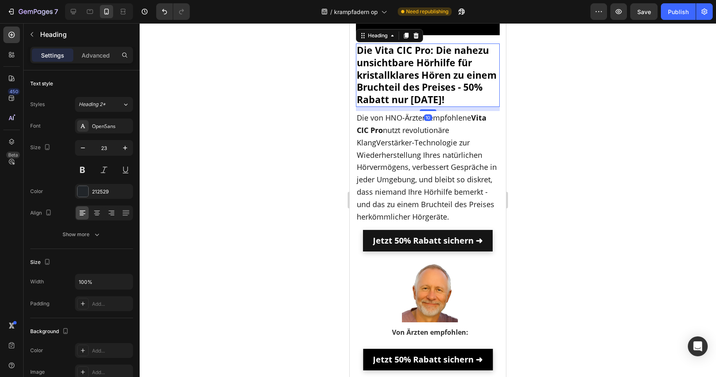
click at [469, 69] on strong "Die Vita CIC Pro: Die nahezu unsichtbare Hörhilfe für kristallklares Hören zu e…" at bounding box center [427, 74] width 140 height 63
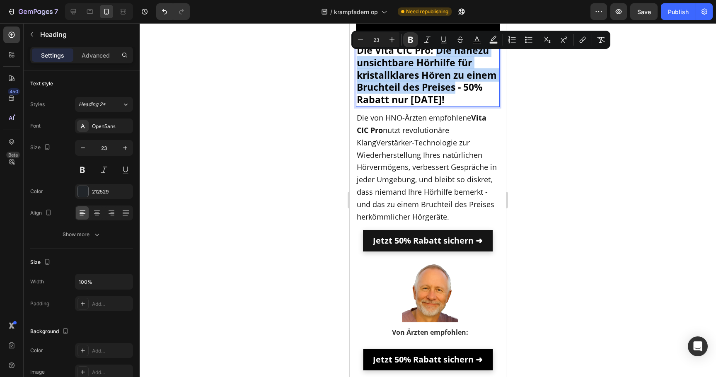
drag, startPoint x: 435, startPoint y: 58, endPoint x: 454, endPoint y: 101, distance: 46.3
click at [454, 101] on strong "Die Vita CIC Pro: Die nahezu unsichtbare Hörhilfe für kristallklares Hören zu e…" at bounding box center [427, 74] width 140 height 63
click at [416, 38] on button "Bold" at bounding box center [410, 39] width 15 height 15
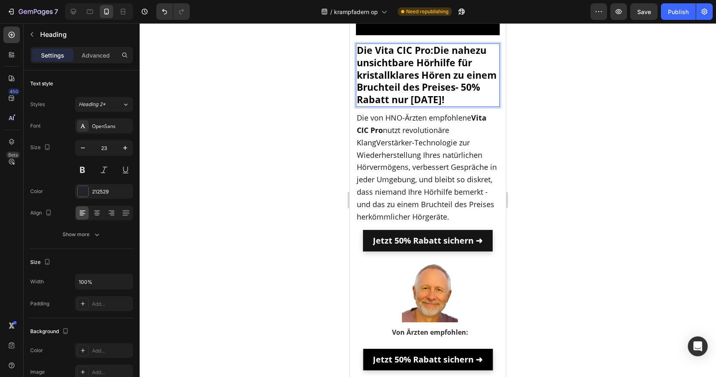
click at [435, 78] on span "Die Vita CIC Pro: Die nahezu unsichtbare Hörhilfe für kristallklares Hören zu e…" at bounding box center [427, 74] width 140 height 63
click at [460, 96] on strong "- 50% Rabatt nur heute!" at bounding box center [418, 93] width 123 height 26
click at [540, 88] on div at bounding box center [428, 200] width 576 height 354
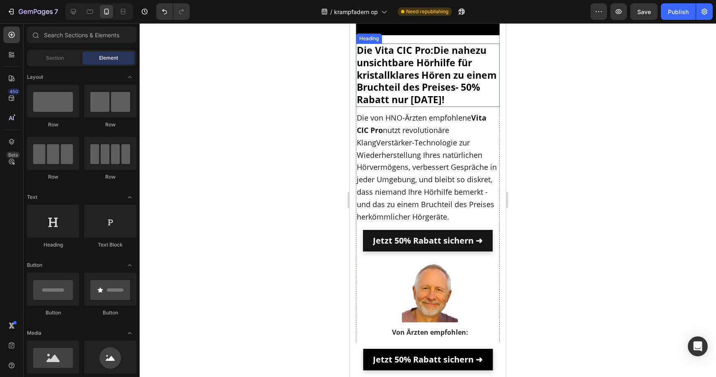
click at [449, 88] on span "Die Vita CIC Pro: Die nahezu unsichtbare Hörhilfe für kristallklares Hören zu e…" at bounding box center [427, 74] width 140 height 63
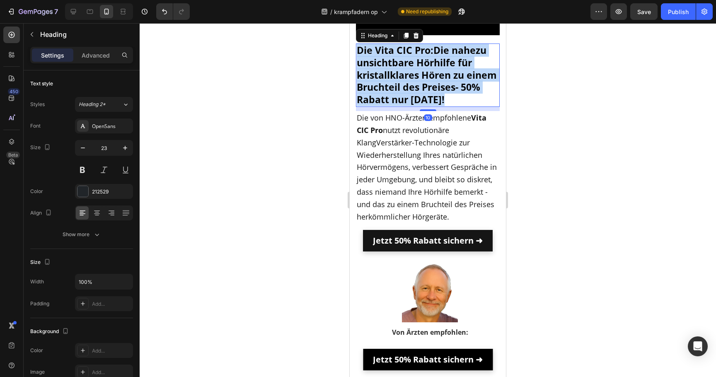
click at [449, 88] on span "Die Vita CIC Pro: Die nahezu unsichtbare Hörhilfe für kristallklares Hören zu e…" at bounding box center [427, 74] width 140 height 63
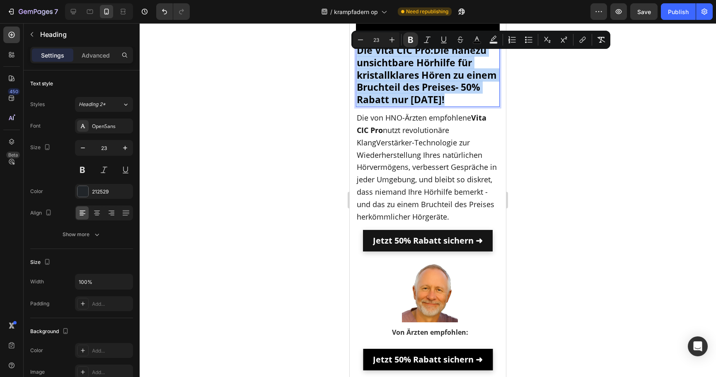
click at [454, 98] on span "Die Vita CIC Pro: Die nahezu unsichtbare Hörhilfe für kristallklares Hören zu e…" at bounding box center [427, 74] width 140 height 63
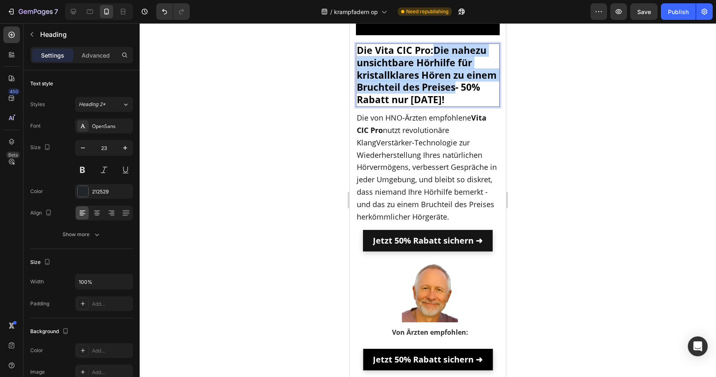
drag, startPoint x: 454, startPoint y: 98, endPoint x: 436, endPoint y: 62, distance: 40.9
click at [436, 62] on span "Die Vita CIC Pro: Die nahezu unsichtbare Hörhilfe für kristallklares Hören zu e…" at bounding box center [427, 74] width 140 height 63
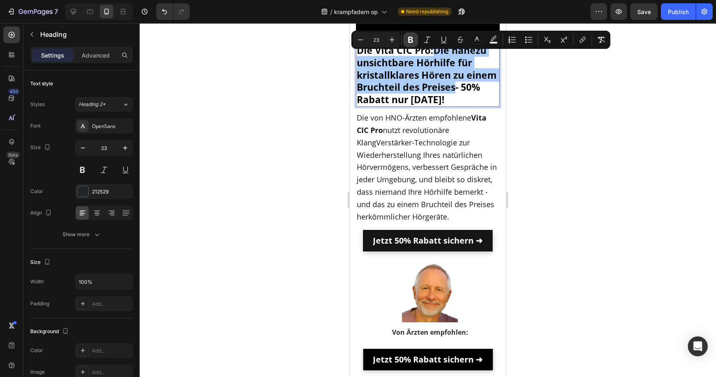
click at [409, 43] on icon "Editor contextual toolbar" at bounding box center [410, 40] width 8 height 8
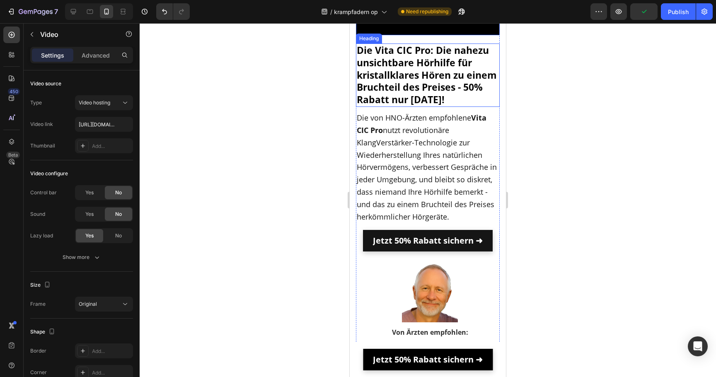
click at [339, 75] on div at bounding box center [428, 200] width 576 height 354
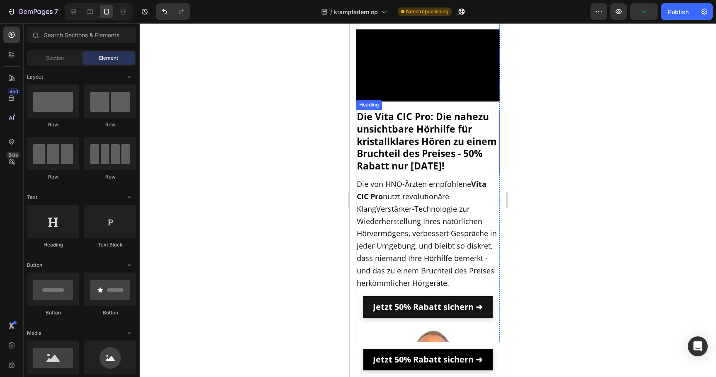
scroll to position [0, 0]
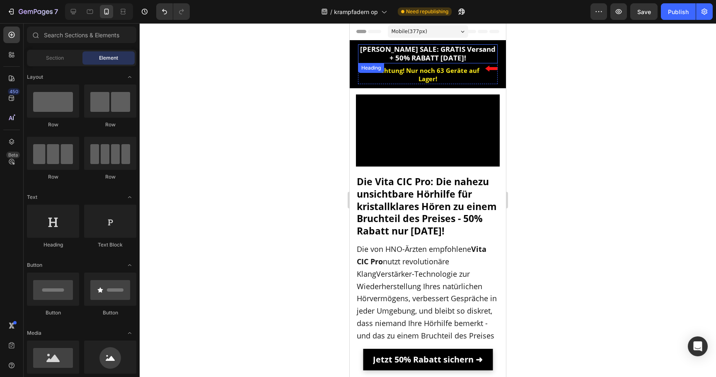
click at [426, 49] on strong "SOMMER SALE: GRATIS Versand + 50% RABATT heute!" at bounding box center [427, 53] width 135 height 18
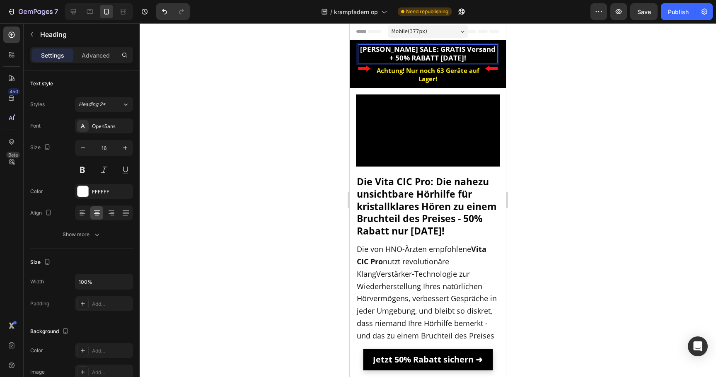
click at [426, 49] on strong "SOMMER SALE: GRATIS Versand + 50% RABATT heute!" at bounding box center [427, 53] width 135 height 18
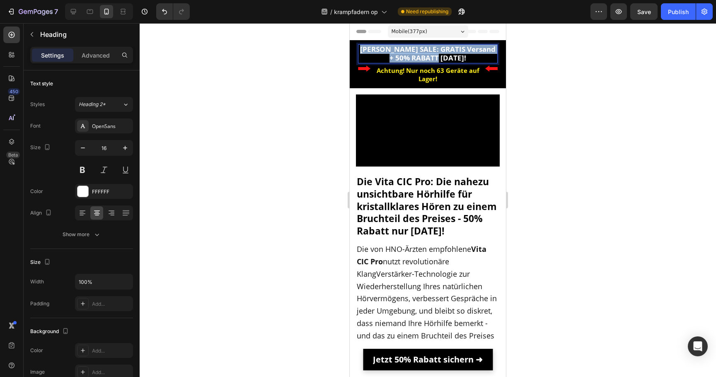
click at [426, 49] on strong "SOMMER SALE: GRATIS Versand + 50% RABATT heute!" at bounding box center [427, 53] width 135 height 18
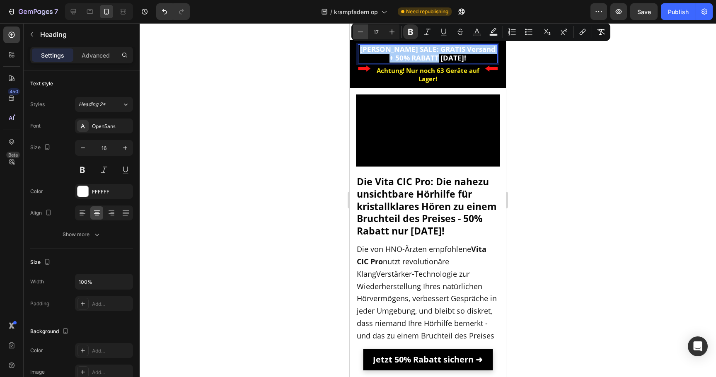
click at [361, 33] on icon "Editor contextual toolbar" at bounding box center [360, 32] width 8 height 8
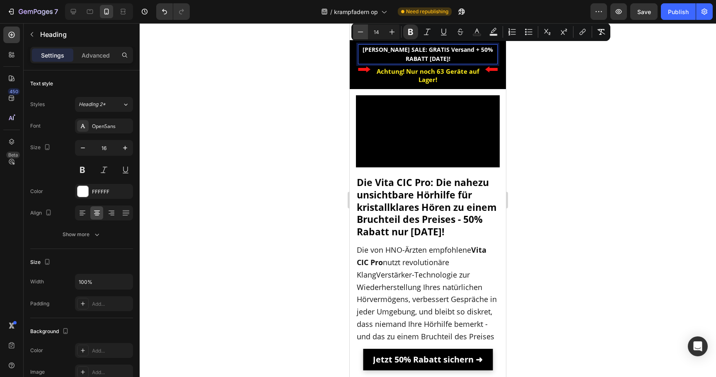
click at [361, 33] on icon "Editor contextual toolbar" at bounding box center [360, 32] width 8 height 8
type input "12"
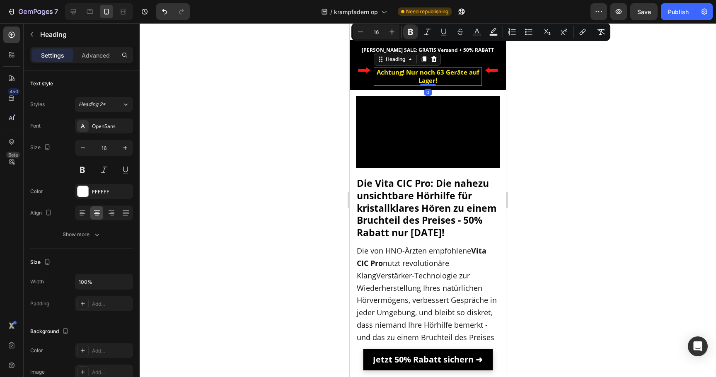
click at [395, 70] on h2 "Achtung! Nur noch 63 Geräte auf Lager!" at bounding box center [428, 76] width 108 height 19
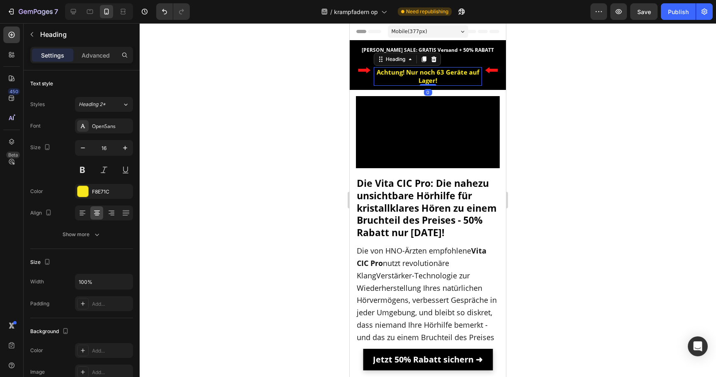
click at [395, 70] on h2 "Achtung! Nur noch 63 Geräte auf Lager!" at bounding box center [428, 76] width 108 height 19
click at [395, 70] on p "Achtung! Nur noch 63 Geräte auf Lager!" at bounding box center [427, 76] width 106 height 17
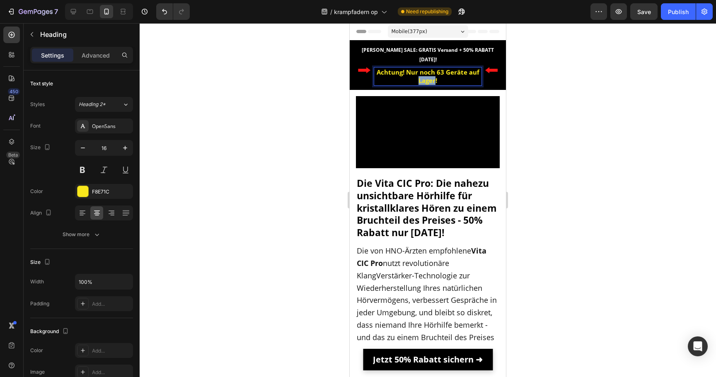
click at [395, 70] on p "Achtung! Nur noch 63 Geräte auf Lager!" at bounding box center [427, 76] width 106 height 17
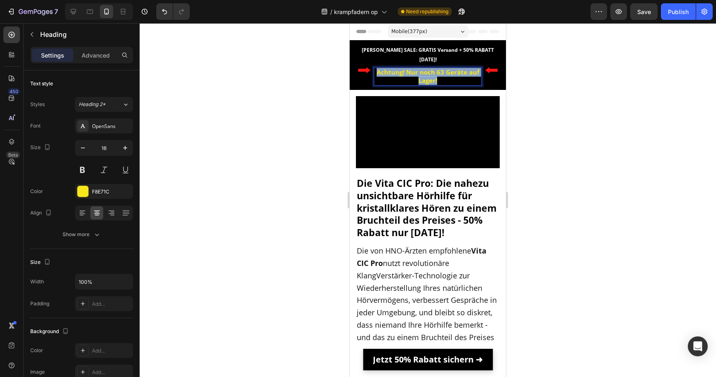
click at [395, 70] on p "Achtung! Nur noch 63 Geräte auf Lager!" at bounding box center [427, 76] width 106 height 17
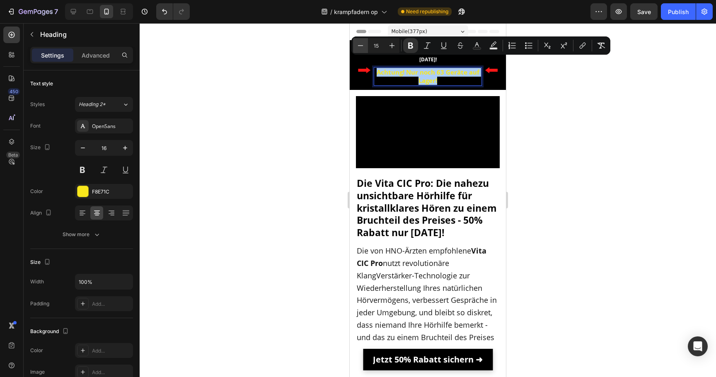
click at [362, 42] on icon "Editor contextual toolbar" at bounding box center [360, 45] width 8 height 8
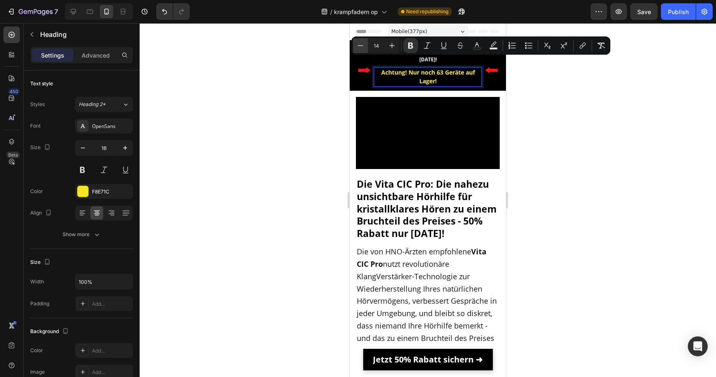
click at [362, 42] on icon "Editor contextual toolbar" at bounding box center [360, 45] width 8 height 8
type input "12"
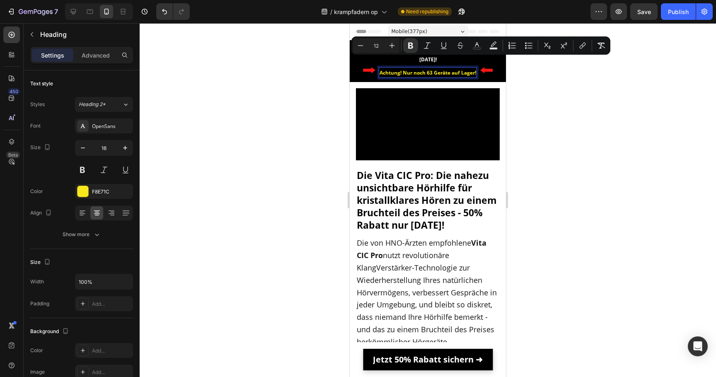
click at [318, 80] on div at bounding box center [428, 200] width 576 height 354
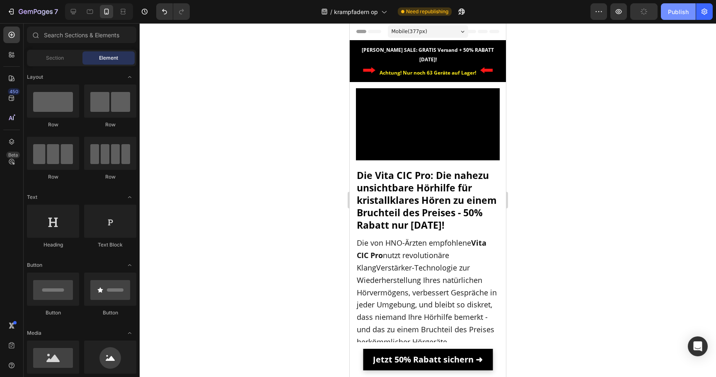
click at [676, 10] on div "Publish" at bounding box center [678, 11] width 21 height 9
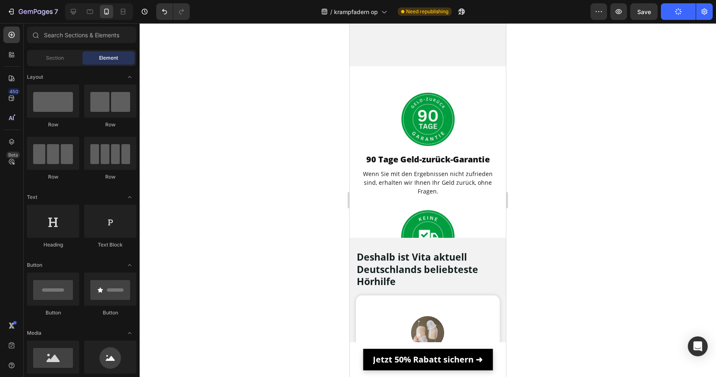
scroll to position [591, 0]
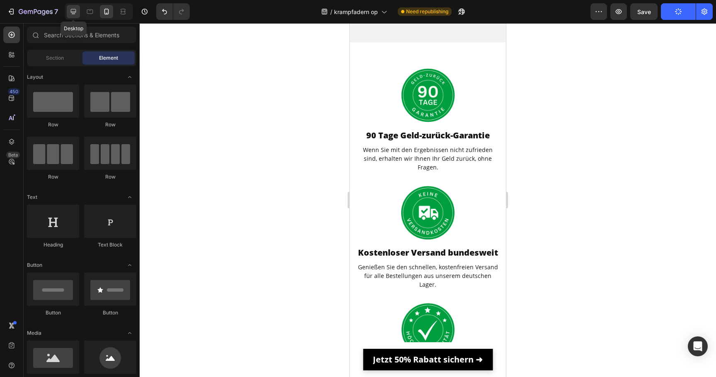
click at [74, 11] on icon at bounding box center [73, 11] width 8 height 8
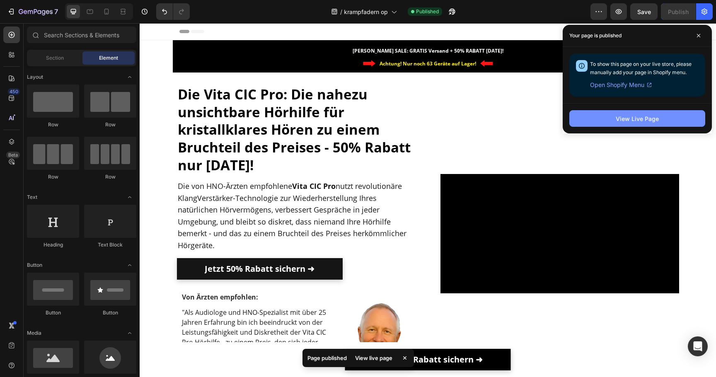
click at [621, 118] on div "View Live Page" at bounding box center [637, 118] width 43 height 9
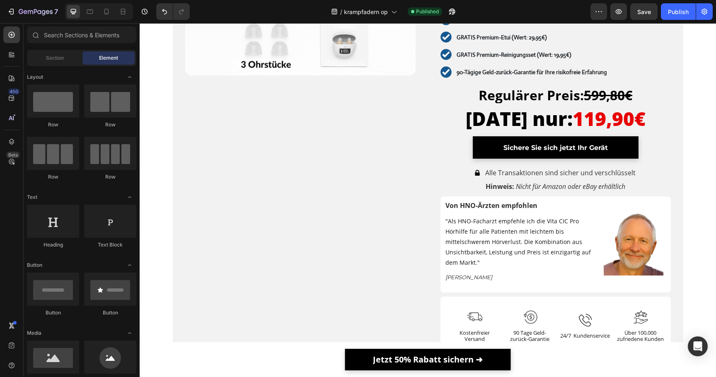
scroll to position [4287, 0]
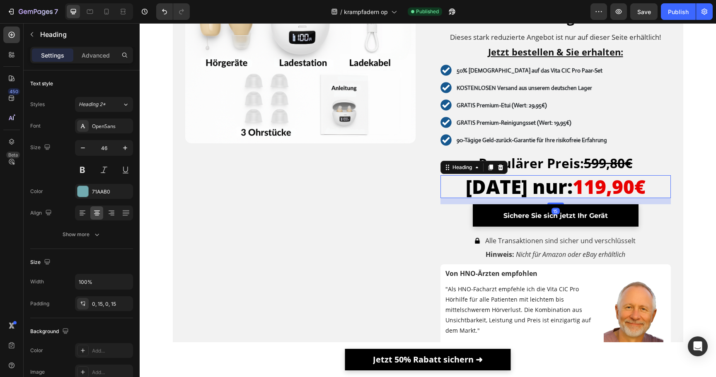
click at [594, 191] on span "119,90€" at bounding box center [608, 187] width 73 height 26
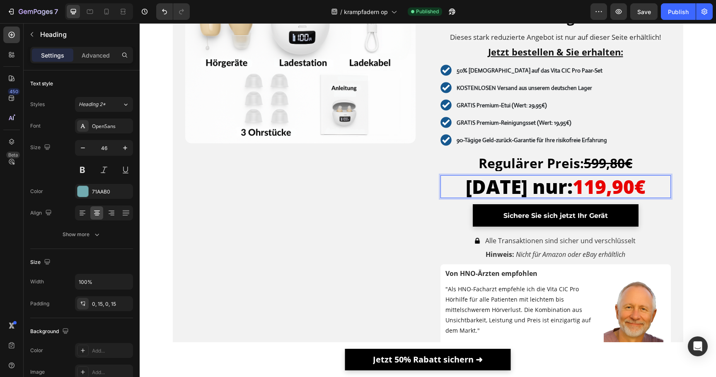
click at [594, 191] on span "119,90€" at bounding box center [608, 187] width 73 height 26
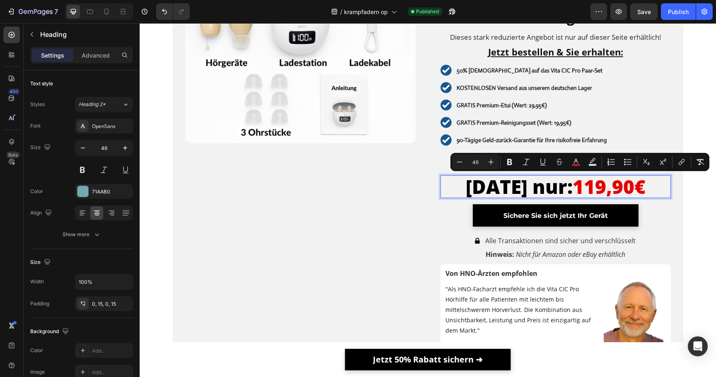
click at [578, 191] on span "119,90€" at bounding box center [608, 187] width 73 height 26
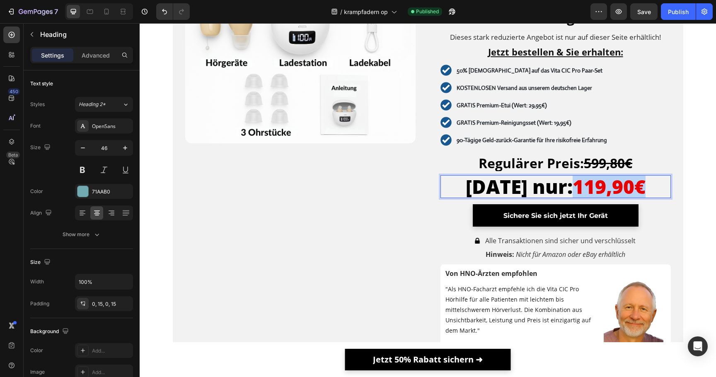
drag, startPoint x: 577, startPoint y: 191, endPoint x: 664, endPoint y: 191, distance: 86.2
click at [664, 191] on p "Heute nur: 119,90€" at bounding box center [556, 186] width 218 height 23
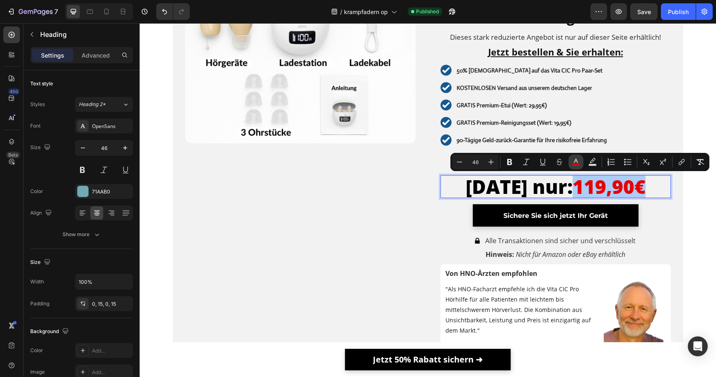
click at [576, 162] on icon "Editor contextual toolbar" at bounding box center [576, 162] width 8 height 8
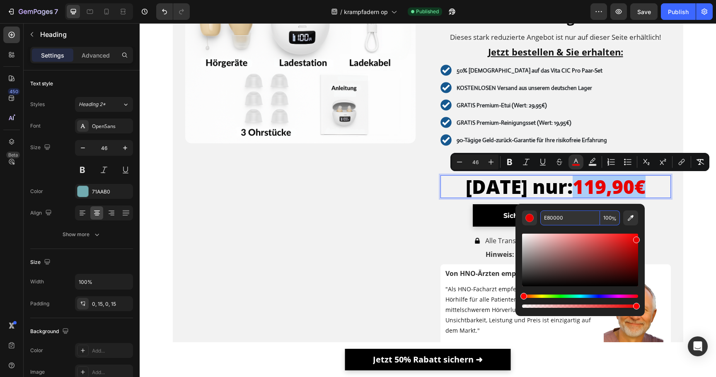
click at [557, 219] on input "E80000" at bounding box center [570, 217] width 60 height 15
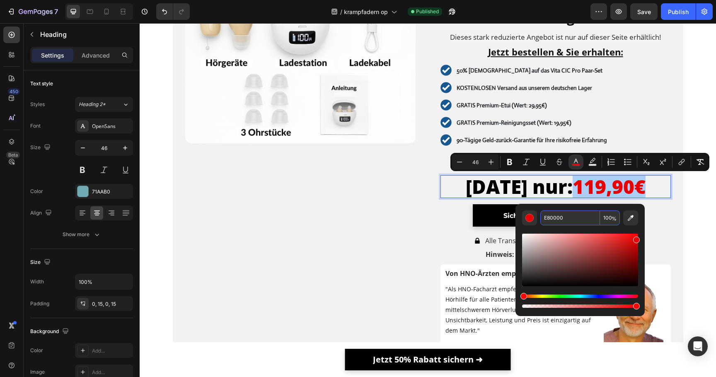
paste input "fe01"
type input "FE0100"
click at [555, 228] on div "Editor contextual toolbar" at bounding box center [580, 267] width 116 height 84
type input "16"
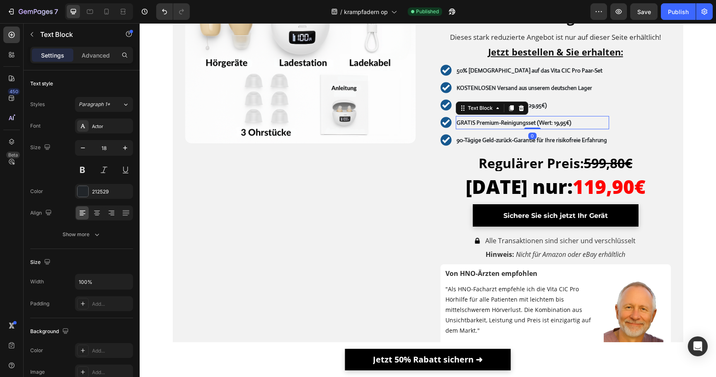
click at [589, 116] on div "GRATIS Premium-Reinigungsset (Wert: 19,95€)" at bounding box center [532, 122] width 153 height 13
click at [560, 165] on strong "Regulärer Preis:" at bounding box center [530, 163] width 105 height 18
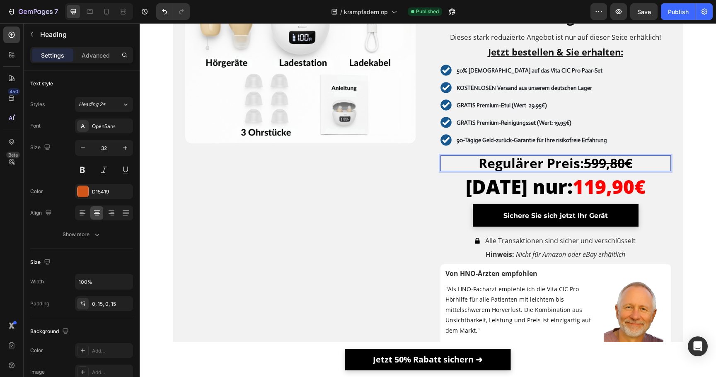
click at [560, 165] on strong "Regulärer Preis:" at bounding box center [530, 163] width 105 height 18
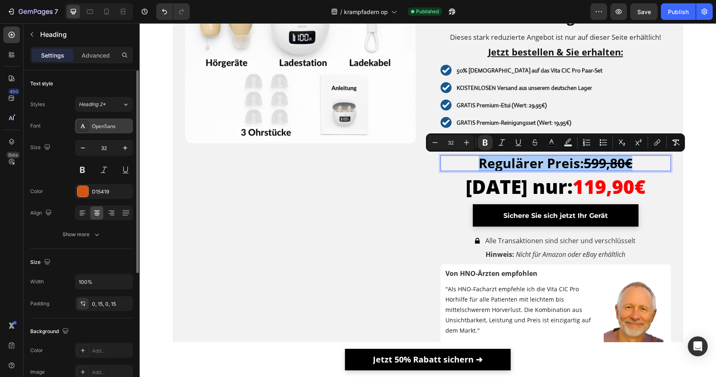
click at [106, 126] on div "OpenSans" at bounding box center [111, 126] width 39 height 7
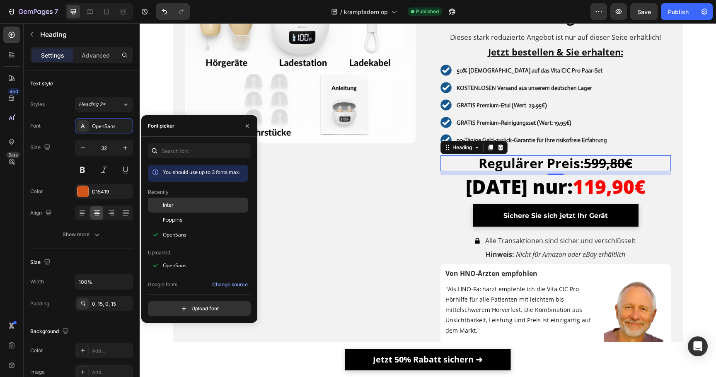
click at [172, 207] on span "Inter" at bounding box center [168, 204] width 11 height 7
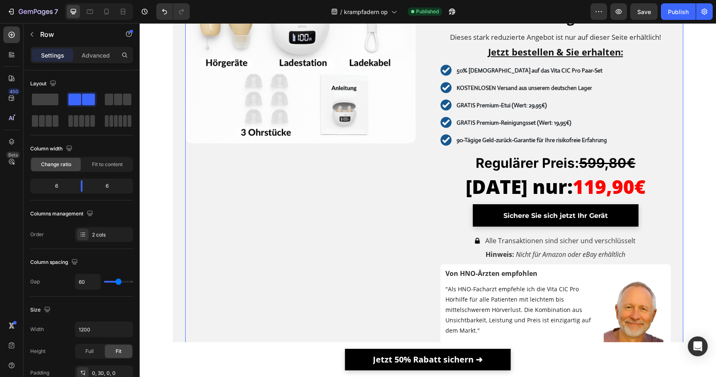
click at [364, 166] on div "Image" at bounding box center [300, 208] width 230 height 464
click at [476, 158] on strong "Regulärer Preis:" at bounding box center [528, 163] width 104 height 16
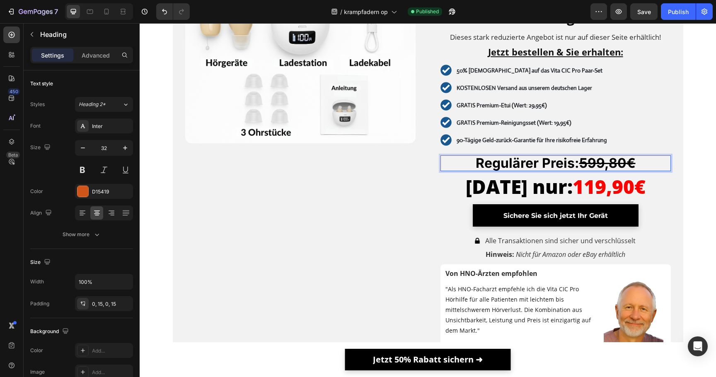
click at [476, 158] on strong "Regulärer Preis:" at bounding box center [528, 163] width 104 height 16
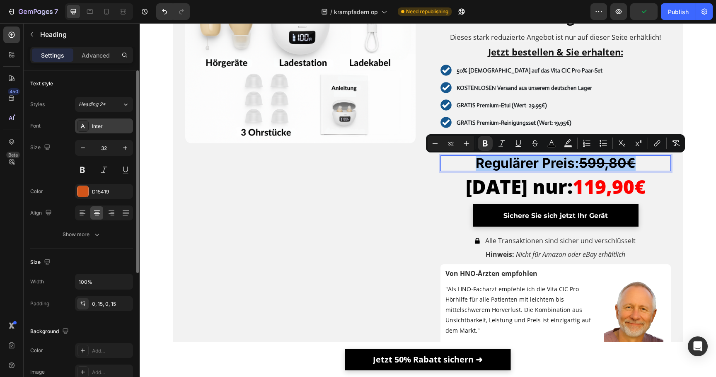
click at [112, 126] on div "Inter" at bounding box center [111, 126] width 39 height 7
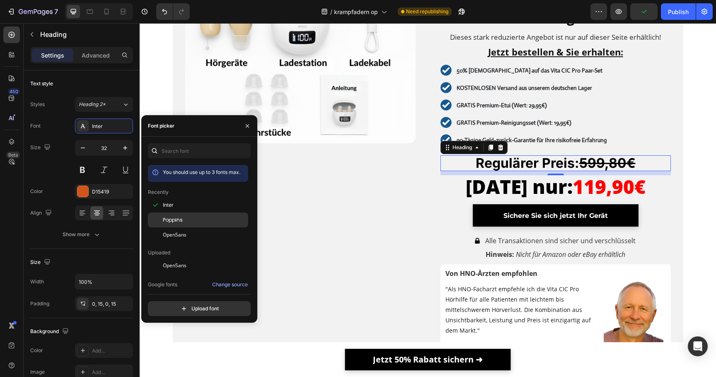
click at [179, 219] on span "Poppins" at bounding box center [173, 219] width 20 height 7
click at [178, 227] on div "Poppins" at bounding box center [198, 219] width 100 height 15
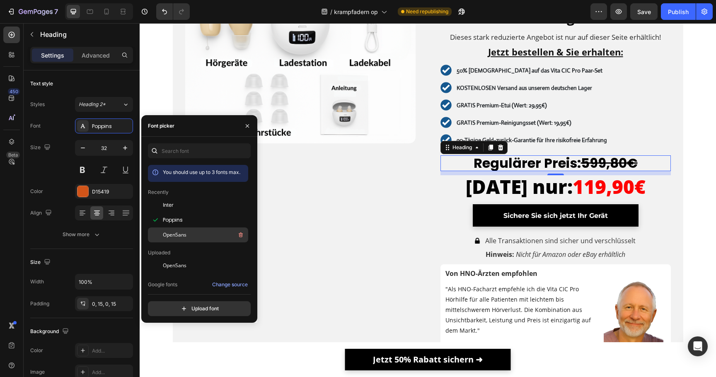
click at [178, 231] on span "OpenSans" at bounding box center [175, 234] width 24 height 7
click at [281, 202] on div "Image" at bounding box center [300, 208] width 230 height 464
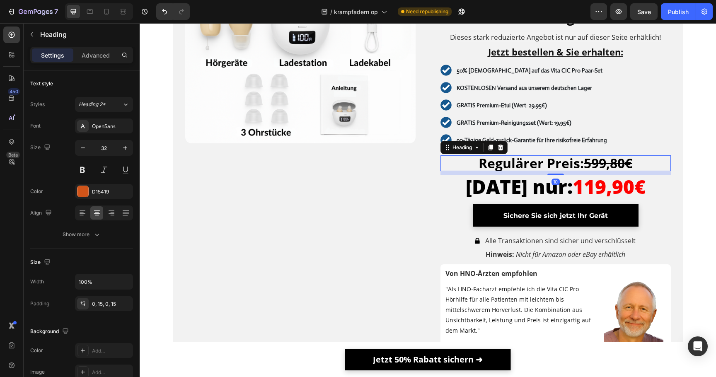
click at [559, 164] on strong "Regulärer Preis:" at bounding box center [530, 163] width 105 height 18
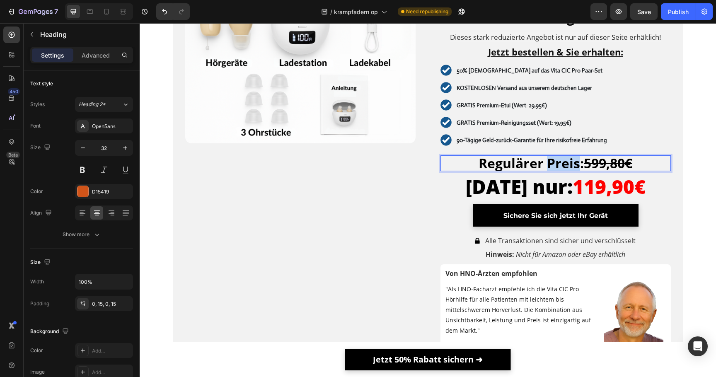
click at [559, 164] on strong "Regulärer Preis:" at bounding box center [530, 163] width 105 height 18
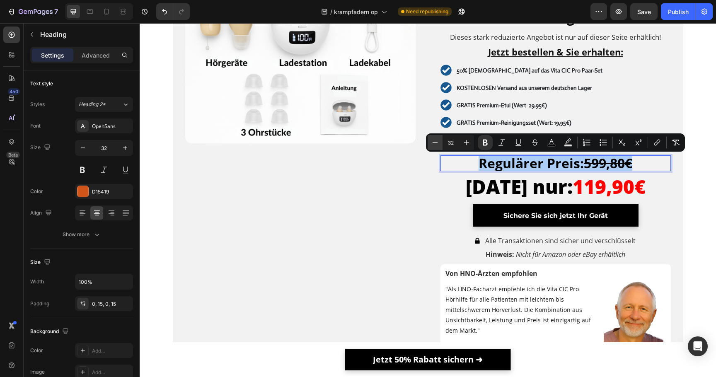
click at [435, 142] on icon "Editor contextual toolbar" at bounding box center [434, 142] width 5 height 0
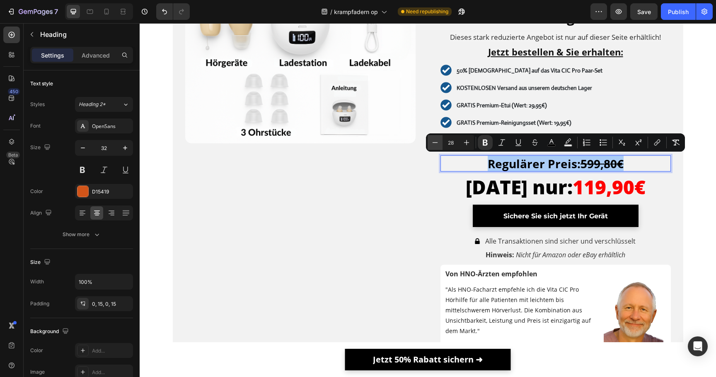
click at [435, 142] on icon "Editor contextual toolbar" at bounding box center [434, 142] width 5 height 0
type input "26"
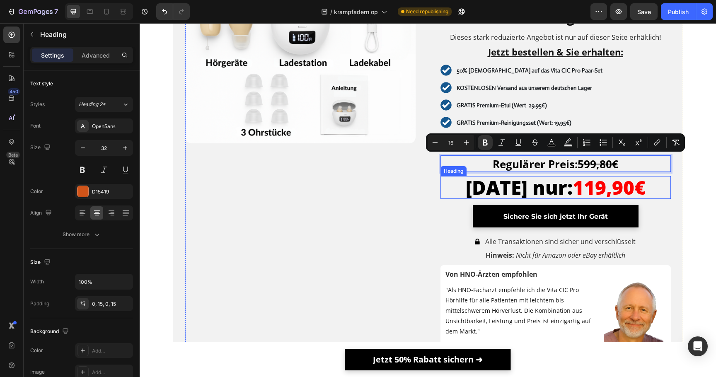
click at [487, 188] on span "Heute nur:" at bounding box center [519, 187] width 107 height 26
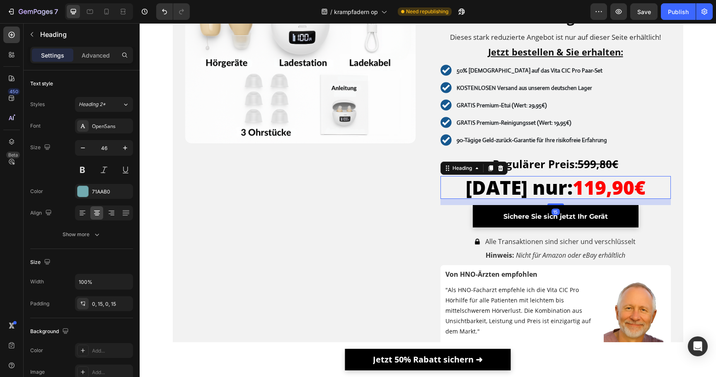
click at [487, 188] on span "Heute nur:" at bounding box center [519, 187] width 107 height 26
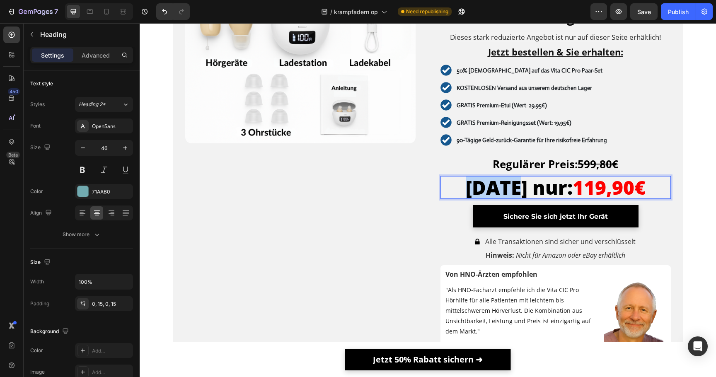
click at [487, 188] on span "Heute nur:" at bounding box center [519, 187] width 107 height 26
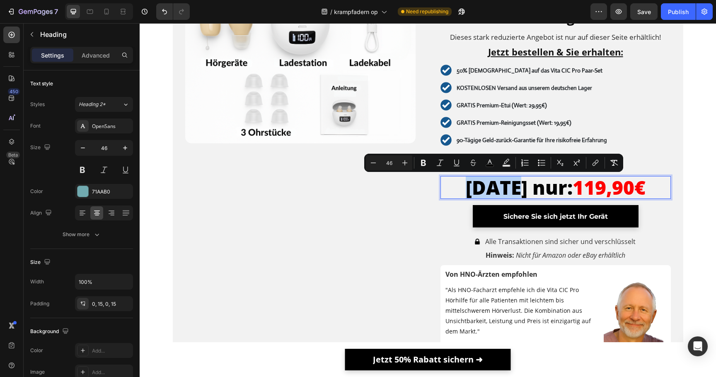
click at [487, 188] on span "Heute nur:" at bounding box center [519, 187] width 107 height 26
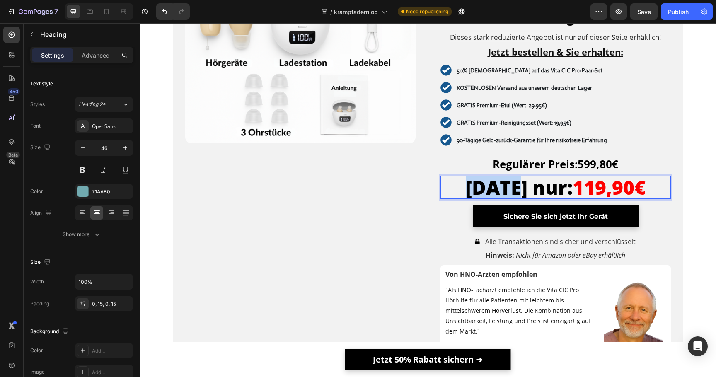
click at [487, 188] on span "Heute nur:" at bounding box center [519, 187] width 107 height 26
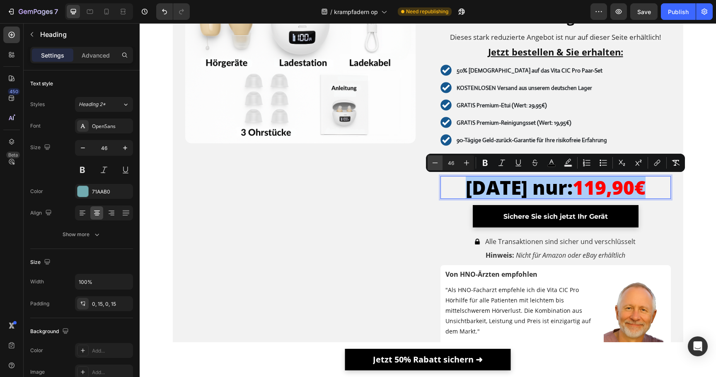
click at [437, 161] on icon "Editor contextual toolbar" at bounding box center [435, 163] width 8 height 8
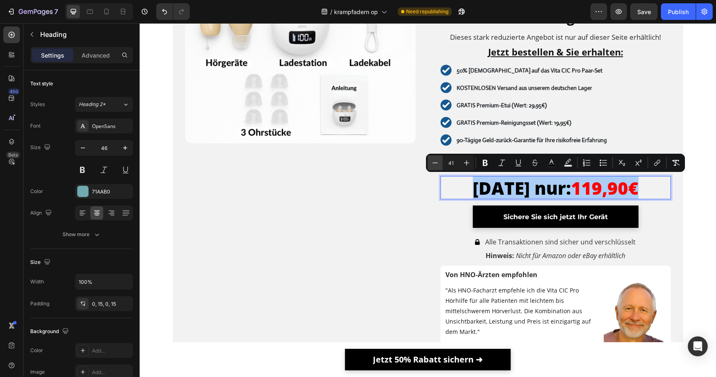
click at [437, 161] on icon "Editor contextual toolbar" at bounding box center [435, 163] width 8 height 8
type input "40"
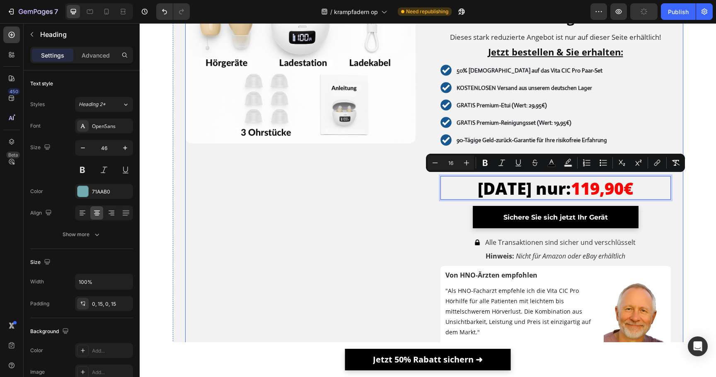
click at [406, 204] on div "Image" at bounding box center [300, 209] width 230 height 466
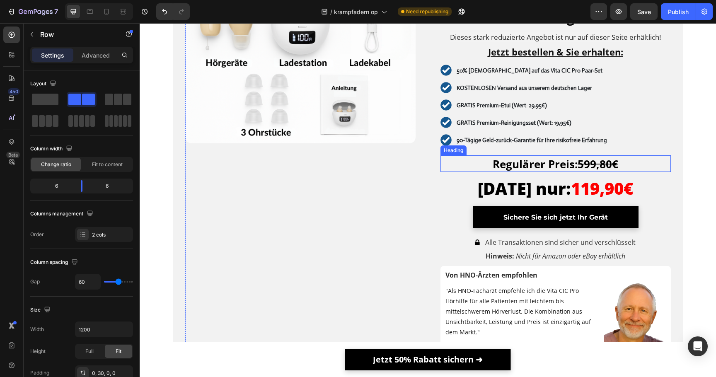
click at [518, 166] on strong "Regulärer Preis:" at bounding box center [534, 164] width 85 height 15
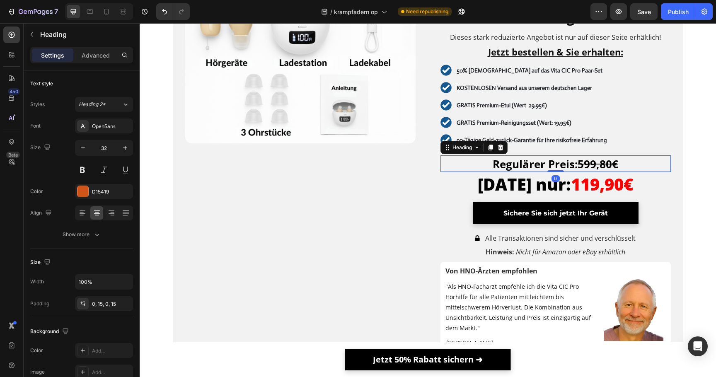
drag, startPoint x: 551, startPoint y: 176, endPoint x: 557, endPoint y: 165, distance: 12.2
click at [557, 166] on div "⁠⁠⁠⁠⁠⁠⁠ Regulärer Preis: 599,80€ Heading 0" at bounding box center [555, 163] width 230 height 17
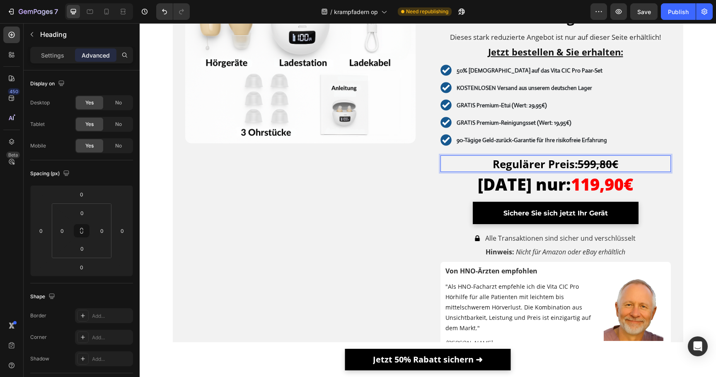
click at [543, 165] on strong "Regulärer Preis:" at bounding box center [534, 164] width 85 height 15
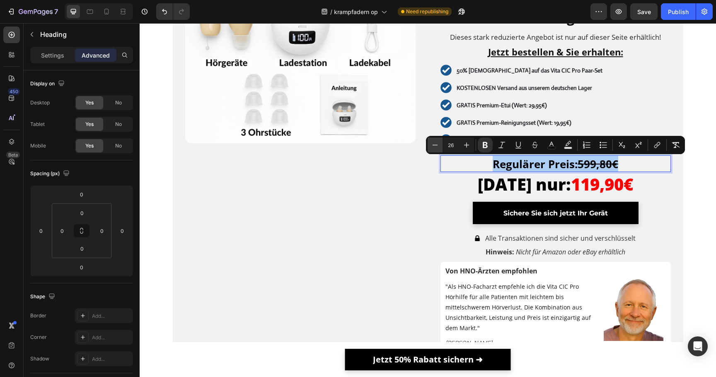
click at [439, 144] on button "Minus" at bounding box center [434, 145] width 15 height 15
type input "22"
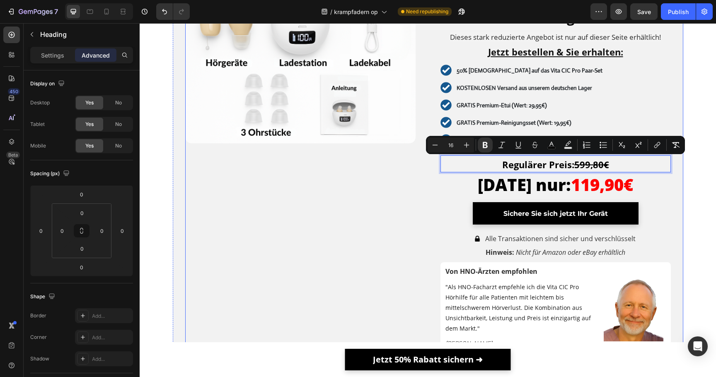
click at [402, 181] on div "Image" at bounding box center [300, 207] width 230 height 462
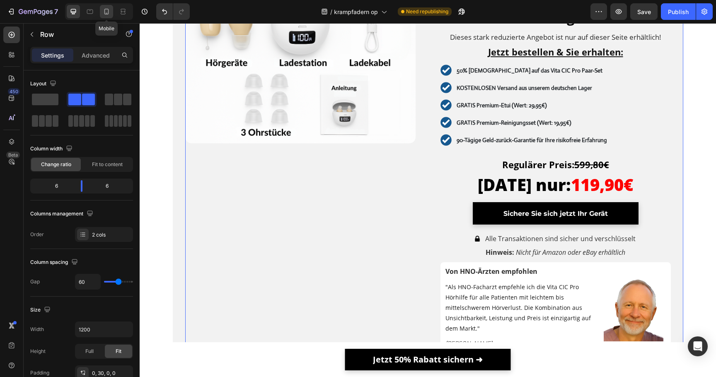
click at [109, 13] on icon at bounding box center [106, 11] width 8 height 8
type input "0"
type input "100%"
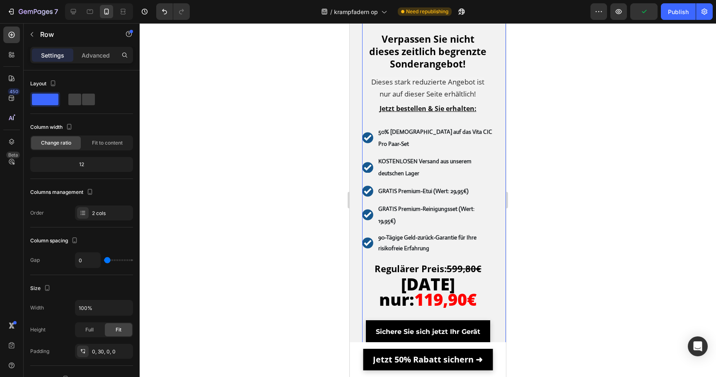
scroll to position [4335, 0]
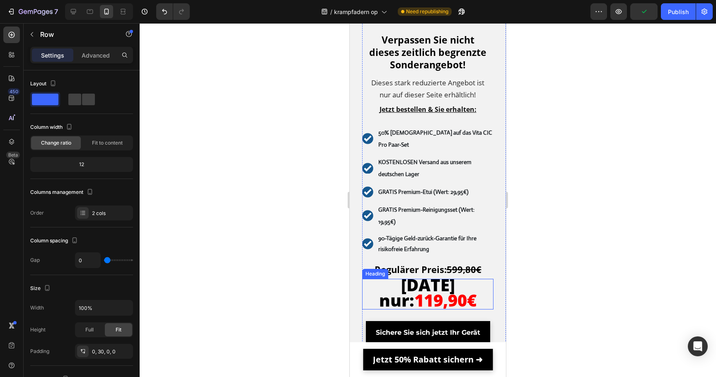
click at [449, 289] on span "119,90€" at bounding box center [445, 300] width 62 height 23
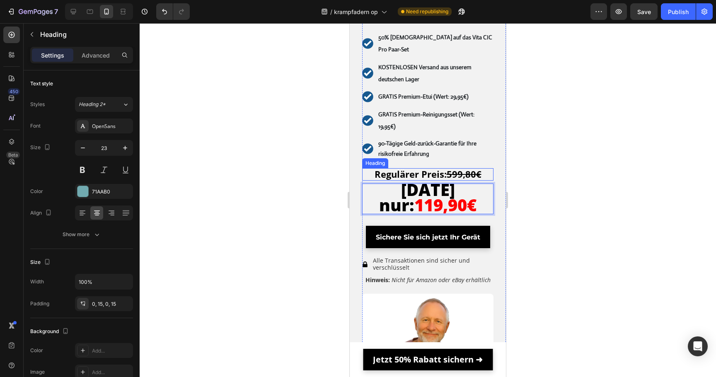
click at [452, 180] on strong "599,80€" at bounding box center [464, 174] width 35 height 12
click at [453, 180] on strong "599,80€" at bounding box center [464, 174] width 35 height 12
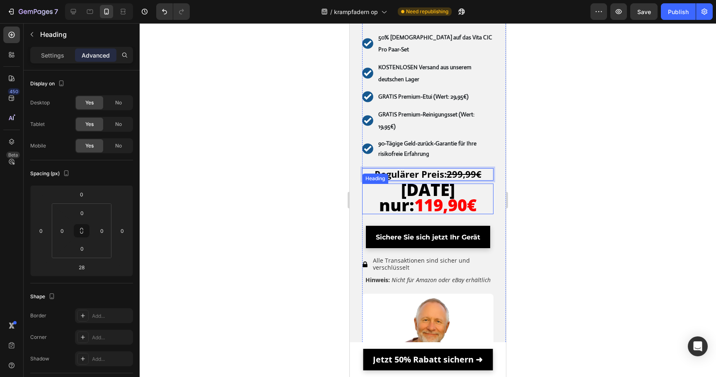
click at [438, 216] on span "119,90€" at bounding box center [445, 204] width 62 height 23
click at [451, 216] on span "119,90€" at bounding box center [445, 204] width 62 height 23
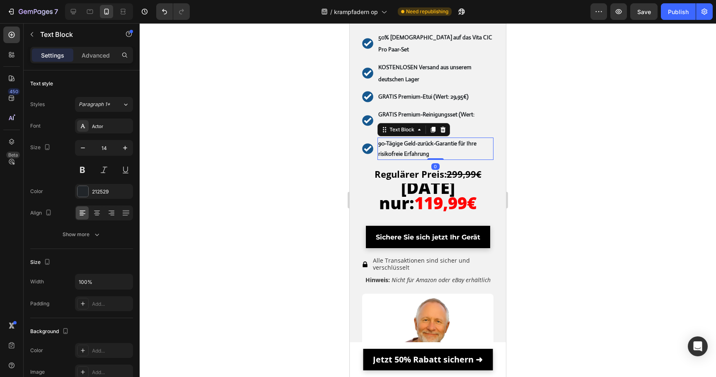
click at [458, 159] on p "90-Tägige Geld-zurück-Garantie für Ihre risikofreie Erfahrung" at bounding box center [435, 148] width 114 height 21
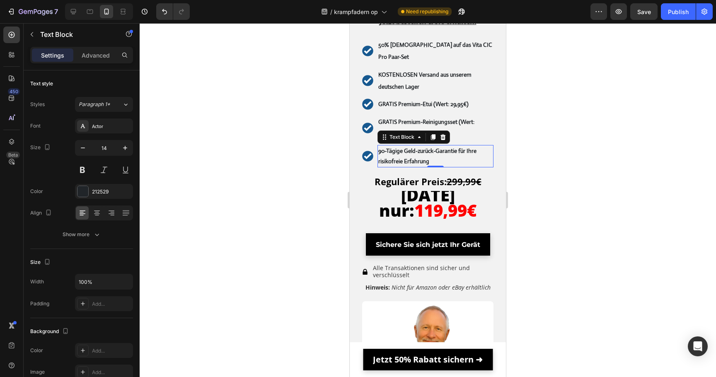
scroll to position [4351, 0]
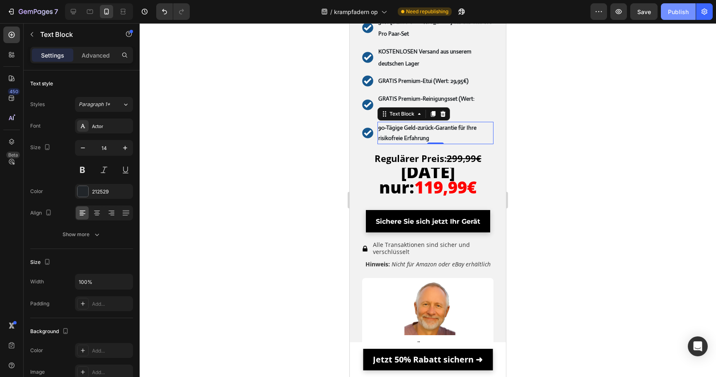
click at [675, 12] on div "Publish" at bounding box center [678, 11] width 21 height 9
click at [77, 12] on icon at bounding box center [73, 11] width 8 height 8
type input "16"
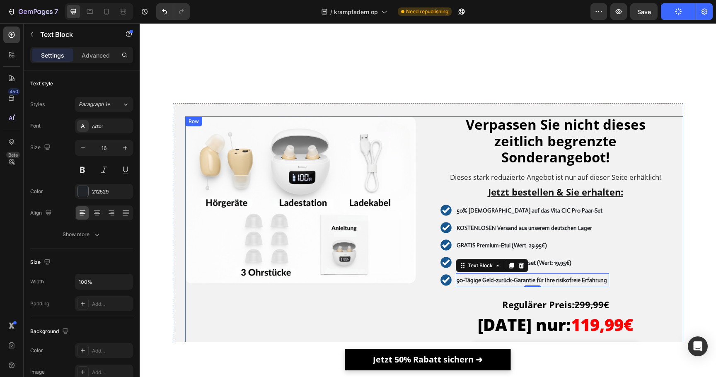
scroll to position [4146, 0]
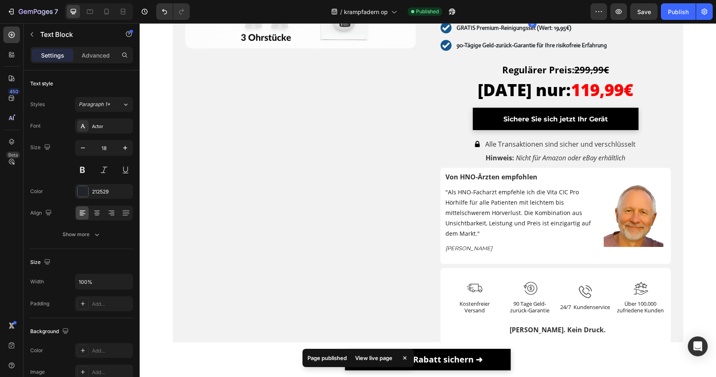
click at [531, 14] on strong "GRATIS Premium-Etui (Wert: 29,95€)" at bounding box center [501, 10] width 90 height 7
click at [540, 14] on strong "GRATIS Premium-Etui (Wert: 29,95€)" at bounding box center [501, 10] width 90 height 7
click at [563, 31] on strong "GRATIS Premium-Reinigungsset (Wert: 19,95€)" at bounding box center [513, 27] width 115 height 7
click at [565, 31] on strong "GRATIS Premium-Reinigungsset (Wert: 19,95€)" at bounding box center [513, 27] width 115 height 7
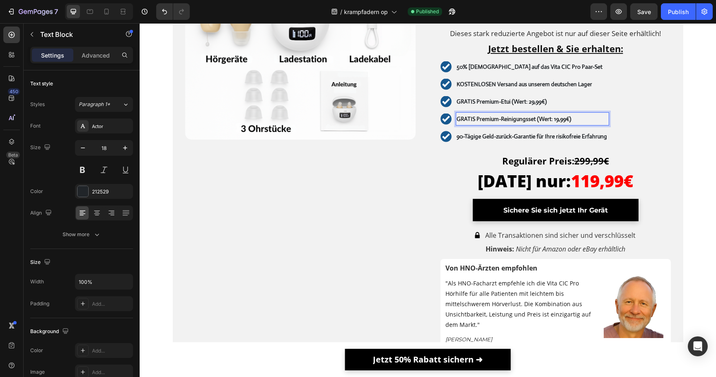
scroll to position [4043, 0]
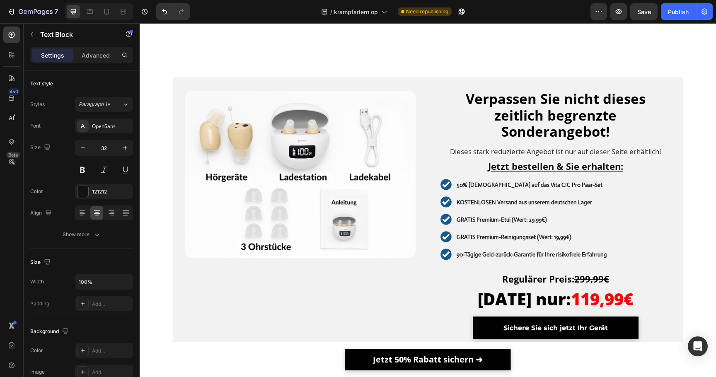
scroll to position [4289, 0]
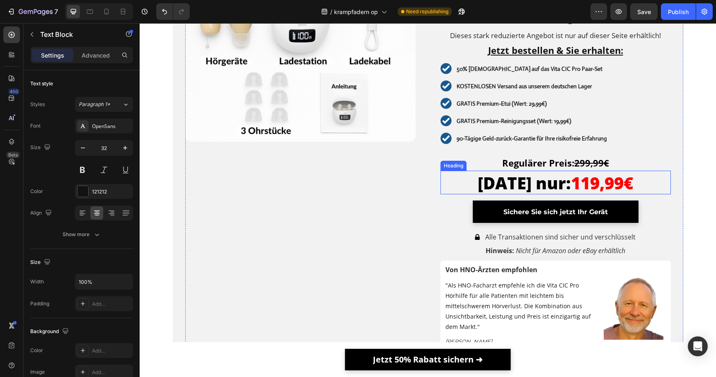
click at [564, 190] on span "Heute nur:" at bounding box center [524, 182] width 93 height 23
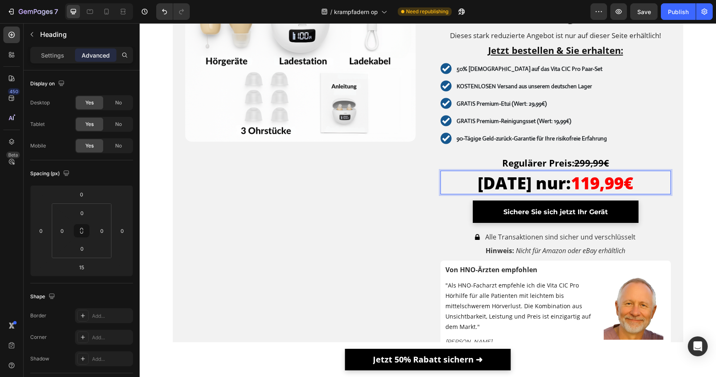
click at [582, 186] on span "119,99€" at bounding box center [602, 182] width 62 height 23
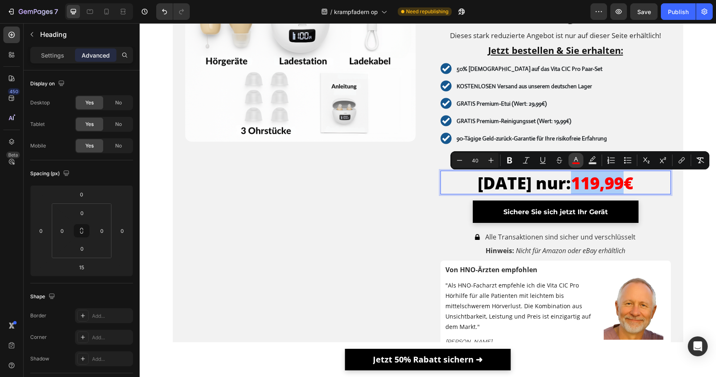
click at [571, 164] on button "color" at bounding box center [575, 160] width 15 height 15
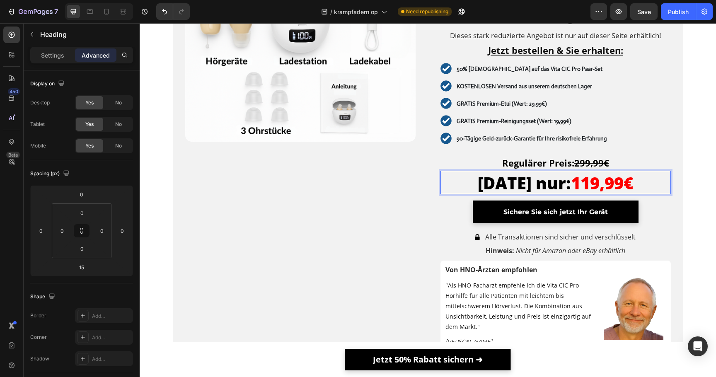
click at [587, 184] on span "119,99€" at bounding box center [602, 182] width 62 height 23
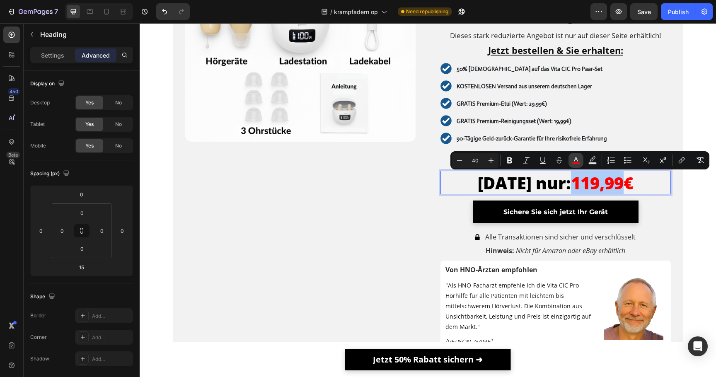
click at [581, 166] on button "color" at bounding box center [575, 160] width 15 height 15
click at [577, 164] on rect "Editor contextual toolbar" at bounding box center [576, 163] width 8 height 2
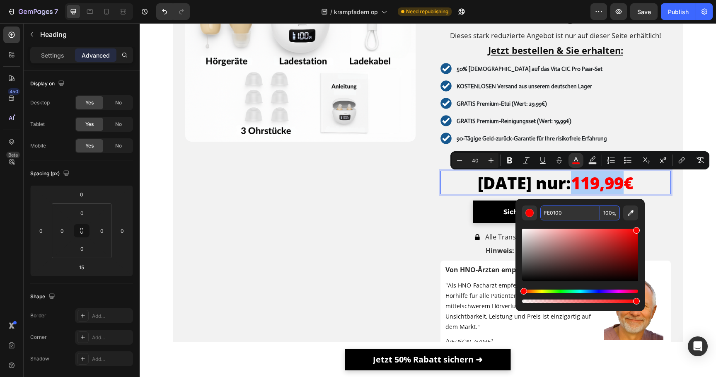
click at [563, 209] on input "FE0100" at bounding box center [570, 212] width 60 height 15
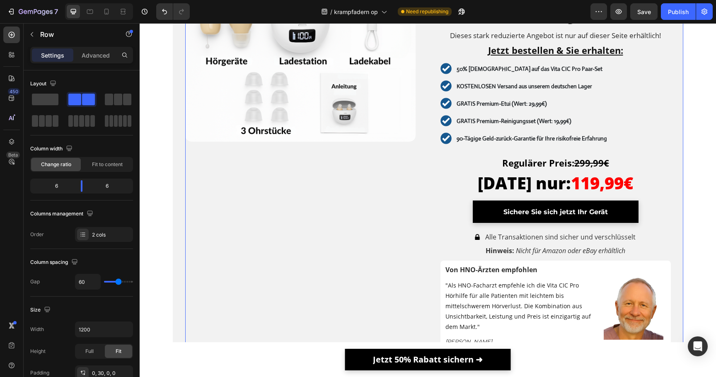
click at [413, 170] on div "Image" at bounding box center [300, 206] width 230 height 462
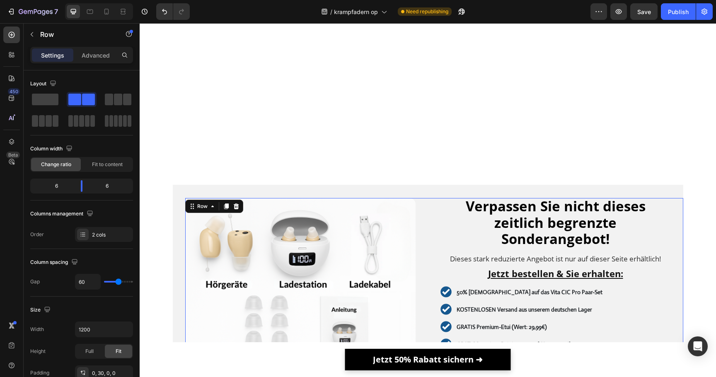
scroll to position [4016, 0]
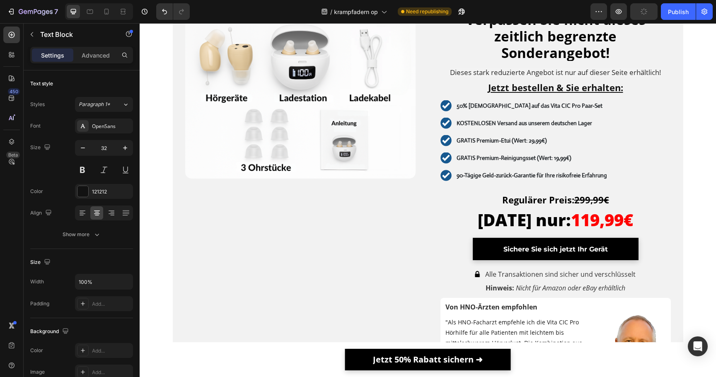
drag, startPoint x: 338, startPoint y: 181, endPoint x: 394, endPoint y: 181, distance: 55.5
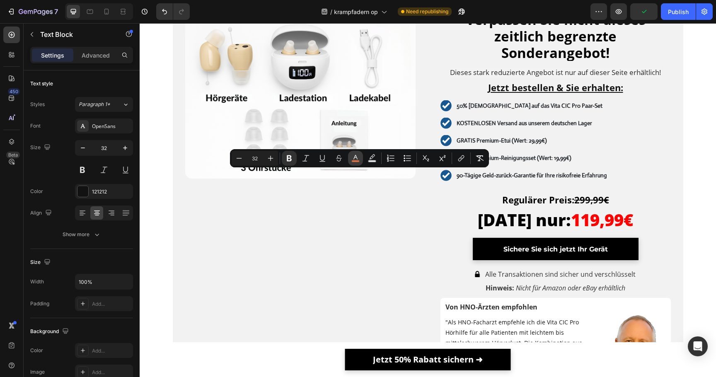
click at [360, 162] on button "color" at bounding box center [355, 158] width 15 height 15
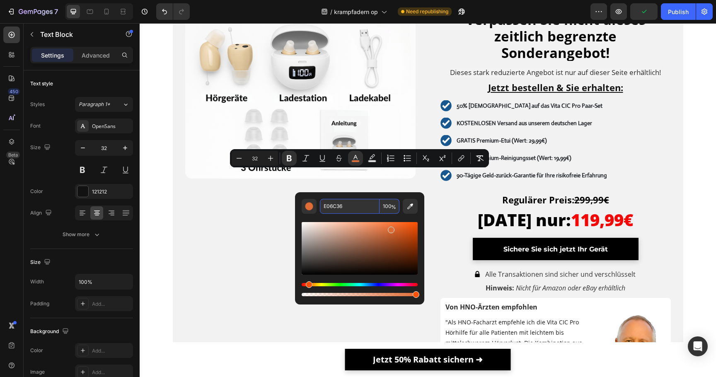
click at [355, 208] on input "E06C36" at bounding box center [350, 206] width 60 height 15
paste input "FE0100"
type input "FE0100"
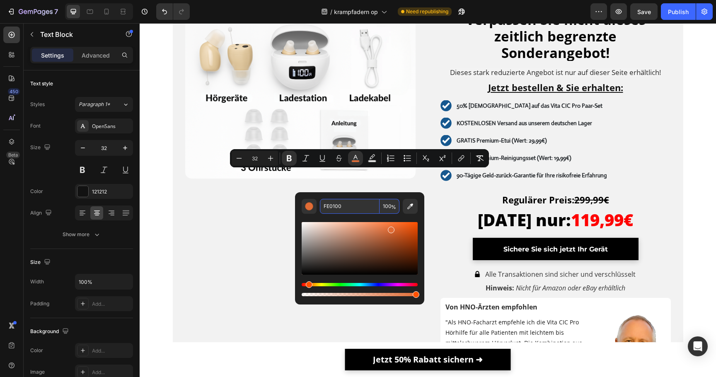
click at [355, 213] on input "FE0100" at bounding box center [350, 206] width 60 height 15
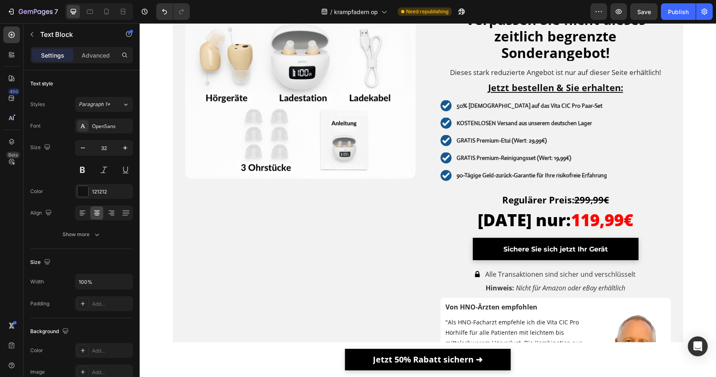
drag, startPoint x: 595, startPoint y: 169, endPoint x: 651, endPoint y: 169, distance: 56.3
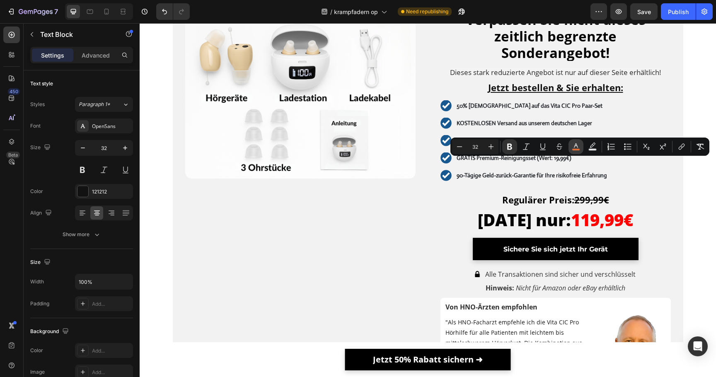
click at [581, 152] on button "color" at bounding box center [575, 146] width 15 height 15
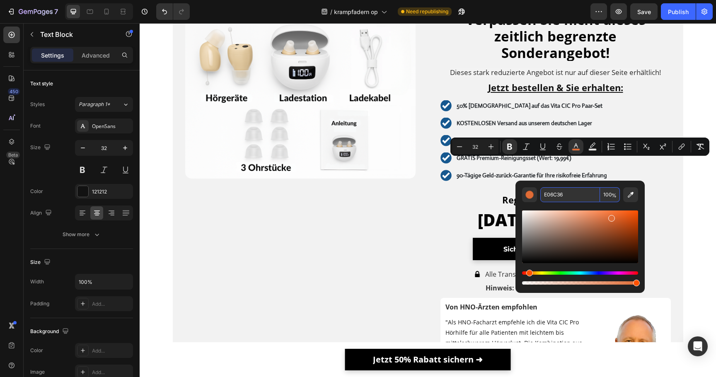
click at [575, 191] on input "E06C36" at bounding box center [570, 194] width 60 height 15
paste input "FE0100"
type input "FE0100"
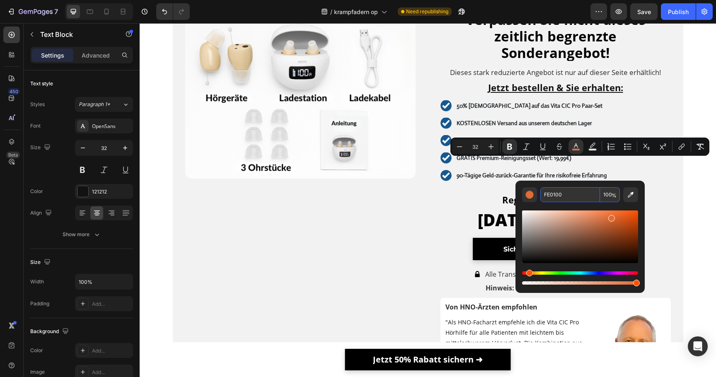
click at [570, 205] on div "Editor contextual toolbar" at bounding box center [580, 244] width 116 height 84
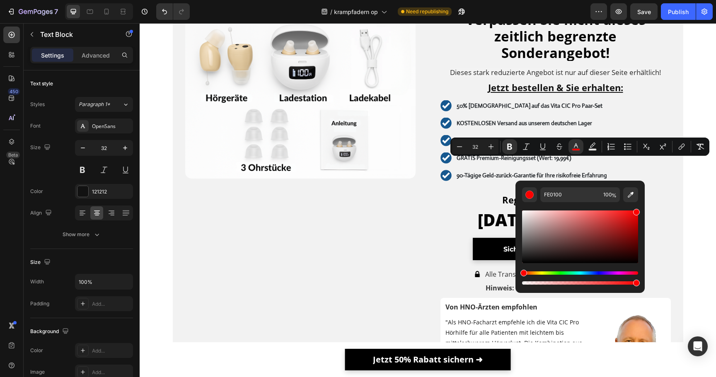
type input "16"
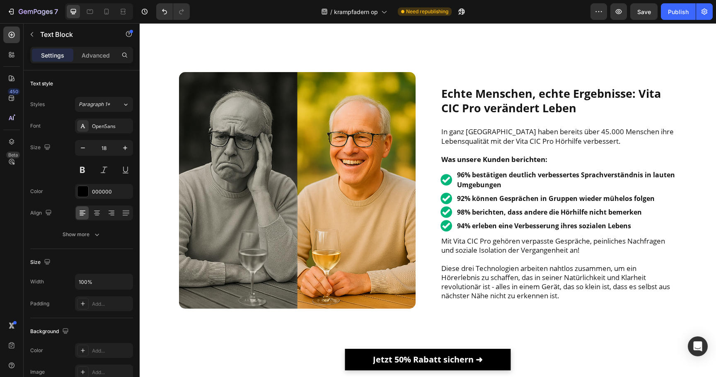
scroll to position [2014, 0]
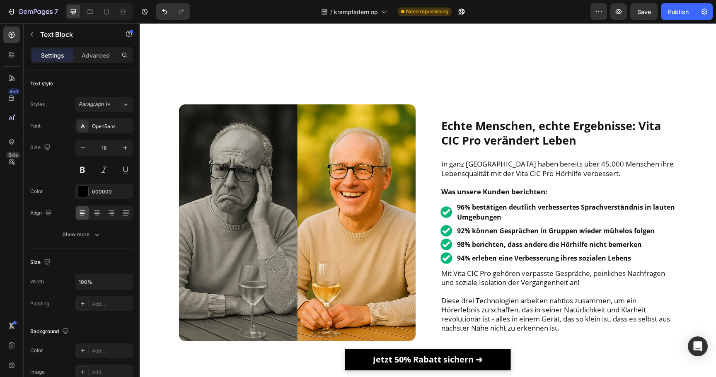
click at [675, 20] on div "7 Version history / krampfadern op Need republishing Preview Save Publish" at bounding box center [358, 12] width 716 height 24
click at [675, 18] on button "Publish" at bounding box center [678, 11] width 35 height 17
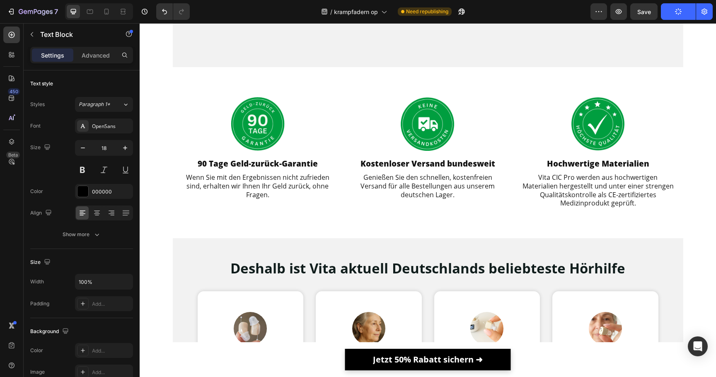
scroll to position [362, 0]
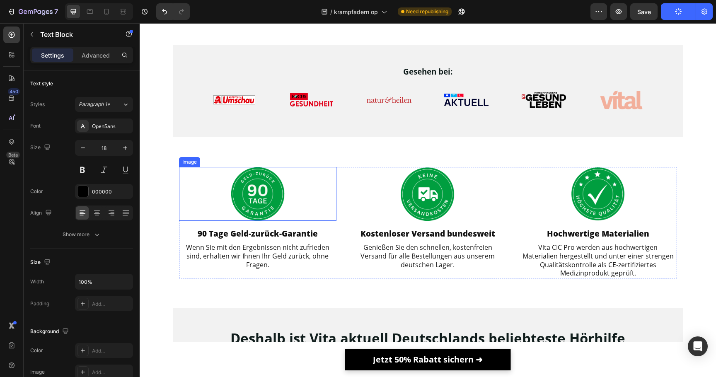
click at [246, 195] on img at bounding box center [258, 194] width 54 height 54
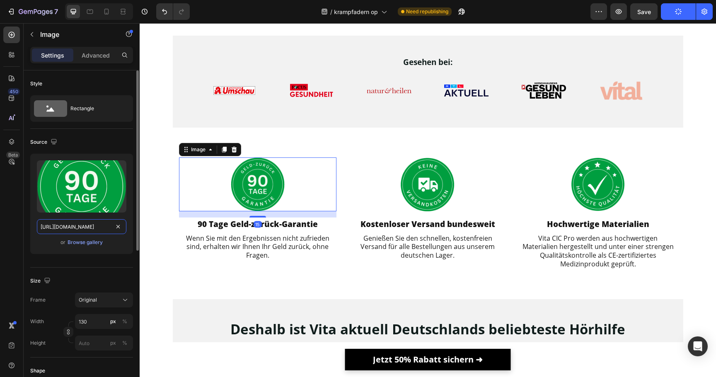
click at [101, 228] on input "https://cdn.shopify.com/s/files/1/0913/5734/8171/files/gempages_555675308238308…" at bounding box center [81, 226] width 89 height 15
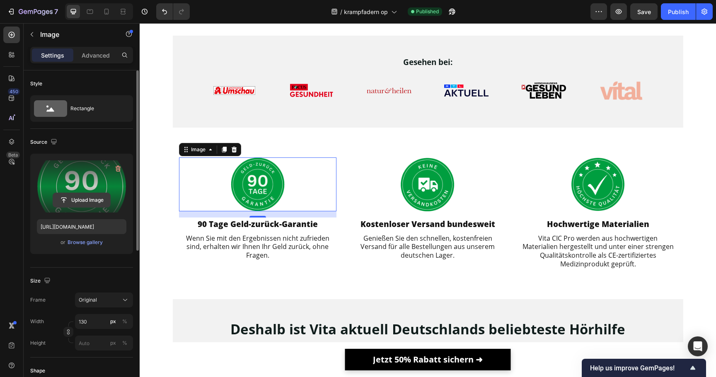
click at [101, 203] on input "file" at bounding box center [81, 200] width 57 height 14
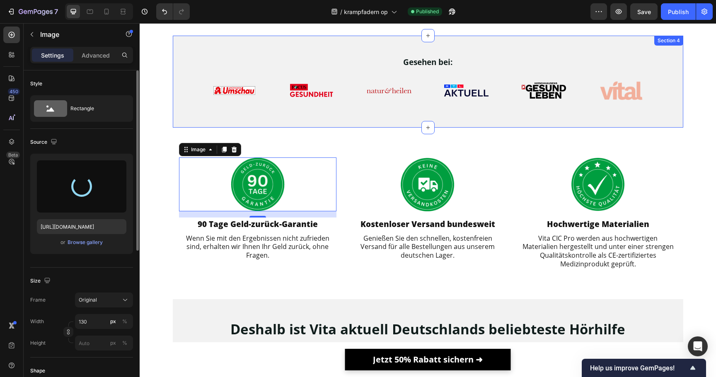
type input "https://cdn.shopify.com/s/files/1/0913/5734/8171/files/gempages_555675308238308…"
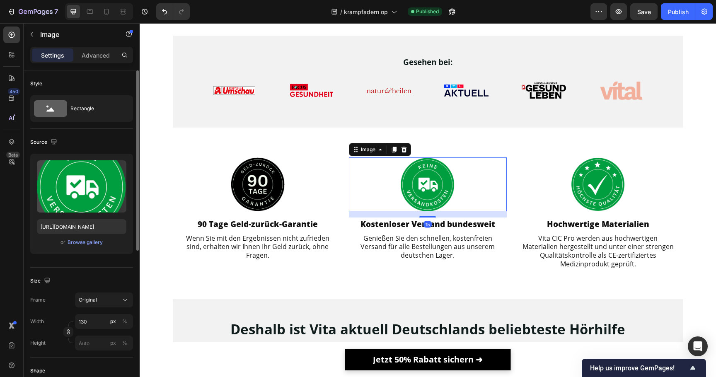
click at [435, 185] on img at bounding box center [428, 184] width 54 height 54
click at [100, 218] on div "Upload Image https://cdn.shopify.com/s/files/1/0913/5734/8171/files/gempages_55…" at bounding box center [81, 204] width 103 height 100
click at [100, 225] on input "https://cdn.shopify.com/s/files/1/0913/5734/8171/files/gempages_555675308238308…" at bounding box center [81, 226] width 89 height 15
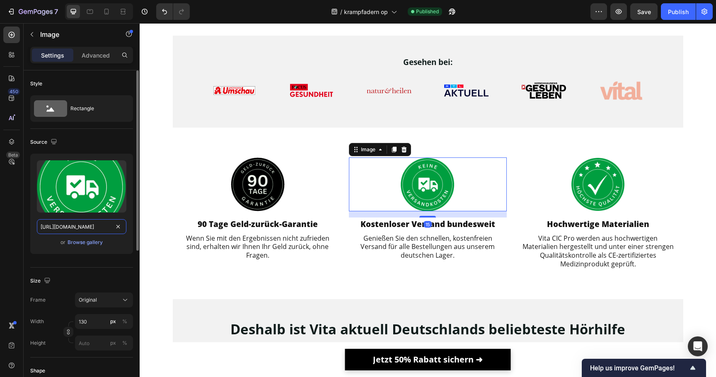
click at [100, 225] on input "https://cdn.shopify.com/s/files/1/0913/5734/8171/files/gempages_555675308238308…" at bounding box center [81, 226] width 89 height 15
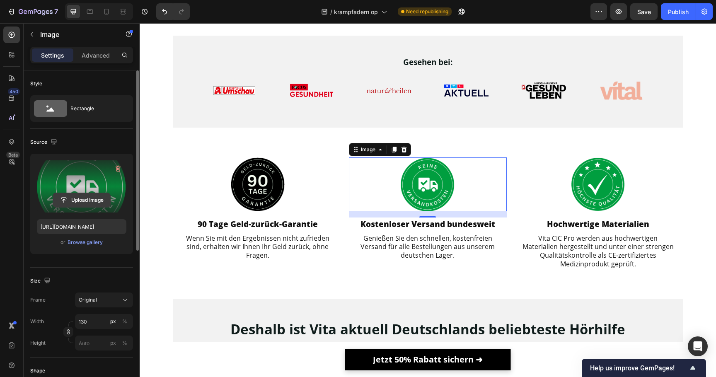
click at [83, 201] on input "file" at bounding box center [81, 200] width 57 height 14
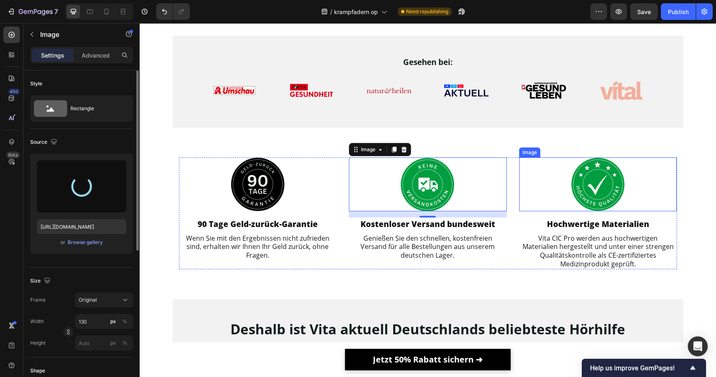
type input "https://cdn.shopify.com/s/files/1/0913/5734/8171/files/gempages_555675308238308…"
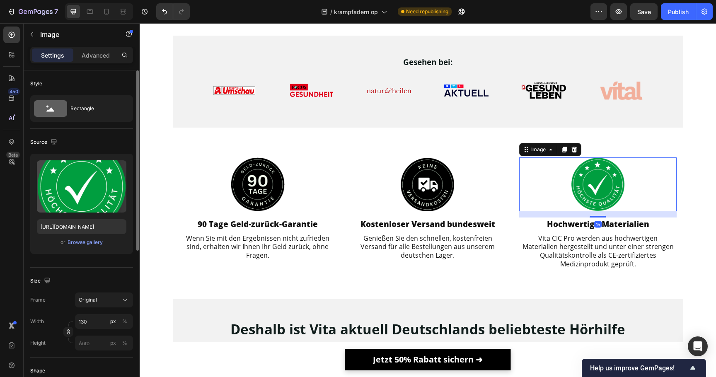
click at [598, 188] on img at bounding box center [598, 184] width 54 height 54
click at [91, 225] on input "https://cdn.shopify.com/s/files/1/0913/5734/8171/files/gempages_555675308238308…" at bounding box center [81, 226] width 89 height 15
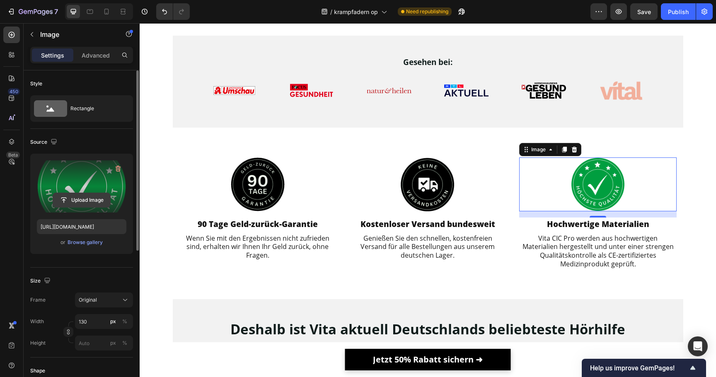
click at [92, 198] on input "file" at bounding box center [81, 200] width 57 height 14
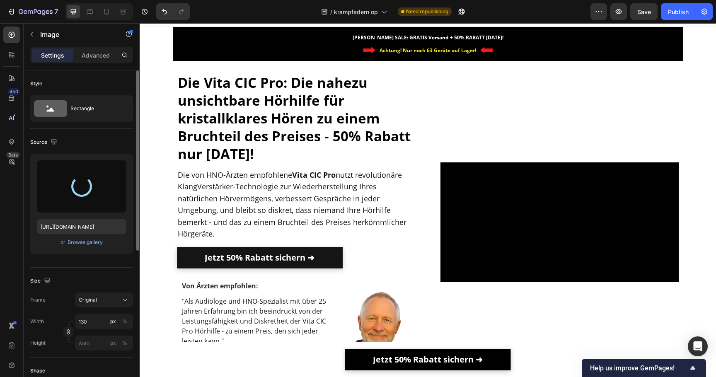
scroll to position [17, 0]
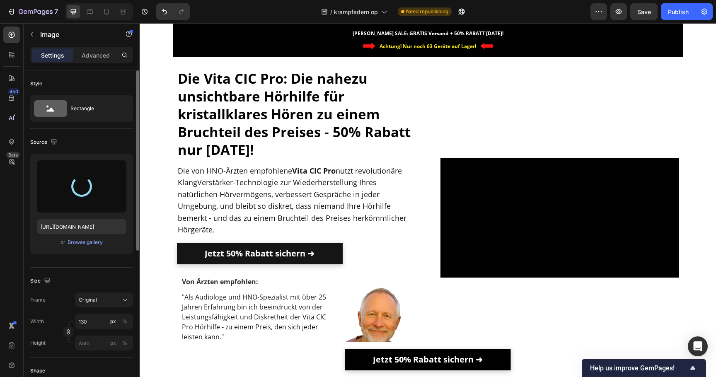
type input "https://cdn.shopify.com/s/files/1/0913/5734/8171/files/gempages_555675308238308…"
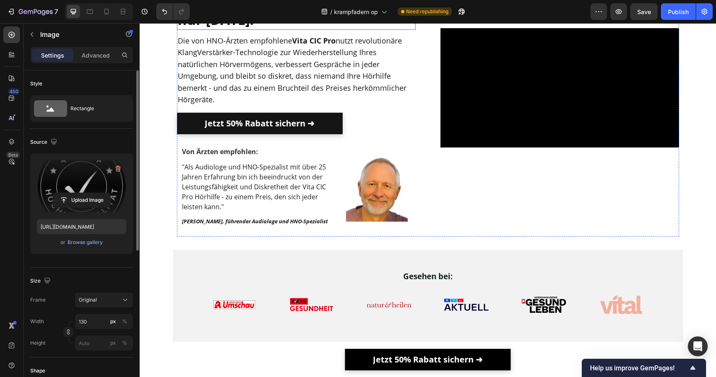
scroll to position [349, 0]
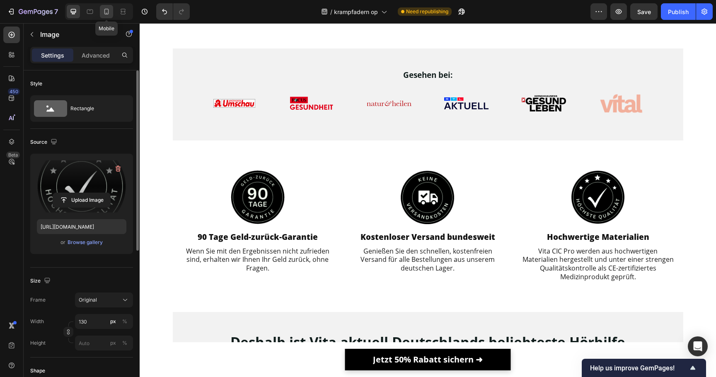
click at [111, 10] on div at bounding box center [106, 11] width 13 height 13
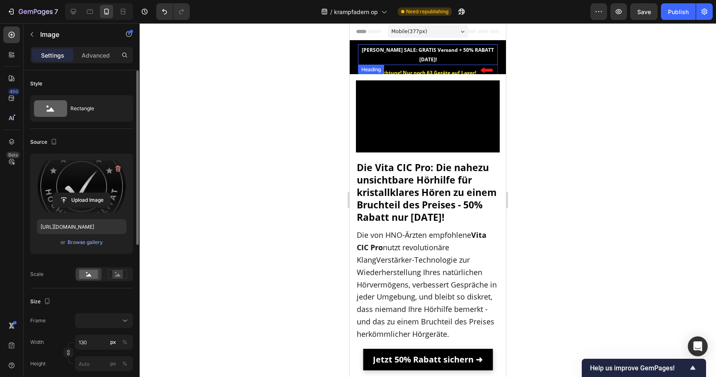
click at [418, 50] on strong "SOMMER SALE: GRATIS Versand + 50% RABATT heute!" at bounding box center [428, 54] width 132 height 17
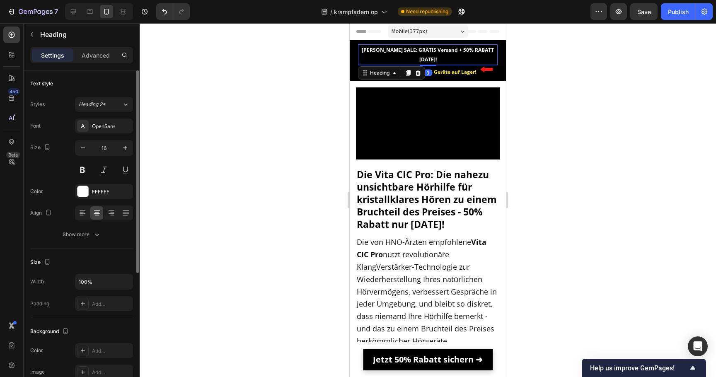
drag, startPoint x: 430, startPoint y: 56, endPoint x: 432, endPoint y: 50, distance: 5.8
click at [432, 50] on div "SOMMER SALE: GRATIS Versand + 50% RABATT heute! Heading 3" at bounding box center [428, 54] width 140 height 21
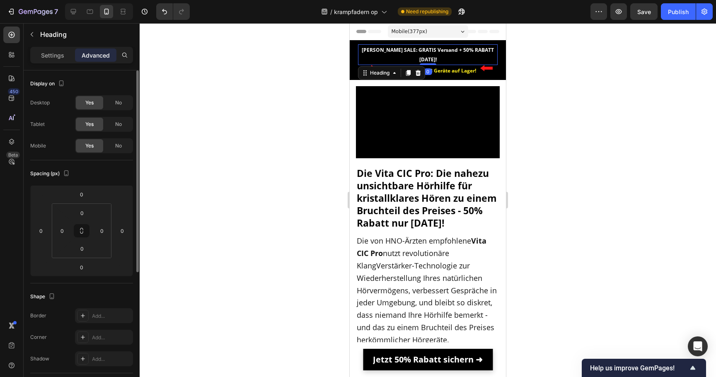
click at [324, 60] on div at bounding box center [428, 200] width 576 height 354
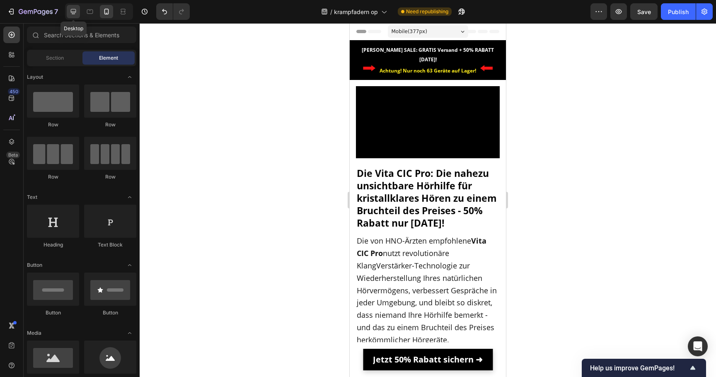
click at [73, 10] on icon at bounding box center [73, 11] width 8 height 8
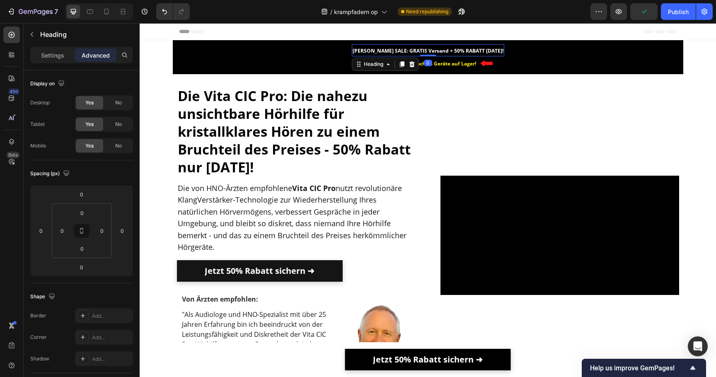
click at [417, 52] on strong "SOMMER SALE: GRATIS Versand + 50% RABATT heute!" at bounding box center [427, 50] width 151 height 7
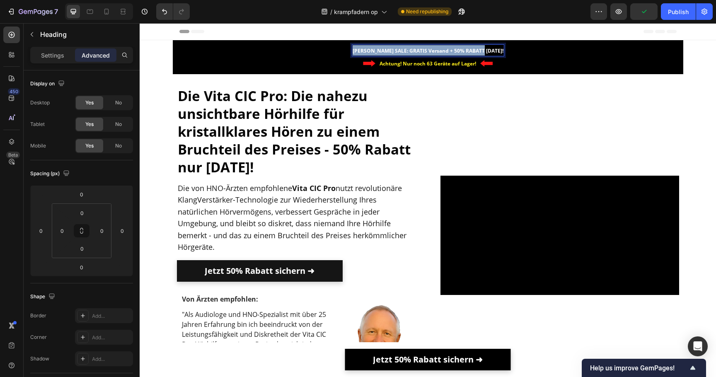
click at [417, 52] on strong "SOMMER SALE: GRATIS Versand + 50% RABATT heute!" at bounding box center [427, 50] width 151 height 7
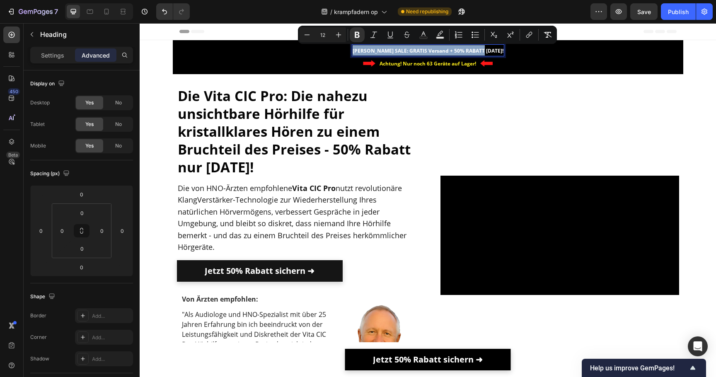
click at [434, 53] on strong "SOMMER SALE: GRATIS Versand + 50% RABATT heute!" at bounding box center [427, 50] width 151 height 7
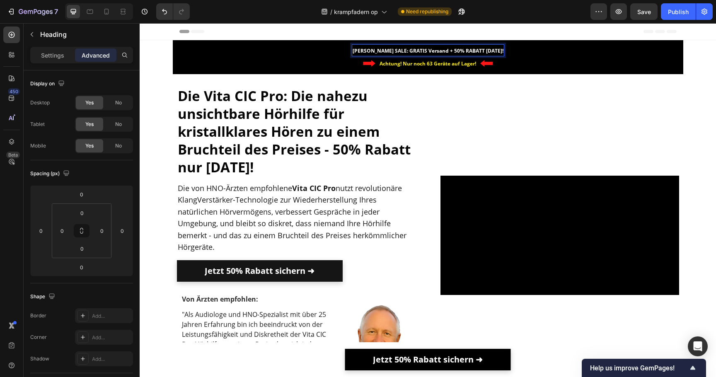
click at [587, 35] on div "Header" at bounding box center [427, 31] width 497 height 17
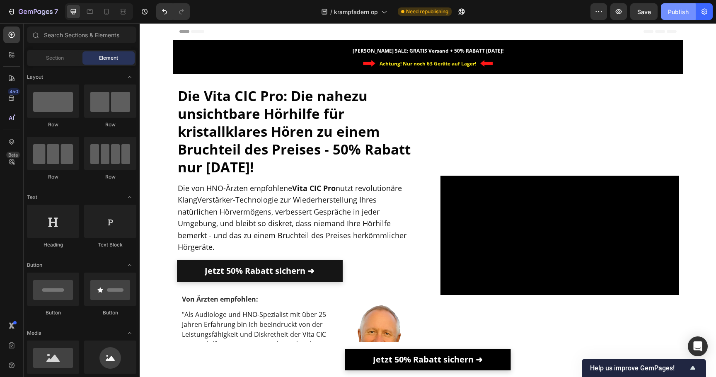
click at [683, 12] on div "Publish" at bounding box center [678, 11] width 21 height 9
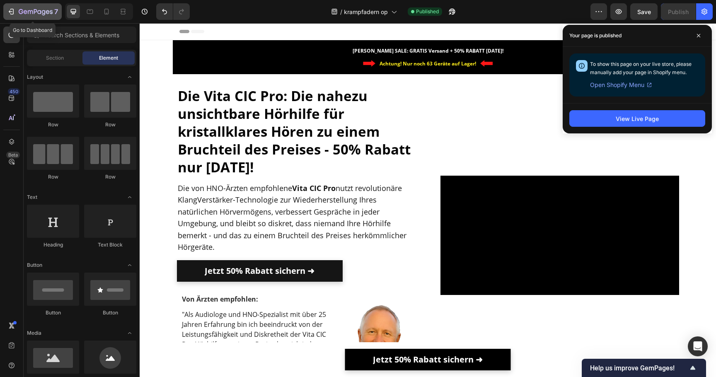
click at [37, 11] on icon "button" at bounding box center [39, 12] width 4 height 4
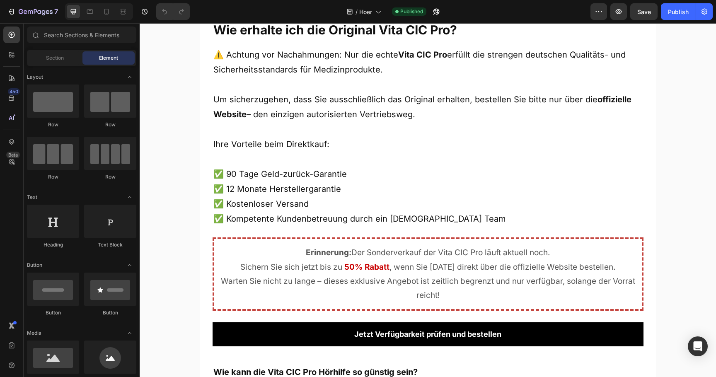
scroll to position [4162, 0]
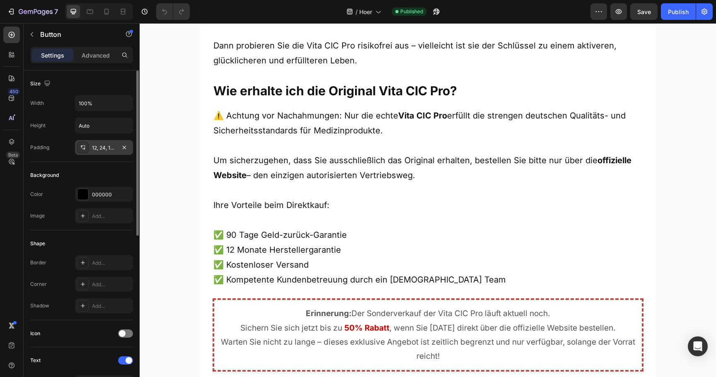
click at [108, 149] on div "12, 24, 12, 24" at bounding box center [104, 147] width 24 height 7
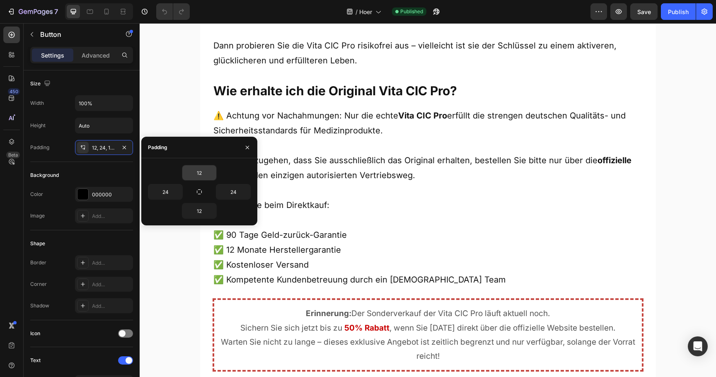
click at [196, 177] on input "12" at bounding box center [199, 172] width 34 height 15
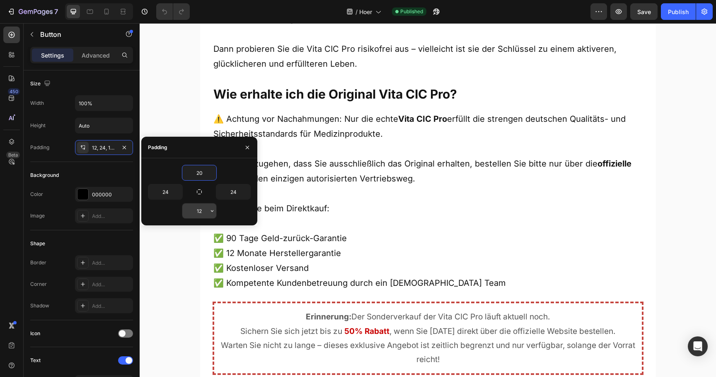
type input "20"
click at [203, 212] on input "12" at bounding box center [199, 210] width 34 height 15
type input "20"
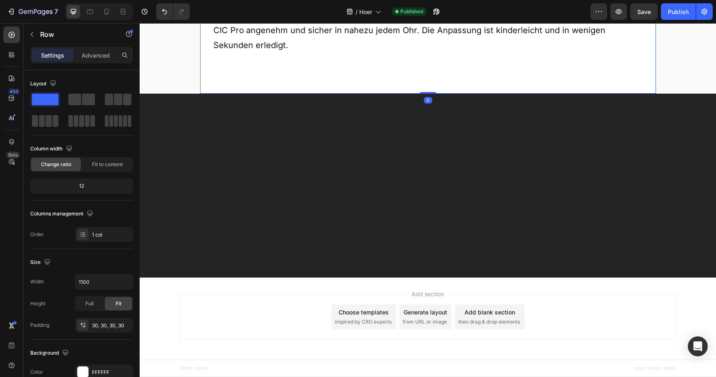
scroll to position [5636, 0]
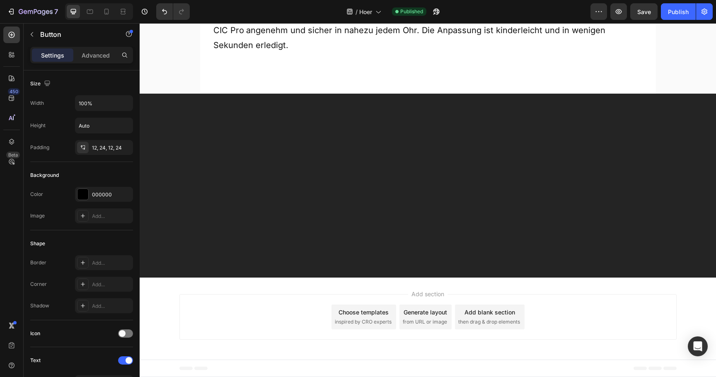
click at [103, 151] on div "12, 24, 12, 24" at bounding box center [104, 147] width 58 height 15
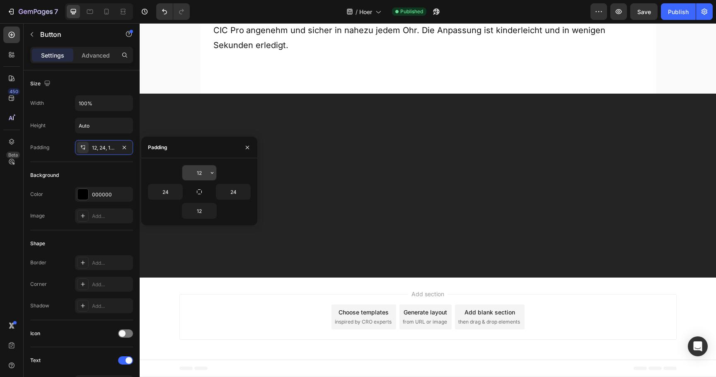
click at [189, 178] on input "12" at bounding box center [199, 172] width 34 height 15
type input "22"
click at [193, 208] on input "12" at bounding box center [199, 210] width 34 height 15
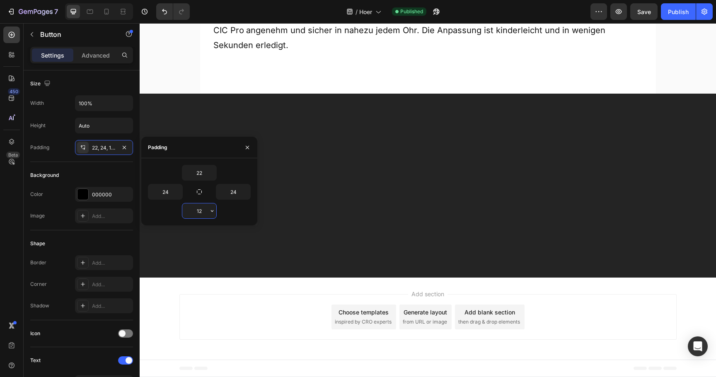
click at [193, 208] on input "12" at bounding box center [199, 210] width 34 height 15
type input "22"
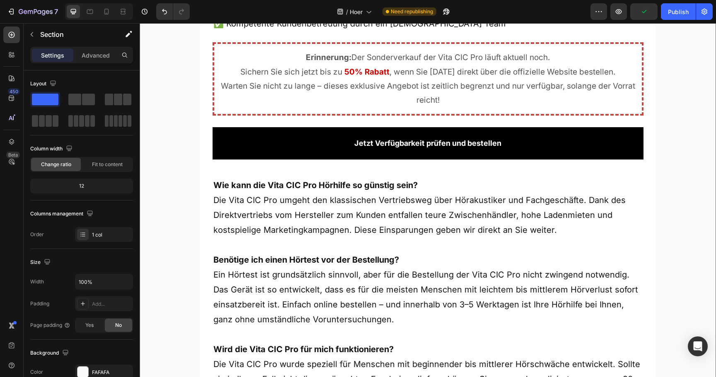
scroll to position [4344, 0]
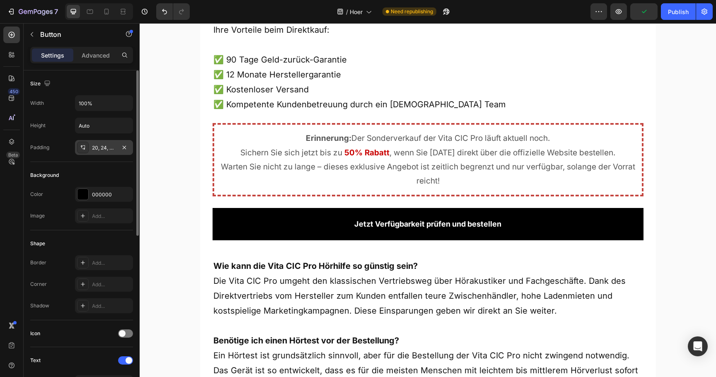
click at [101, 147] on div "20, 24, 20, 24" at bounding box center [104, 147] width 24 height 7
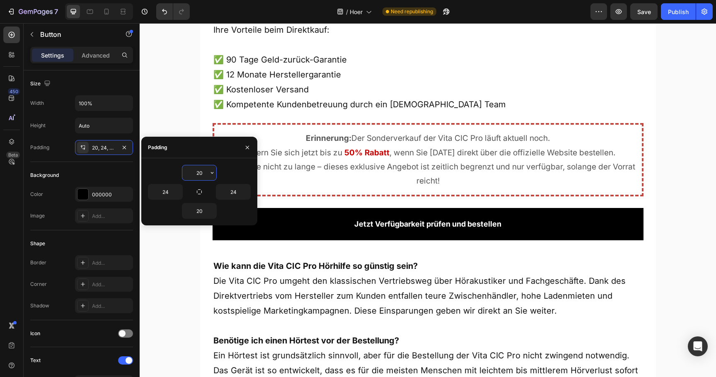
click at [200, 172] on input "20" at bounding box center [199, 172] width 34 height 15
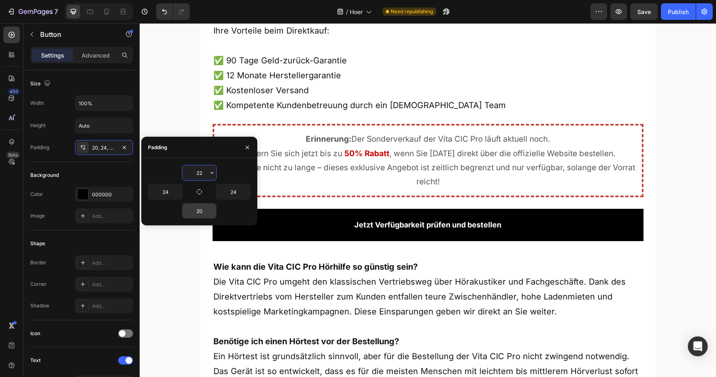
type input "22"
click at [201, 208] on input "20" at bounding box center [199, 210] width 34 height 15
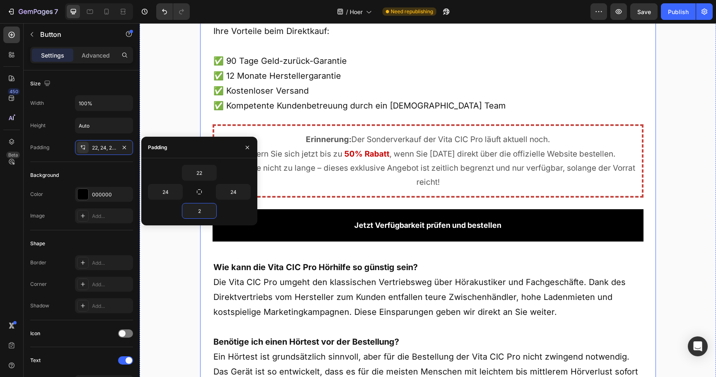
type input "22"
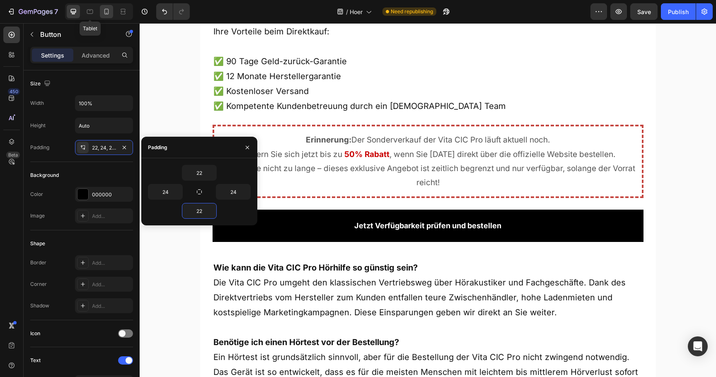
click at [110, 8] on icon at bounding box center [106, 11] width 8 height 8
type input "14"
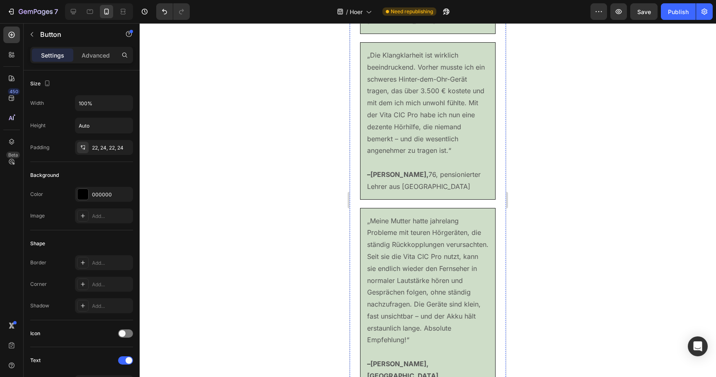
scroll to position [4977, 0]
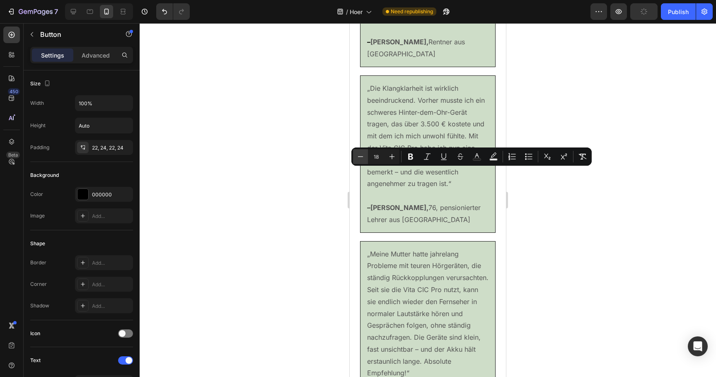
click at [363, 157] on icon "Editor contextual toolbar" at bounding box center [360, 156] width 8 height 8
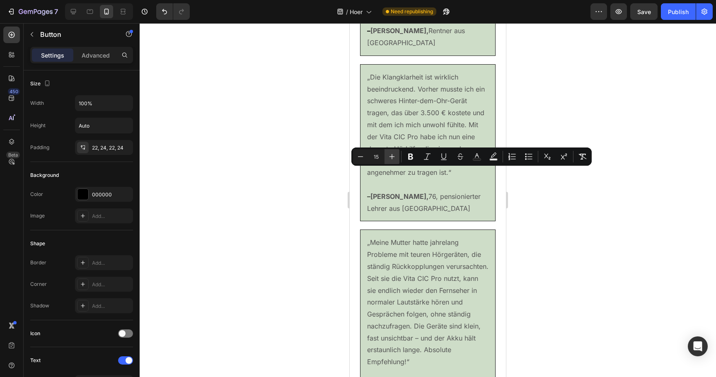
click at [388, 159] on icon "Editor contextual toolbar" at bounding box center [392, 156] width 8 height 8
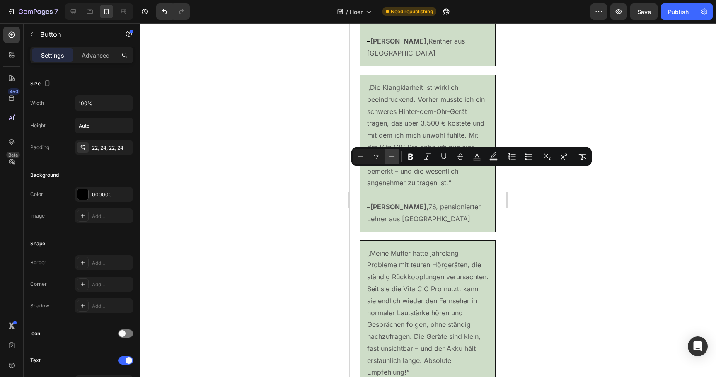
click at [388, 159] on icon "Editor contextual toolbar" at bounding box center [392, 156] width 8 height 8
type input "18"
drag, startPoint x: 1, startPoint y: 143, endPoint x: 338, endPoint y: 169, distance: 337.7
click at [338, 169] on div at bounding box center [428, 200] width 576 height 354
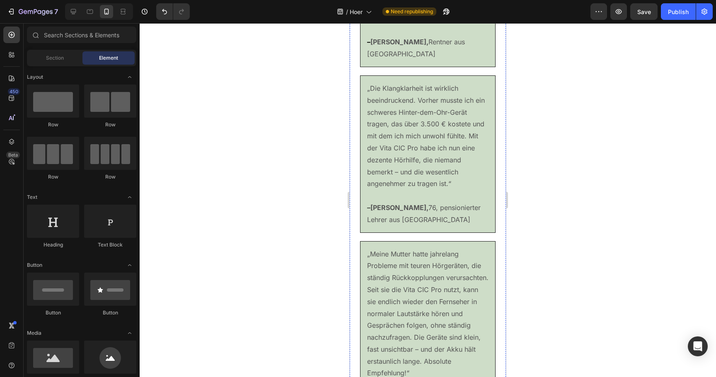
scroll to position [5028, 0]
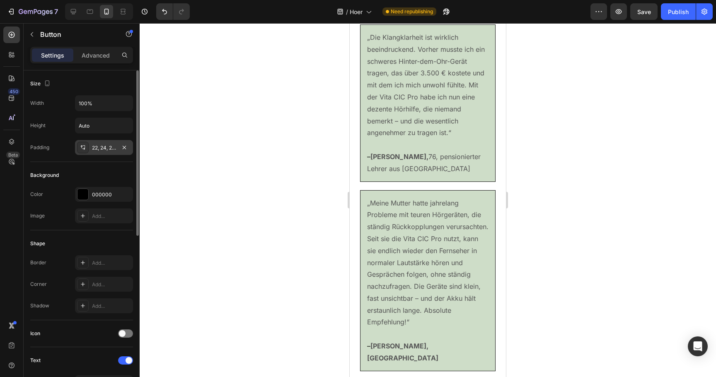
click at [88, 149] on div at bounding box center [83, 148] width 12 height 12
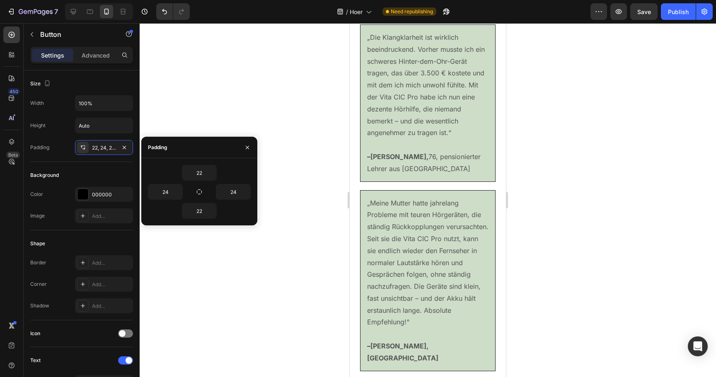
click at [296, 134] on div at bounding box center [428, 200] width 576 height 354
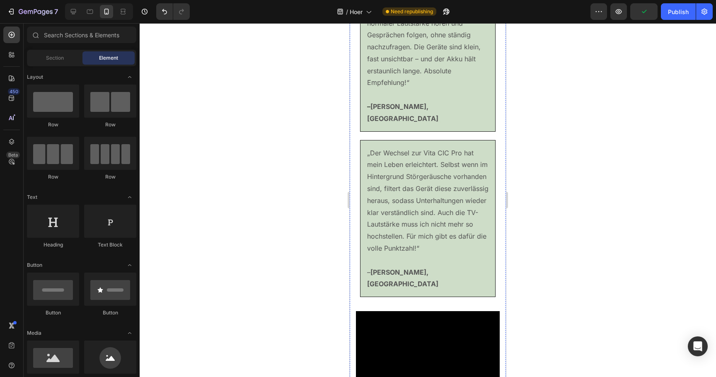
scroll to position [5006, 0]
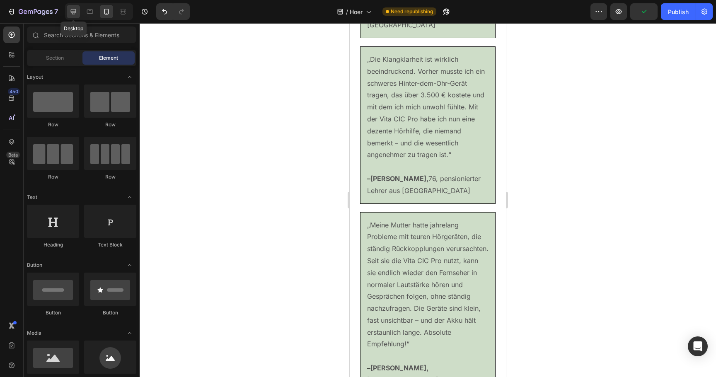
drag, startPoint x: 70, startPoint y: 13, endPoint x: 10, endPoint y: 10, distance: 59.3
click at [70, 13] on icon at bounding box center [73, 11] width 8 height 8
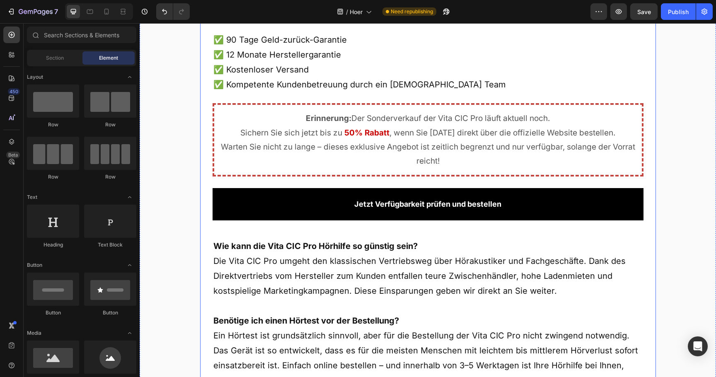
scroll to position [4358, 0]
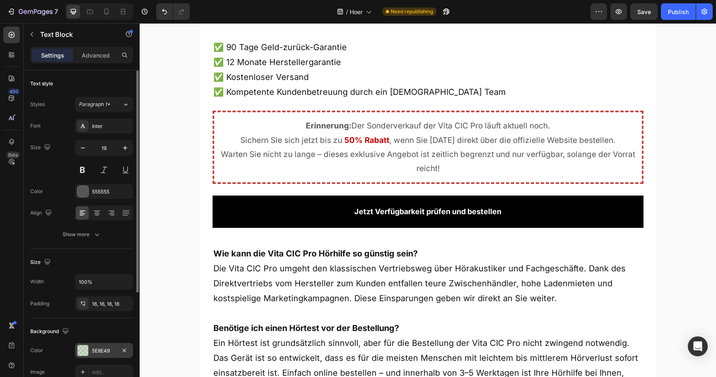
click at [101, 354] on div "5E8E49" at bounding box center [104, 350] width 24 height 7
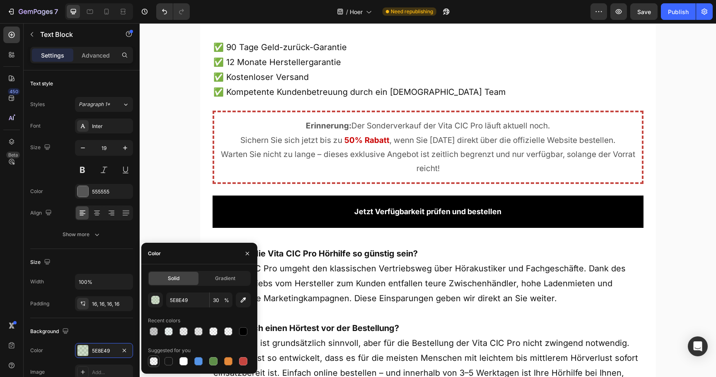
click at [154, 363] on div at bounding box center [154, 361] width 8 height 8
type input "000000"
click at [212, 301] on input "0" at bounding box center [221, 299] width 23 height 15
type input "5"
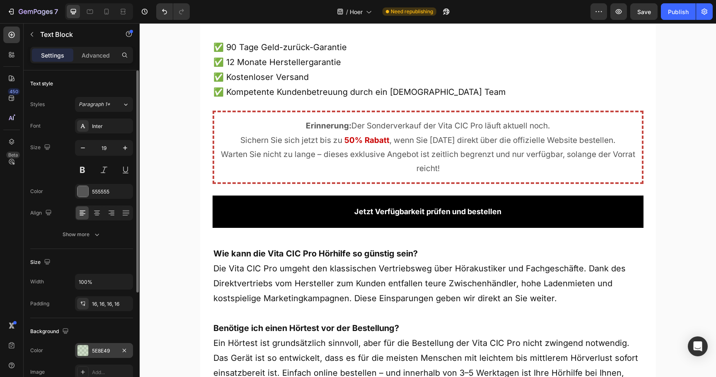
click at [109, 351] on div "5E8E49" at bounding box center [104, 350] width 24 height 7
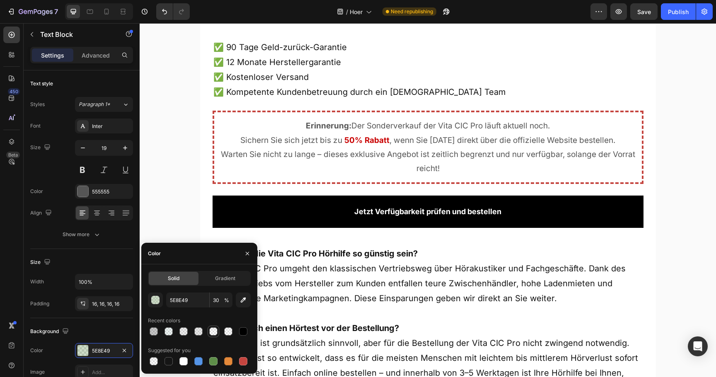
click at [217, 333] on div at bounding box center [213, 331] width 8 height 8
type input "9B9B9B"
type input "0"
click at [161, 304] on button "button" at bounding box center [155, 299] width 15 height 15
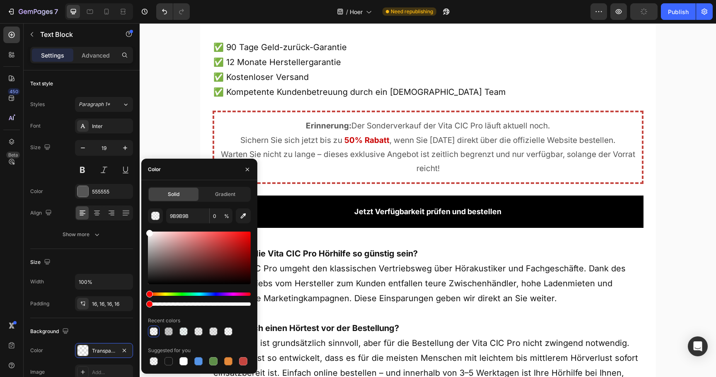
drag, startPoint x: 171, startPoint y: 261, endPoint x: 138, endPoint y: 212, distance: 59.1
click at [138, 212] on div "450 Beta Sections(18) Elements(83) Section Element Hero Section Product Detail …" at bounding box center [70, 200] width 140 height 354
type input "FFFFFF"
click at [221, 320] on div "Recent colors" at bounding box center [199, 320] width 103 height 13
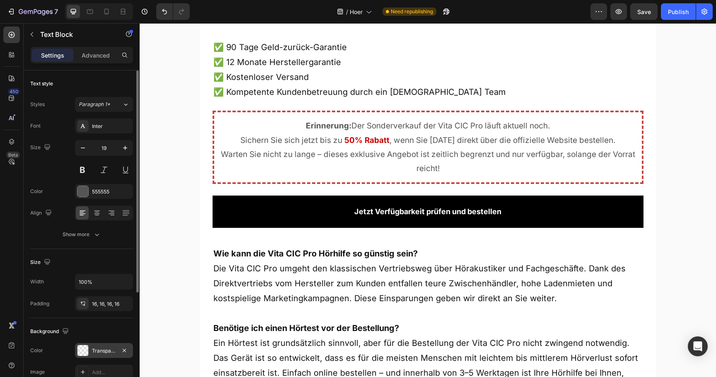
click at [108, 348] on div "Transparent" at bounding box center [104, 350] width 24 height 7
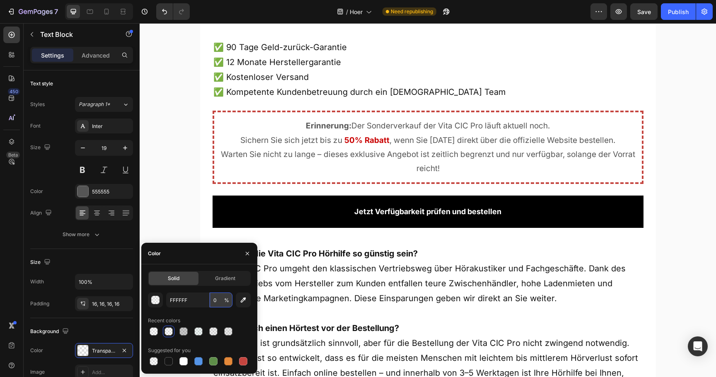
click at [212, 301] on input "0" at bounding box center [221, 299] width 23 height 15
click at [217, 302] on input "50" at bounding box center [221, 299] width 23 height 15
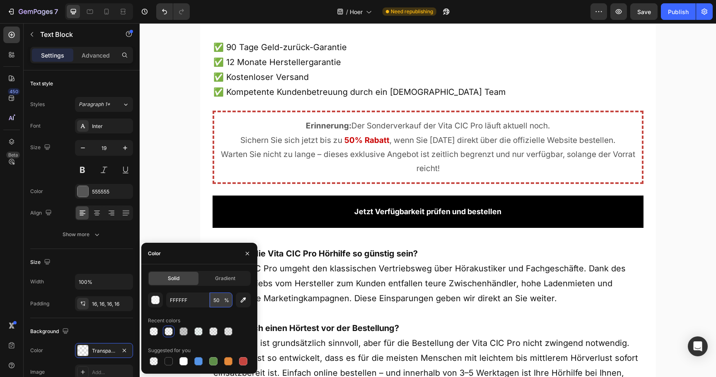
click at [217, 302] on input "50" at bounding box center [221, 299] width 23 height 15
type input "5"
click at [217, 312] on div "FFFFFF 5 % Recent colors Suggested for you" at bounding box center [199, 329] width 103 height 75
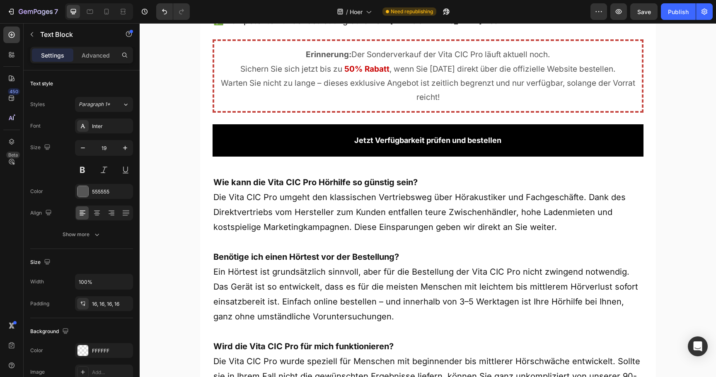
scroll to position [4481, 0]
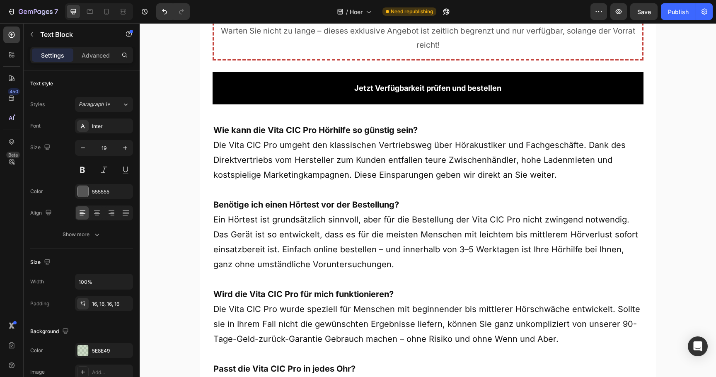
click at [104, 342] on div "Background The changes might be hidden by the video. Color 5E8E49 Image Add..." at bounding box center [81, 352] width 103 height 68
click at [104, 351] on div "5E8E49" at bounding box center [104, 350] width 24 height 7
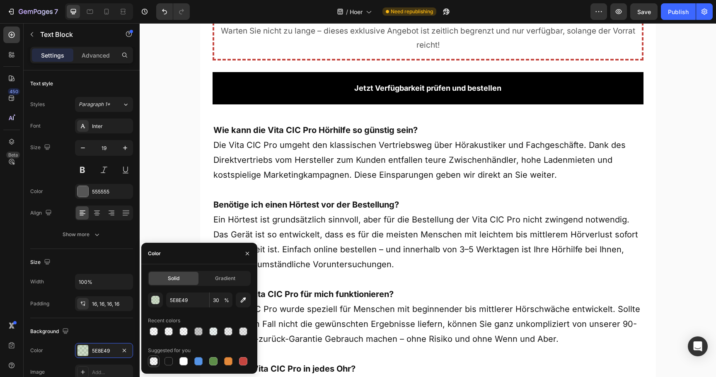
click at [153, 360] on div at bounding box center [154, 361] width 8 height 8
type input "000000"
click at [215, 304] on input "0" at bounding box center [221, 299] width 23 height 15
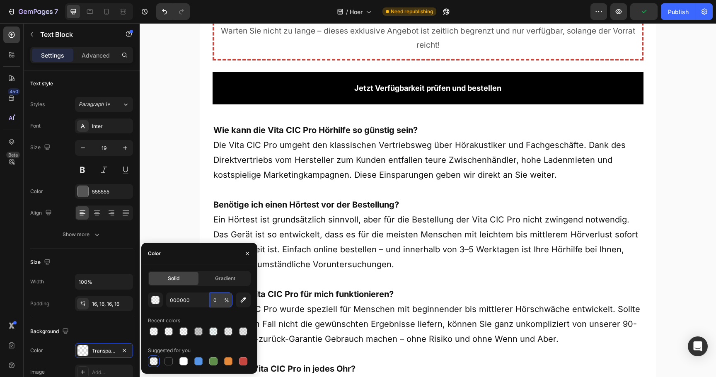
click at [215, 304] on input "0" at bounding box center [221, 299] width 23 height 15
type input "5"
click at [225, 313] on div "000000 5 % Recent colors Suggested for you" at bounding box center [199, 329] width 103 height 75
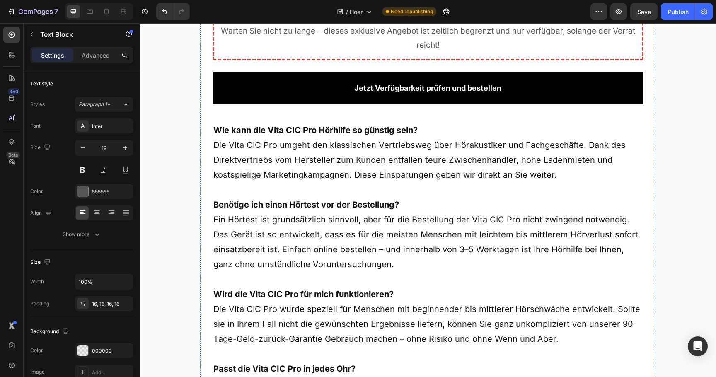
click at [97, 354] on div "FFFFFF" at bounding box center [104, 350] width 58 height 15
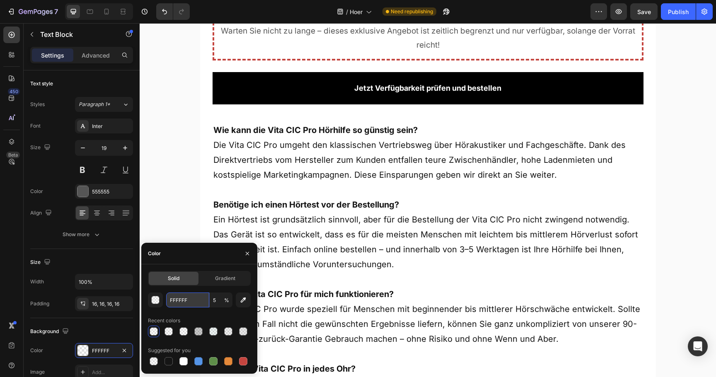
click at [192, 299] on input "FFFFFF" at bounding box center [187, 299] width 43 height 15
click at [159, 301] on div "button" at bounding box center [156, 300] width 8 height 8
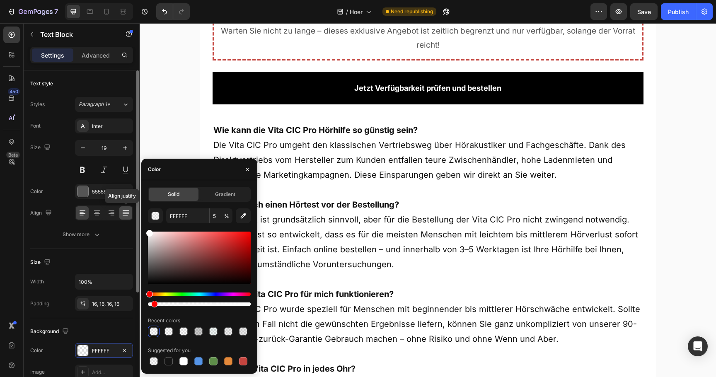
drag, startPoint x: 172, startPoint y: 262, endPoint x: 130, endPoint y: 208, distance: 68.4
click at [130, 208] on div "450 Beta Sections(18) Elements(83) Section Element Hero Section Product Detail …" at bounding box center [70, 200] width 140 height 354
click at [174, 217] on input "FFFFFF" at bounding box center [187, 215] width 43 height 15
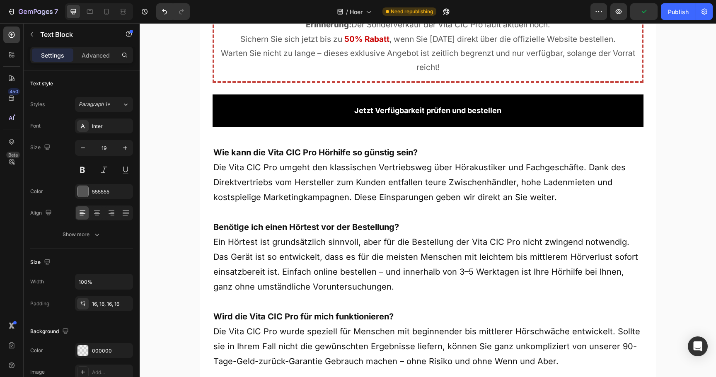
scroll to position [4389, 0]
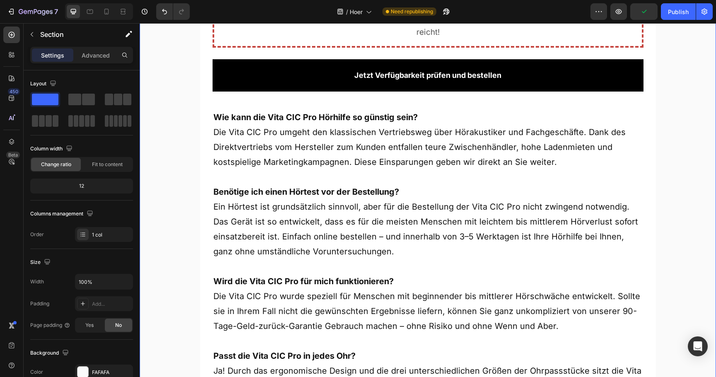
scroll to position [4575, 0]
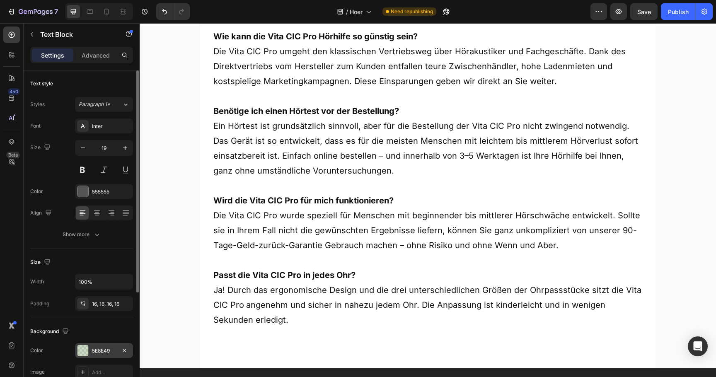
click at [91, 348] on div "5E8E49" at bounding box center [104, 350] width 58 height 15
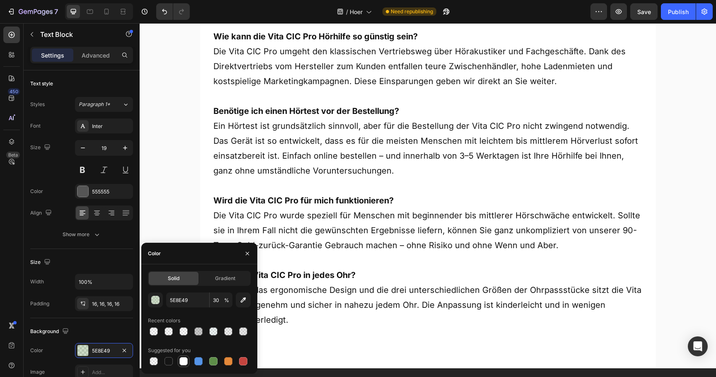
click at [183, 360] on div at bounding box center [183, 361] width 8 height 8
type input "FFFFFF"
click at [216, 302] on input "100" at bounding box center [221, 299] width 23 height 15
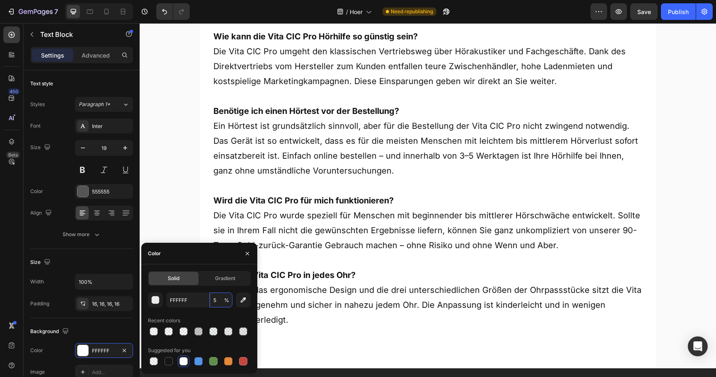
type input "5"
click at [215, 312] on div "FFFFFF 5 % Recent colors Suggested for you" at bounding box center [199, 329] width 103 height 75
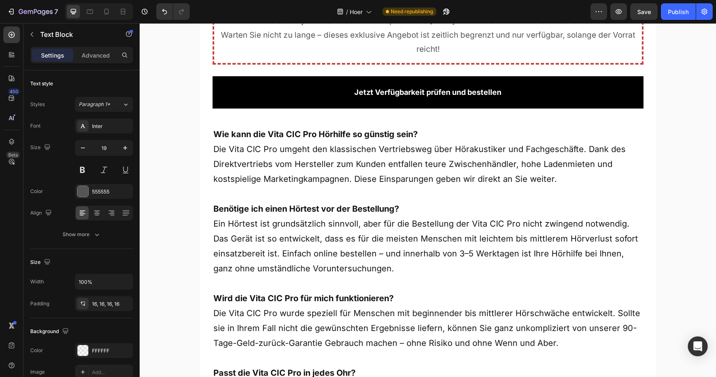
scroll to position [4442, 0]
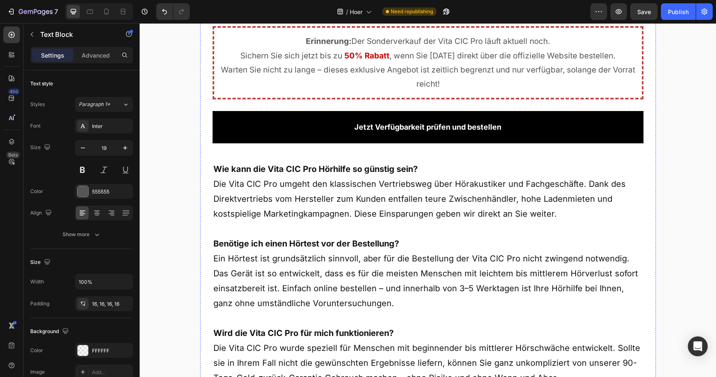
click at [115, 350] on div "FFFFFF" at bounding box center [104, 350] width 24 height 7
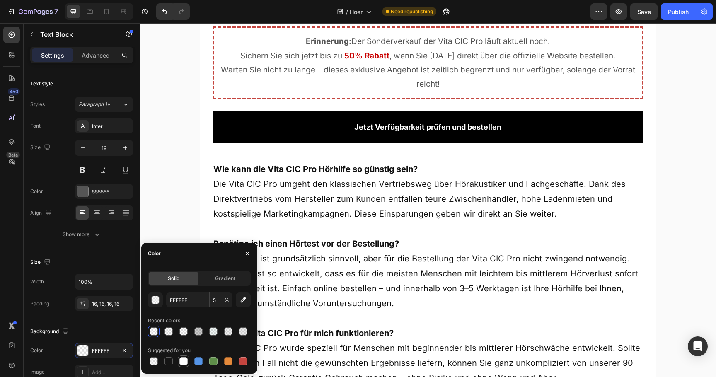
click at [183, 359] on div at bounding box center [183, 361] width 8 height 8
click at [212, 307] on input "100" at bounding box center [221, 299] width 23 height 15
type input "5"
click at [210, 315] on div "Recent colors" at bounding box center [199, 320] width 103 height 13
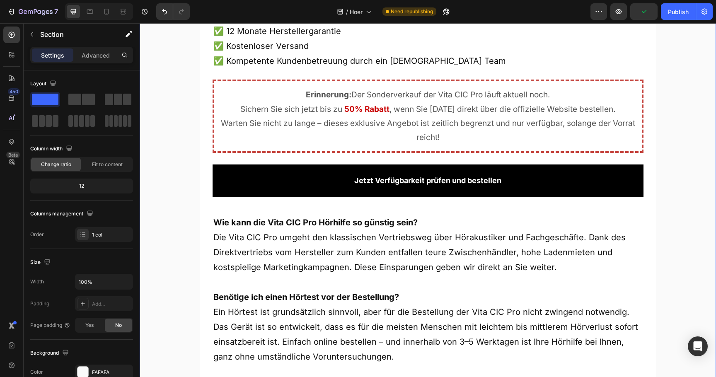
scroll to position [4374, 0]
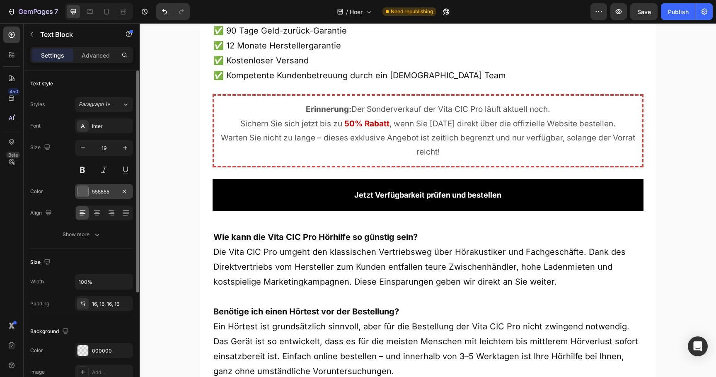
click at [107, 193] on div "555555" at bounding box center [104, 191] width 24 height 7
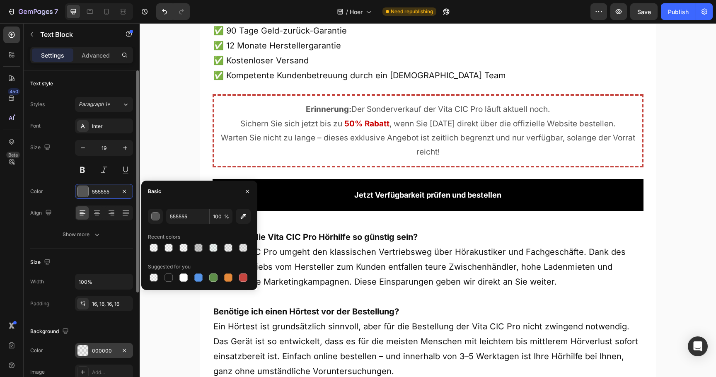
click at [105, 348] on div "000000" at bounding box center [104, 350] width 24 height 7
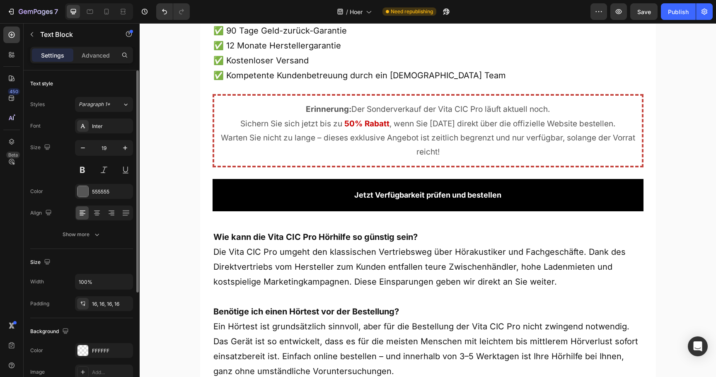
click at [104, 360] on div "The changes might be hidden by the video. Color FFFFFF Image Add..." at bounding box center [81, 361] width 103 height 36
click at [104, 354] on div "FFFFFF" at bounding box center [104, 350] width 24 height 7
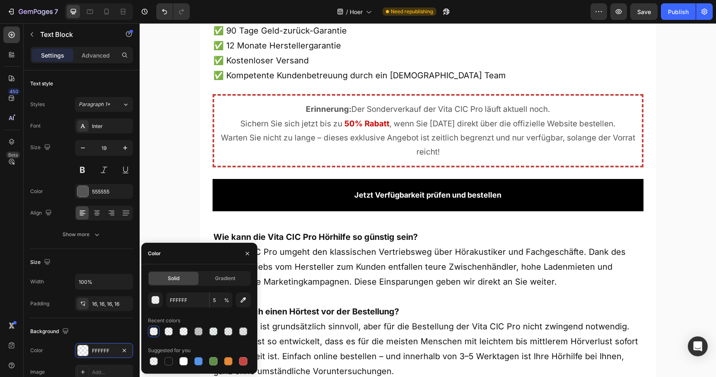
click at [193, 292] on div "Solid Gradient FFFFFF 5 % Recent colors Suggested for you" at bounding box center [199, 319] width 103 height 96
click at [165, 302] on div "FFFFFF 5 %" at bounding box center [199, 299] width 103 height 15
click at [160, 302] on button "button" at bounding box center [155, 299] width 15 height 15
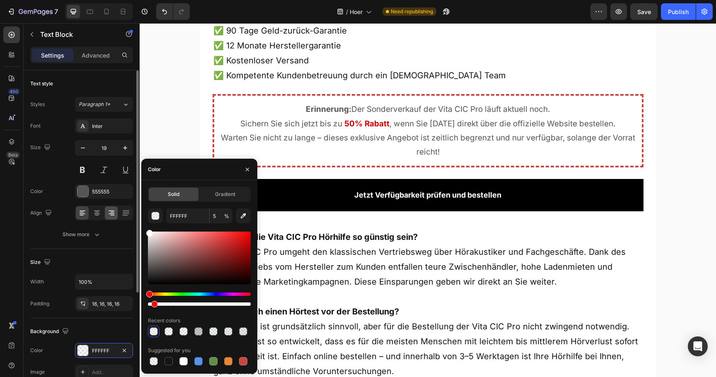
drag, startPoint x: 179, startPoint y: 263, endPoint x: 117, endPoint y: 210, distance: 81.4
click at [117, 210] on div "450 Beta Sections(18) Elements(83) Section Element Hero Section Product Detail …" at bounding box center [70, 200] width 140 height 354
click at [180, 217] on input "FFFFFF" at bounding box center [187, 215] width 43 height 15
click at [179, 217] on input "FFFFFF" at bounding box center [187, 215] width 43 height 15
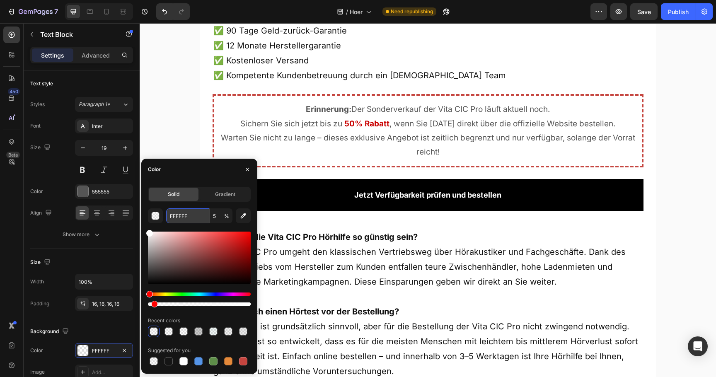
click at [179, 217] on input "FFFFFF" at bounding box center [187, 215] width 43 height 15
type input "000"
type input "100"
click at [189, 224] on div "000000 100 % Recent colors Suggested for you" at bounding box center [199, 287] width 103 height 159
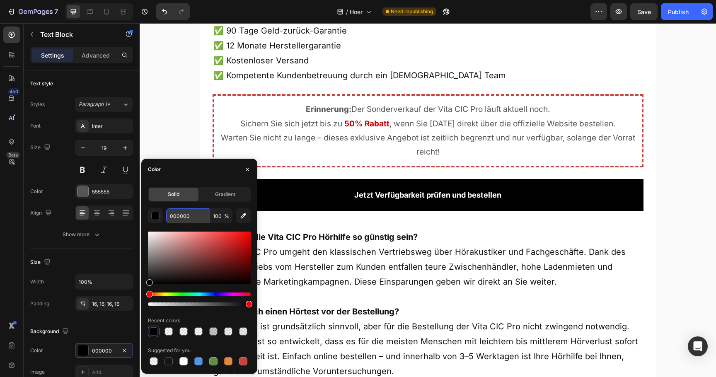
click at [189, 219] on input "000000" at bounding box center [187, 215] width 43 height 15
type input "000000"
click at [194, 228] on div "000000 100 % Recent colors Suggested for you" at bounding box center [199, 287] width 103 height 159
click at [213, 218] on input "100" at bounding box center [221, 215] width 23 height 15
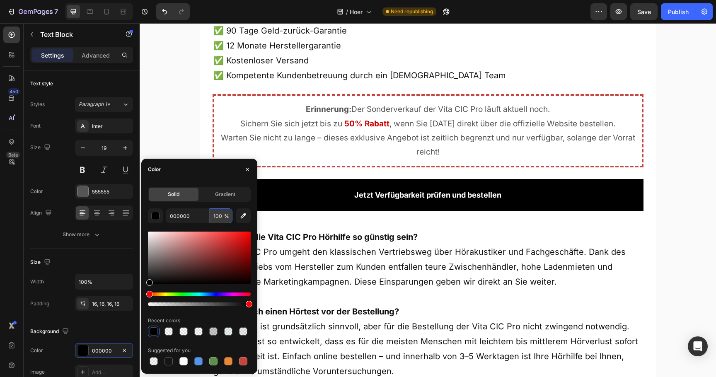
click at [213, 218] on input "100" at bounding box center [221, 215] width 23 height 15
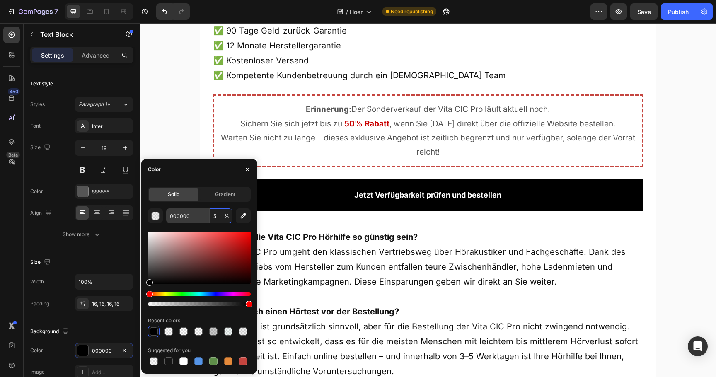
type input "5"
click at [189, 218] on input "000000" at bounding box center [187, 215] width 43 height 15
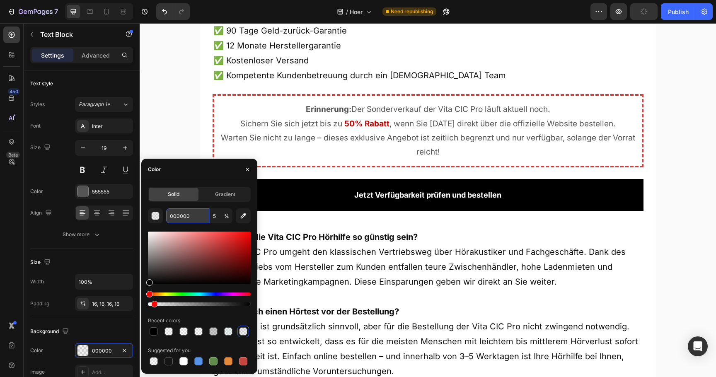
click at [189, 218] on input "000000" at bounding box center [187, 215] width 43 height 15
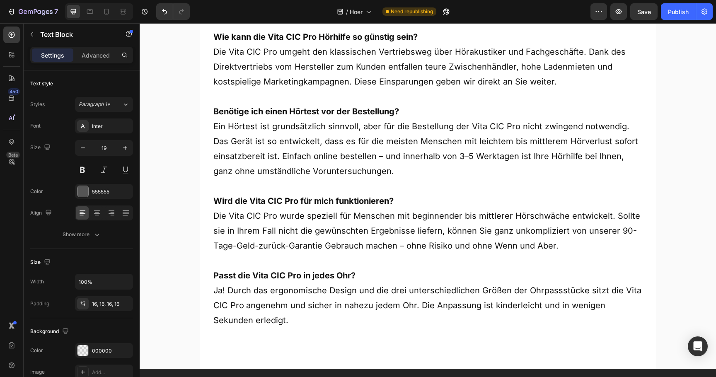
scroll to position [4564, 0]
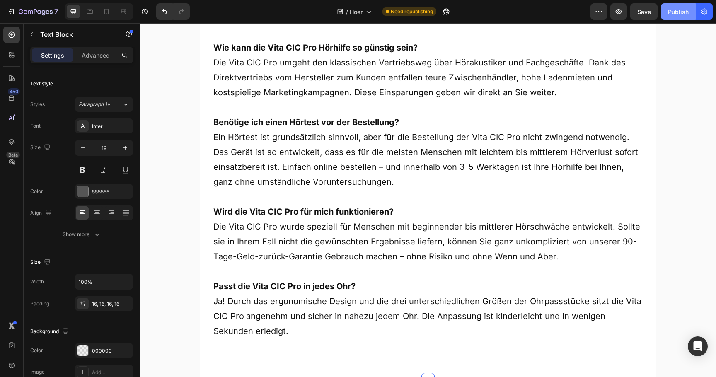
click at [675, 18] on button "Publish" at bounding box center [678, 11] width 35 height 17
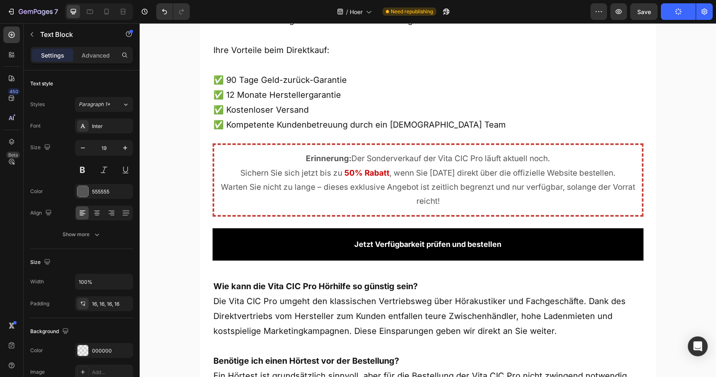
scroll to position [4323, 0]
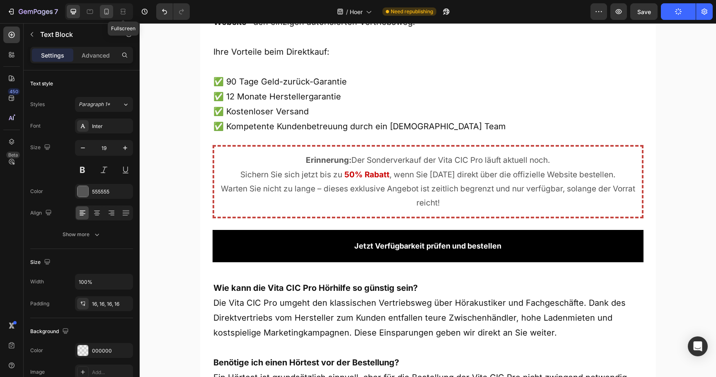
click at [110, 12] on icon at bounding box center [106, 11] width 8 height 8
type input "16"
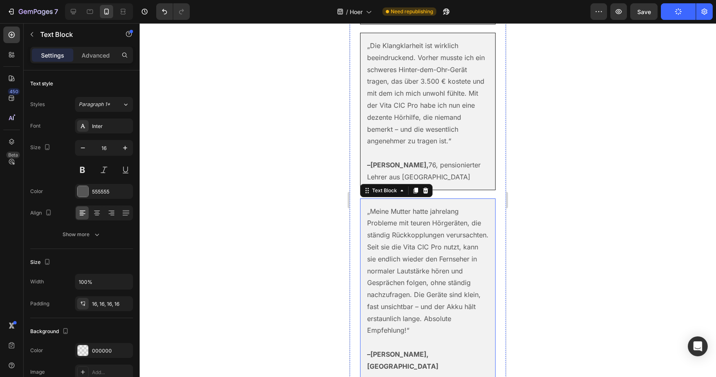
scroll to position [4946, 0]
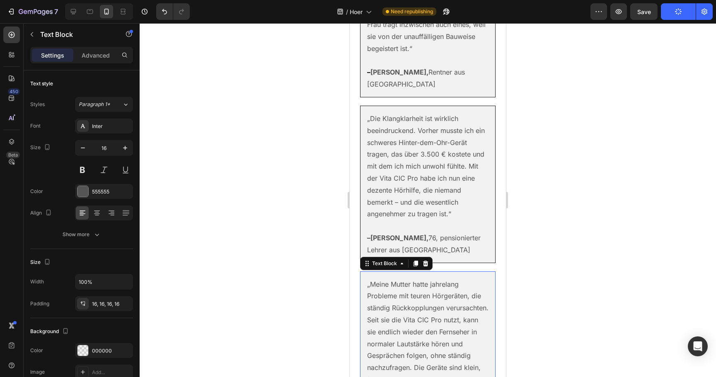
click at [317, 165] on div at bounding box center [428, 200] width 576 height 354
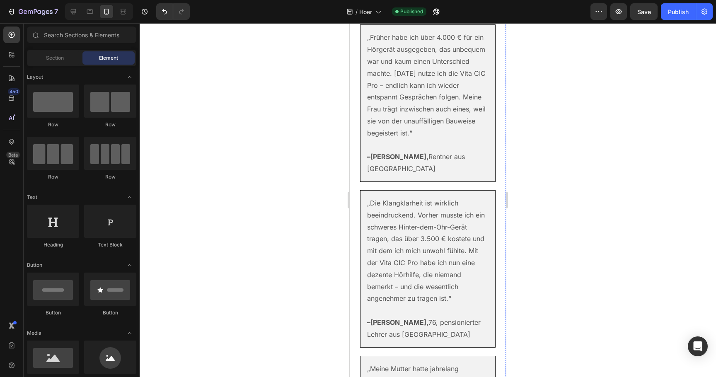
scroll to position [4861, 0]
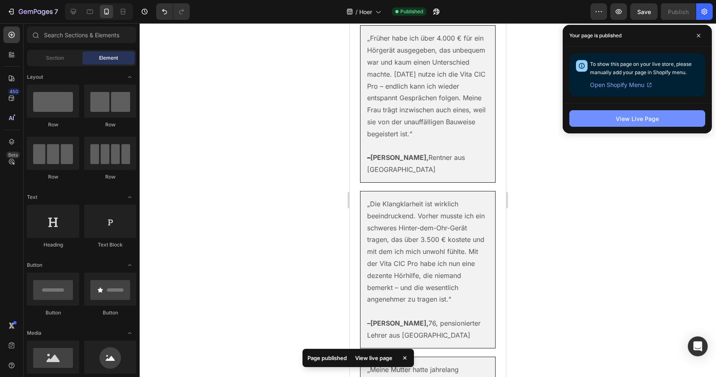
click at [616, 116] on div "View Live Page" at bounding box center [637, 118] width 43 height 9
